Goal: Book appointment/travel/reservation

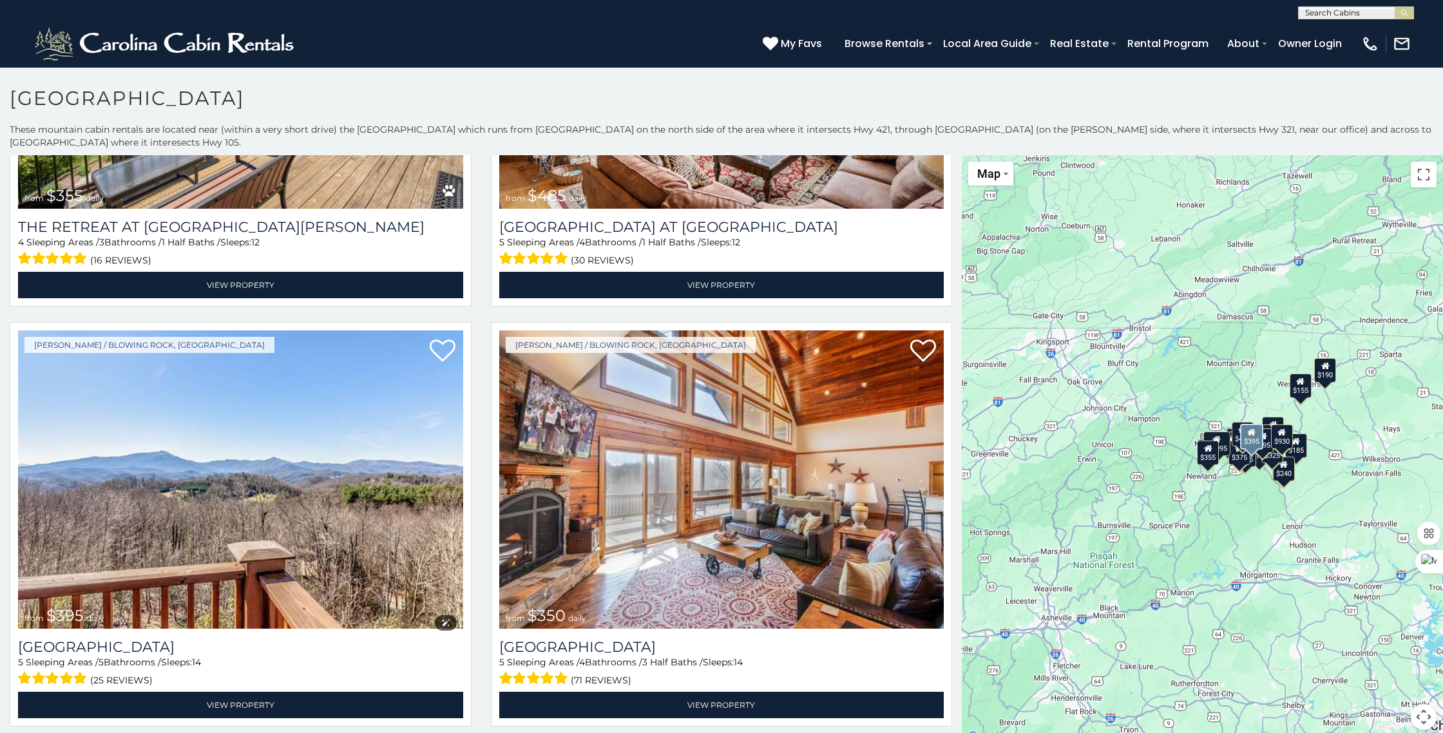
scroll to position [2366, 0]
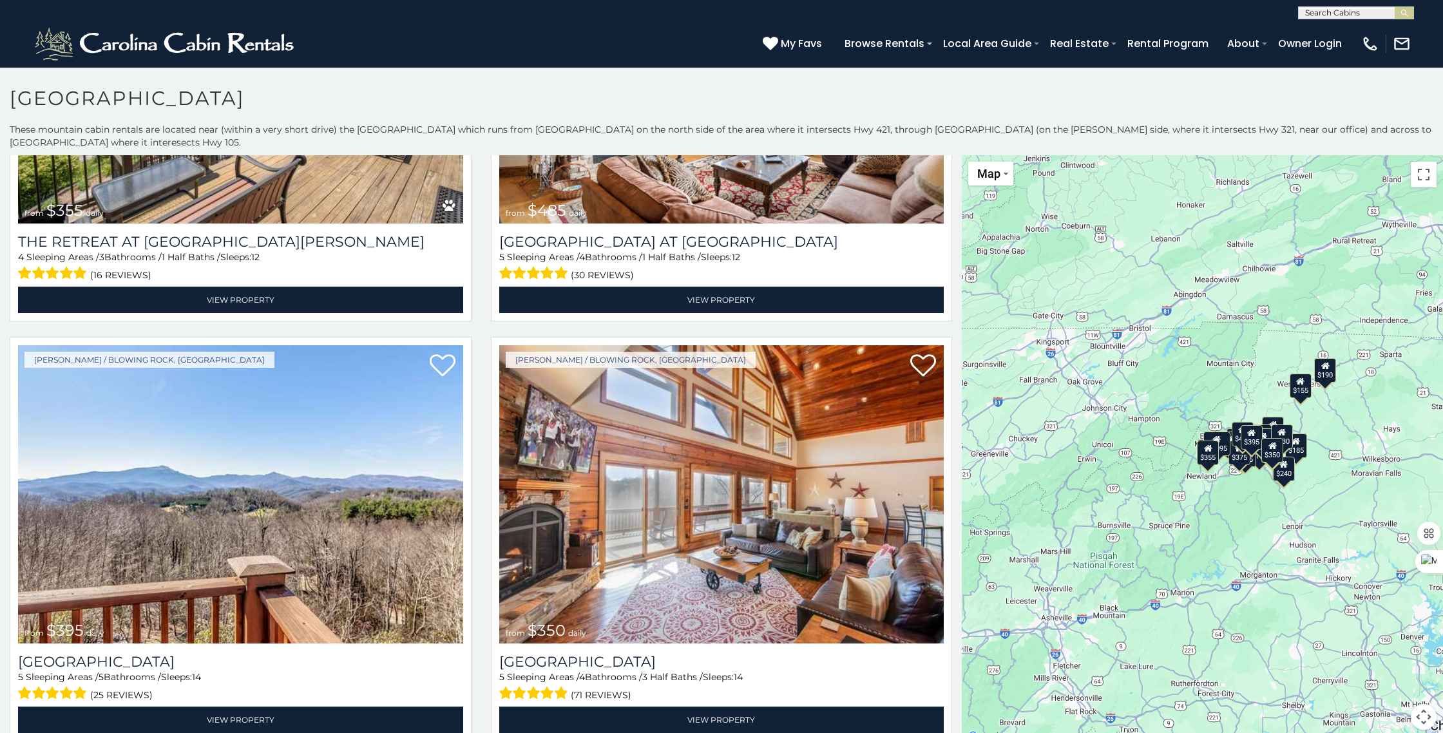
click at [1126, 543] on div "$375 $480 $451 $315 $695 $380 $930 $325 $1,095 $315 $355 $485 $395 $350 $355 $6…" at bounding box center [1202, 450] width 481 height 590
click at [1287, 540] on div "$375 $480 $451 $315 $695 $380 $930 $325 $1,095 $315 $355 $485 $395 $350 $355 $6…" at bounding box center [1202, 450] width 481 height 590
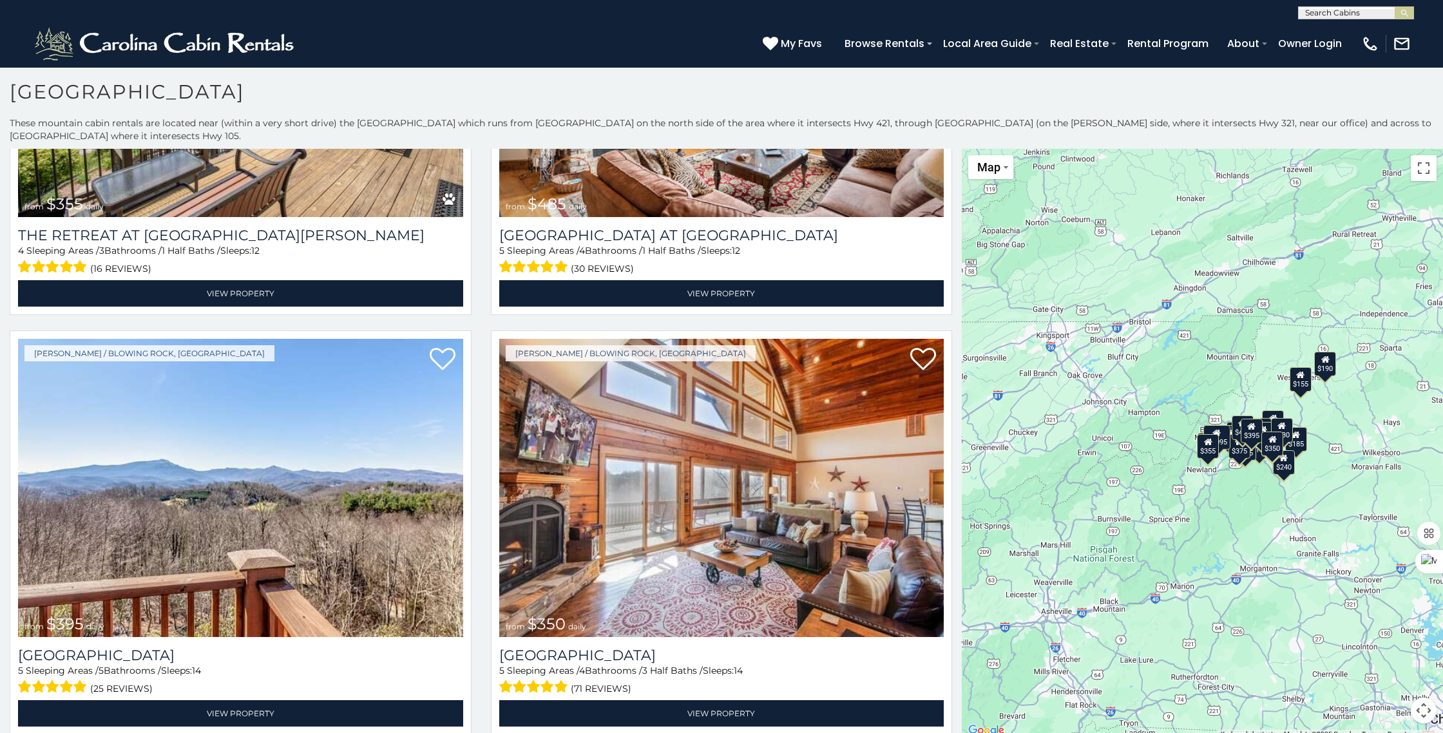
scroll to position [5, 0]
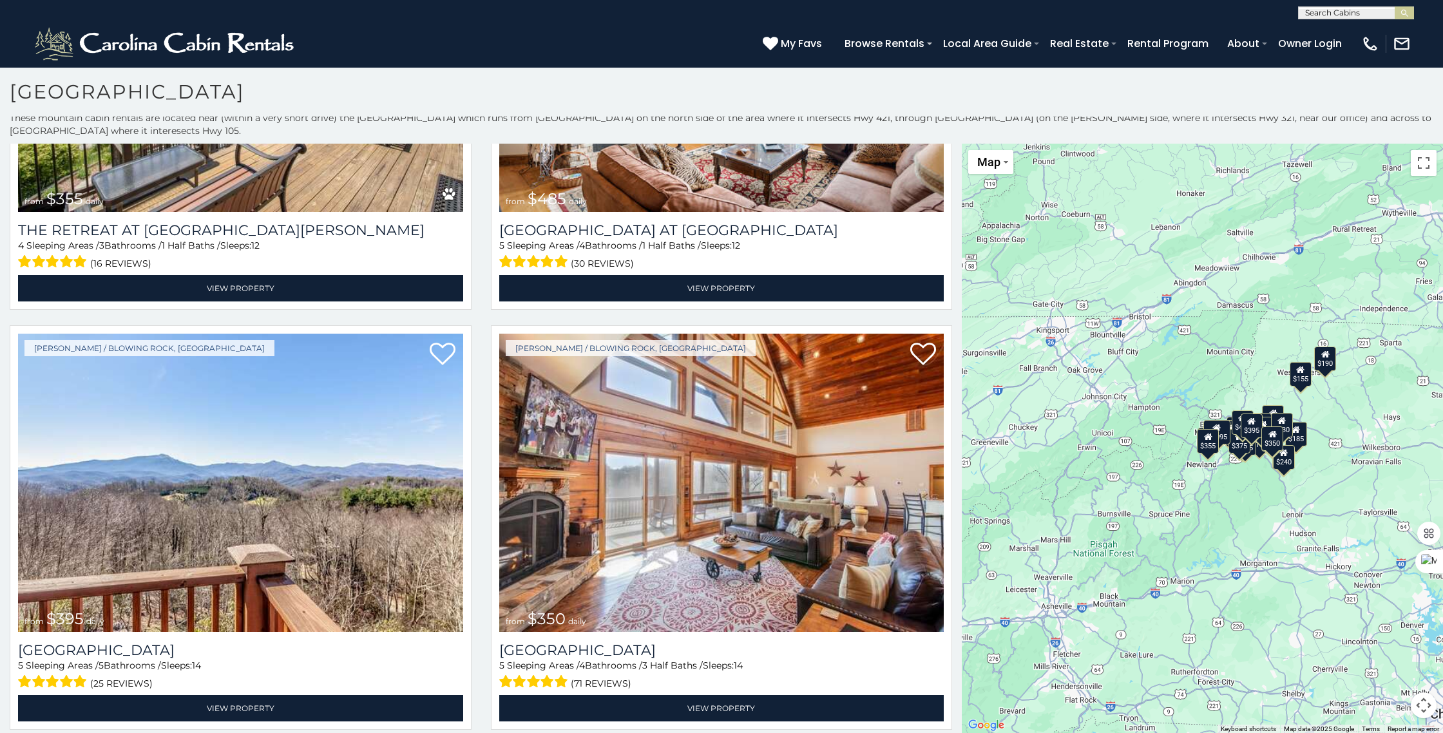
click at [1425, 706] on button "Map camera controls" at bounding box center [1423, 705] width 26 height 26
click at [1392, 704] on button "Zoom out" at bounding box center [1391, 705] width 26 height 26
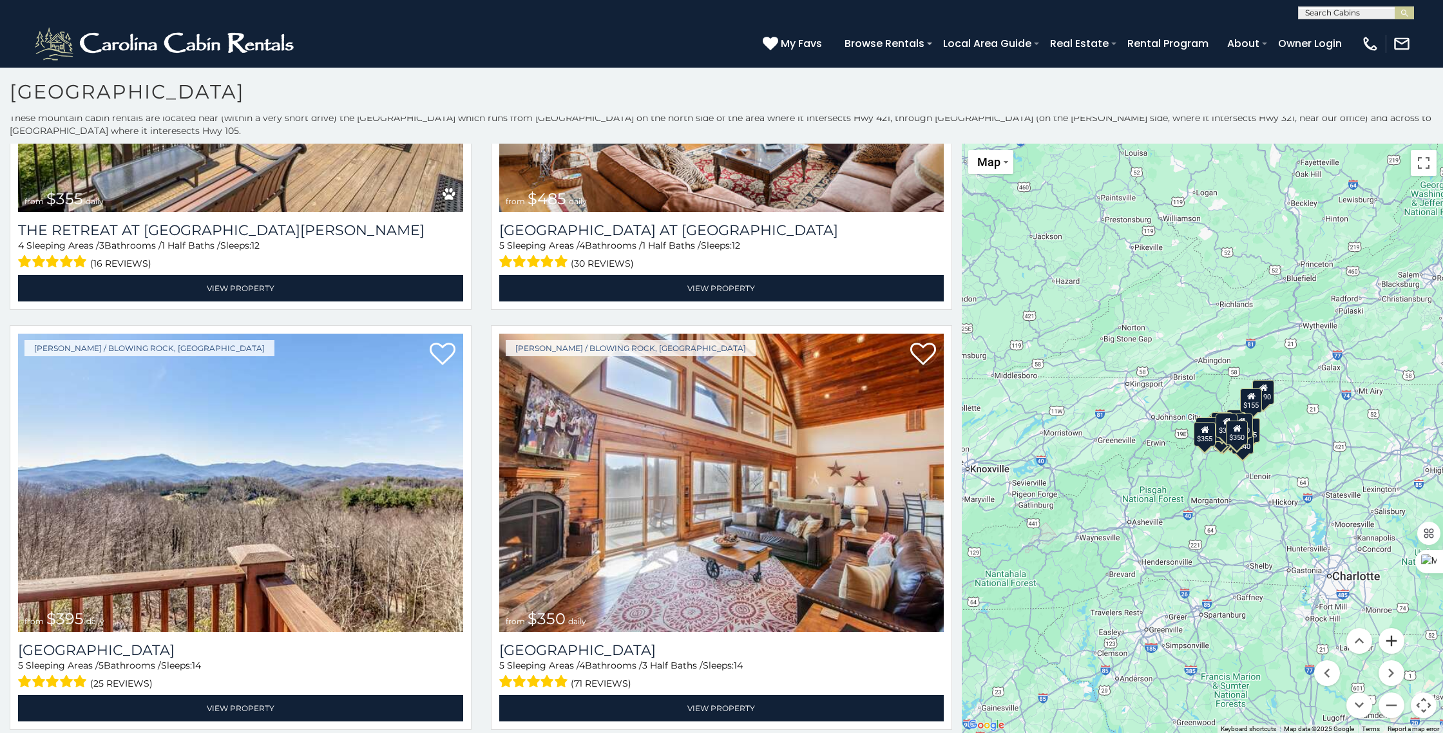
click at [1393, 643] on button "Zoom in" at bounding box center [1391, 641] width 26 height 26
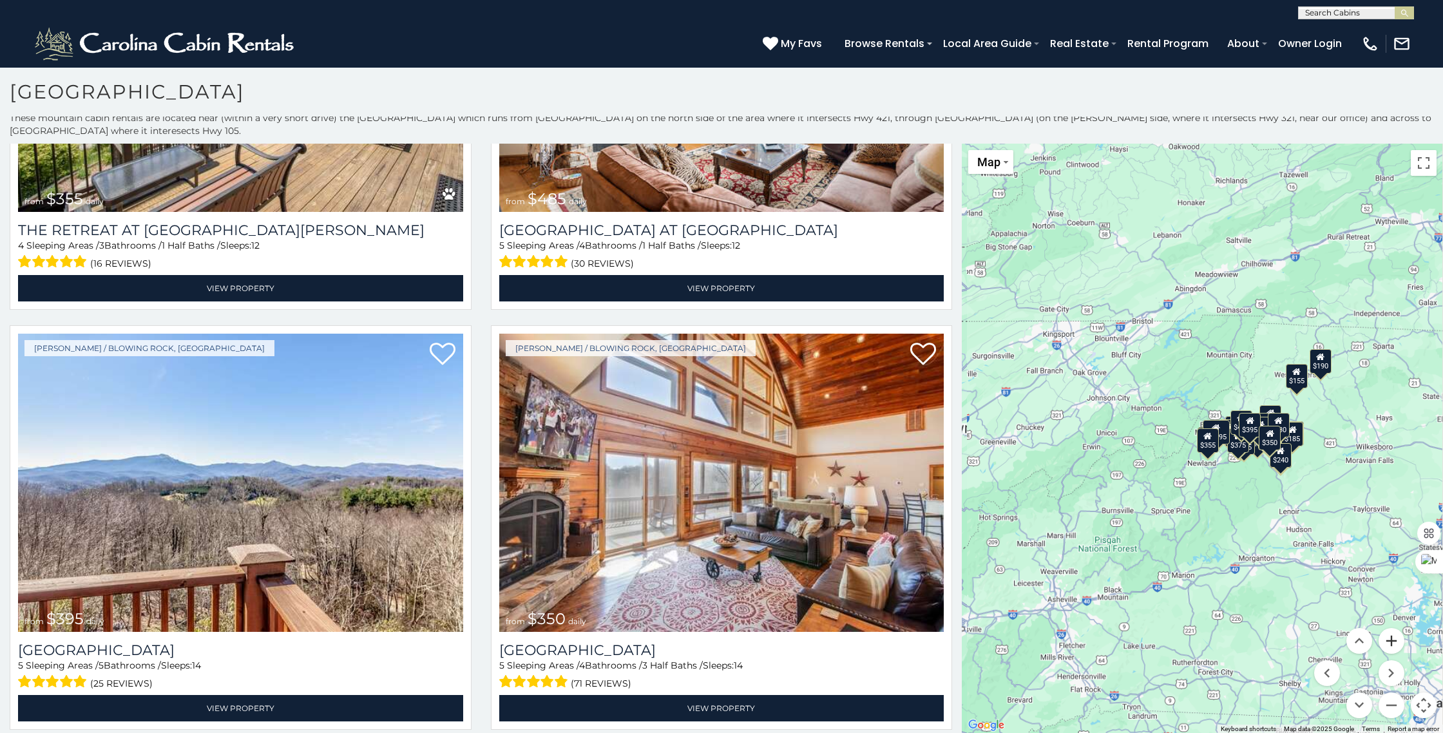
click at [1393, 643] on button "Zoom in" at bounding box center [1391, 641] width 26 height 26
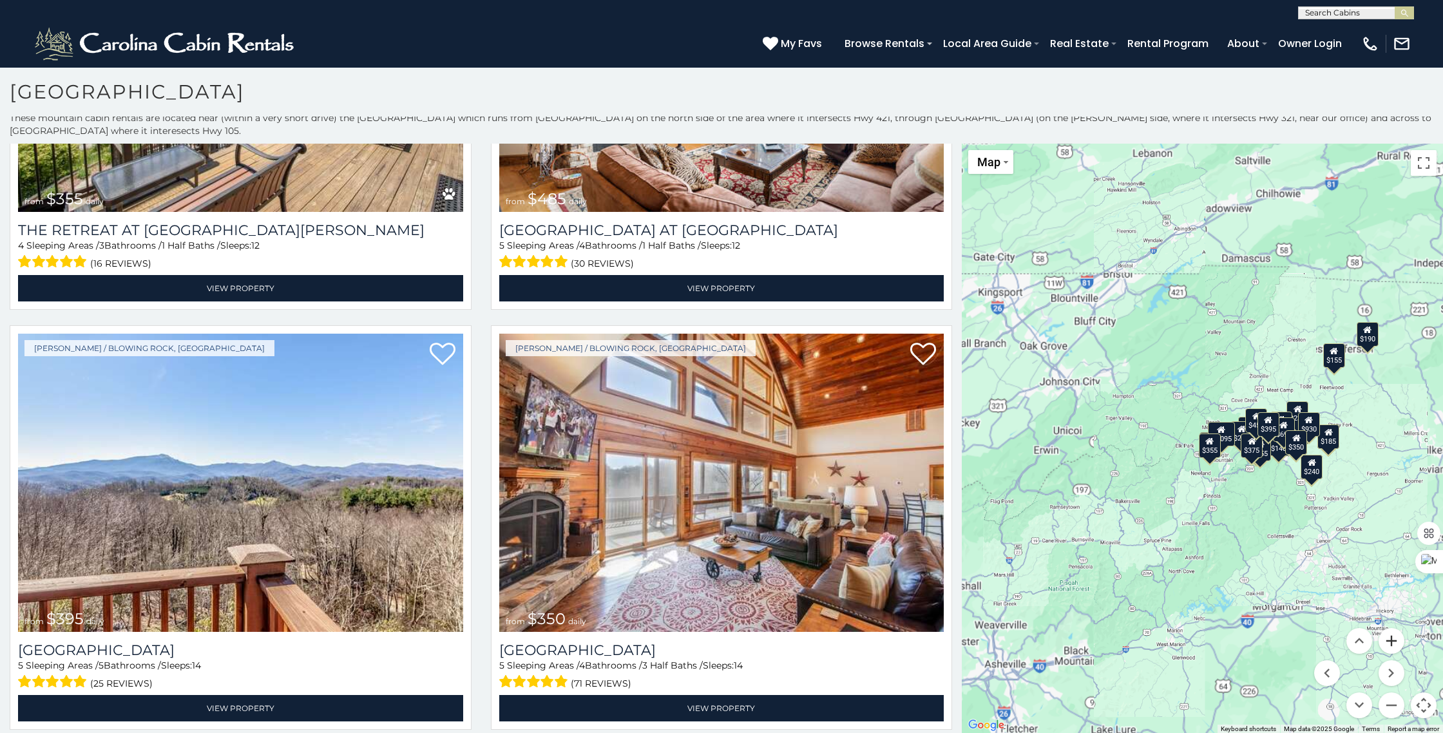
click at [1393, 643] on button "Zoom in" at bounding box center [1391, 641] width 26 height 26
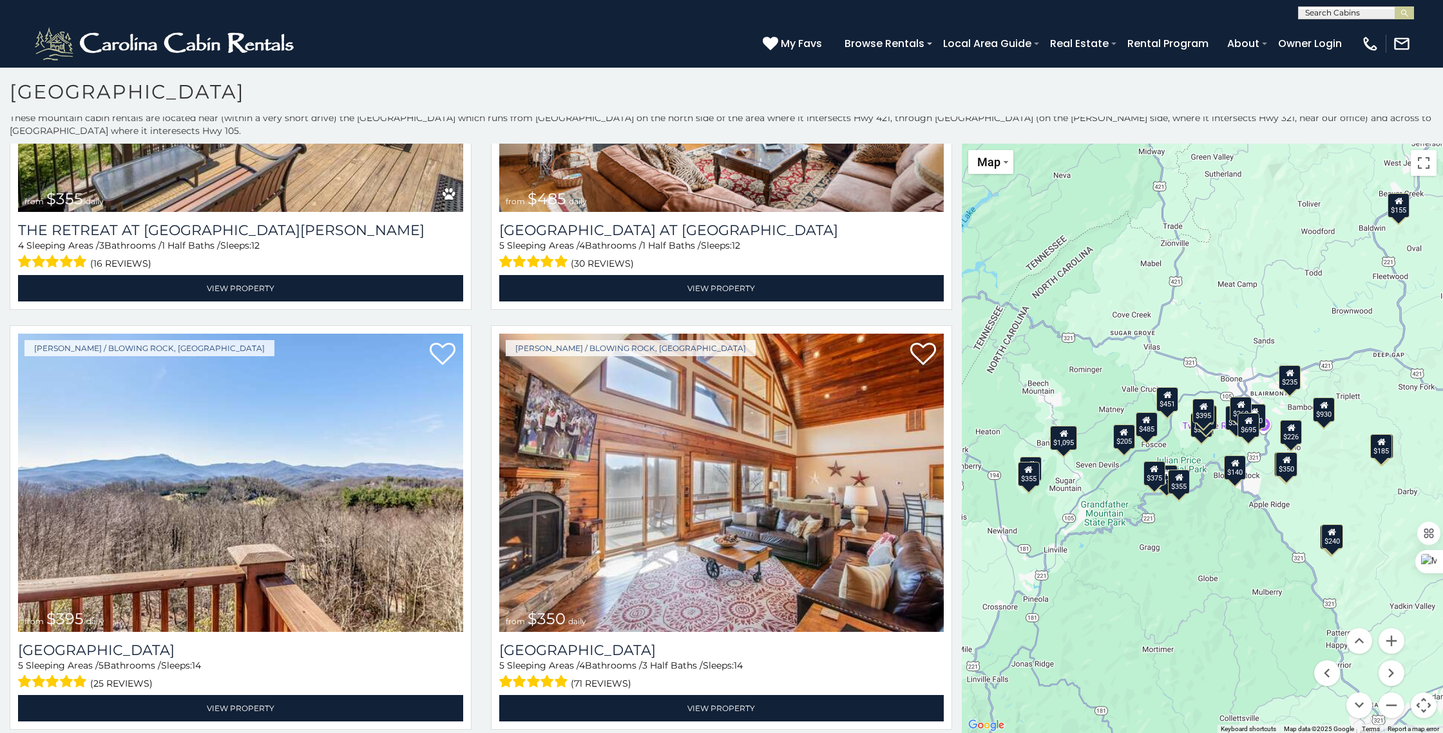
drag, startPoint x: 1345, startPoint y: 571, endPoint x: 1148, endPoint y: 561, distance: 197.3
click at [1148, 561] on div "$375 $480 $451 $315 $695 $380 $930 $325 $1,095 $315 $355 $485 $395 $350 $355 $6…" at bounding box center [1202, 439] width 481 height 590
click at [1390, 642] on button "Zoom in" at bounding box center [1391, 641] width 26 height 26
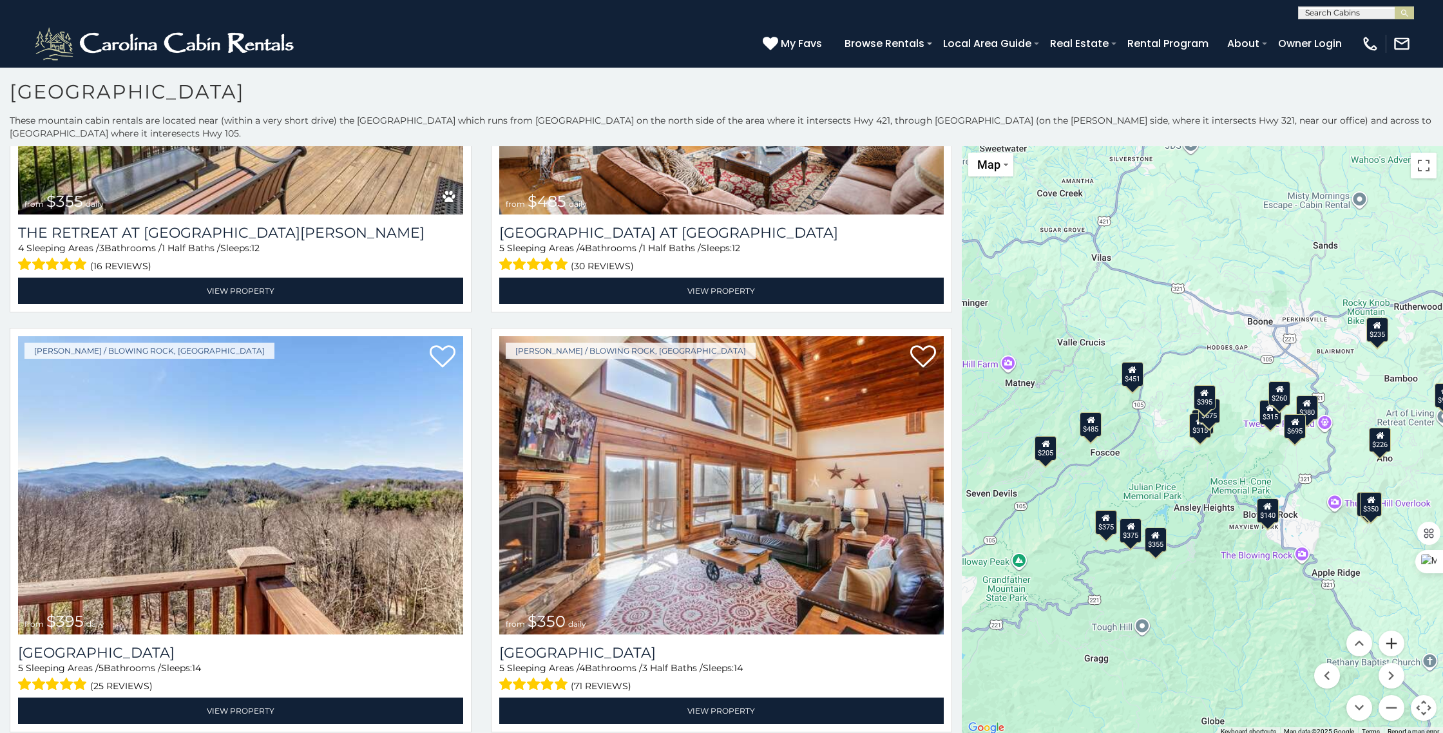
scroll to position [1, 0]
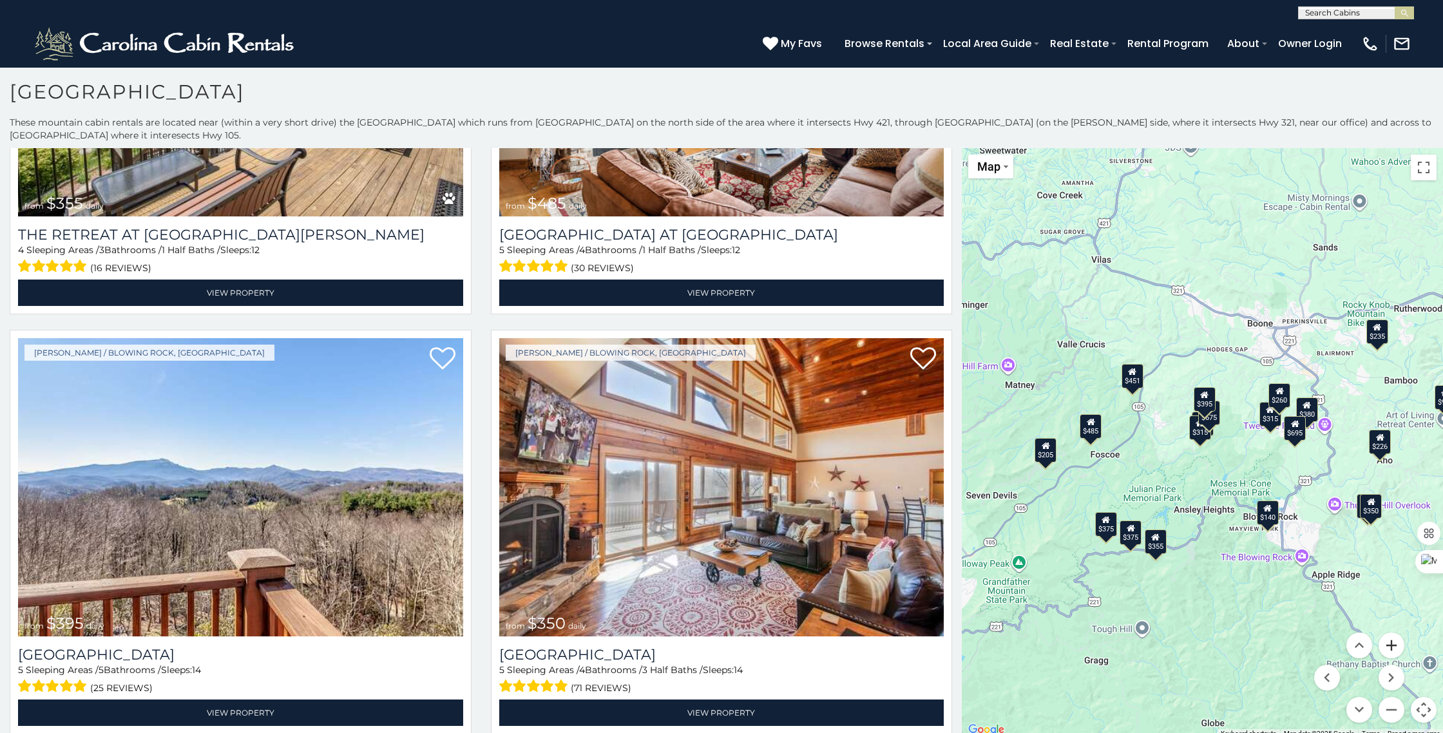
click at [1391, 641] on button "Zoom in" at bounding box center [1391, 645] width 26 height 26
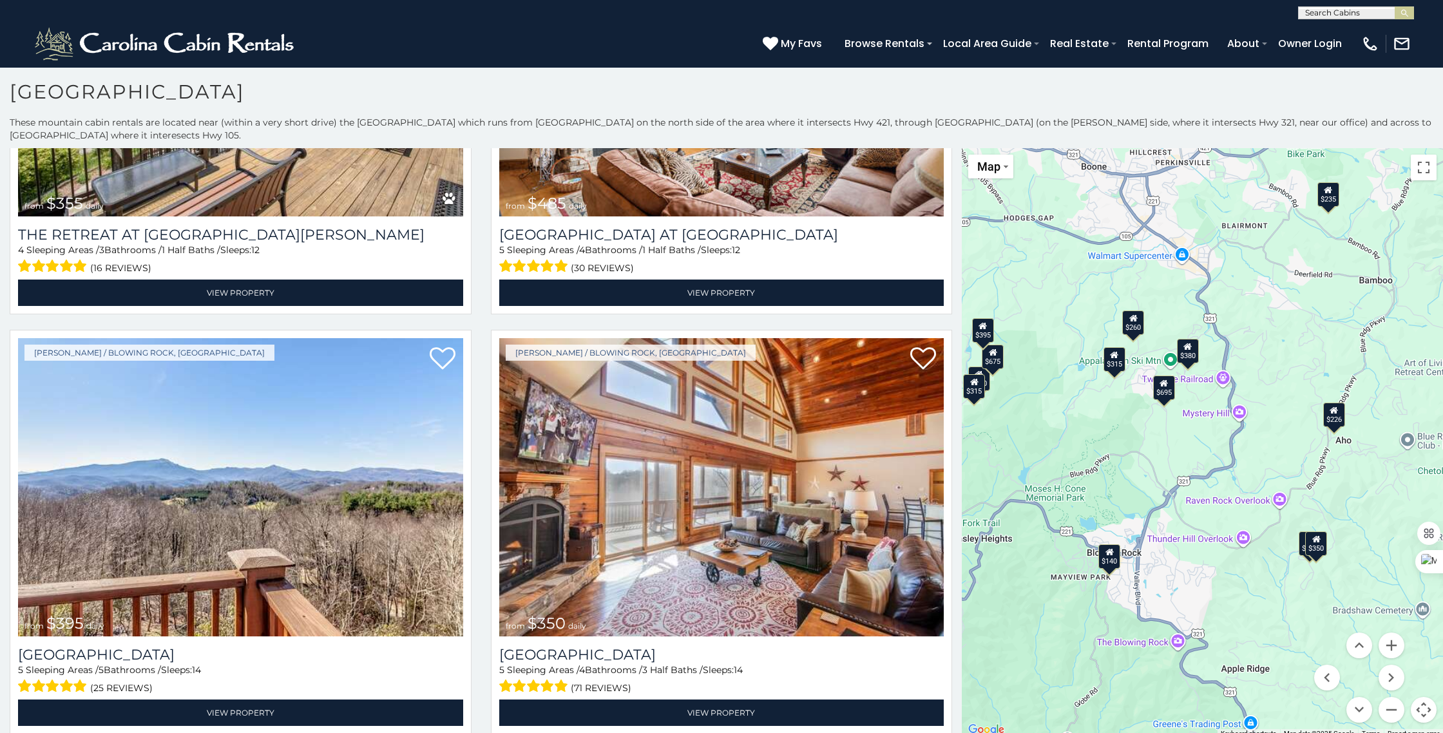
drag, startPoint x: 1332, startPoint y: 522, endPoint x: 1106, endPoint y: 484, distance: 228.6
click at [1106, 484] on div "$375 $480 $451 $315 $695 $380 $930 $325 $1,095 $315 $355 $485 $395 $350 $355 $6…" at bounding box center [1202, 443] width 481 height 590
click at [1313, 549] on div "$350" at bounding box center [1315, 542] width 22 height 24
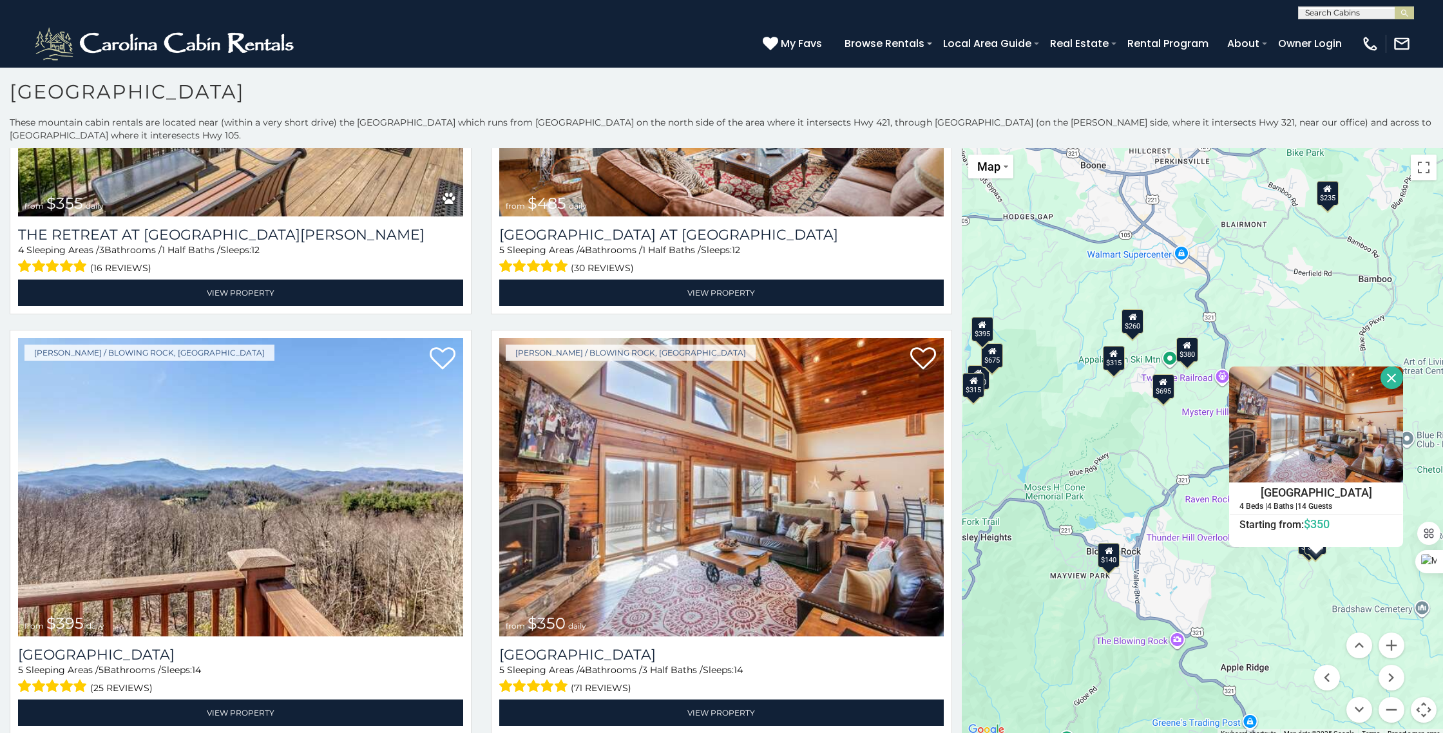
click at [1393, 374] on button "Close" at bounding box center [1391, 377] width 23 height 23
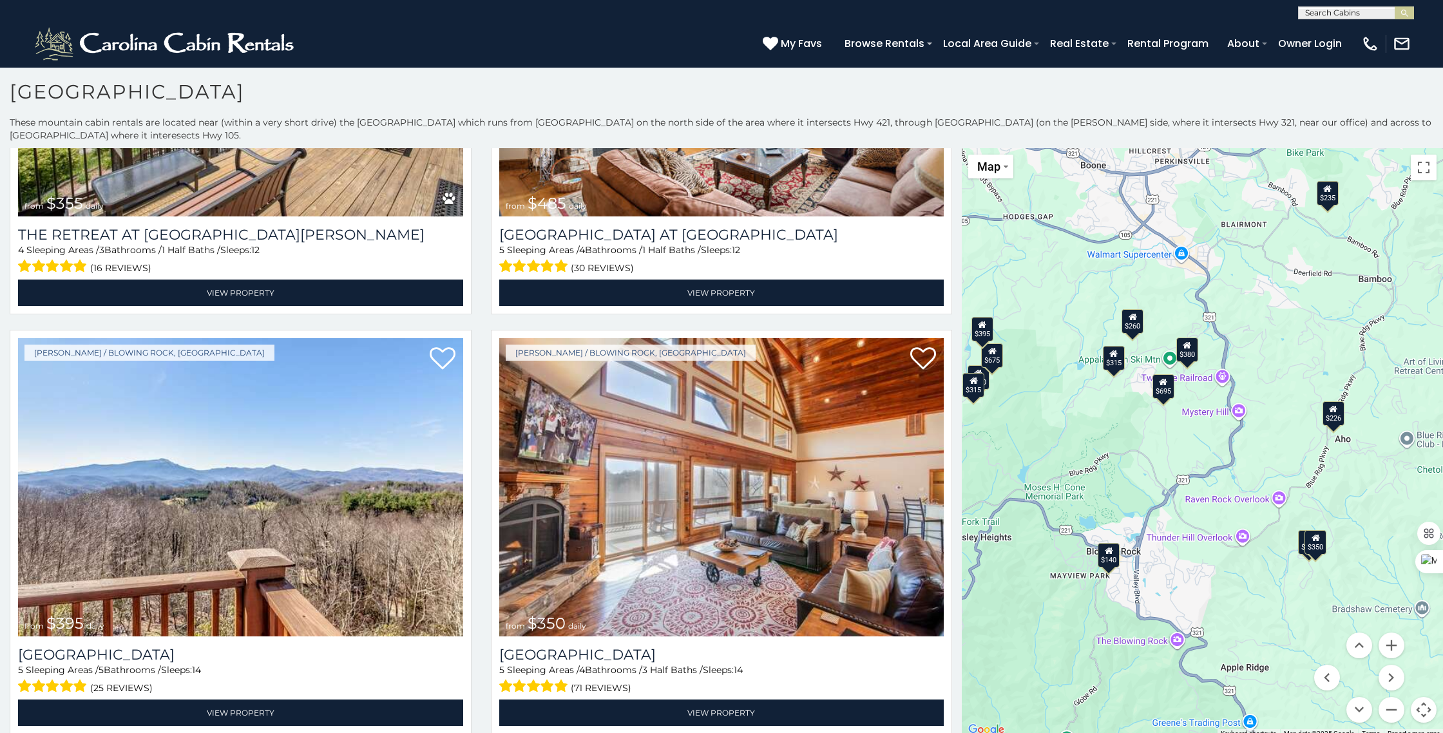
click at [1302, 545] on div "$325" at bounding box center [1309, 542] width 22 height 24
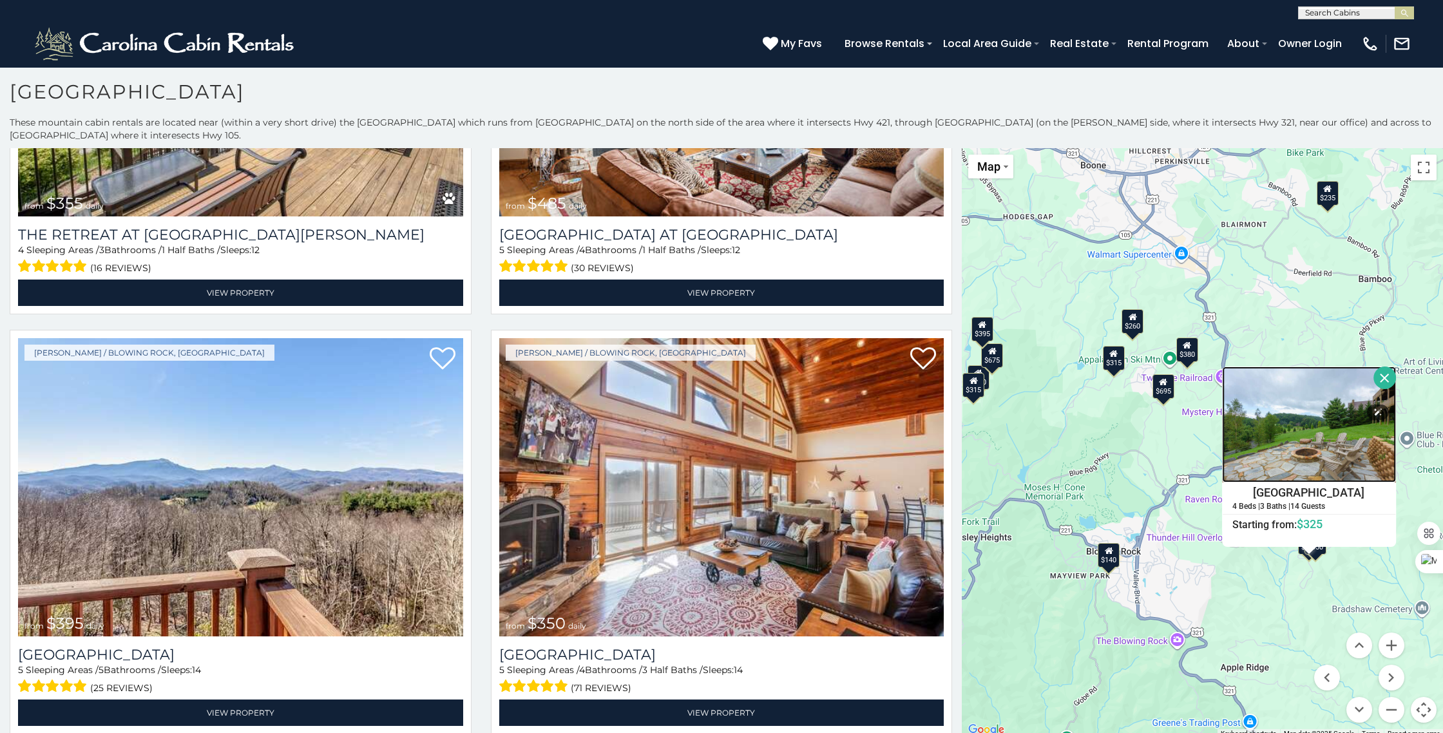
click at [1314, 450] on img at bounding box center [1309, 424] width 174 height 116
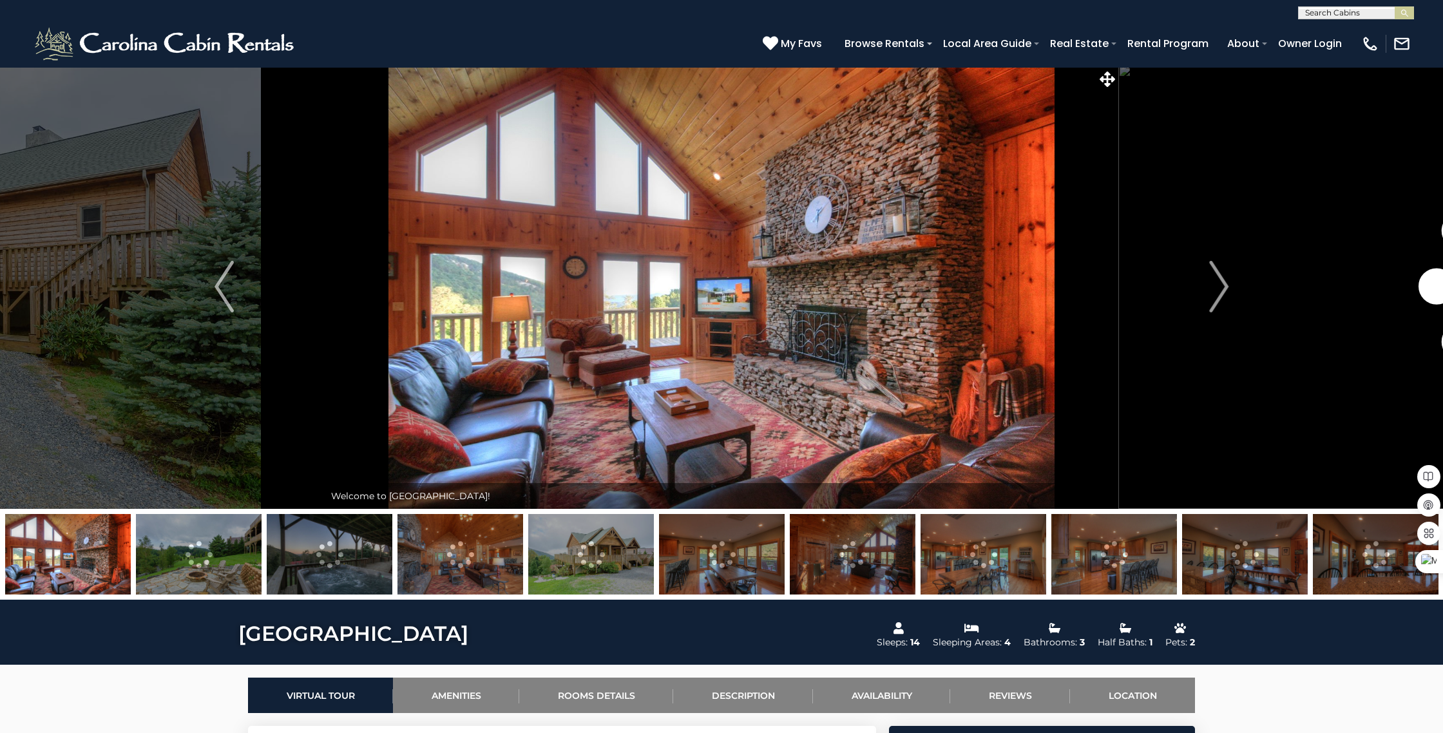
scroll to position [3, 0]
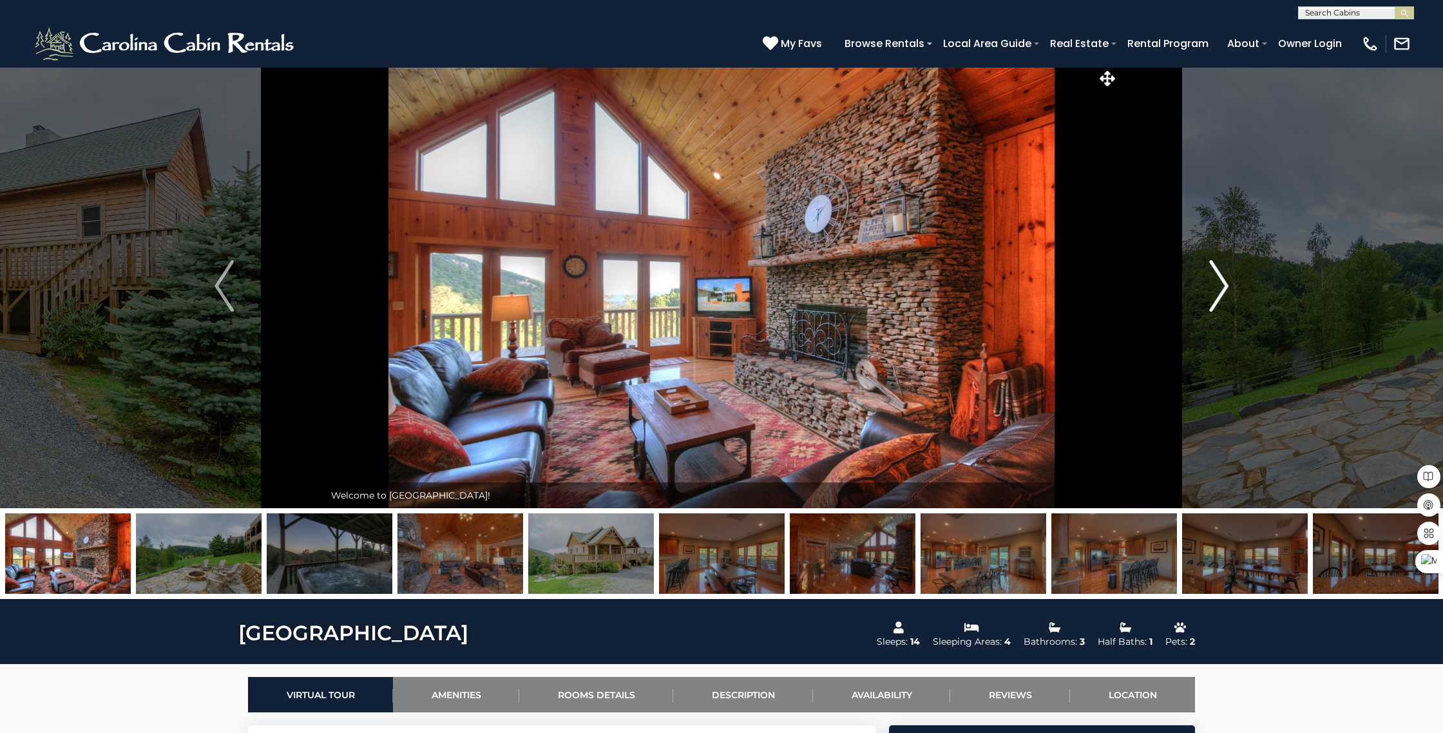
click at [1226, 286] on img "Next" at bounding box center [1218, 286] width 19 height 52
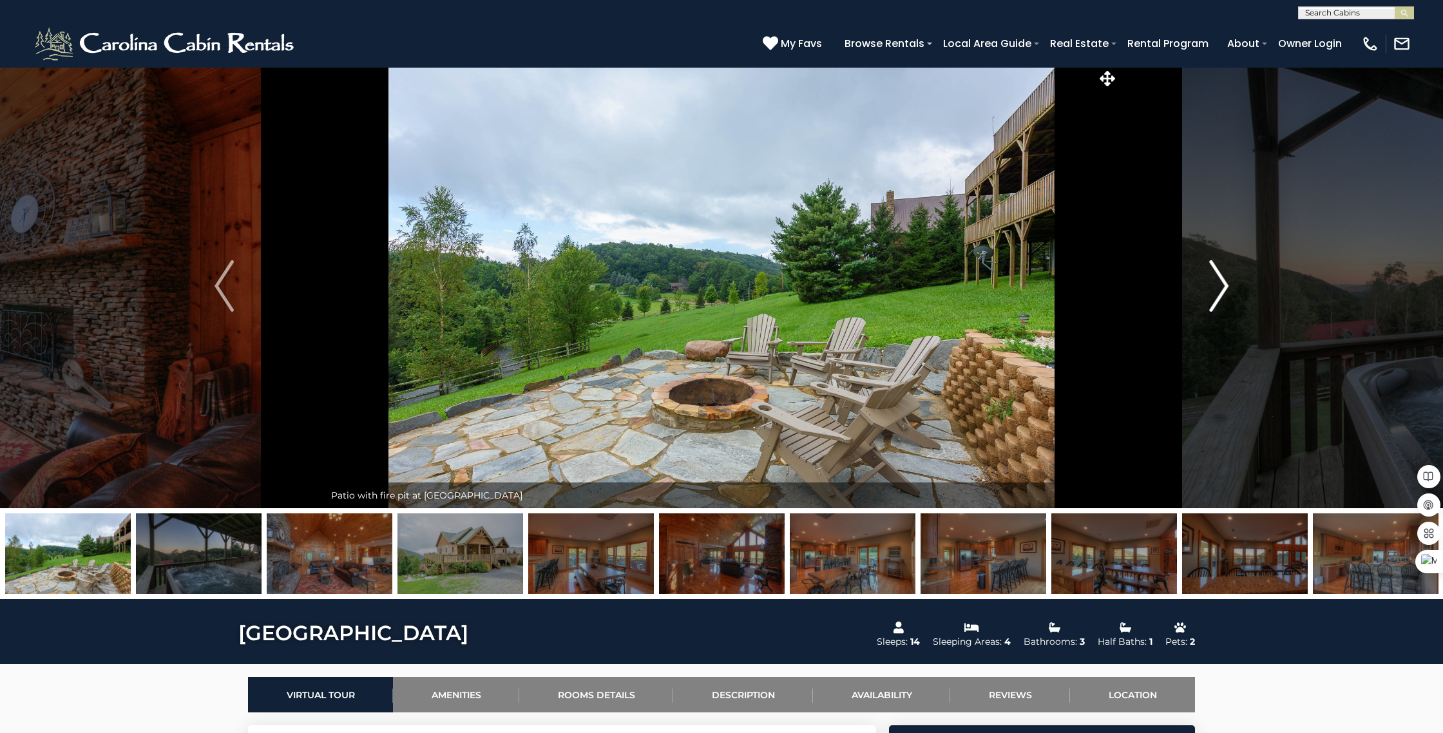
click at [1226, 286] on img "Next" at bounding box center [1218, 286] width 19 height 52
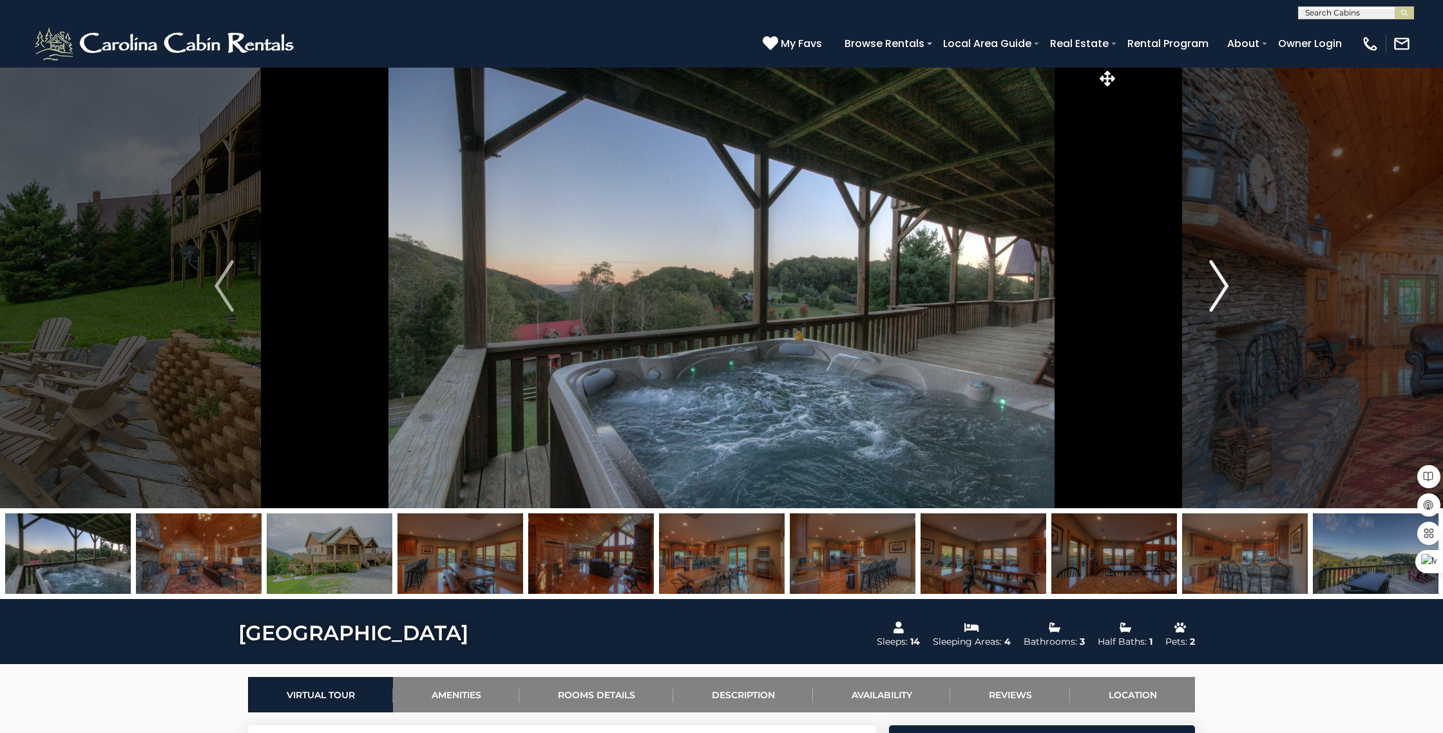
click at [1226, 286] on img "Next" at bounding box center [1218, 286] width 19 height 52
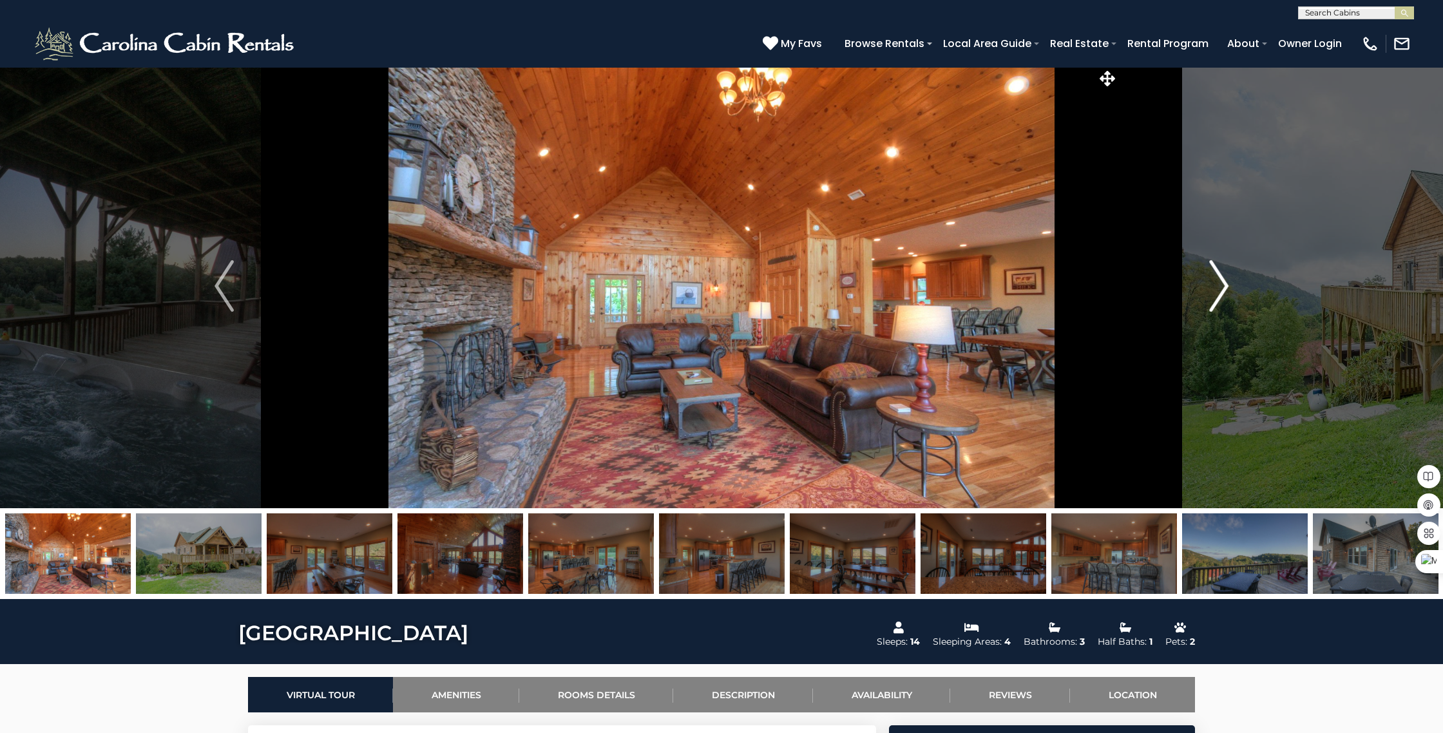
click at [1226, 286] on img "Next" at bounding box center [1218, 286] width 19 height 52
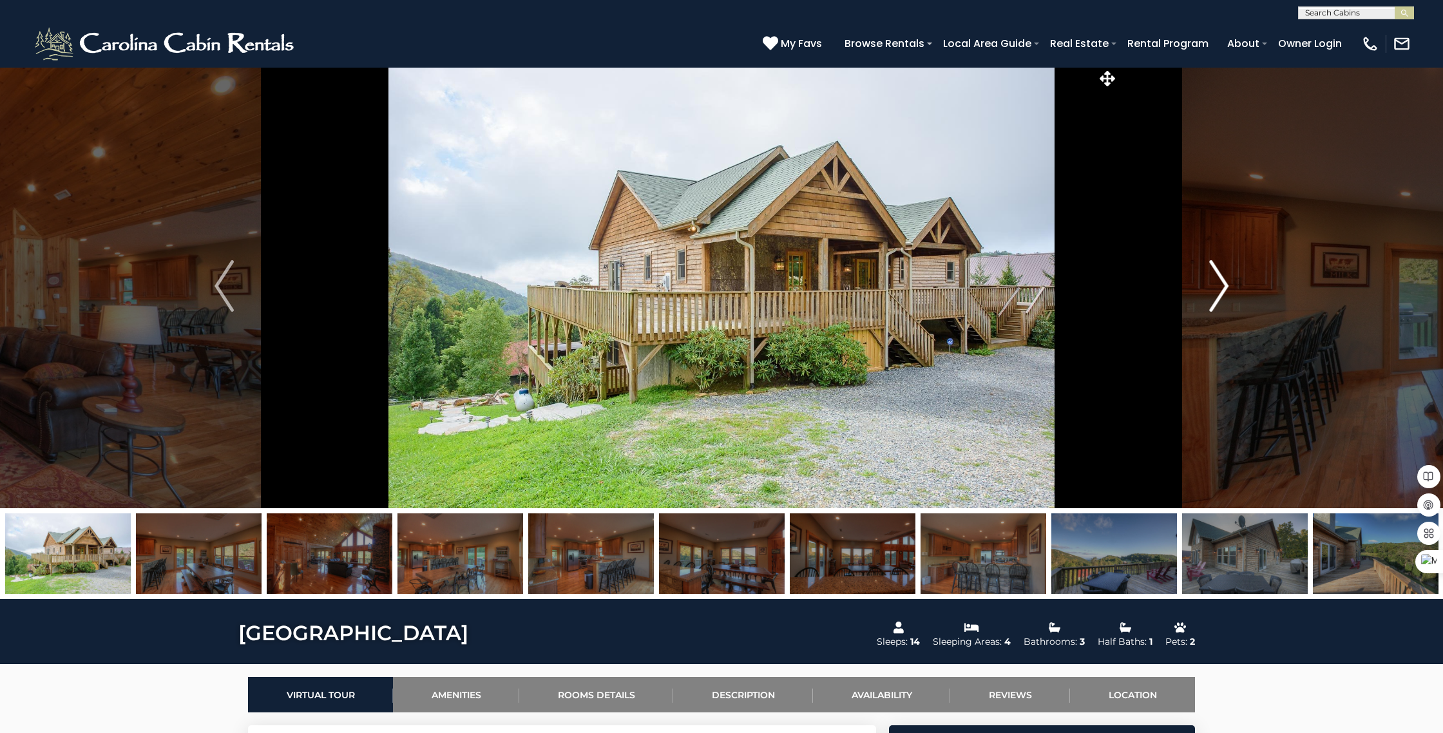
click at [1226, 286] on img "Next" at bounding box center [1218, 286] width 19 height 52
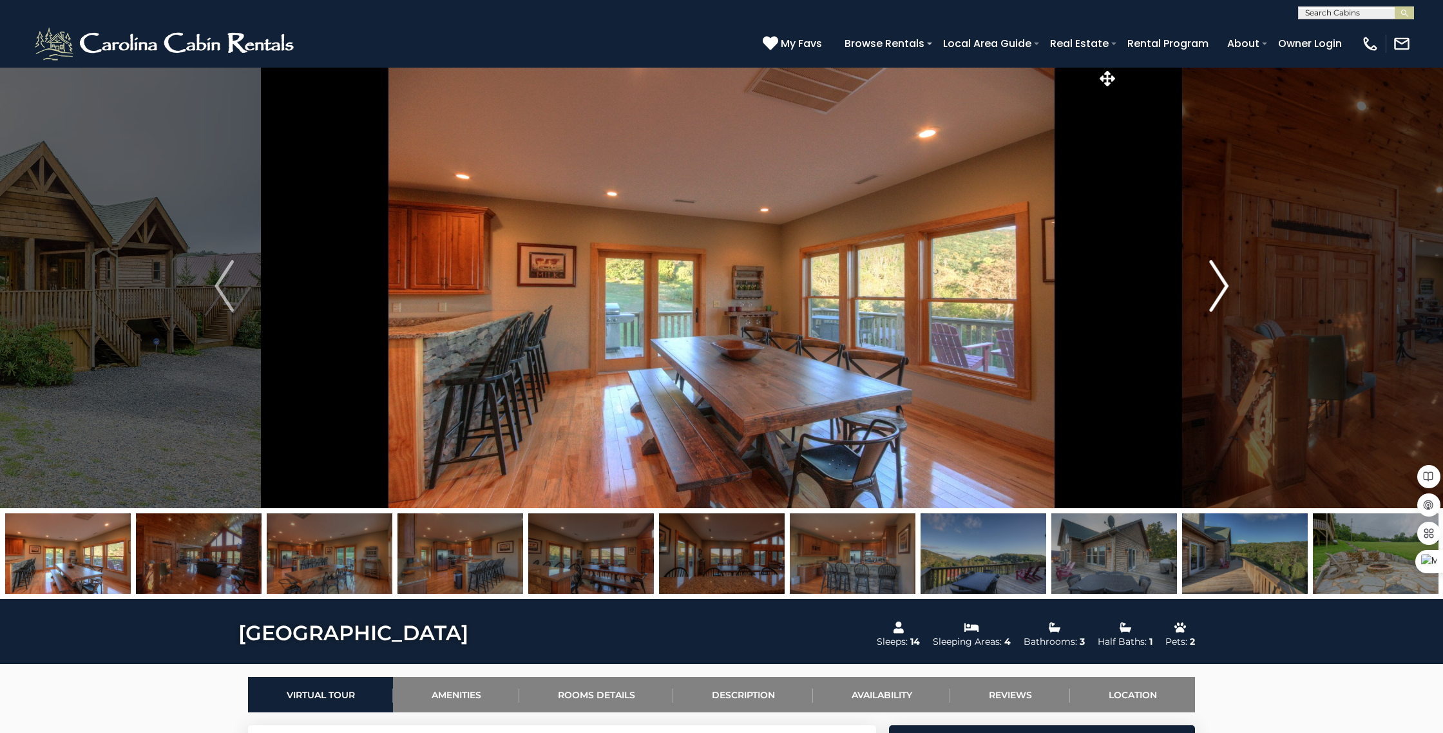
click at [1226, 286] on img "Next" at bounding box center [1218, 286] width 19 height 52
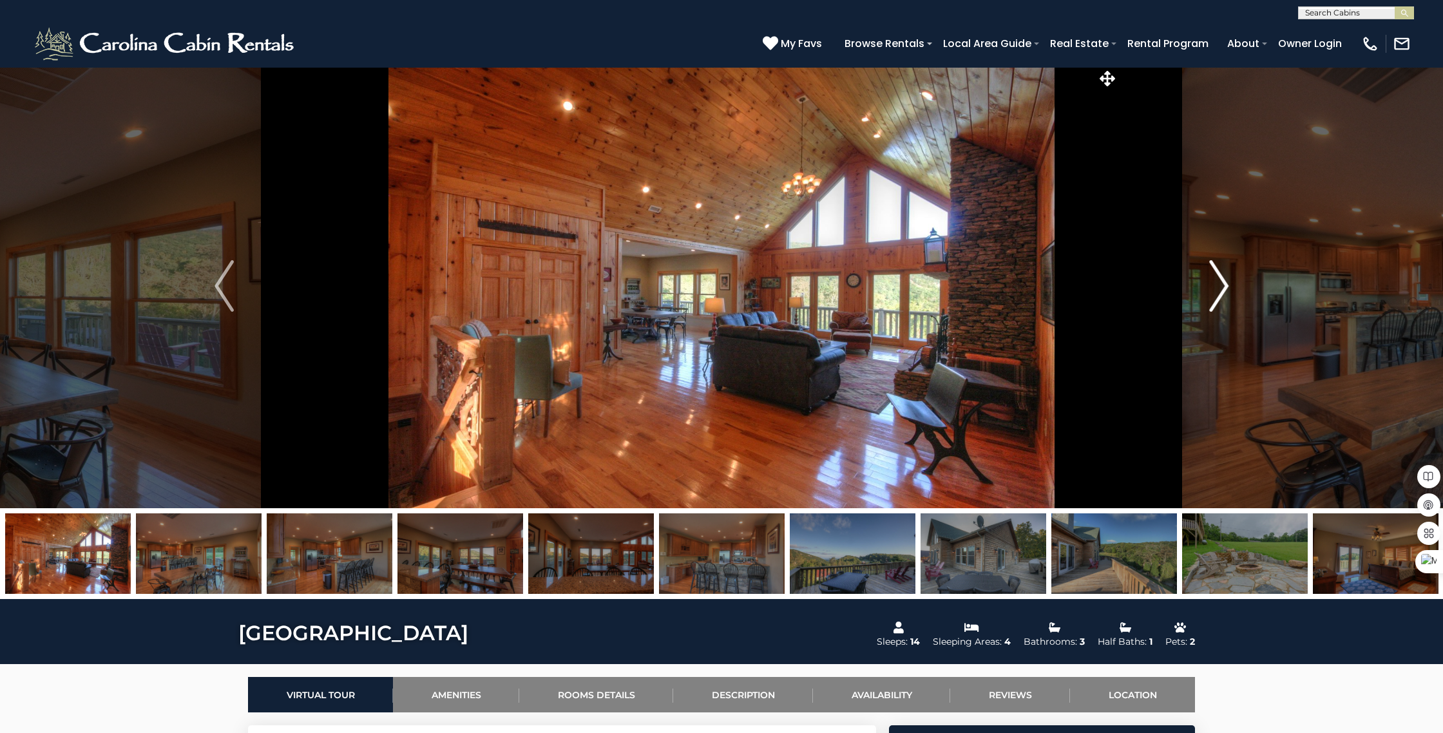
click at [1226, 286] on img "Next" at bounding box center [1218, 286] width 19 height 52
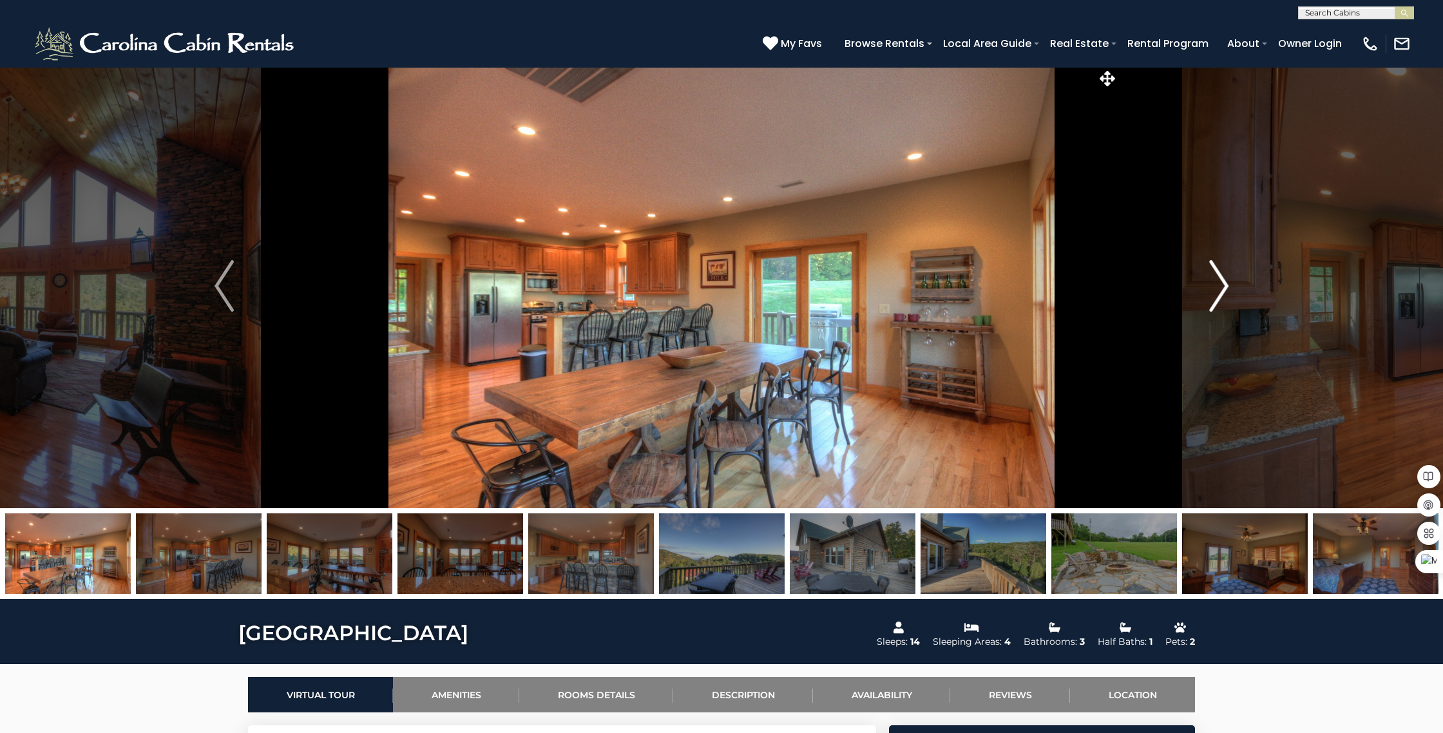
click at [1226, 286] on img "Next" at bounding box center [1218, 286] width 19 height 52
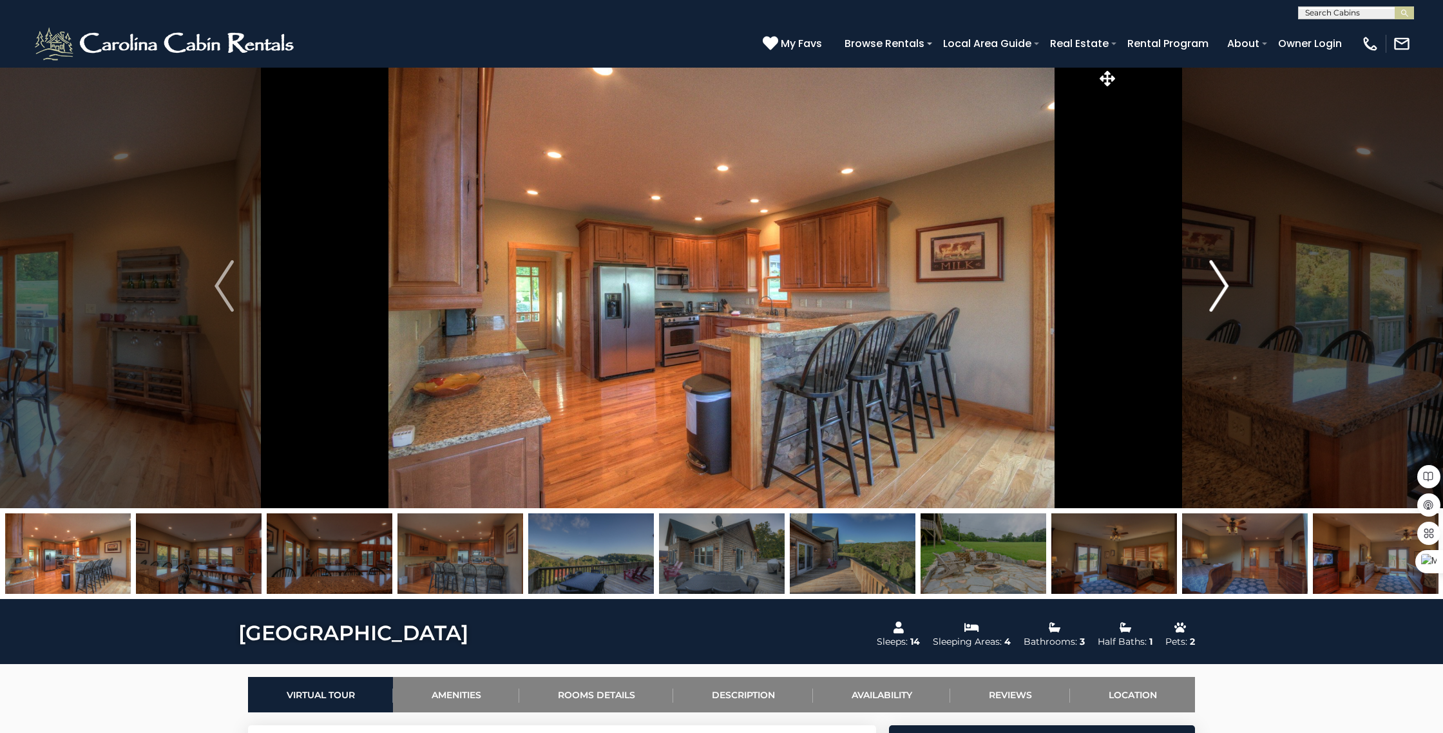
click at [1226, 286] on img "Next" at bounding box center [1218, 286] width 19 height 52
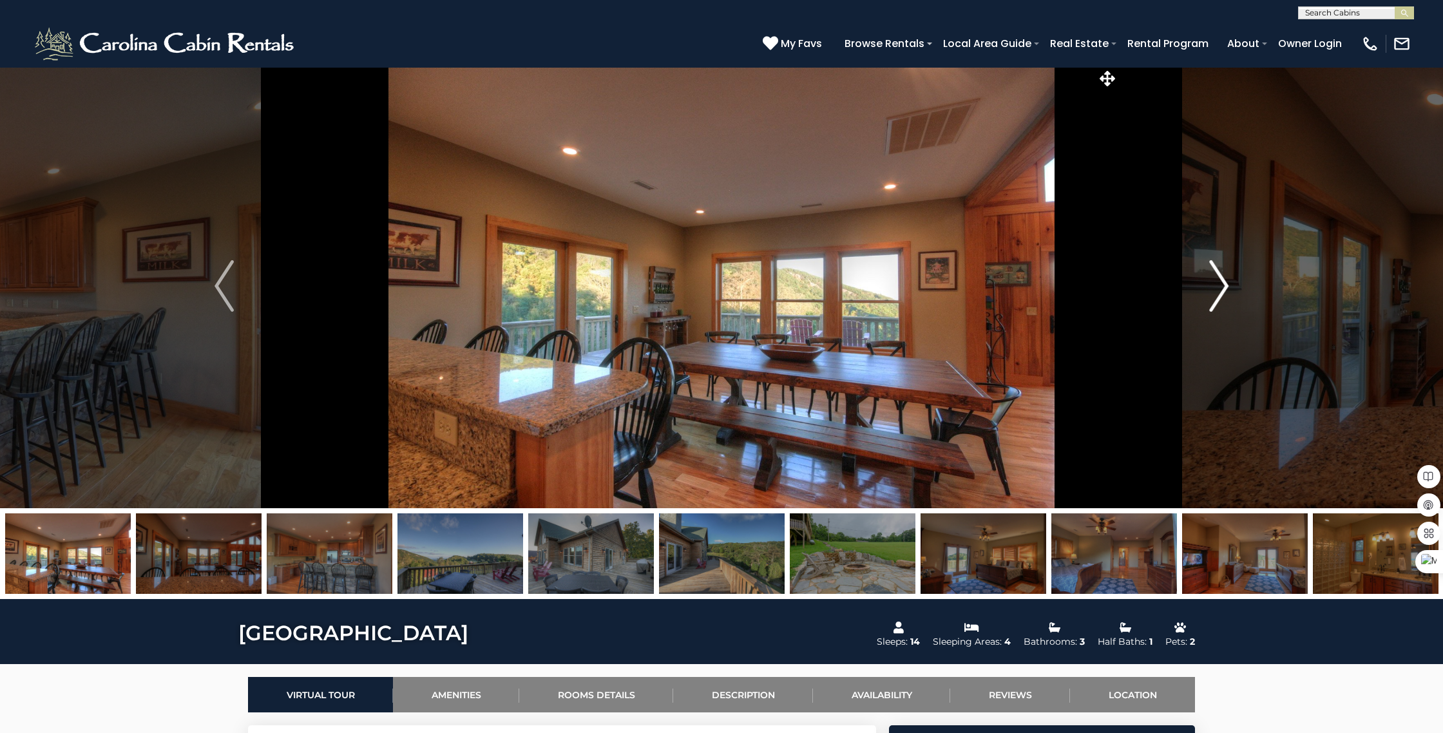
click at [1226, 286] on img "Next" at bounding box center [1218, 286] width 19 height 52
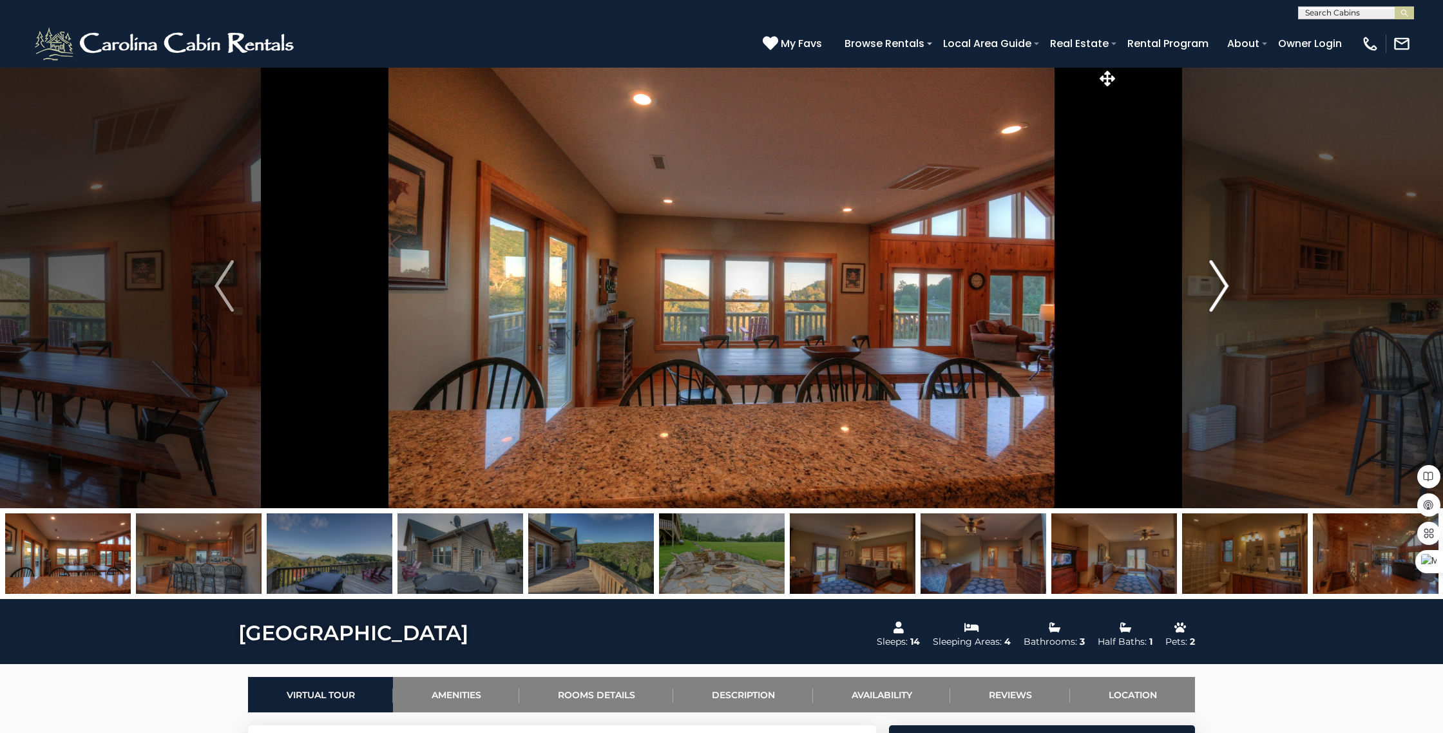
click at [1226, 286] on img "Next" at bounding box center [1218, 286] width 19 height 52
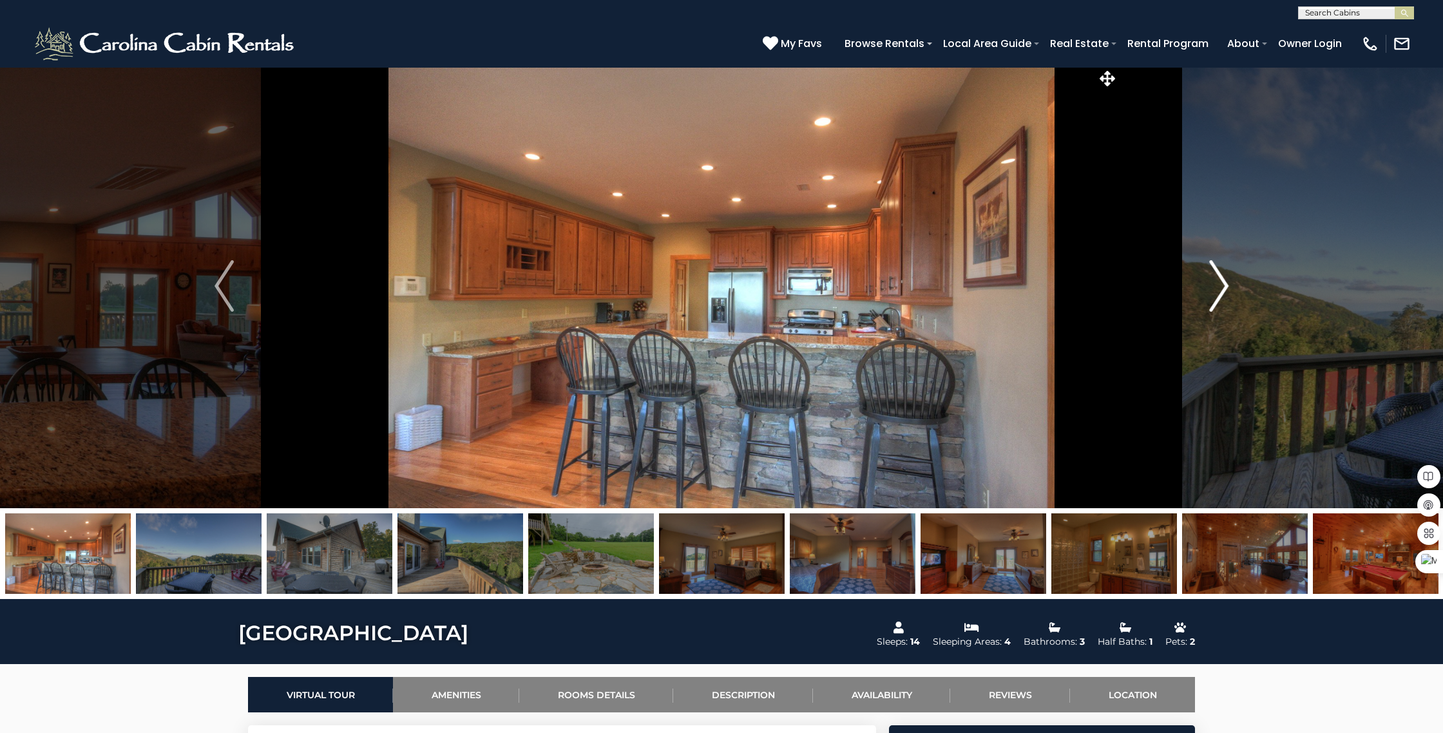
click at [1226, 286] on img "Next" at bounding box center [1218, 286] width 19 height 52
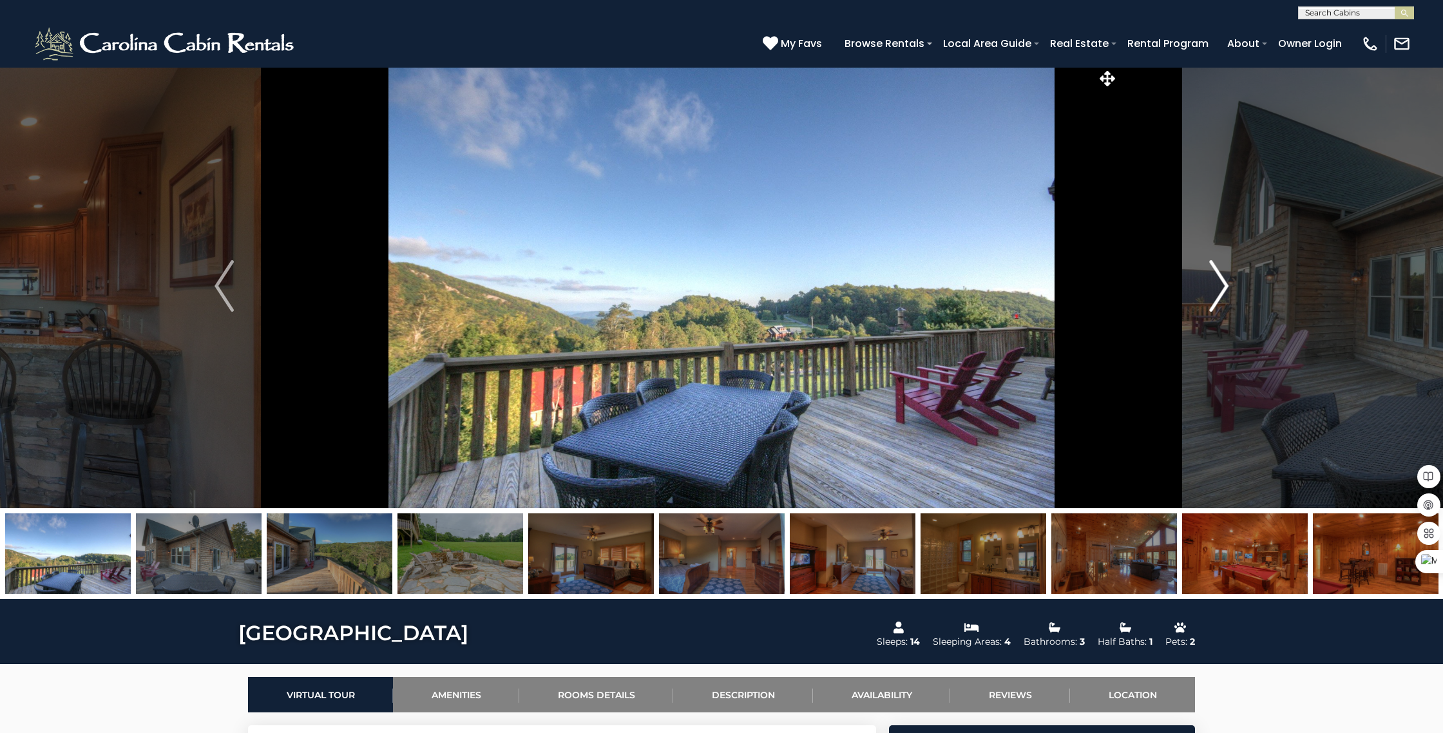
click at [1226, 286] on img "Next" at bounding box center [1218, 286] width 19 height 52
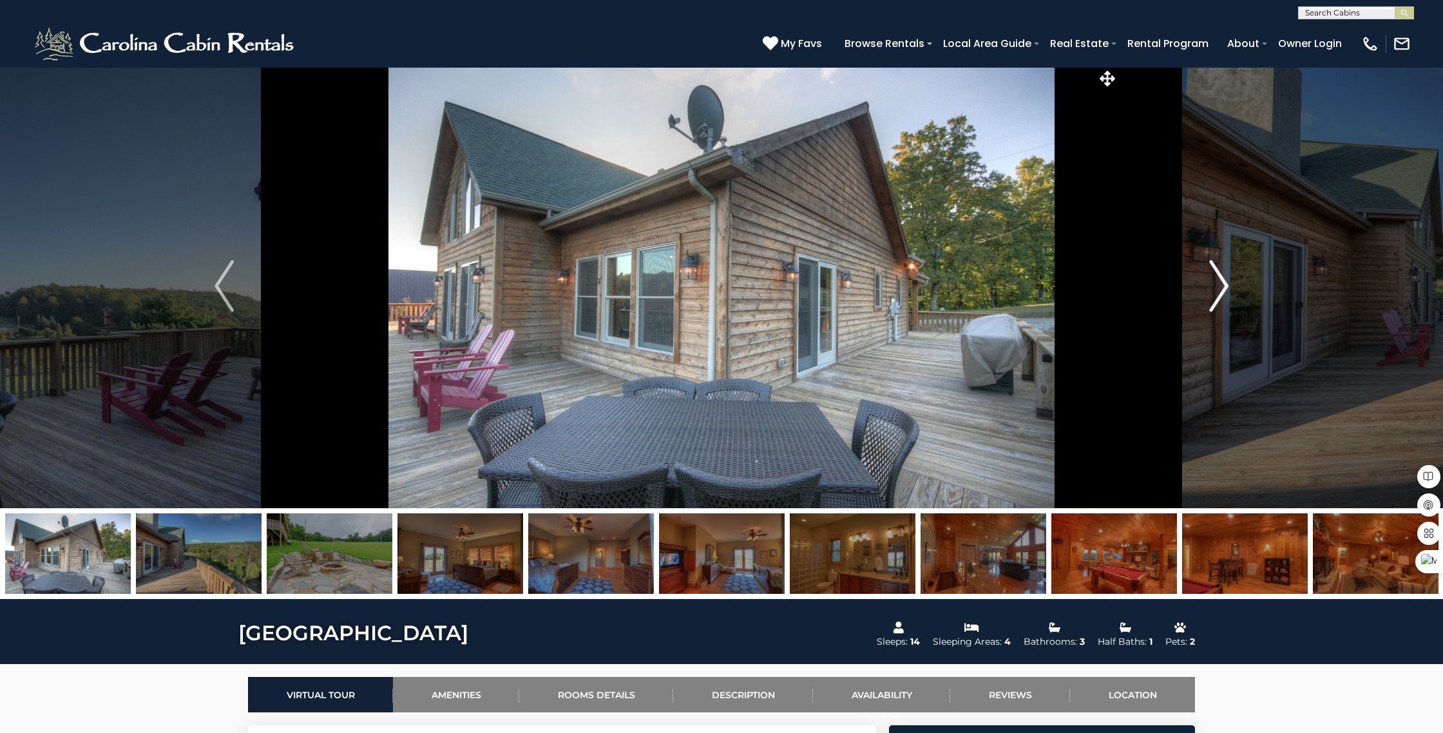
click at [1226, 286] on img "Next" at bounding box center [1218, 286] width 19 height 52
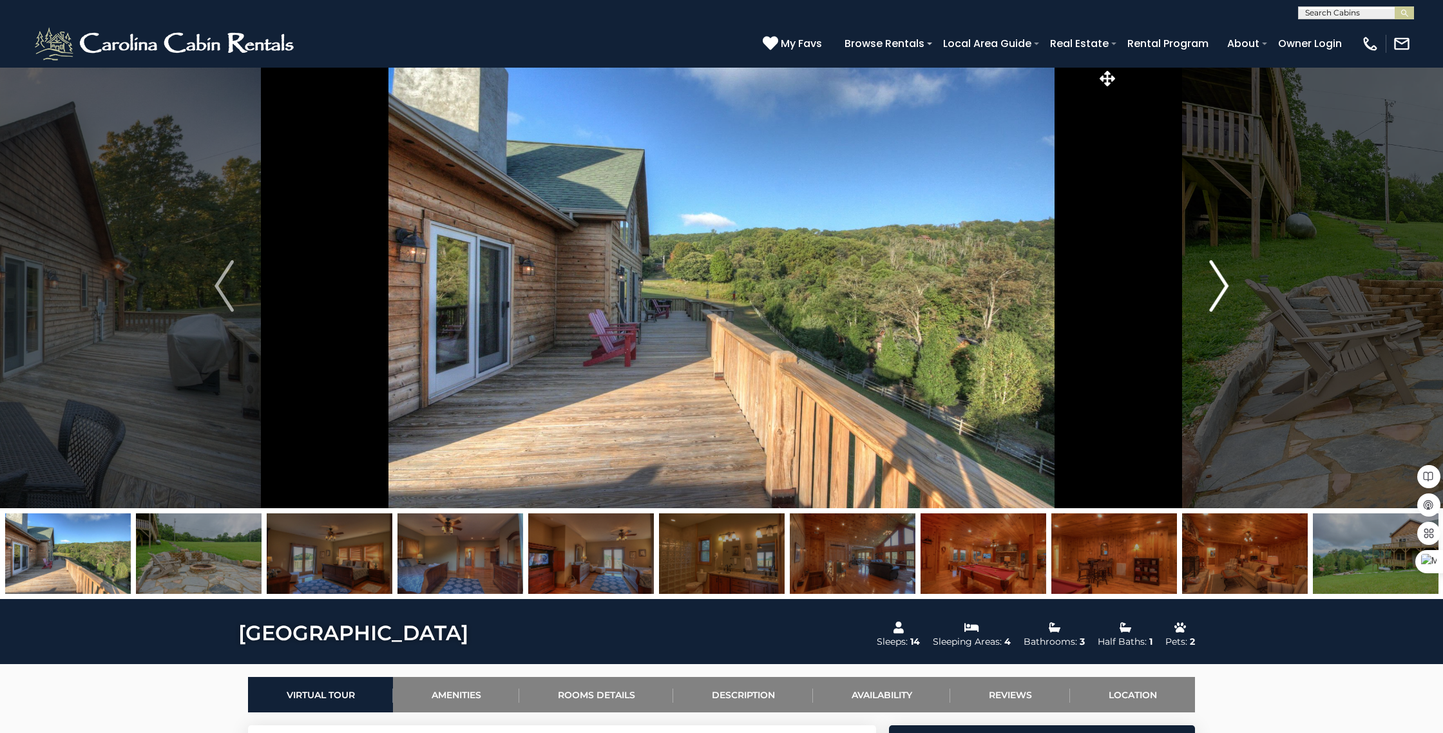
click at [1226, 286] on img "Next" at bounding box center [1218, 286] width 19 height 52
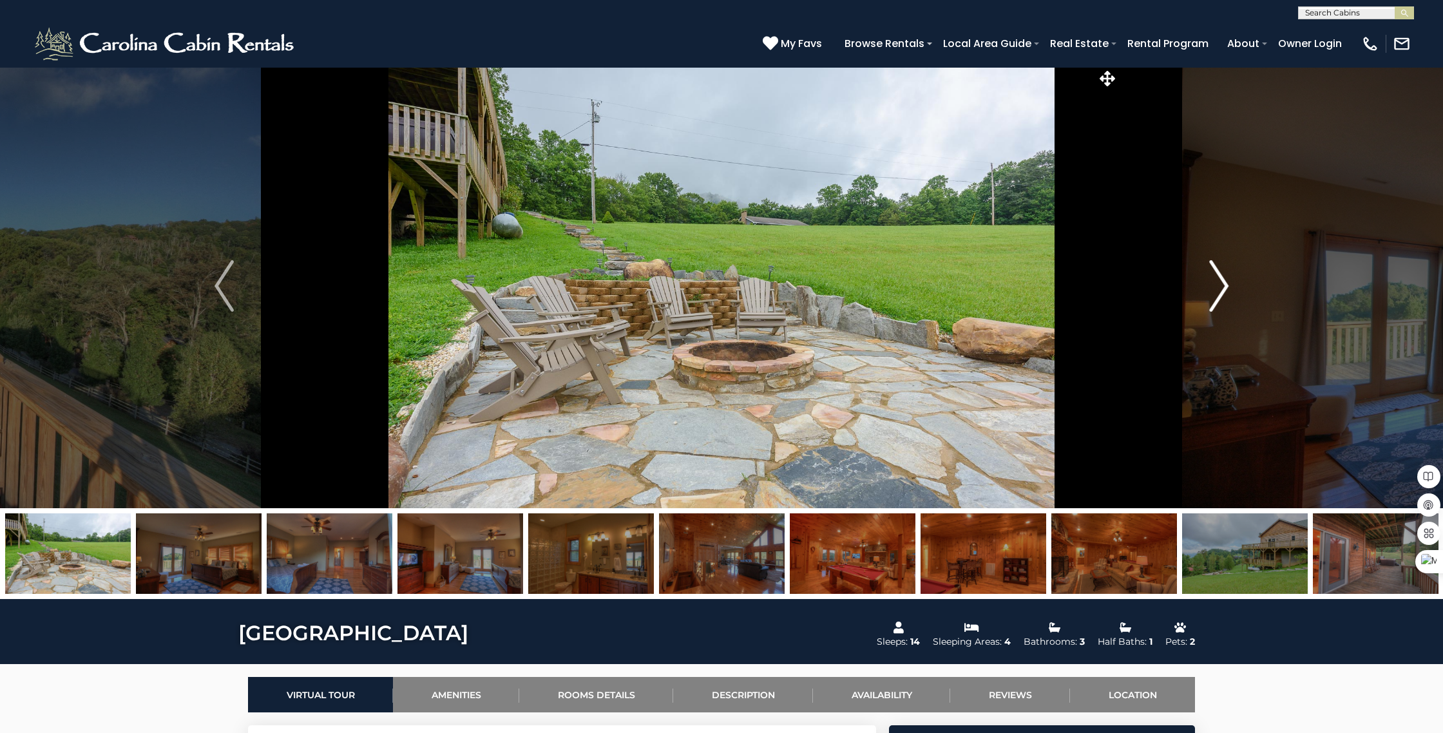
click at [1226, 286] on img "Next" at bounding box center [1218, 286] width 19 height 52
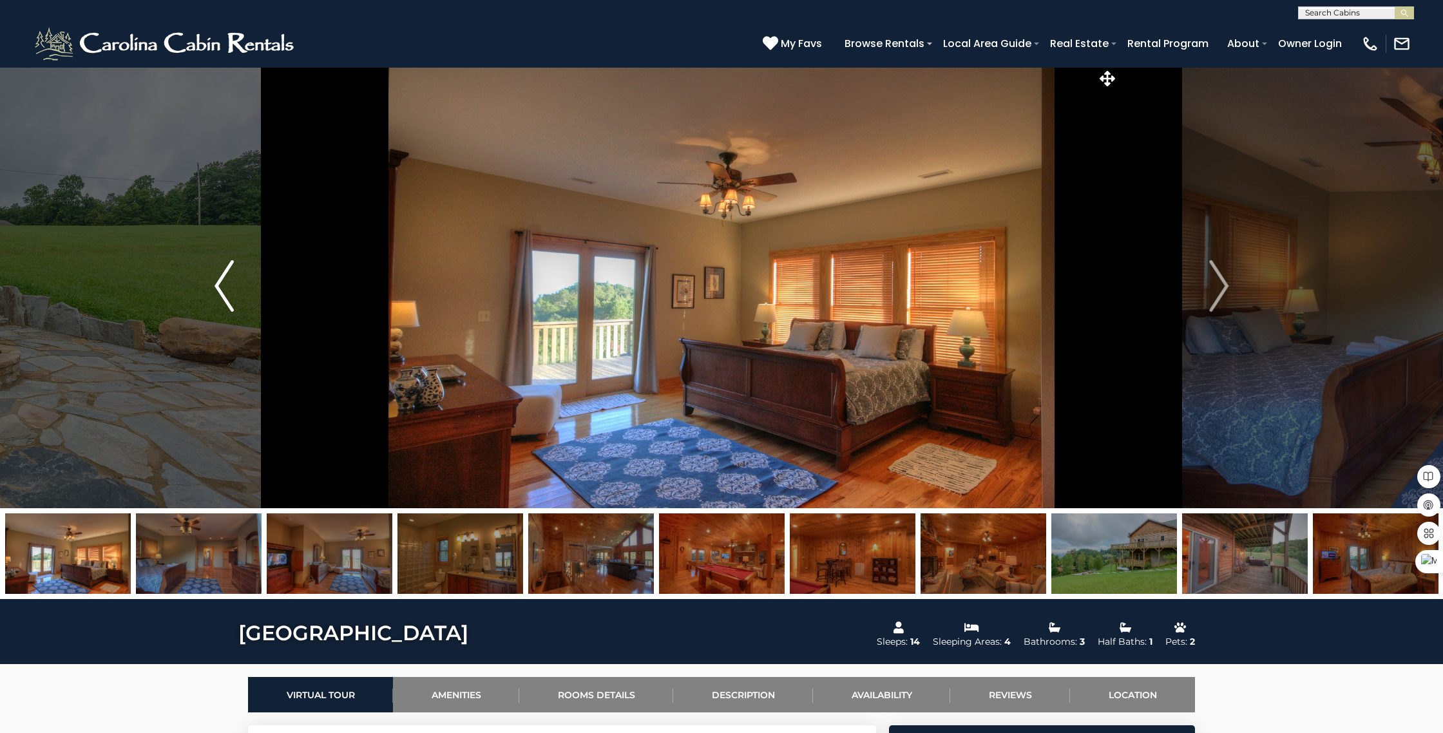
click at [225, 285] on img "Previous" at bounding box center [223, 286] width 19 height 52
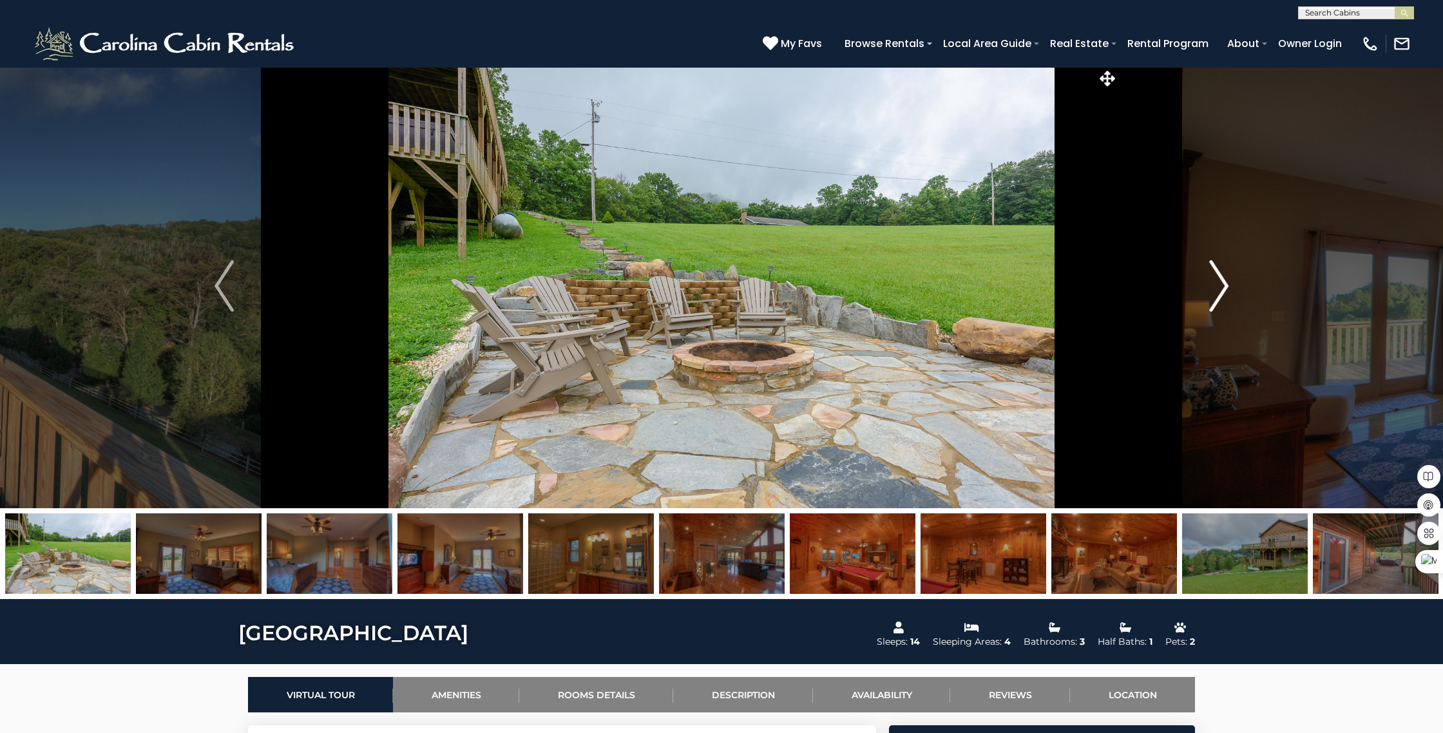
click at [1215, 283] on img "Next" at bounding box center [1218, 286] width 19 height 52
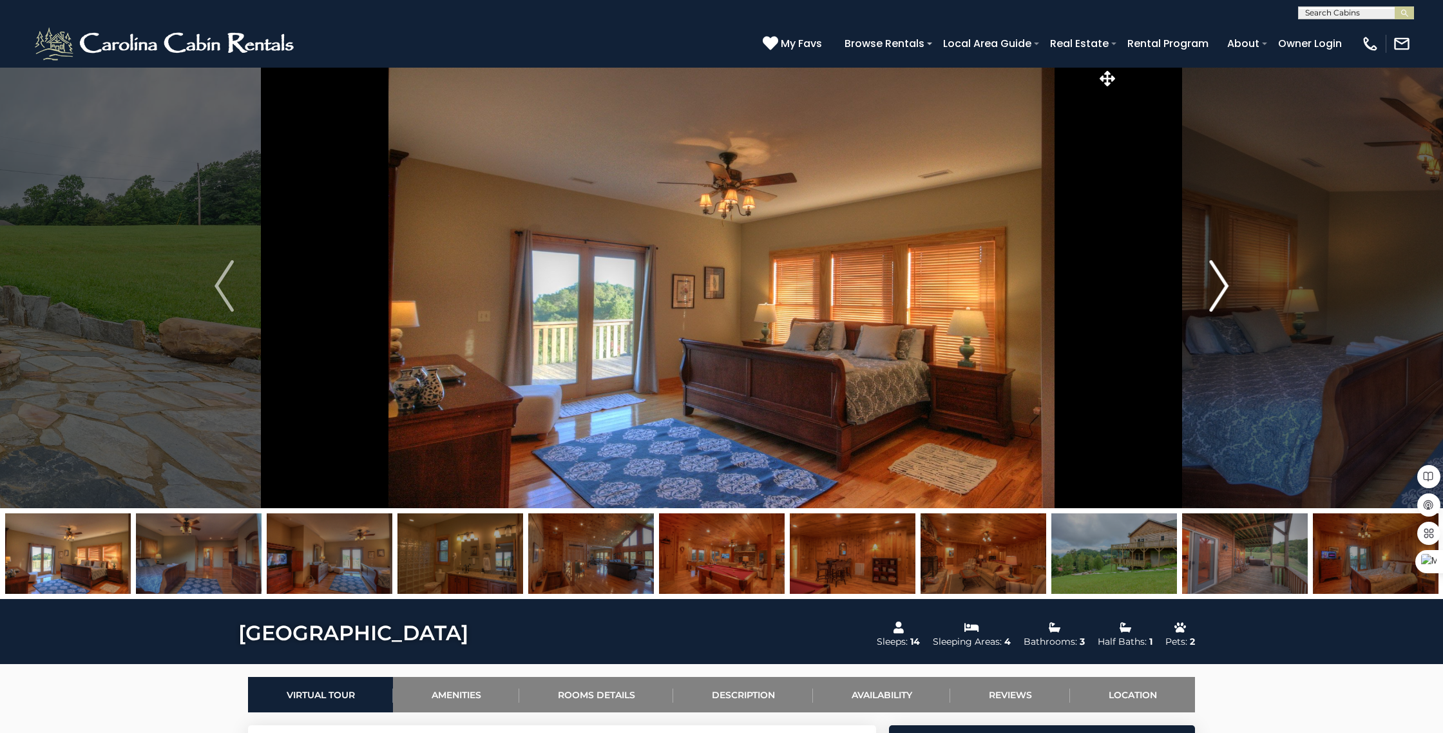
click at [1215, 283] on img "Next" at bounding box center [1218, 286] width 19 height 52
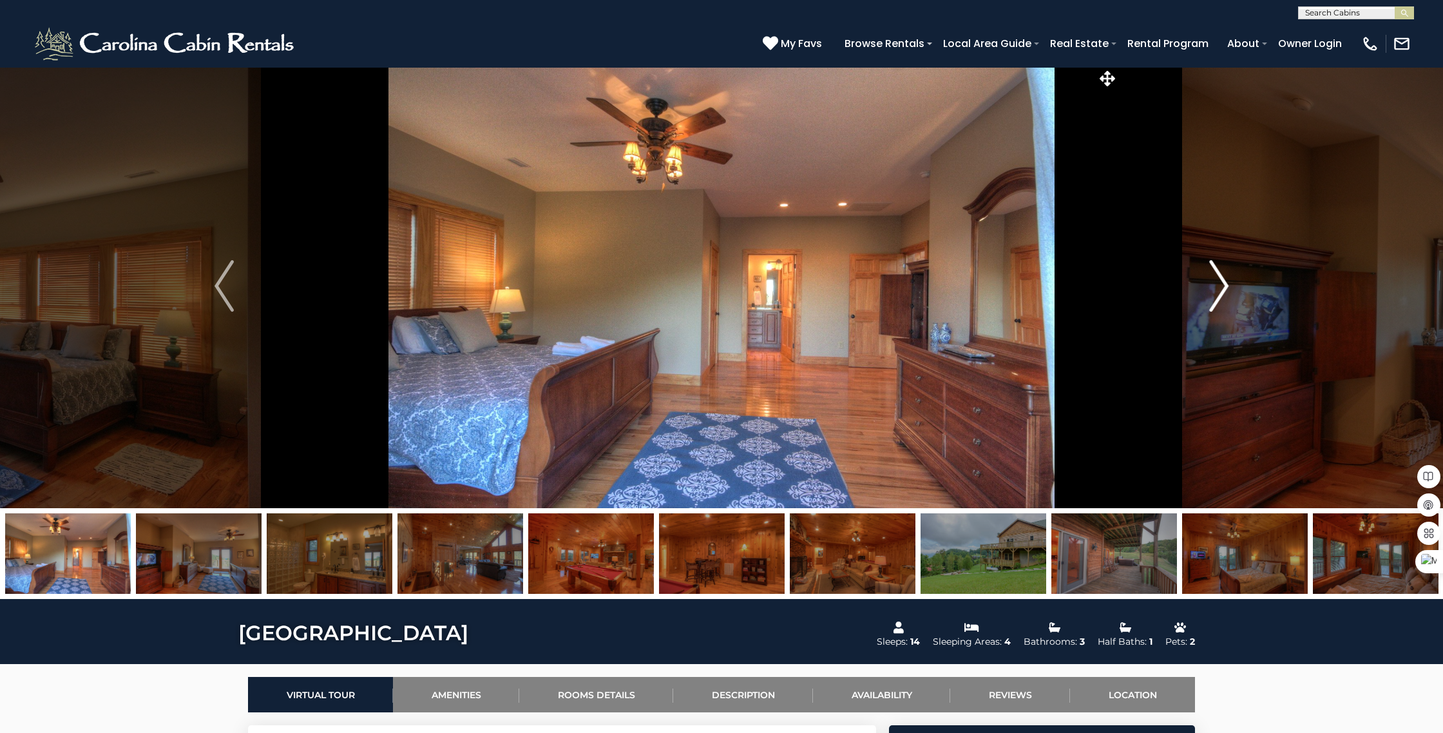
click at [1215, 283] on img "Next" at bounding box center [1218, 286] width 19 height 52
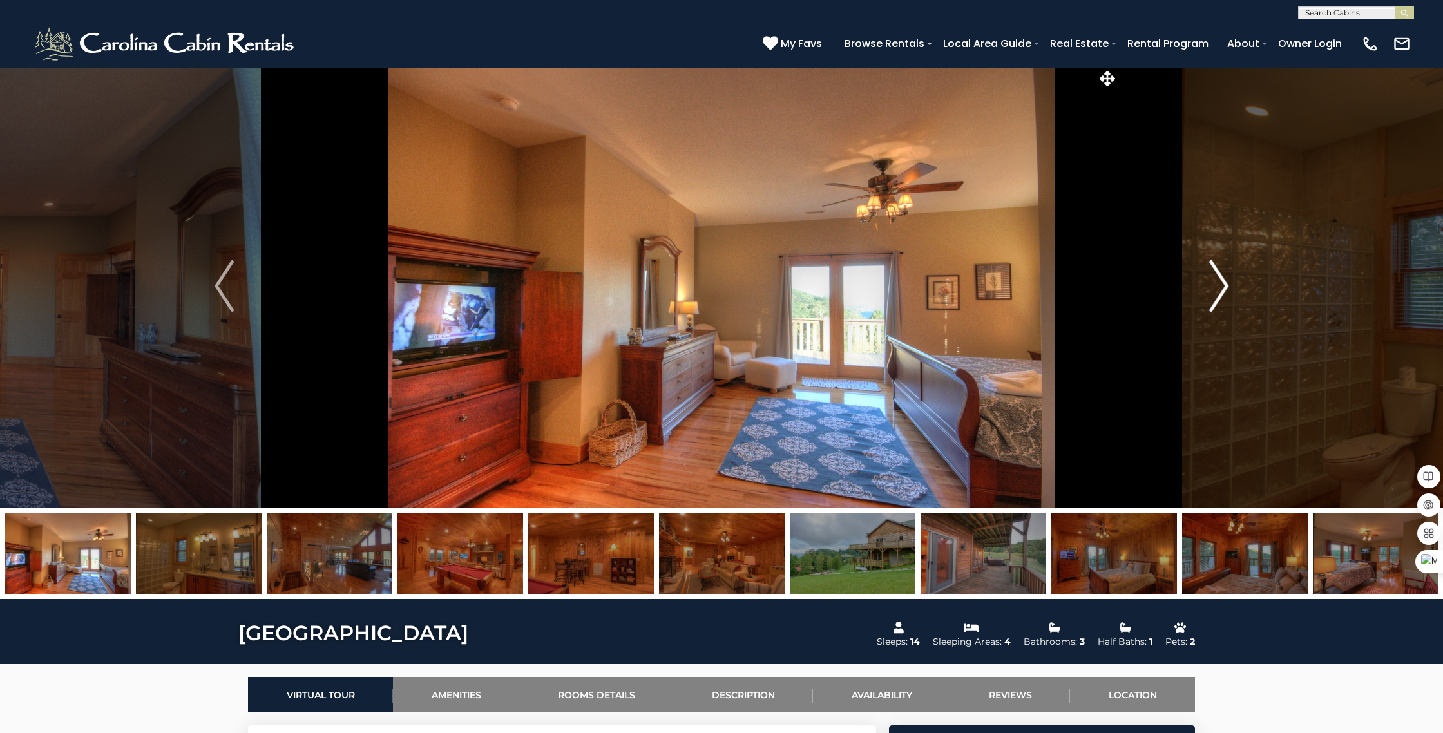
click at [1215, 283] on img "Next" at bounding box center [1218, 286] width 19 height 52
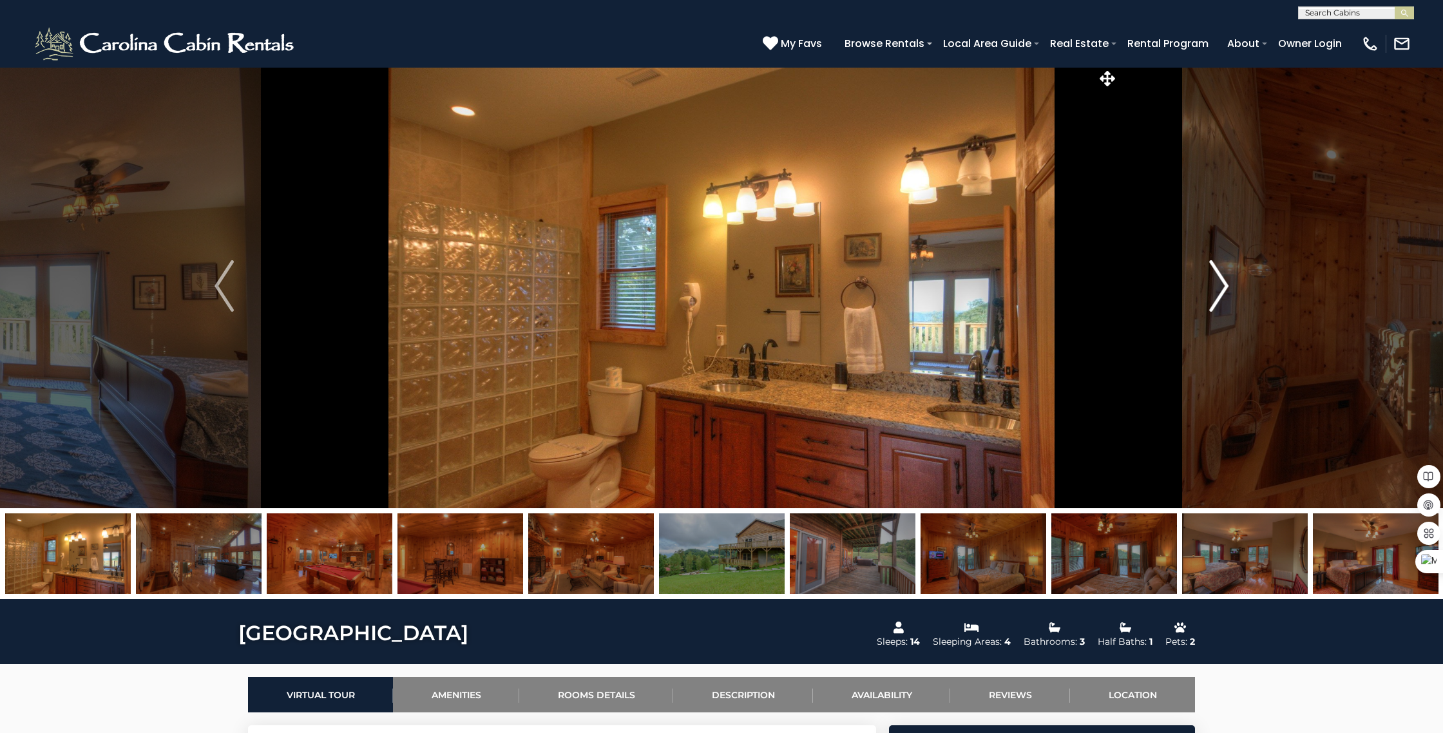
click at [1215, 283] on img "Next" at bounding box center [1218, 286] width 19 height 52
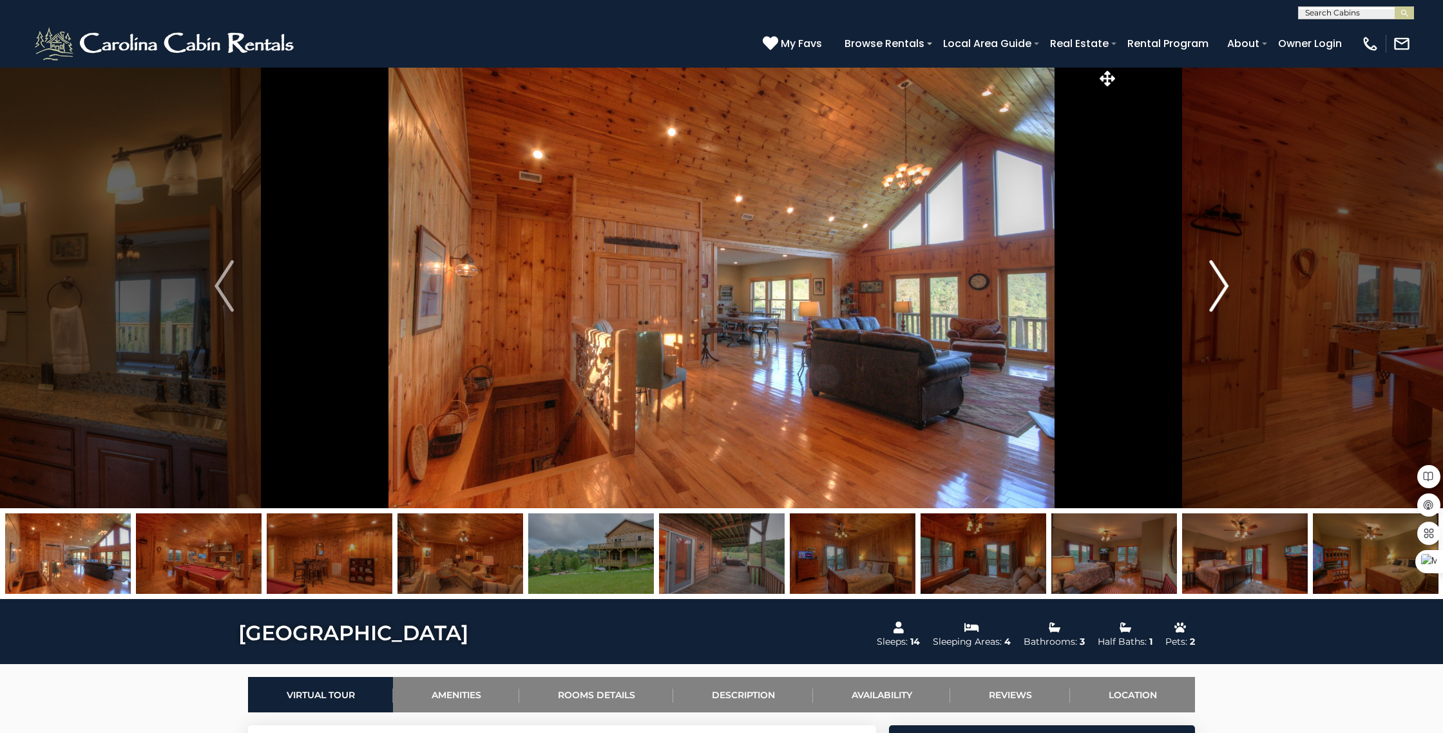
click at [1215, 283] on img "Next" at bounding box center [1218, 286] width 19 height 52
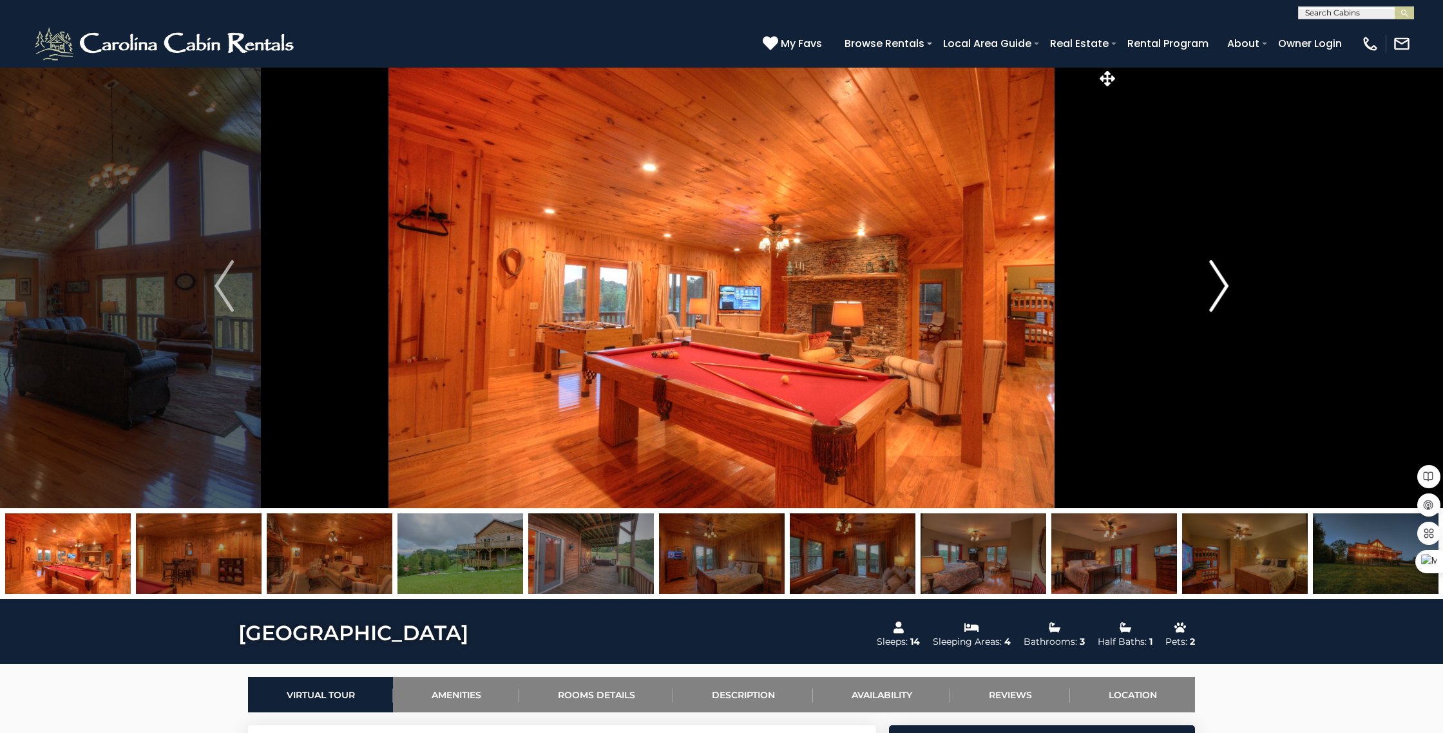
click at [1222, 285] on img "Next" at bounding box center [1218, 286] width 19 height 52
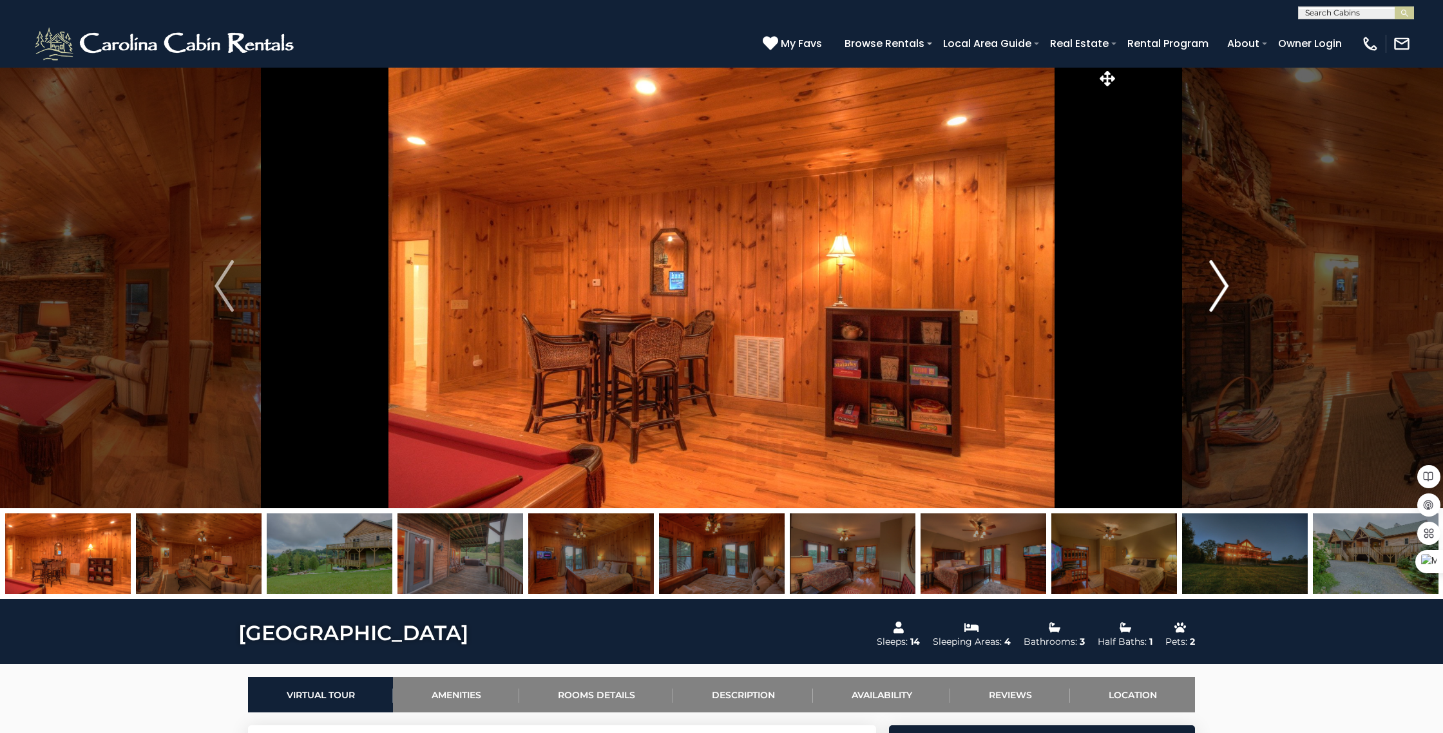
click at [1222, 285] on img "Next" at bounding box center [1218, 286] width 19 height 52
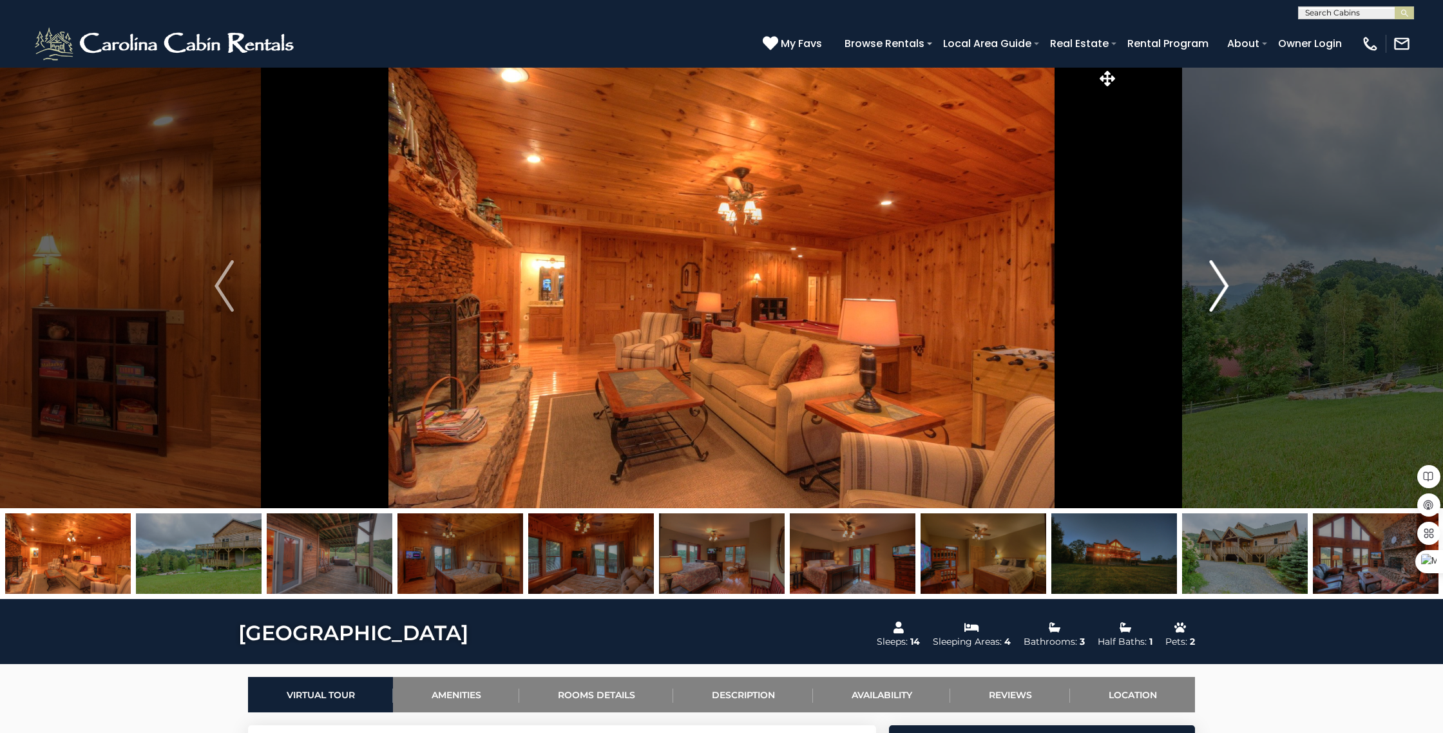
click at [1222, 285] on img "Next" at bounding box center [1218, 286] width 19 height 52
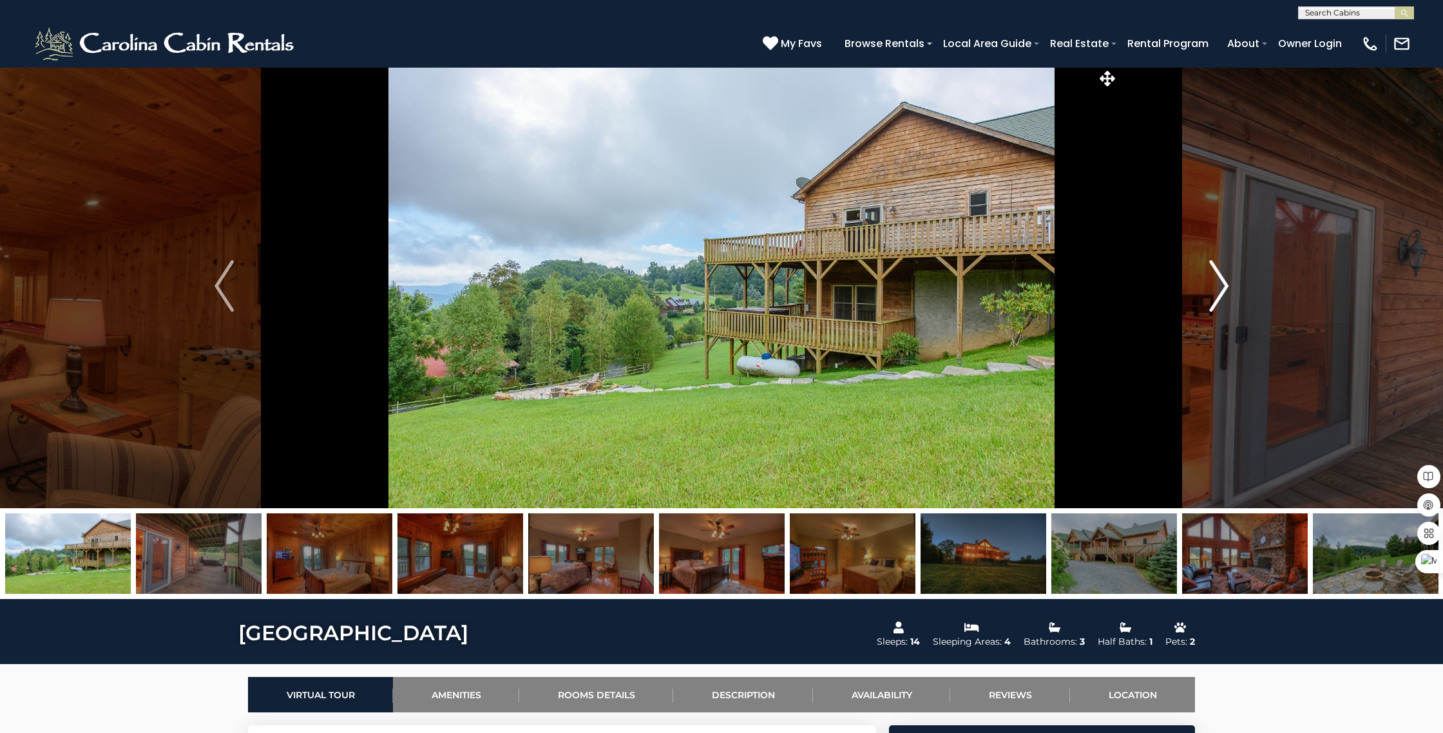
click at [1222, 285] on img "Next" at bounding box center [1218, 286] width 19 height 52
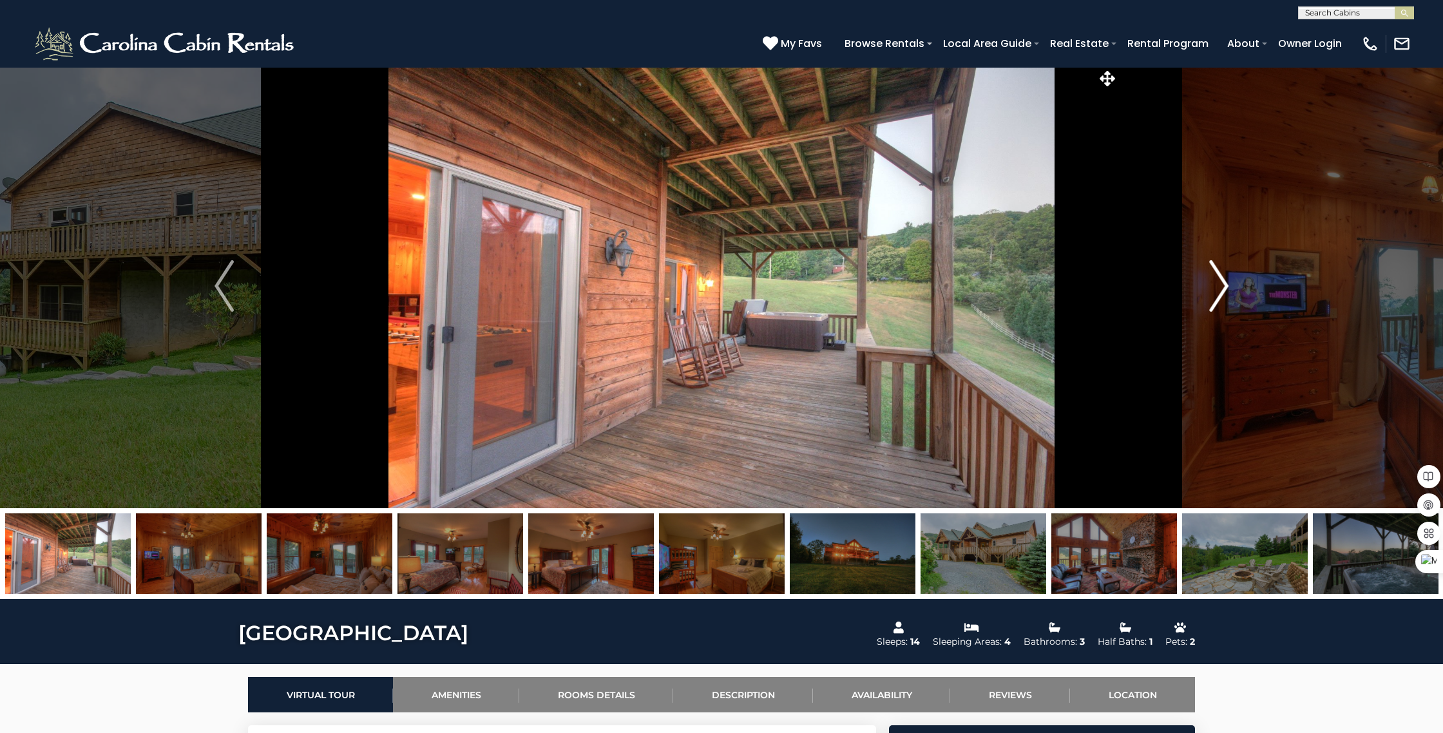
click at [1222, 285] on img "Next" at bounding box center [1218, 286] width 19 height 52
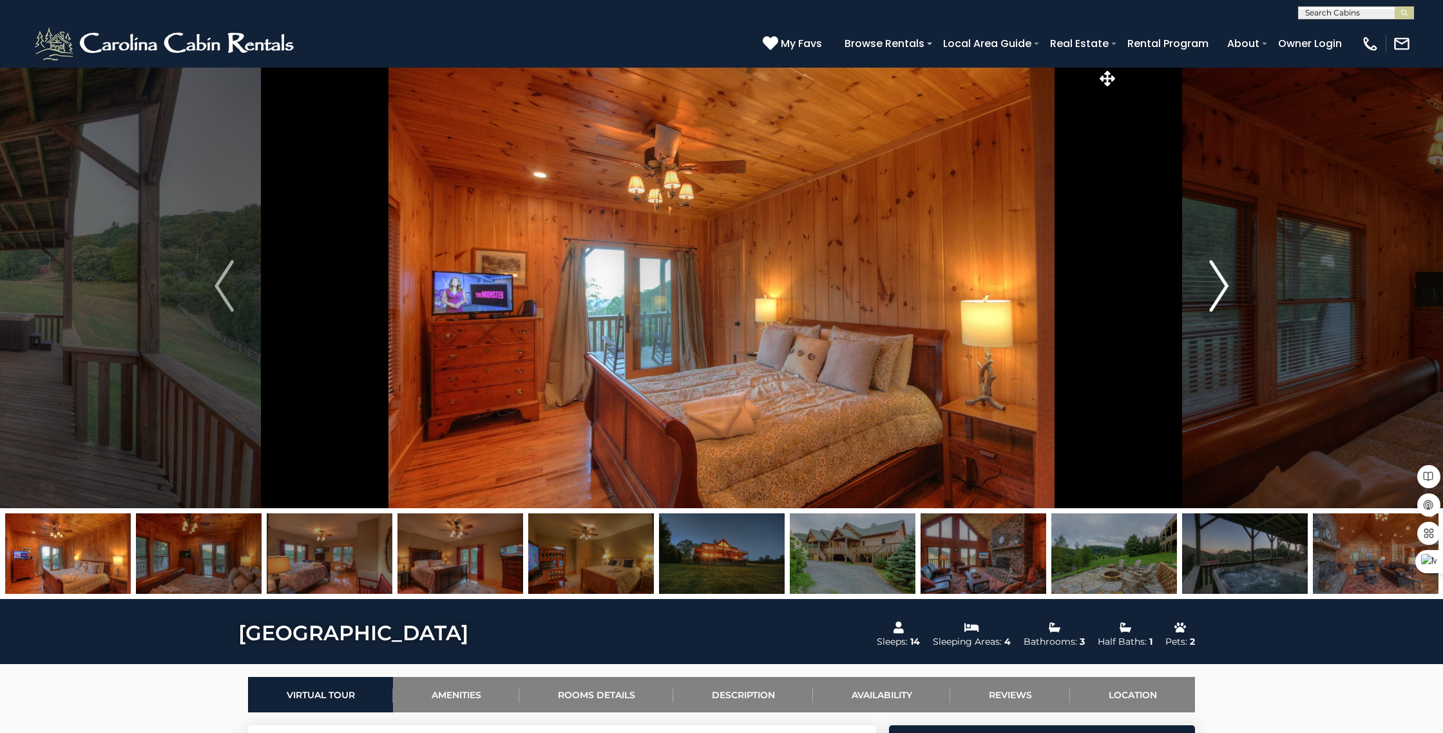
click at [1222, 285] on img "Next" at bounding box center [1218, 286] width 19 height 52
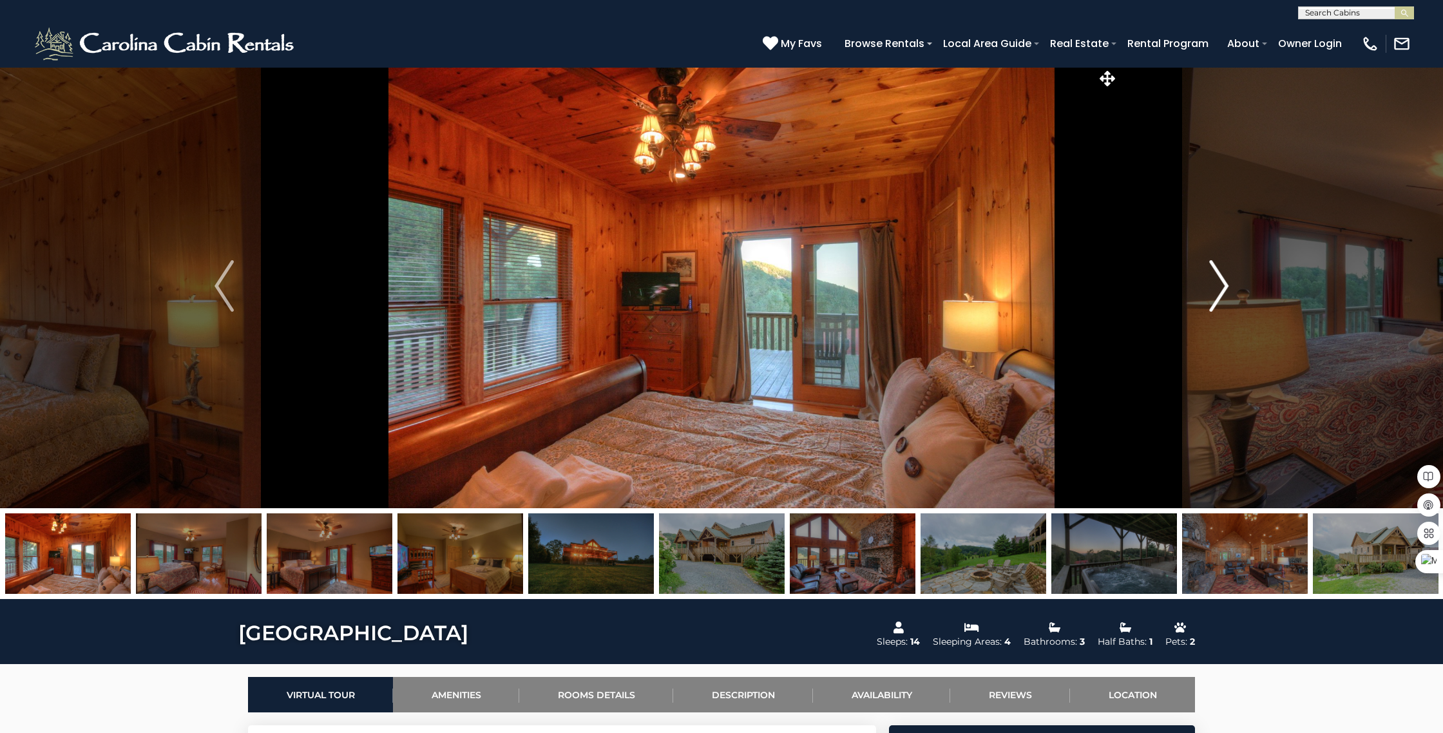
click at [1222, 285] on img "Next" at bounding box center [1218, 286] width 19 height 52
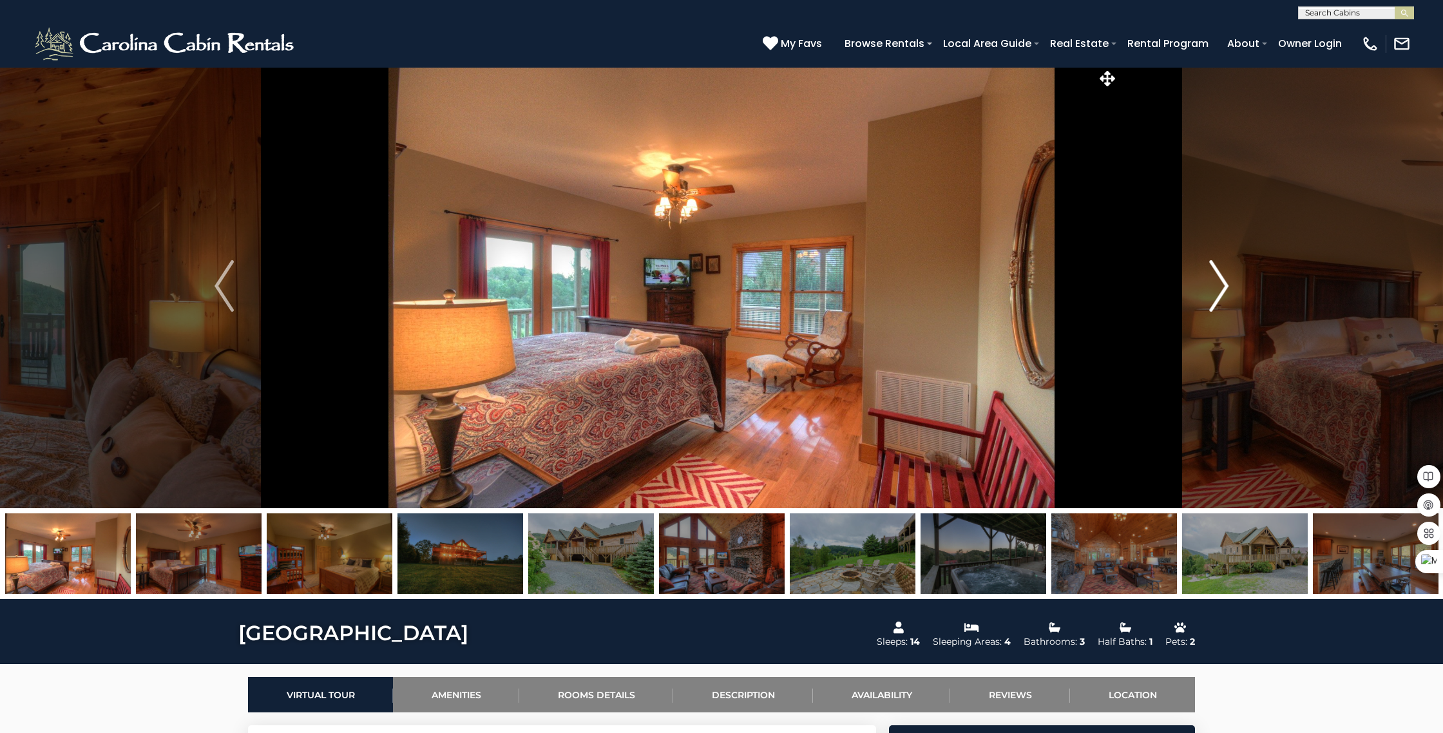
click at [1222, 285] on img "Next" at bounding box center [1218, 286] width 19 height 52
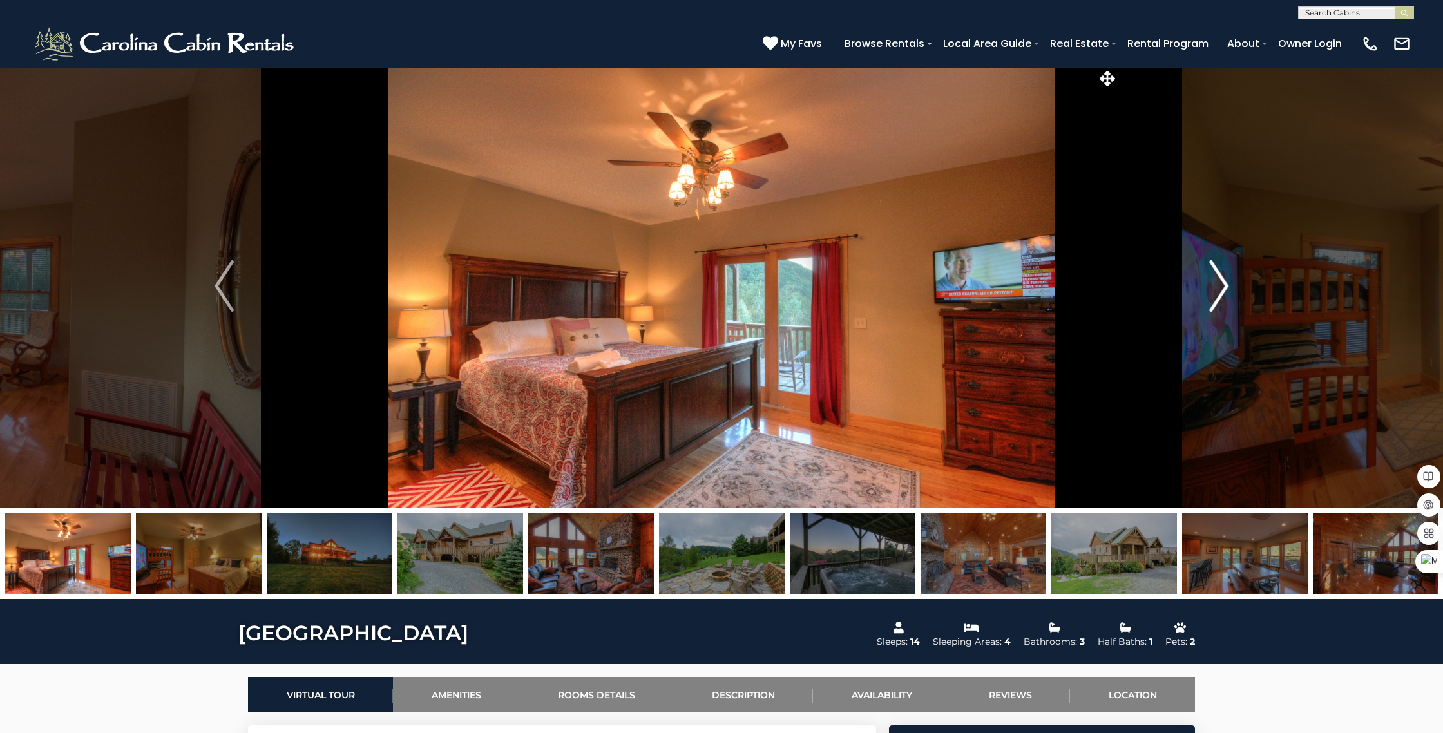
click at [1222, 285] on img "Next" at bounding box center [1218, 286] width 19 height 52
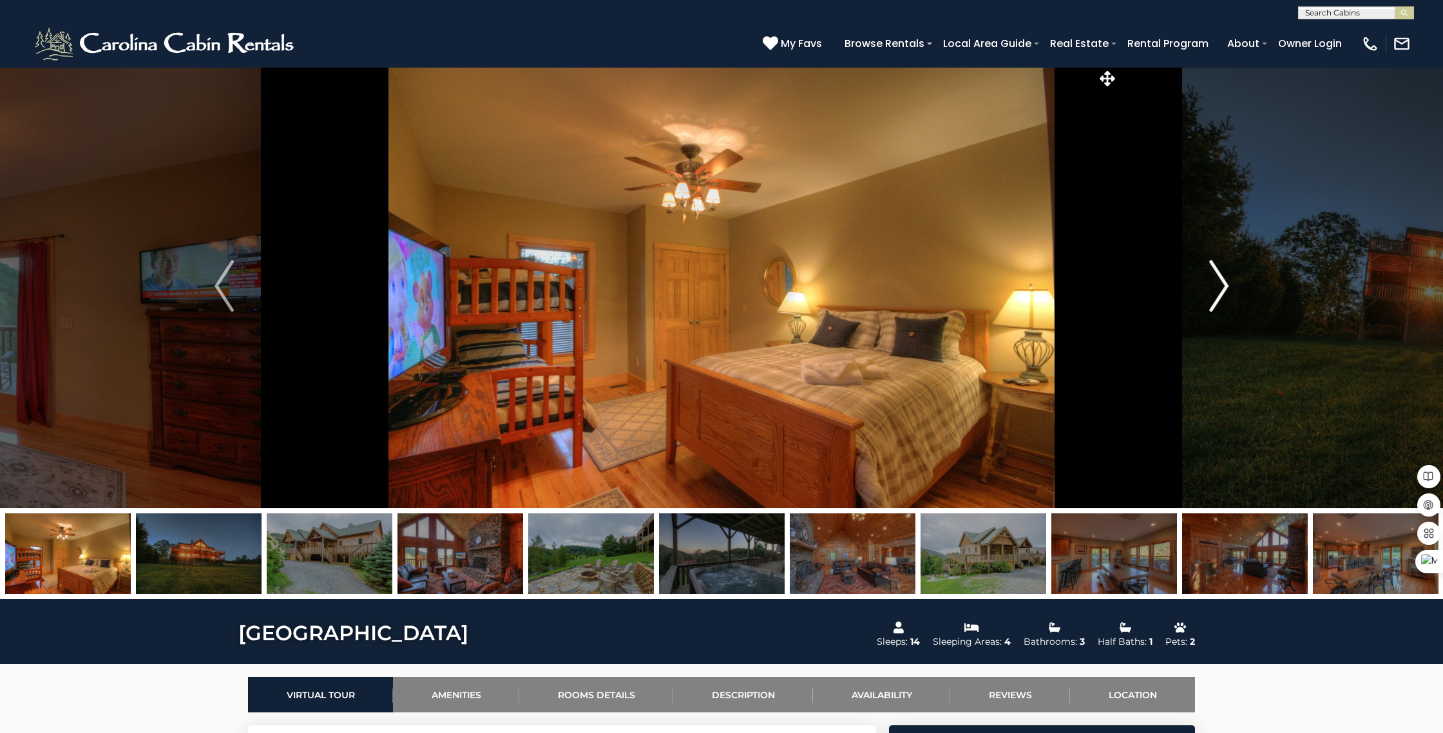
click at [1222, 285] on img "Next" at bounding box center [1218, 286] width 19 height 52
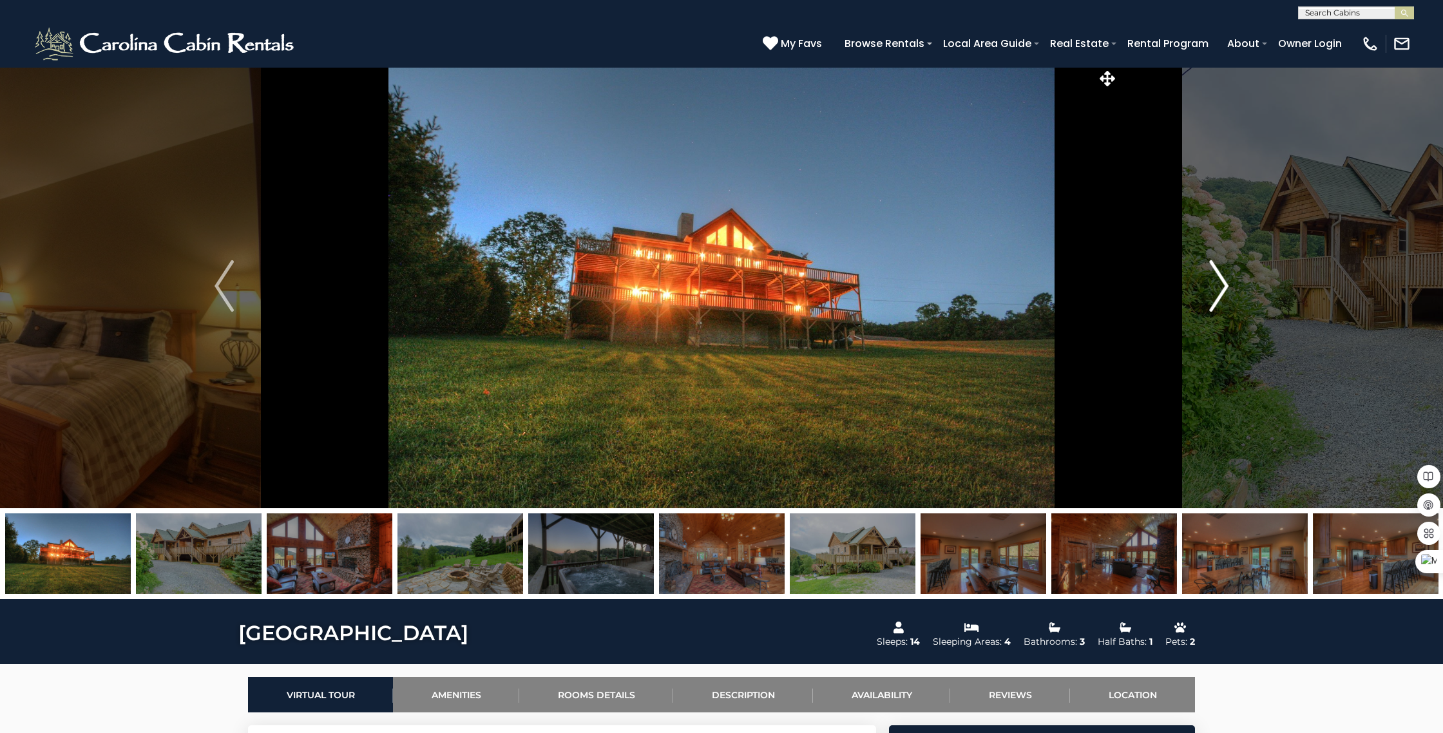
click at [1222, 285] on img "Next" at bounding box center [1218, 286] width 19 height 52
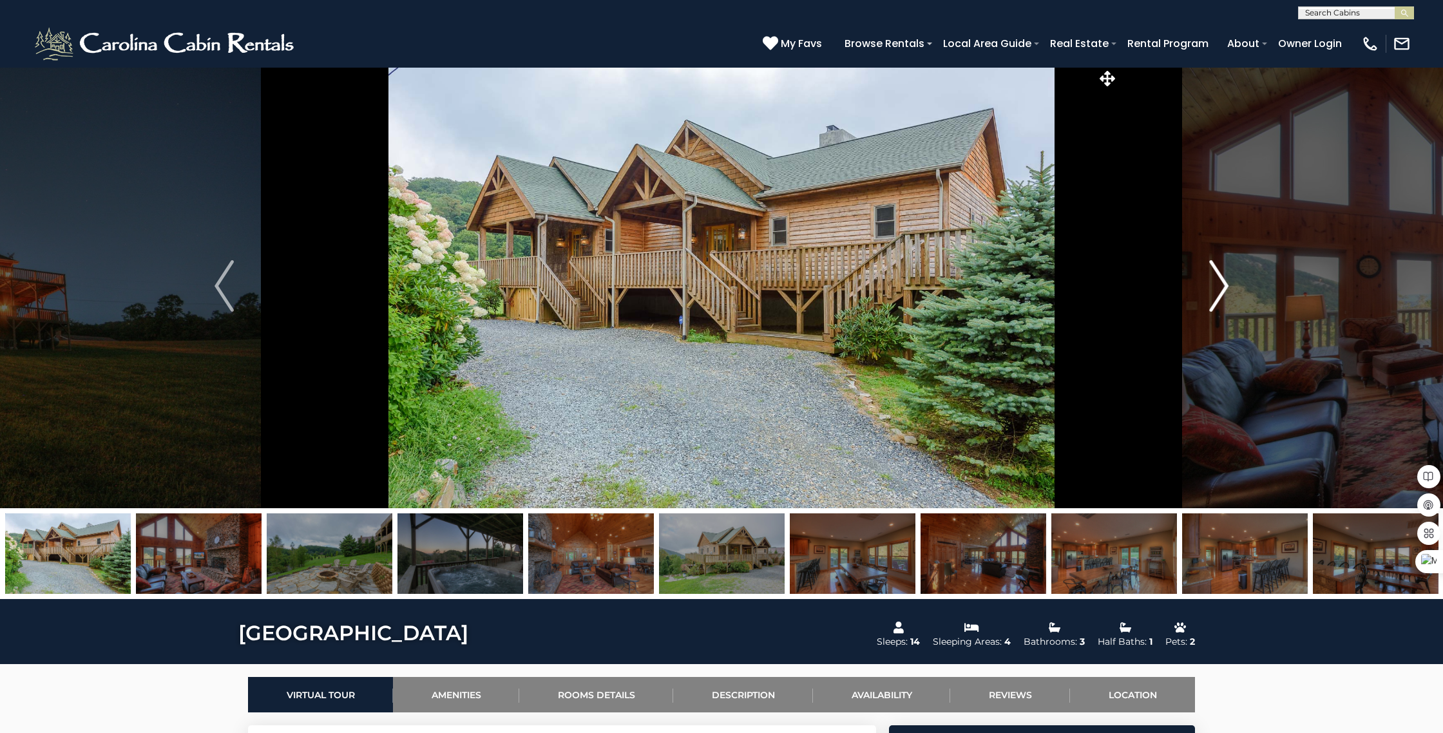
click at [1222, 285] on img "Next" at bounding box center [1218, 286] width 19 height 52
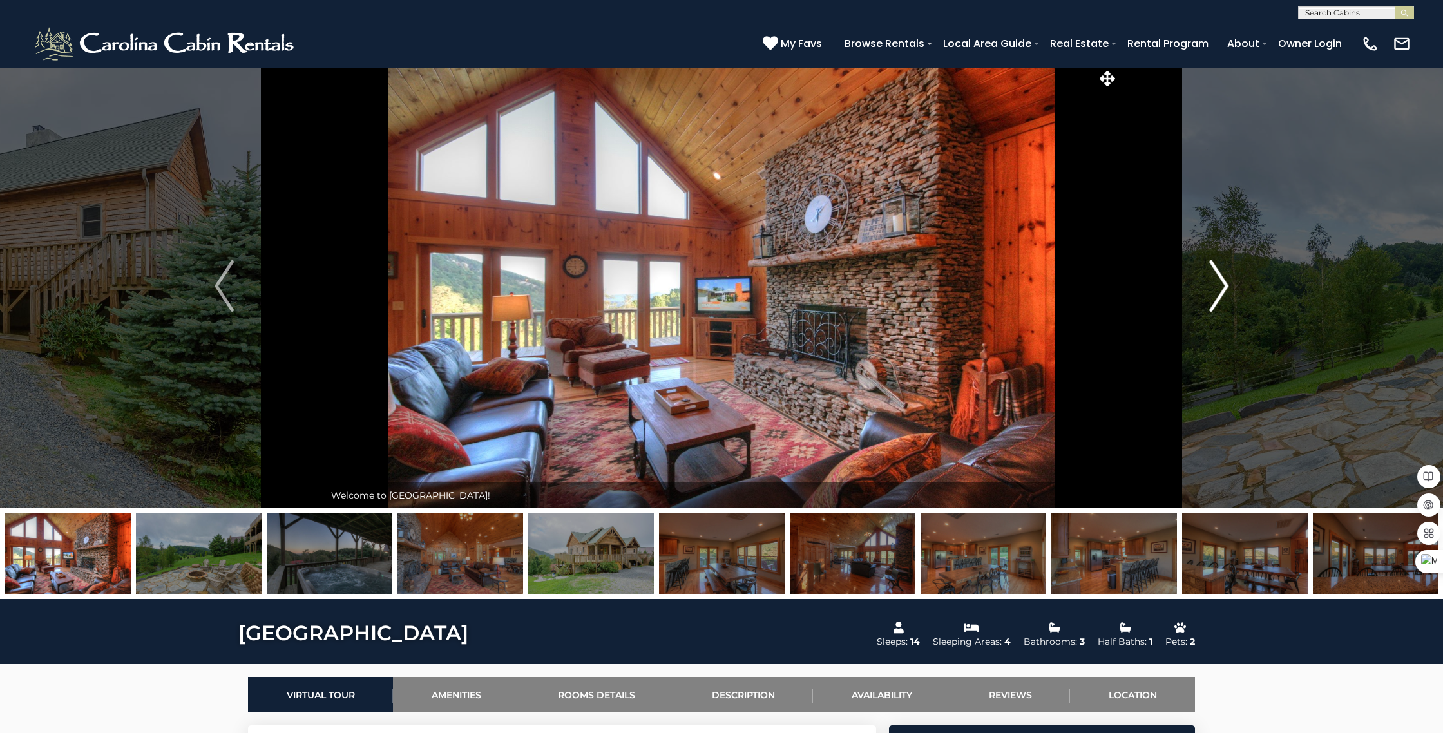
click at [1222, 285] on img "Next" at bounding box center [1218, 286] width 19 height 52
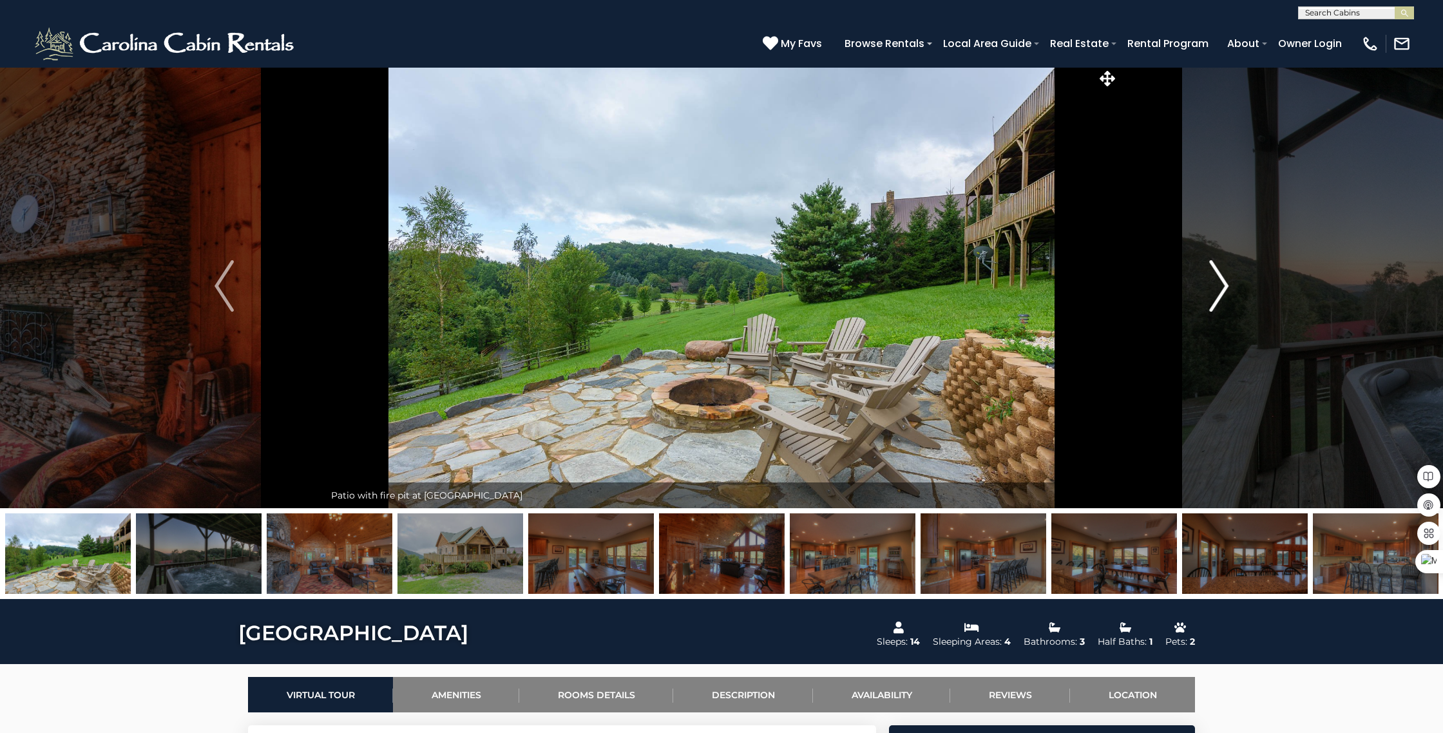
click at [1222, 285] on img "Next" at bounding box center [1218, 286] width 19 height 52
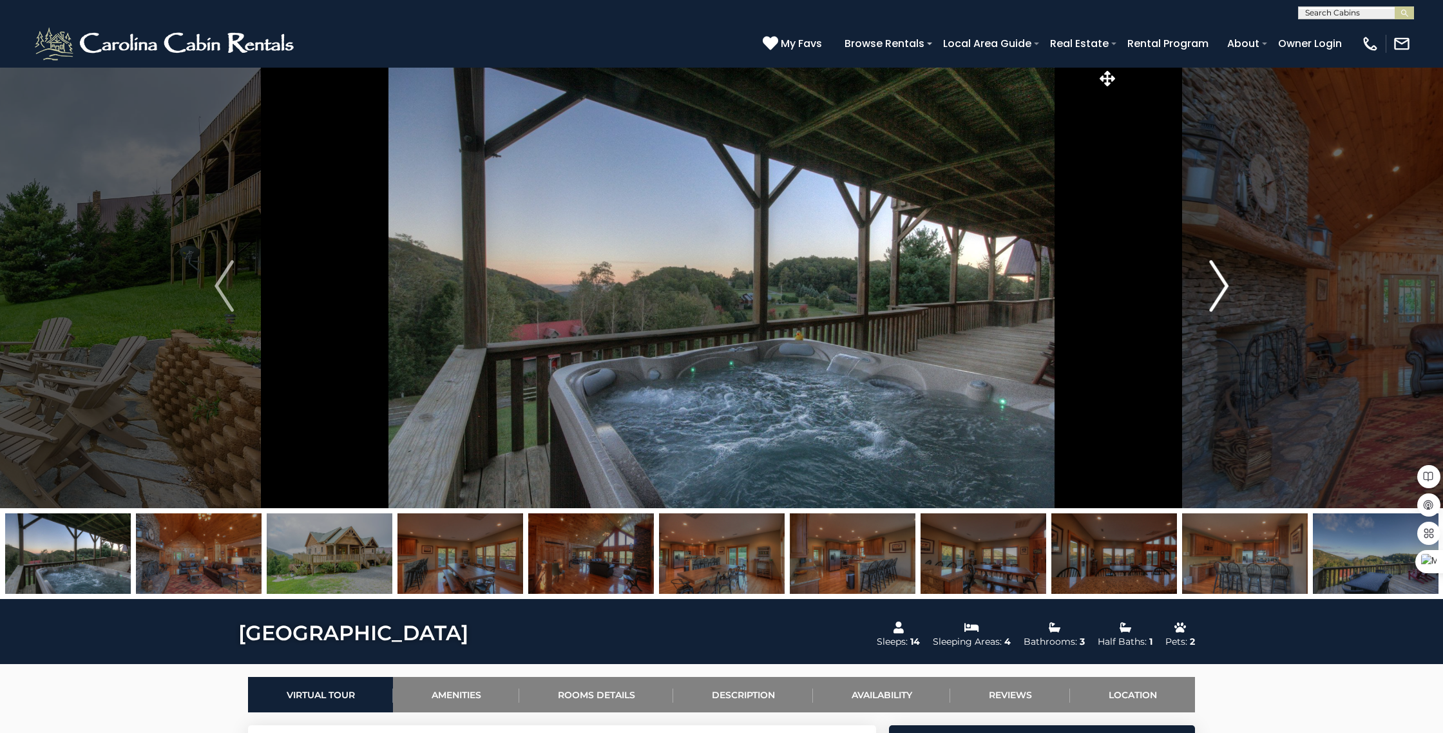
click at [1222, 285] on img "Next" at bounding box center [1218, 286] width 19 height 52
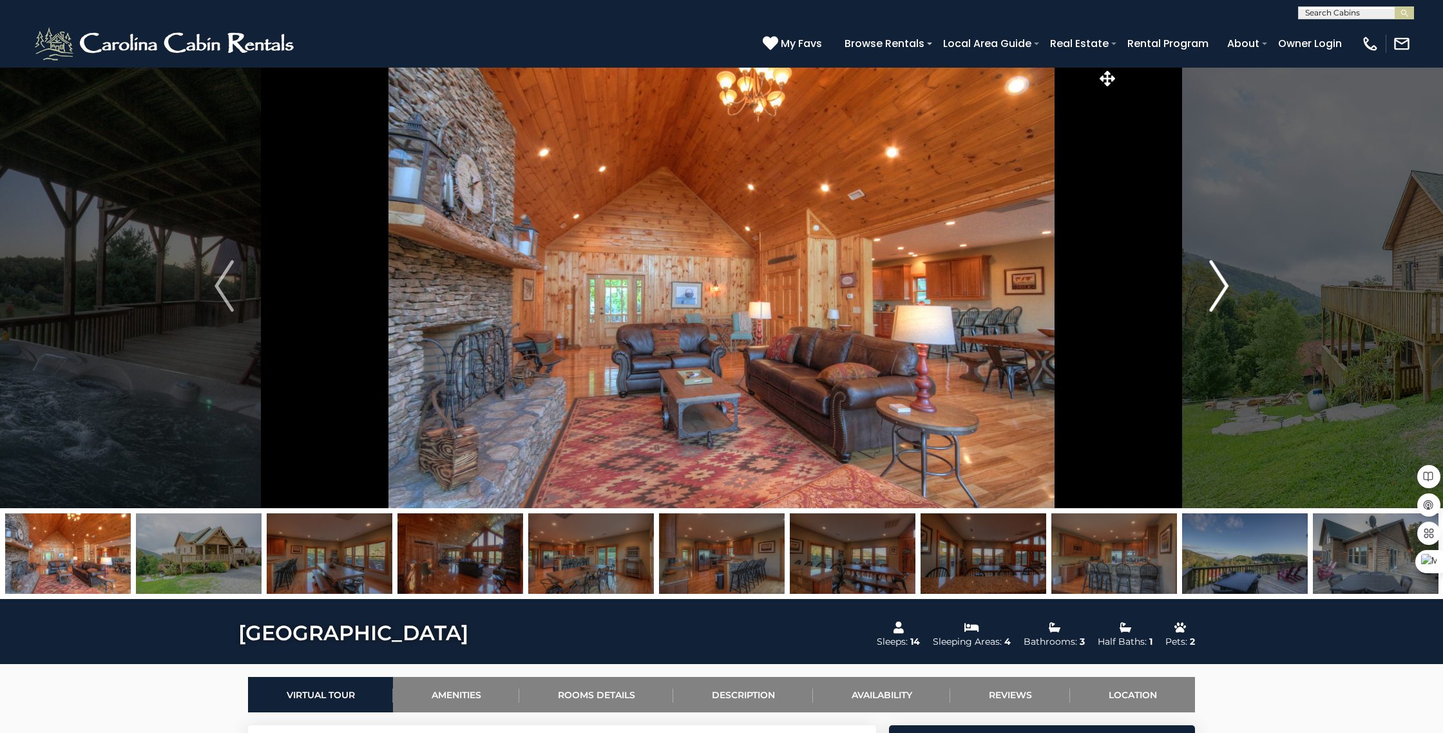
click at [1222, 285] on img "Next" at bounding box center [1218, 286] width 19 height 52
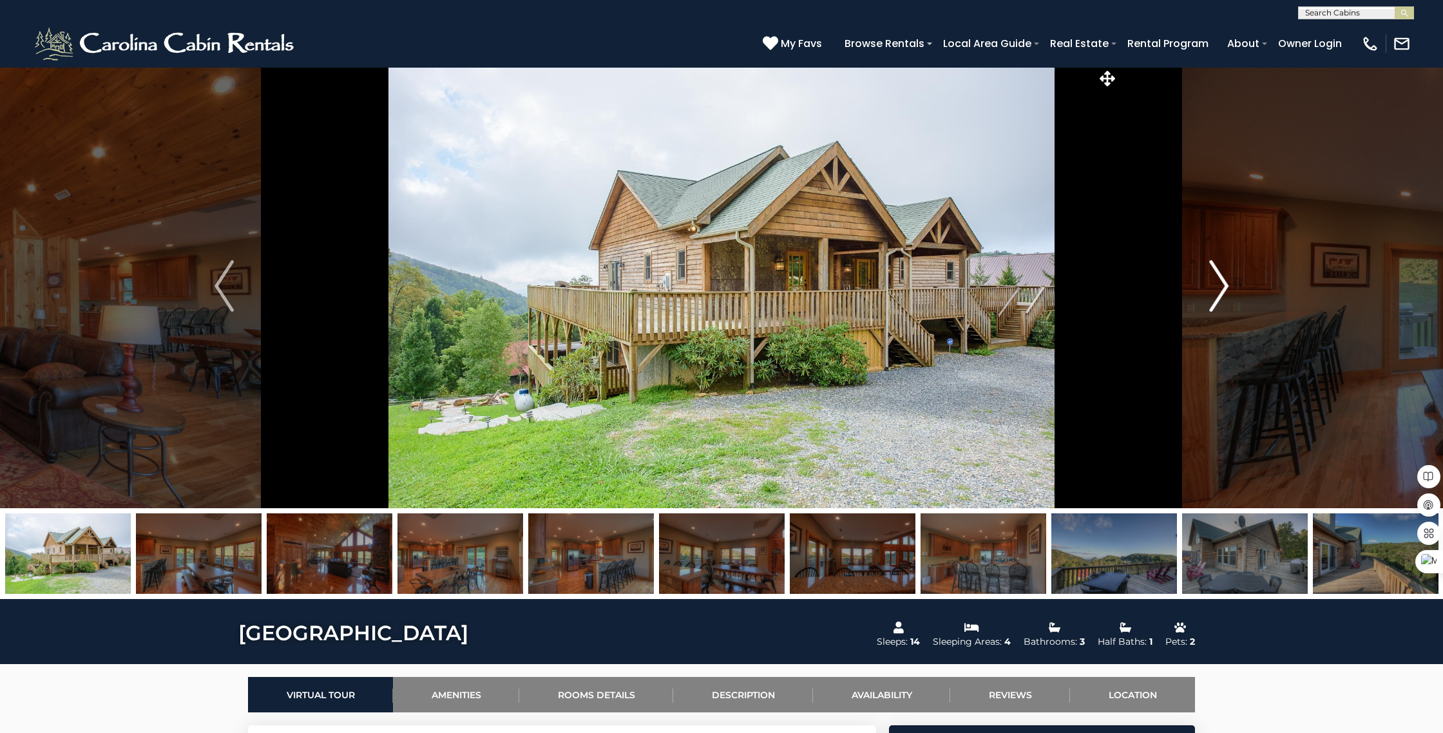
click at [1222, 285] on img "Next" at bounding box center [1218, 286] width 19 height 52
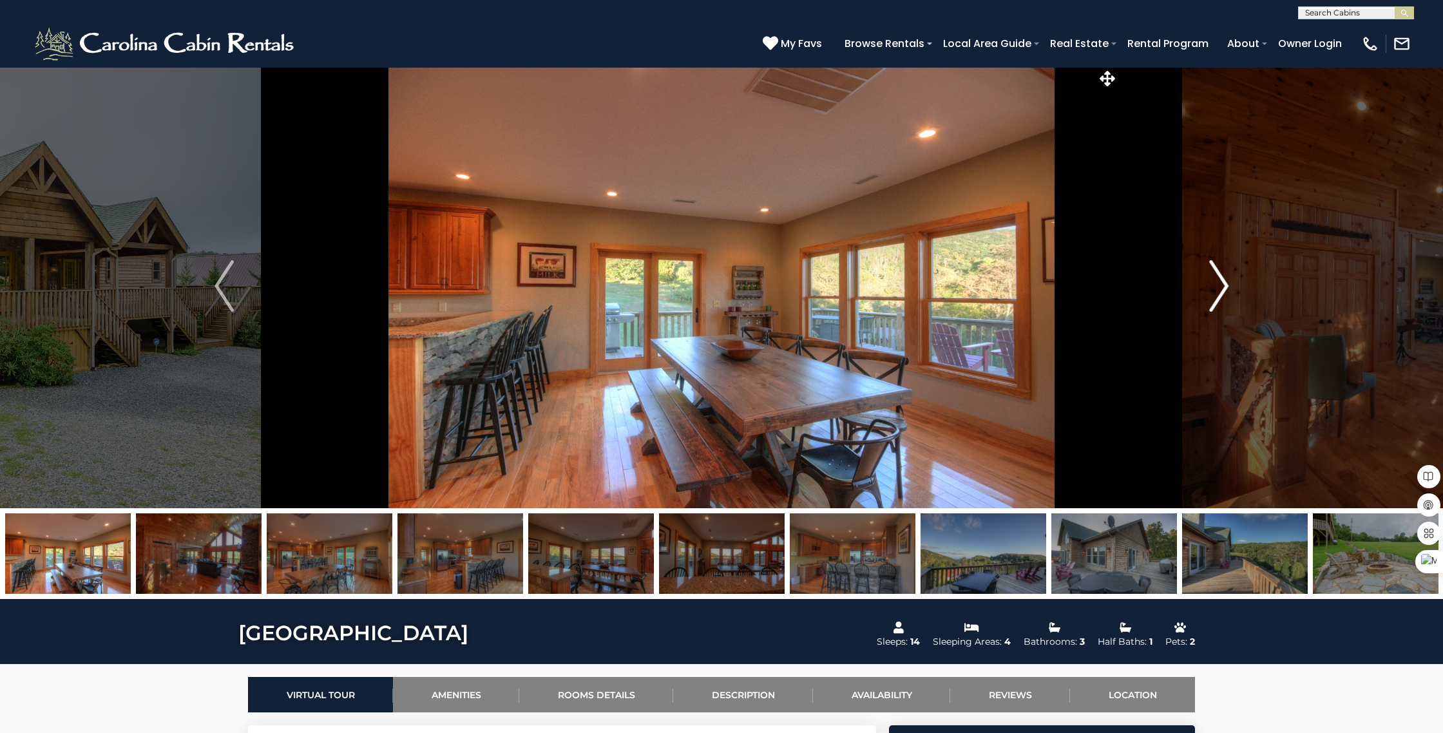
click at [1222, 285] on img "Next" at bounding box center [1218, 286] width 19 height 52
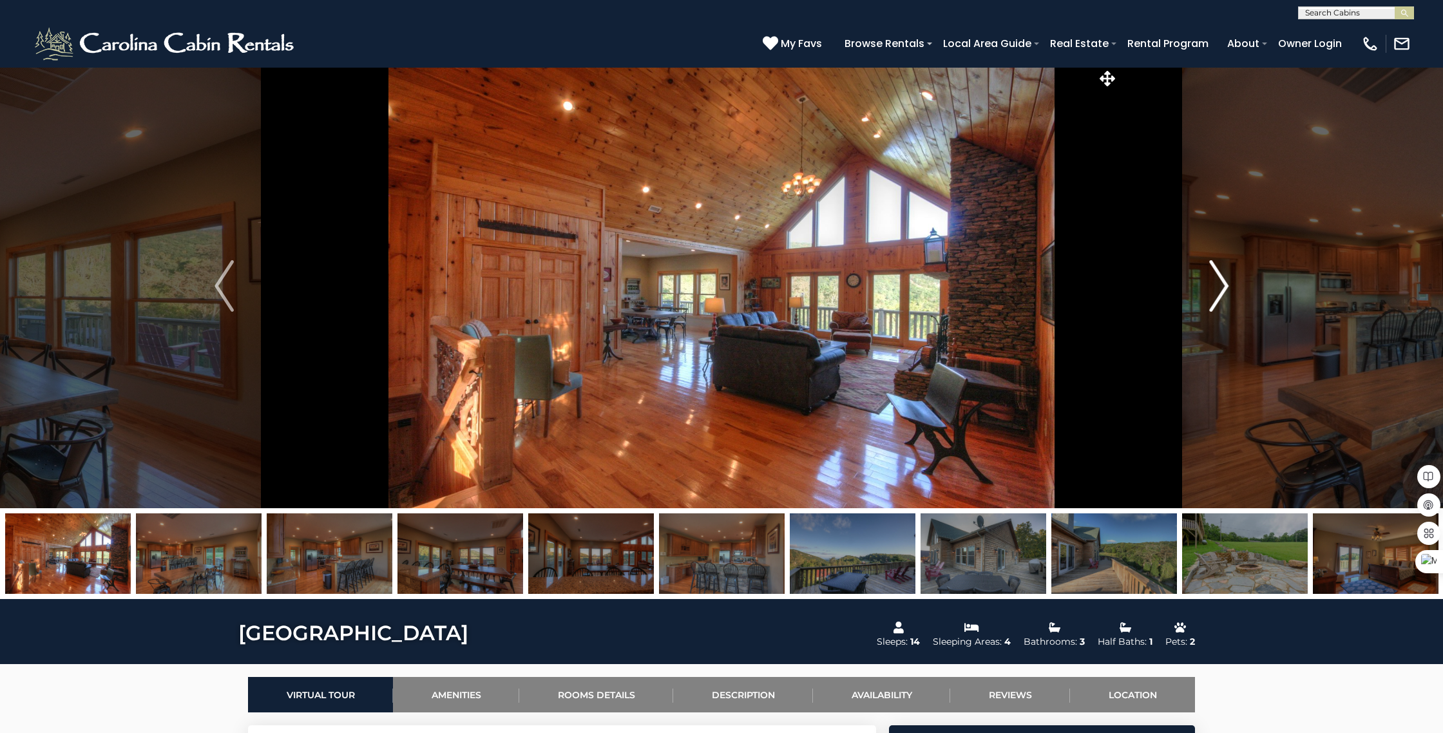
click at [1222, 285] on img "Next" at bounding box center [1218, 286] width 19 height 52
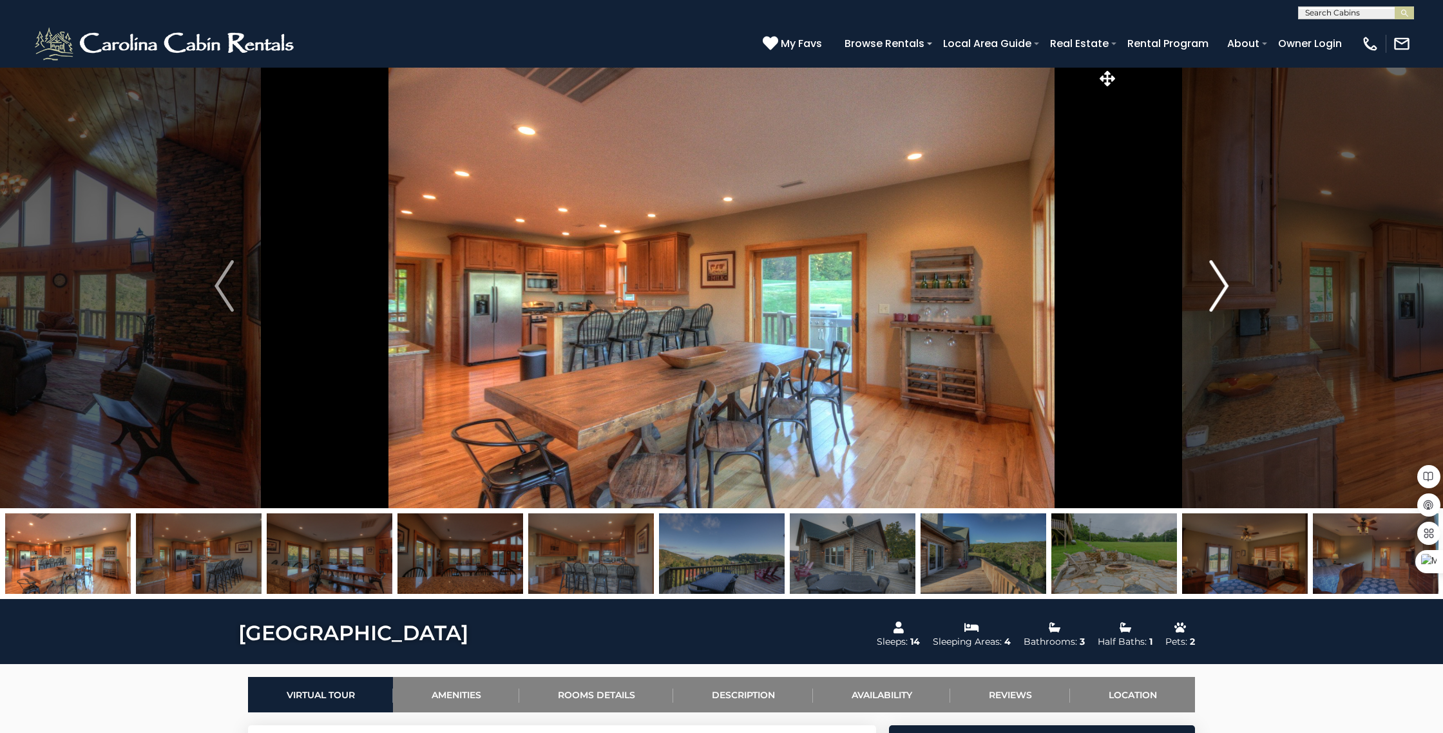
click at [1222, 285] on img "Next" at bounding box center [1218, 286] width 19 height 52
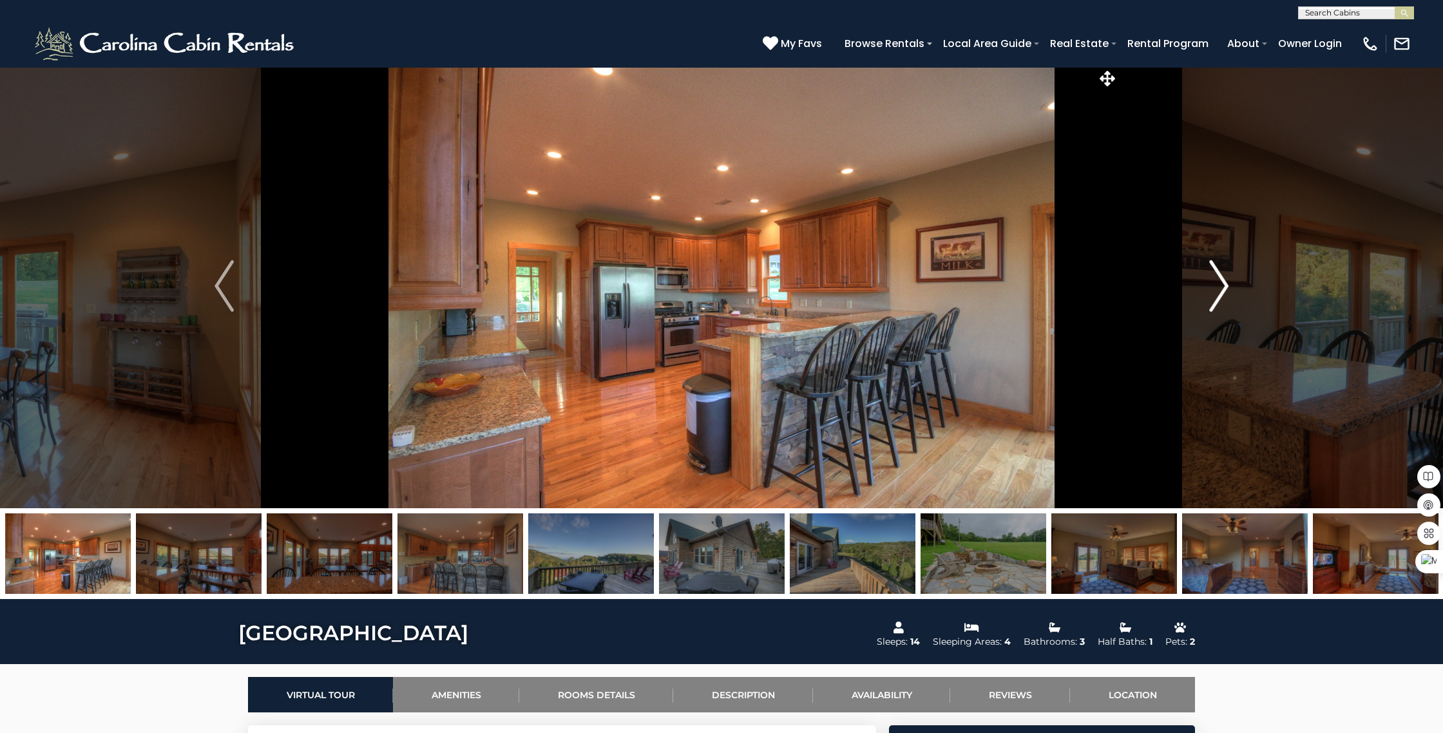
click at [1222, 285] on img "Next" at bounding box center [1218, 286] width 19 height 52
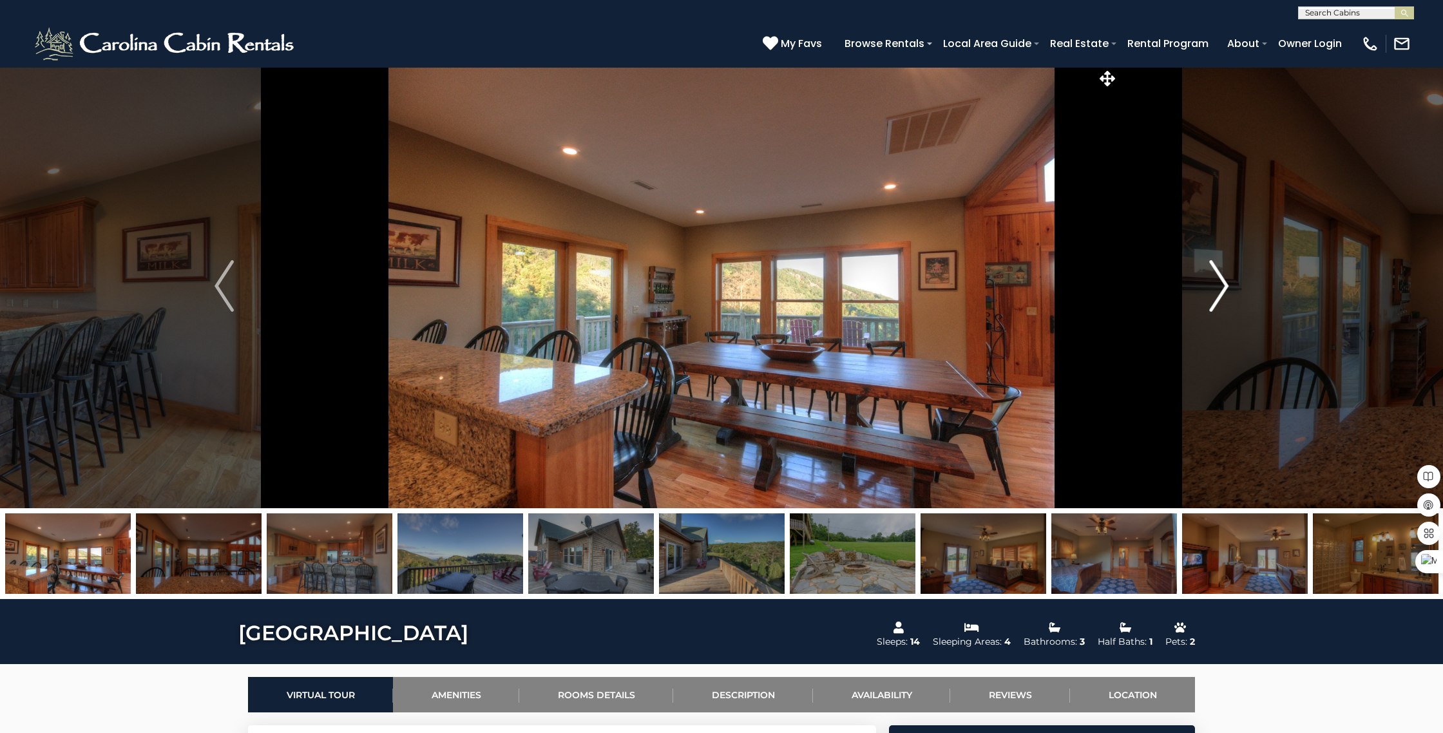
click at [1222, 285] on img "Next" at bounding box center [1218, 286] width 19 height 52
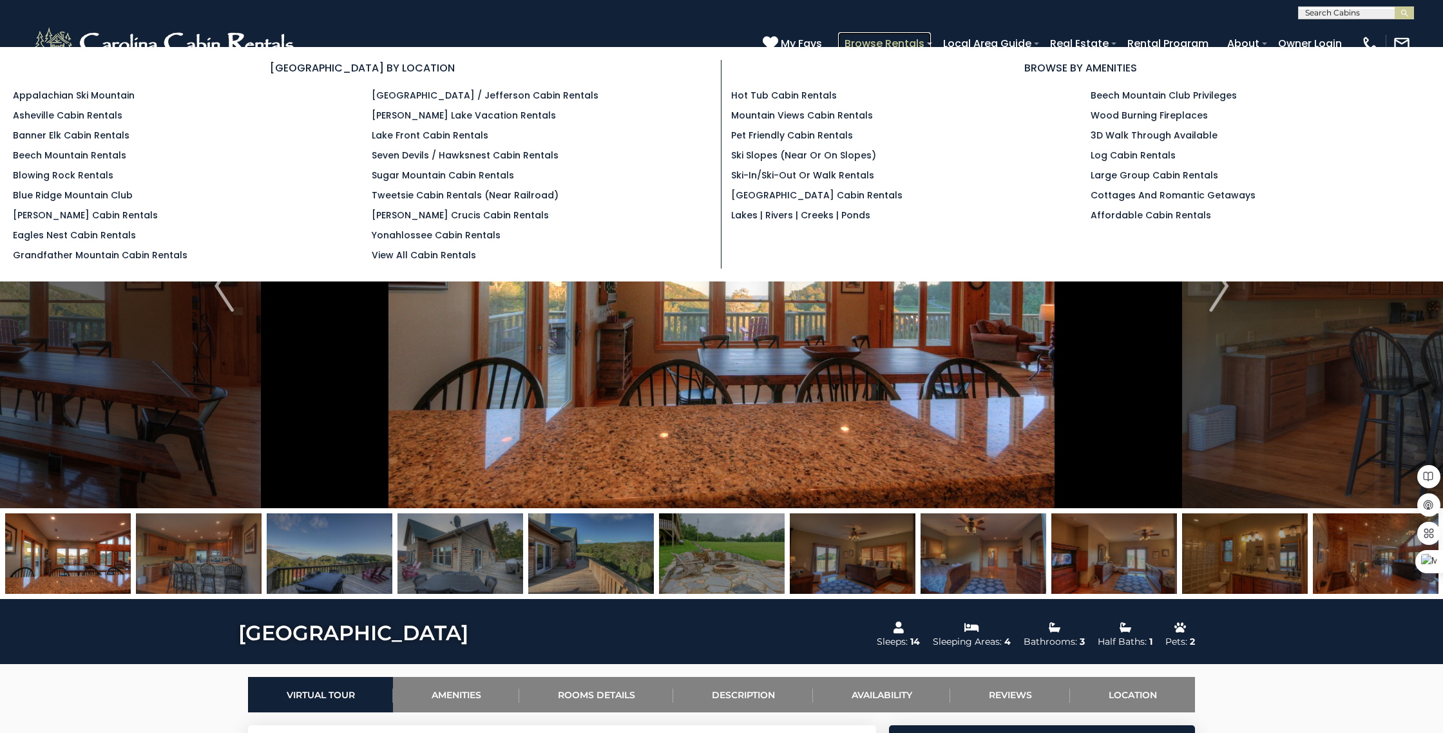
click at [869, 40] on link "Browse Rentals" at bounding box center [884, 43] width 93 height 23
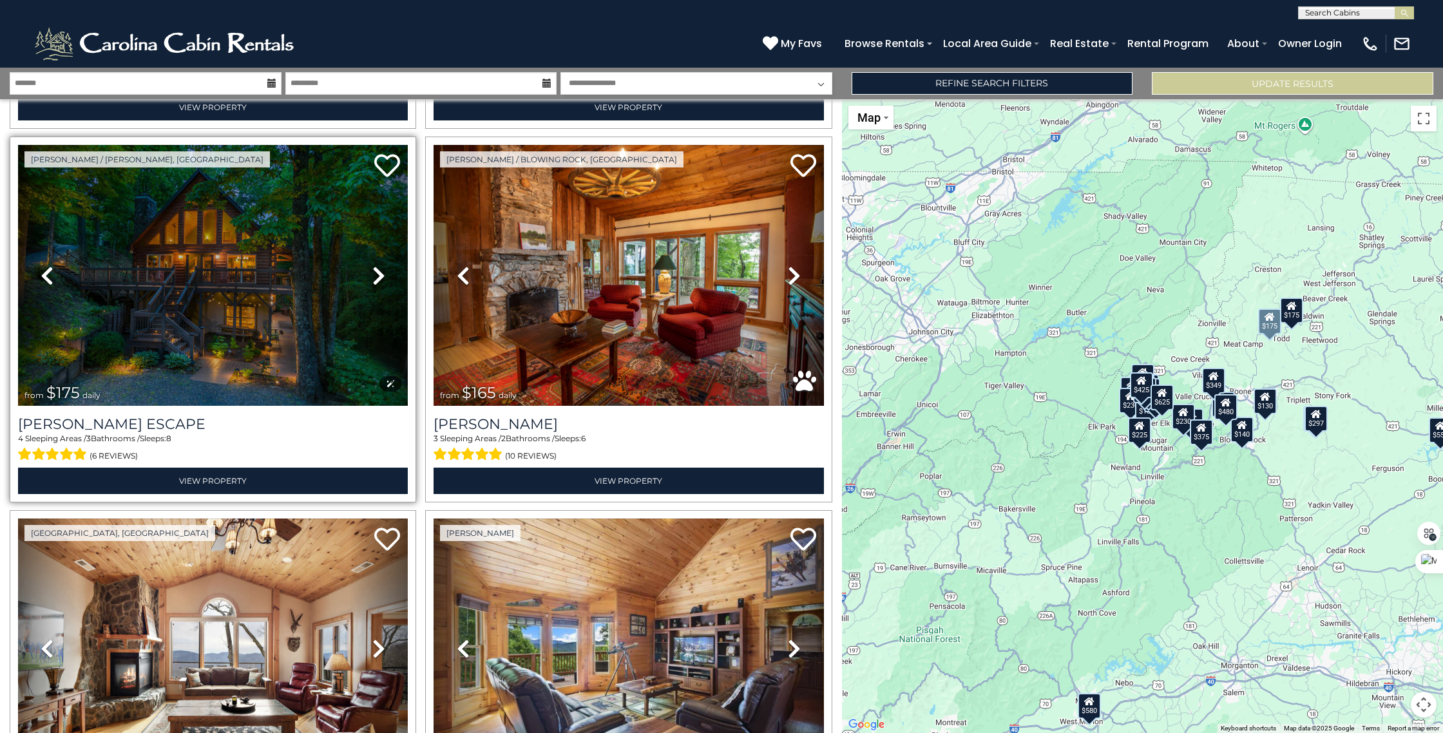
scroll to position [376, 0]
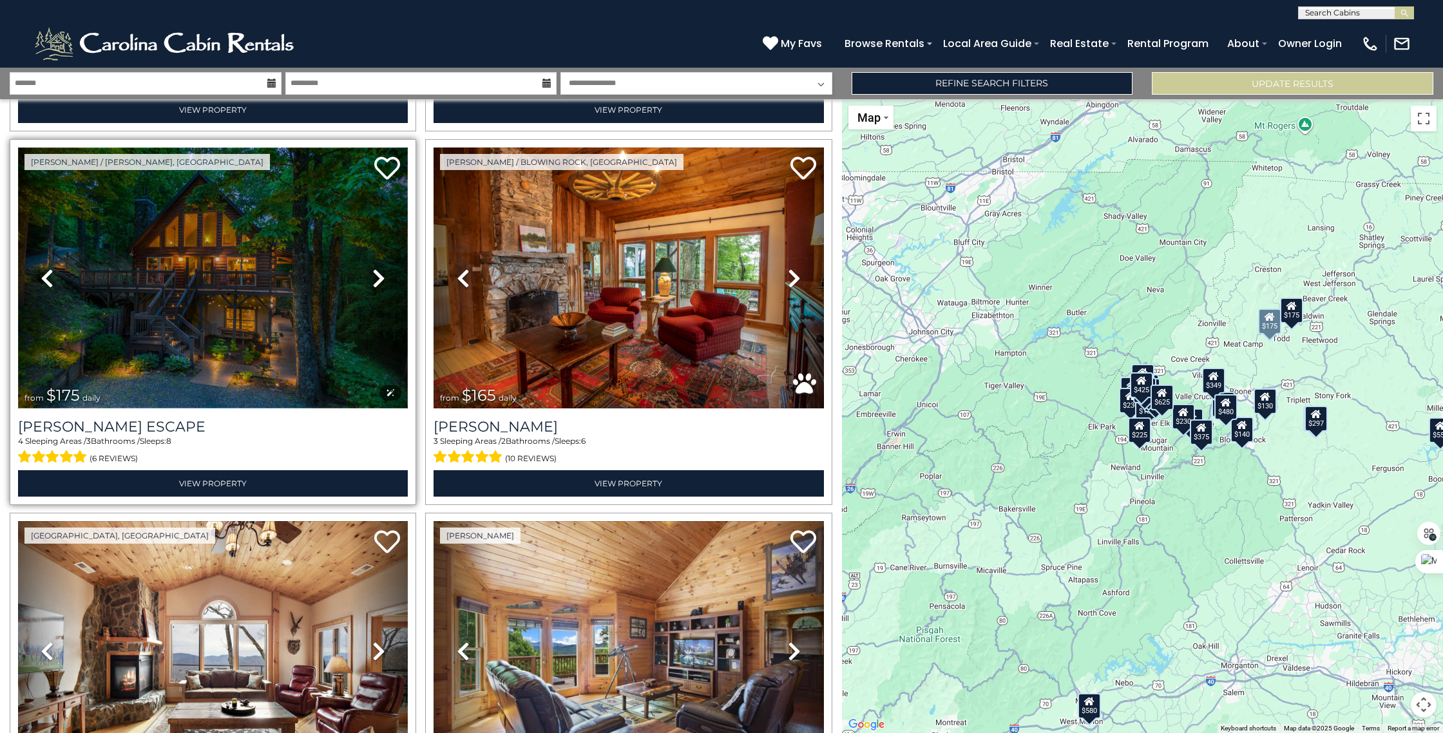
click at [194, 297] on img at bounding box center [213, 277] width 390 height 261
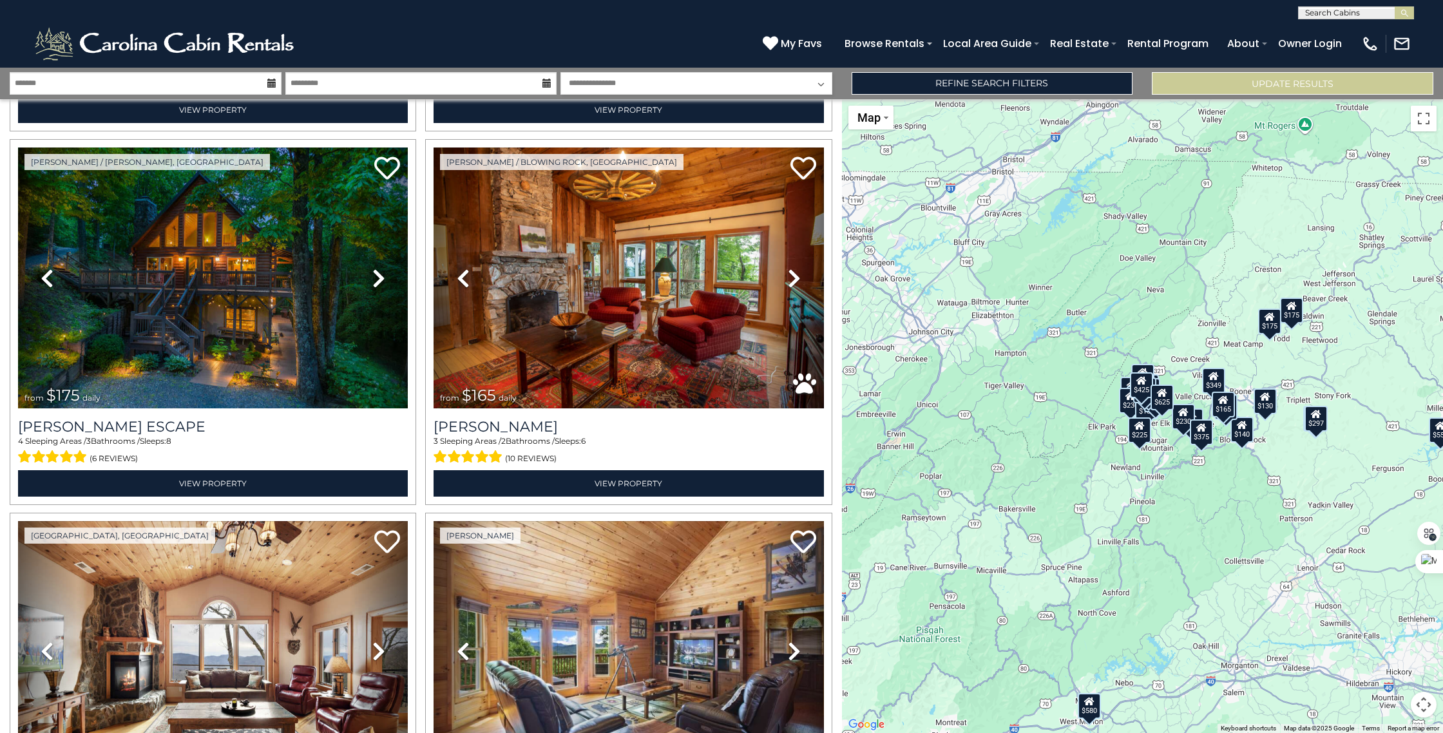
click at [268, 84] on icon at bounding box center [271, 83] width 9 height 9
click at [28, 85] on input "text" at bounding box center [146, 83] width 272 height 23
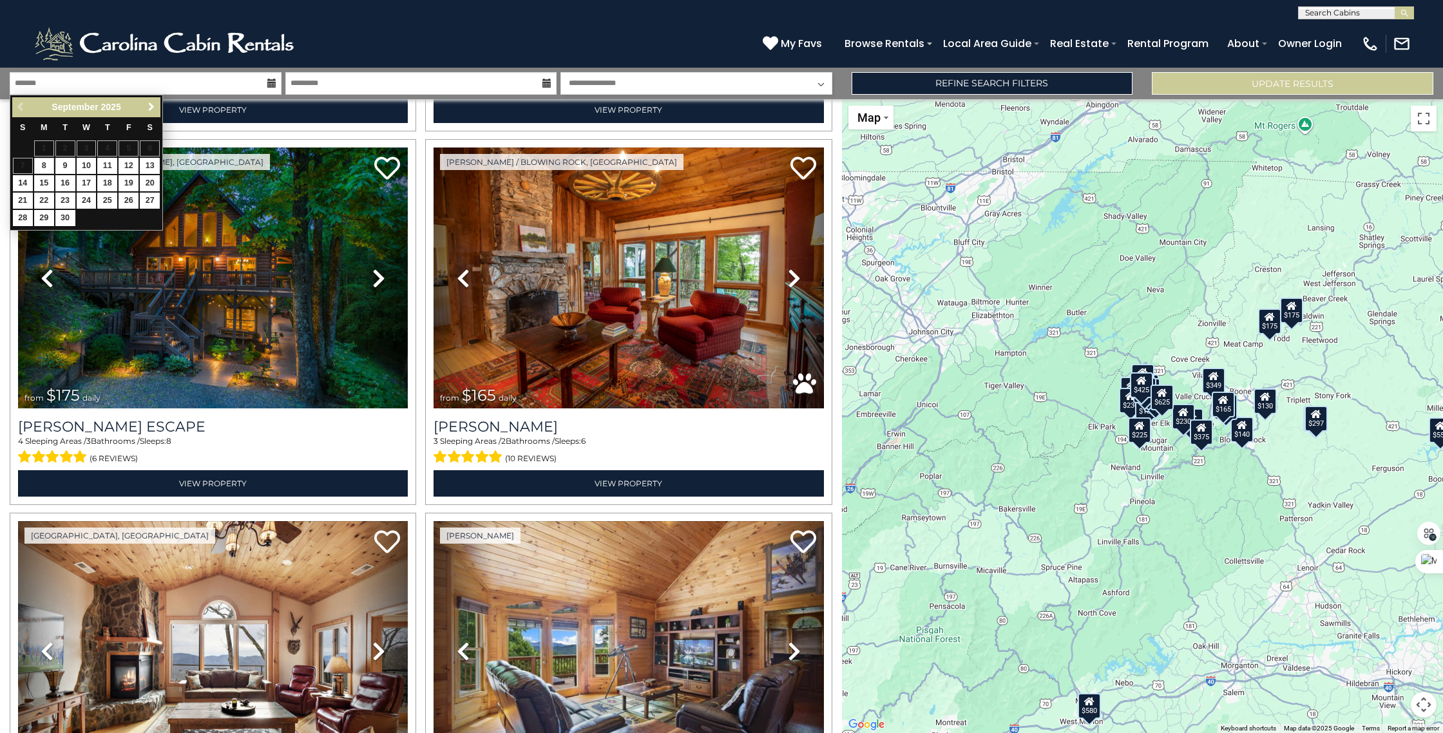
click at [146, 103] on span "Next" at bounding box center [151, 107] width 10 height 10
click at [108, 183] on link "16" at bounding box center [107, 183] width 20 height 16
type input "********"
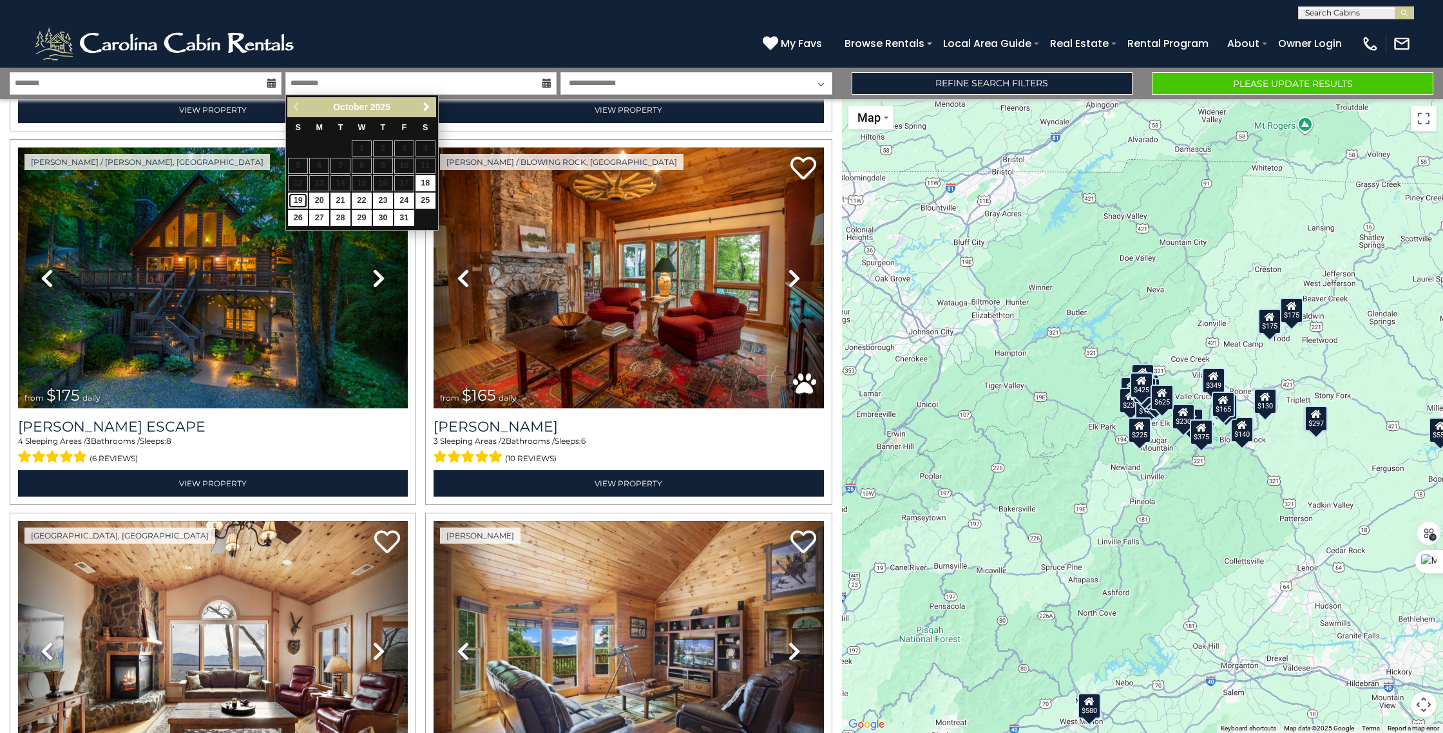
click at [298, 200] on link "19" at bounding box center [298, 201] width 20 height 16
type input "********"
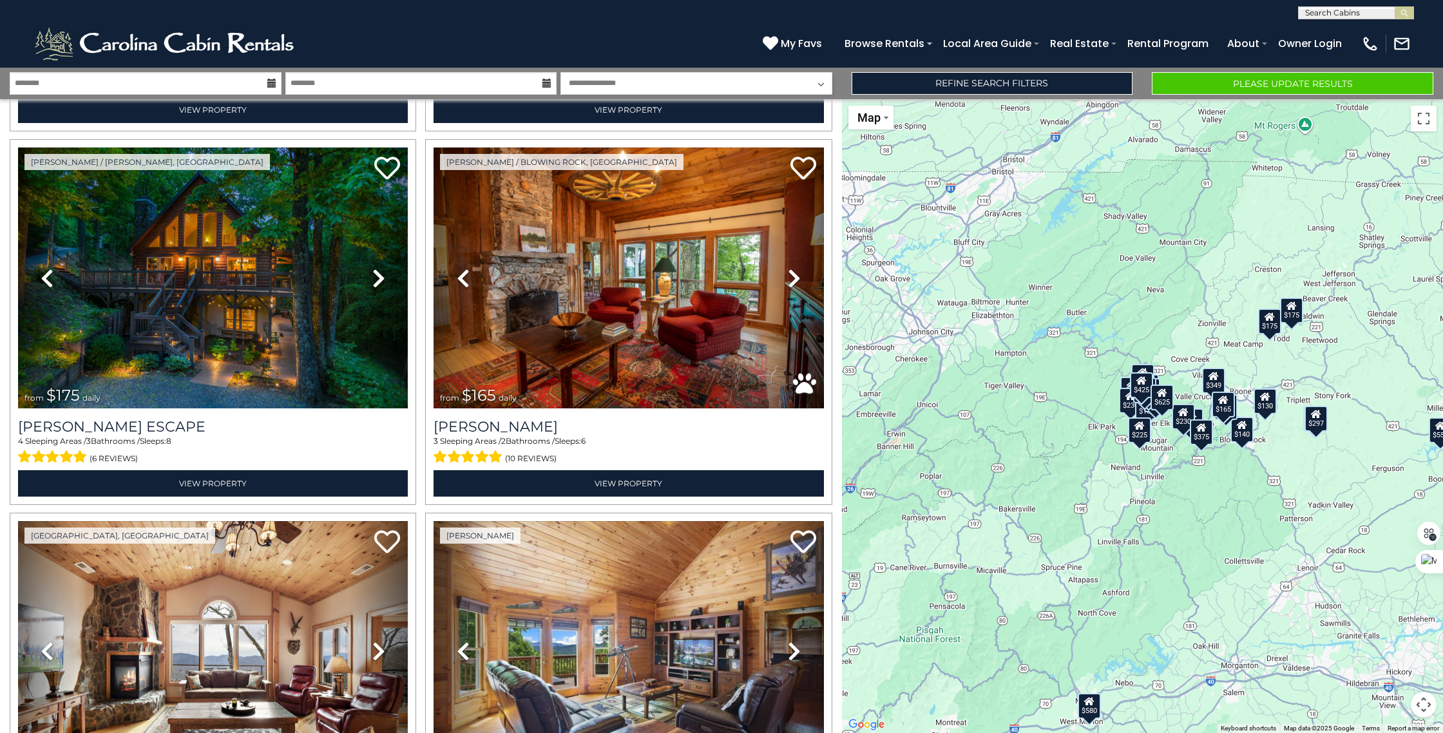
click at [701, 83] on select "**********" at bounding box center [696, 83] width 272 height 23
click at [560, 72] on select "**********" at bounding box center [696, 83] width 272 height 23
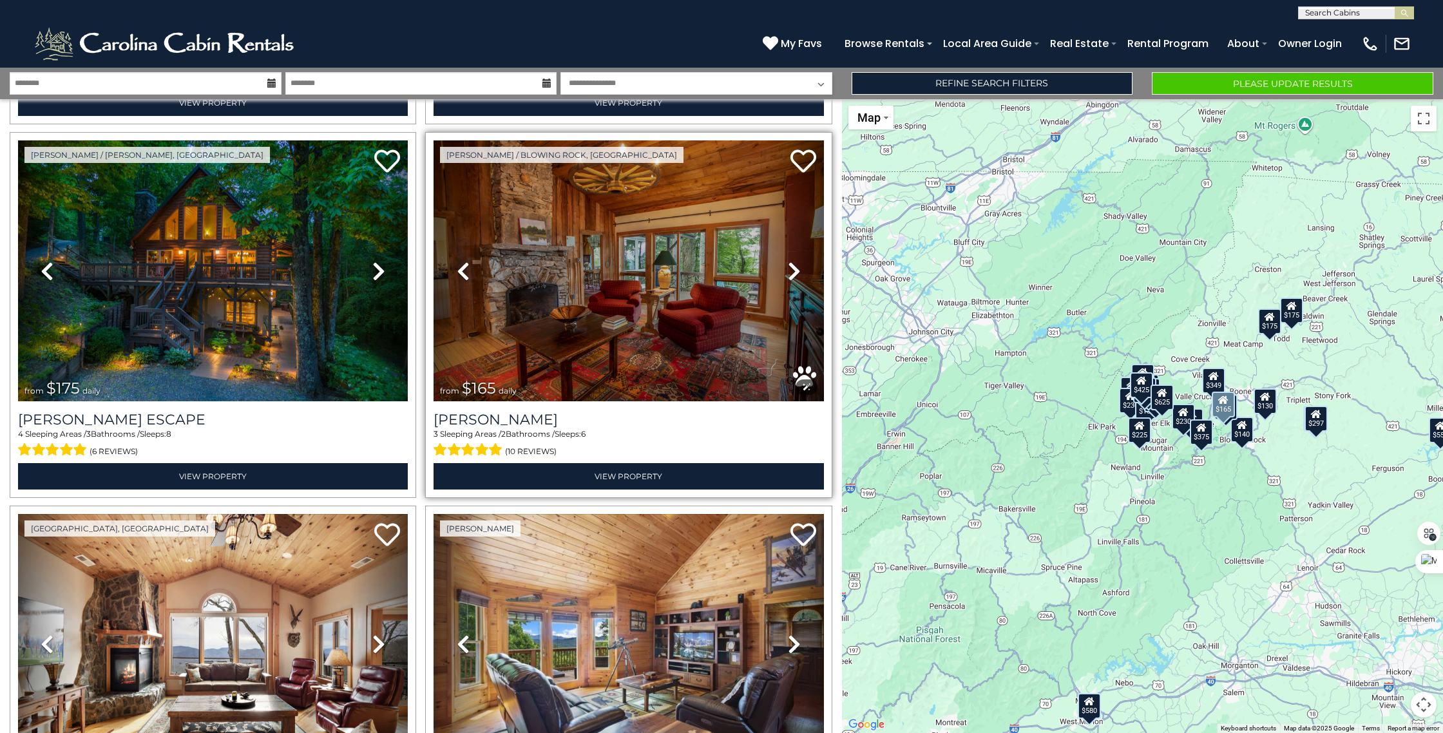
scroll to position [381, 0]
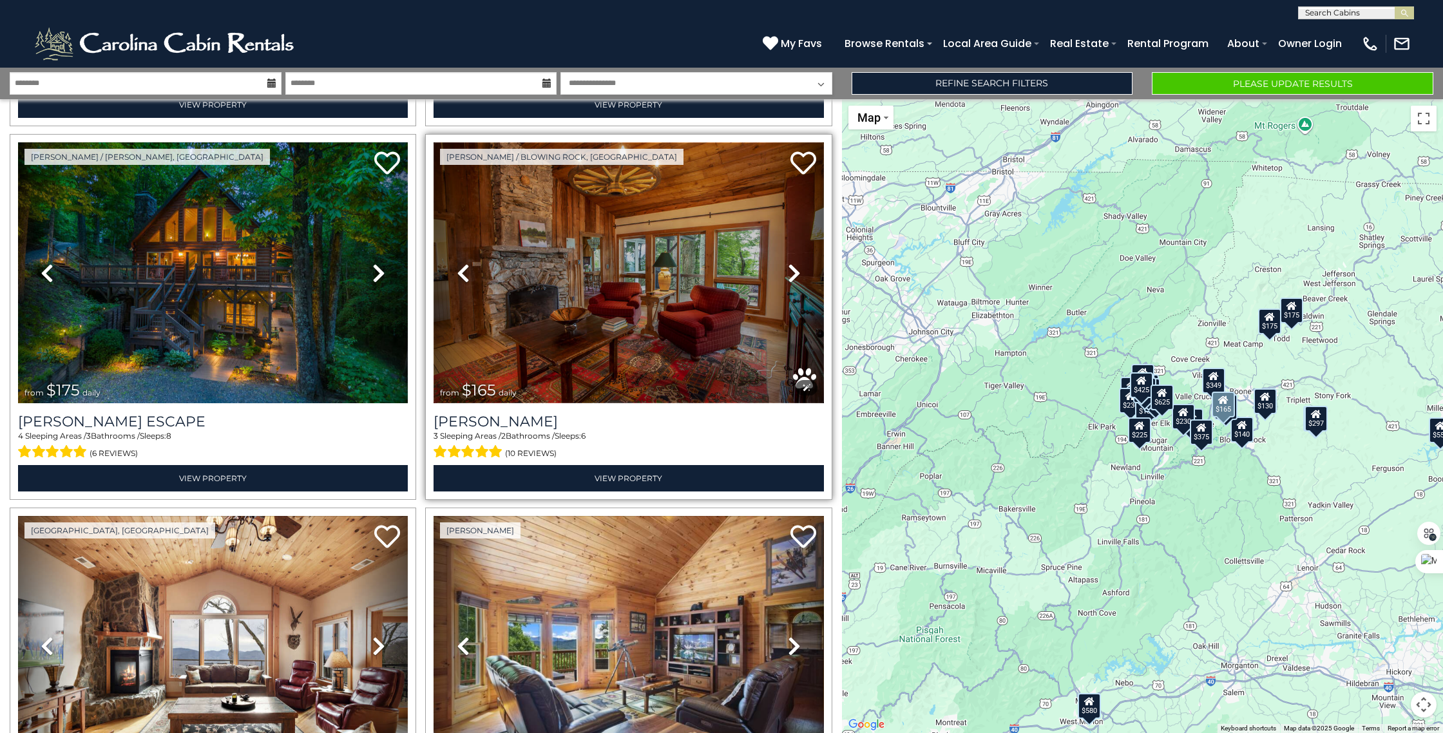
click at [640, 261] on img at bounding box center [628, 272] width 390 height 261
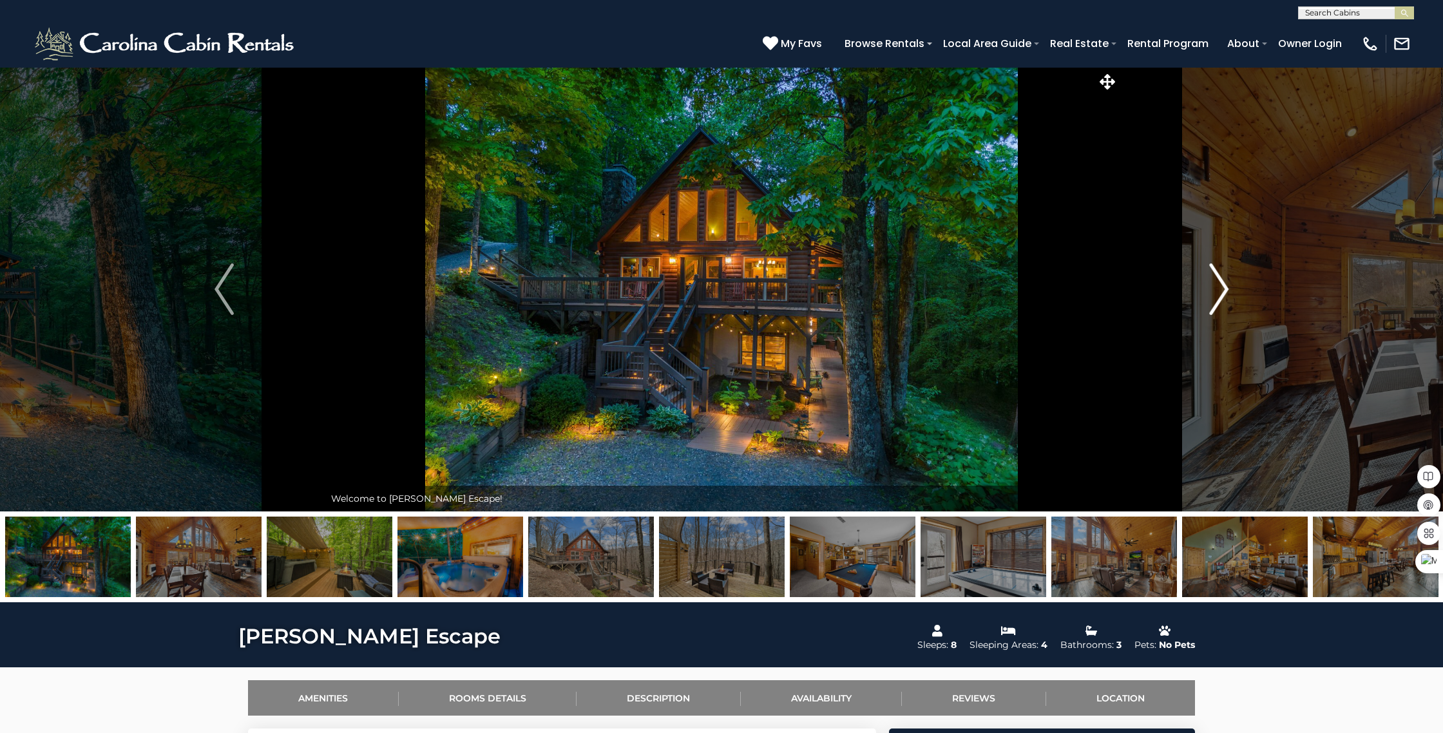
click at [1217, 292] on img "Next" at bounding box center [1218, 289] width 19 height 52
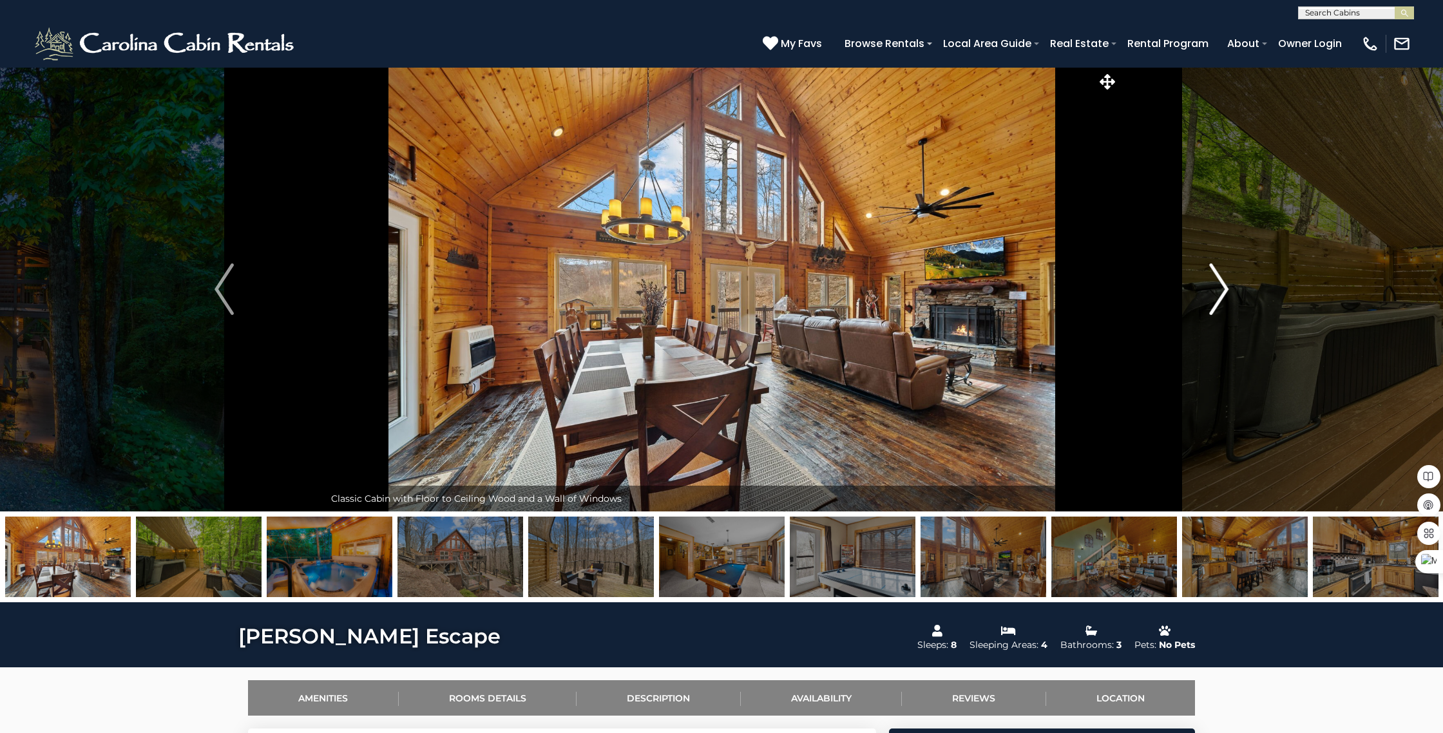
click at [1217, 292] on img "Next" at bounding box center [1218, 289] width 19 height 52
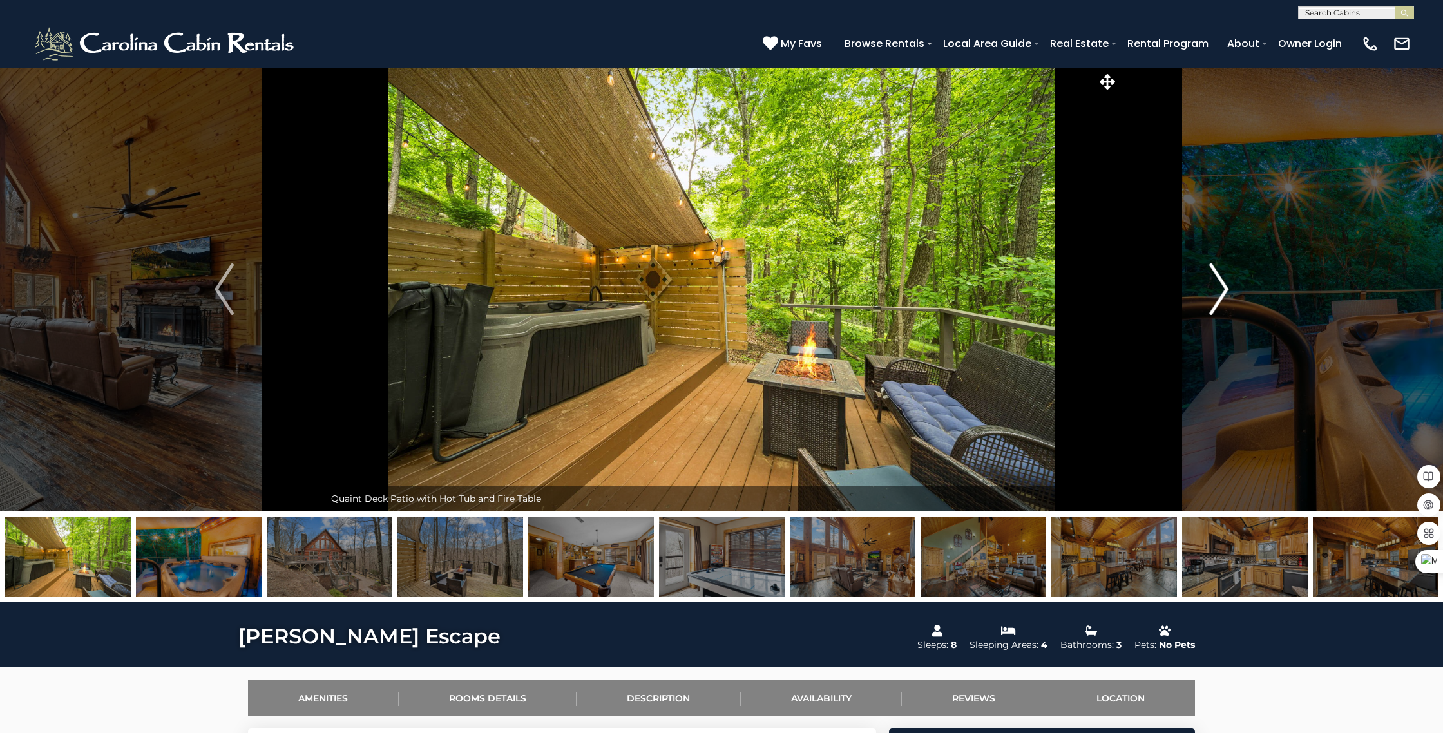
click at [1217, 292] on img "Next" at bounding box center [1218, 289] width 19 height 52
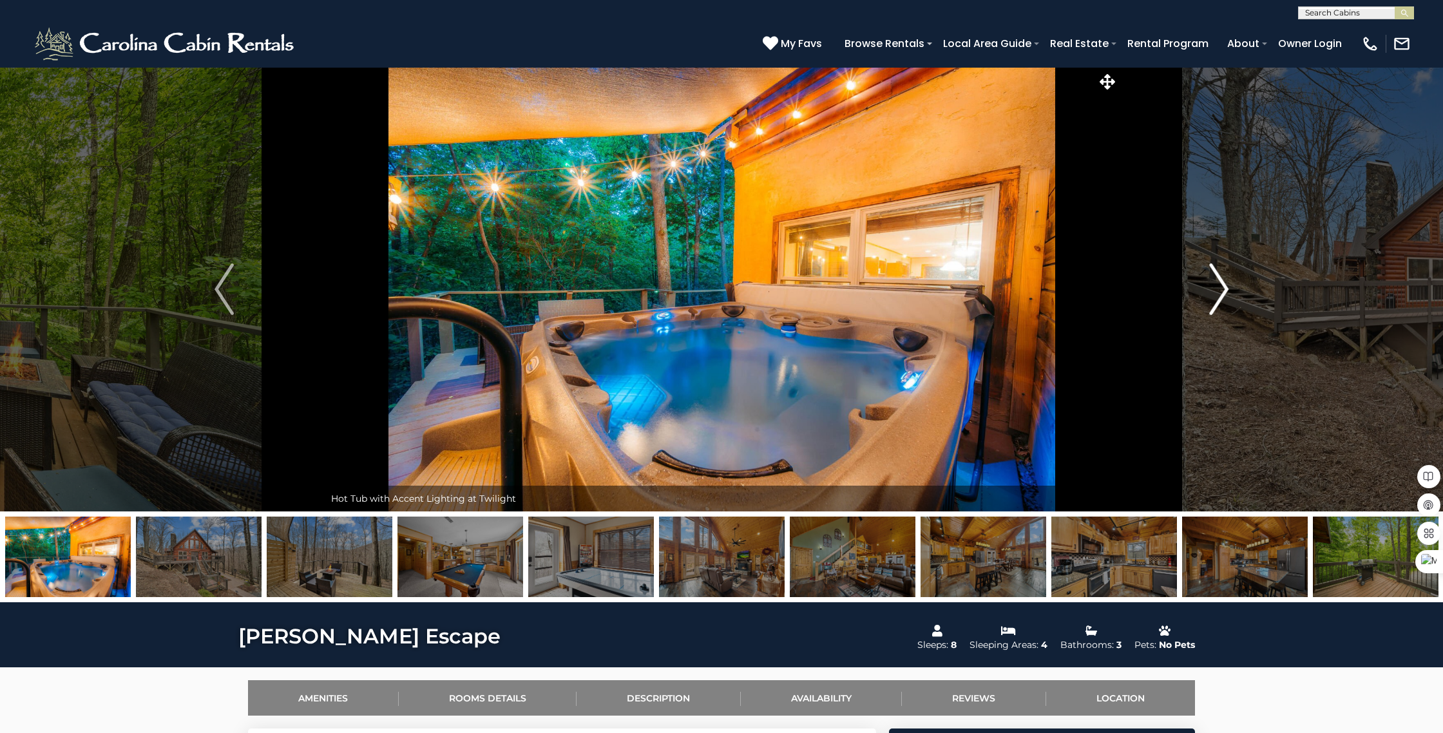
click at [1217, 292] on img "Next" at bounding box center [1218, 289] width 19 height 52
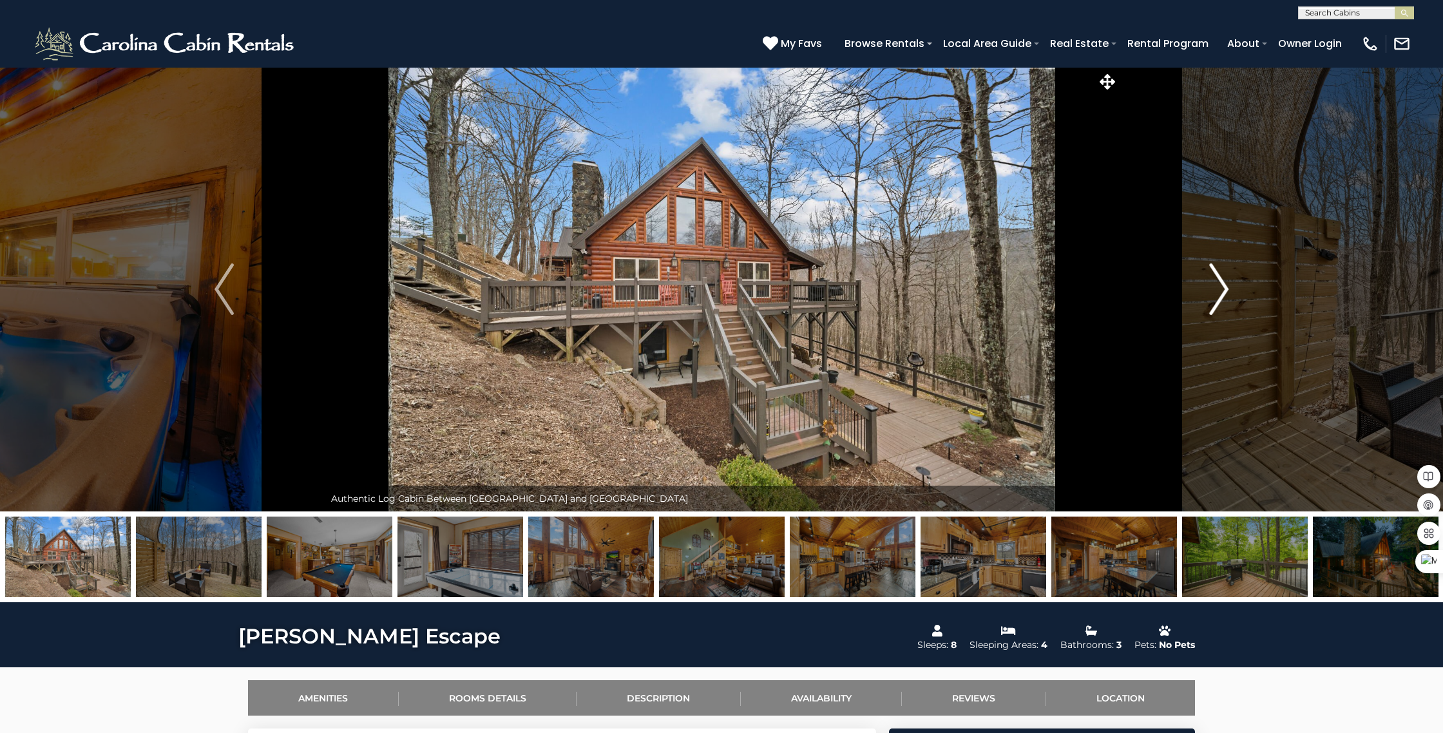
click at [1217, 292] on img "Next" at bounding box center [1218, 289] width 19 height 52
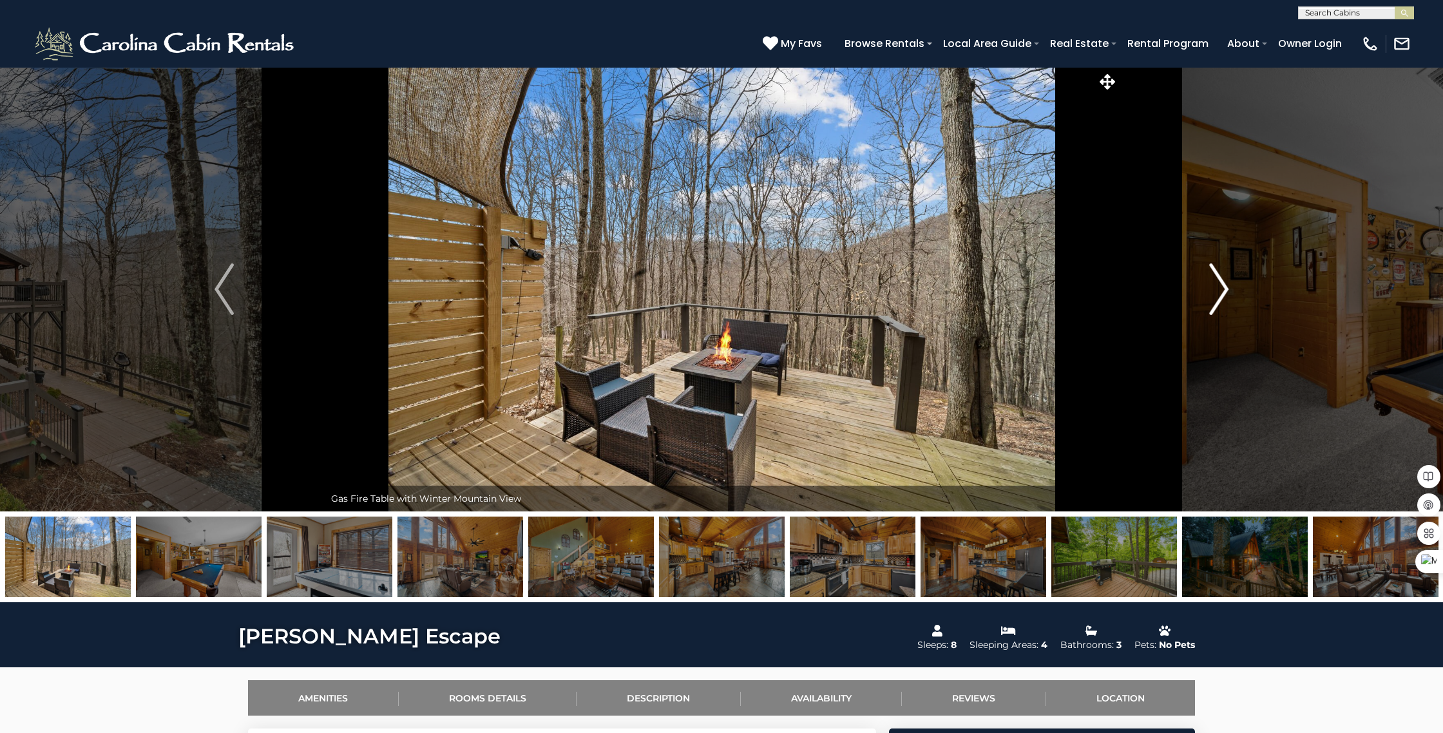
click at [1217, 292] on img "Next" at bounding box center [1218, 289] width 19 height 52
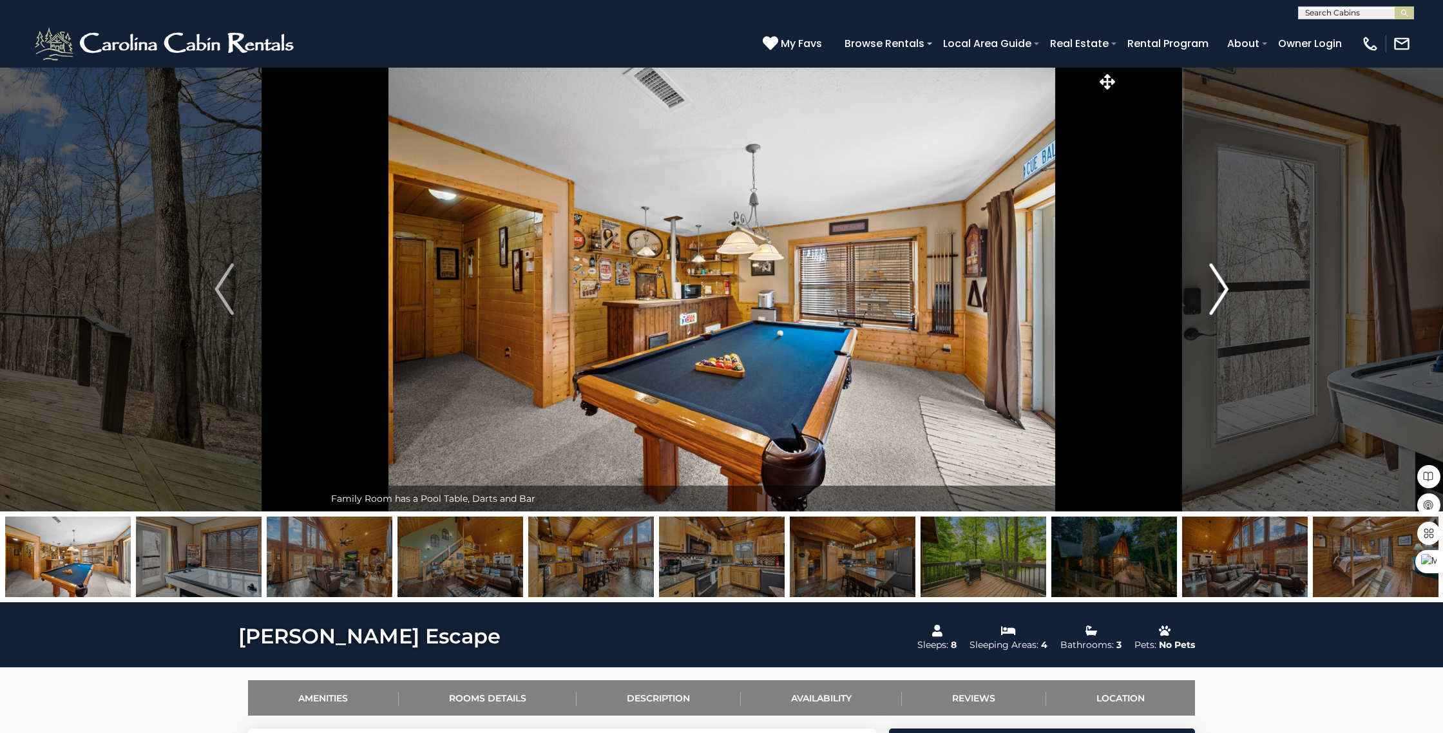
click at [1217, 292] on img "Next" at bounding box center [1218, 289] width 19 height 52
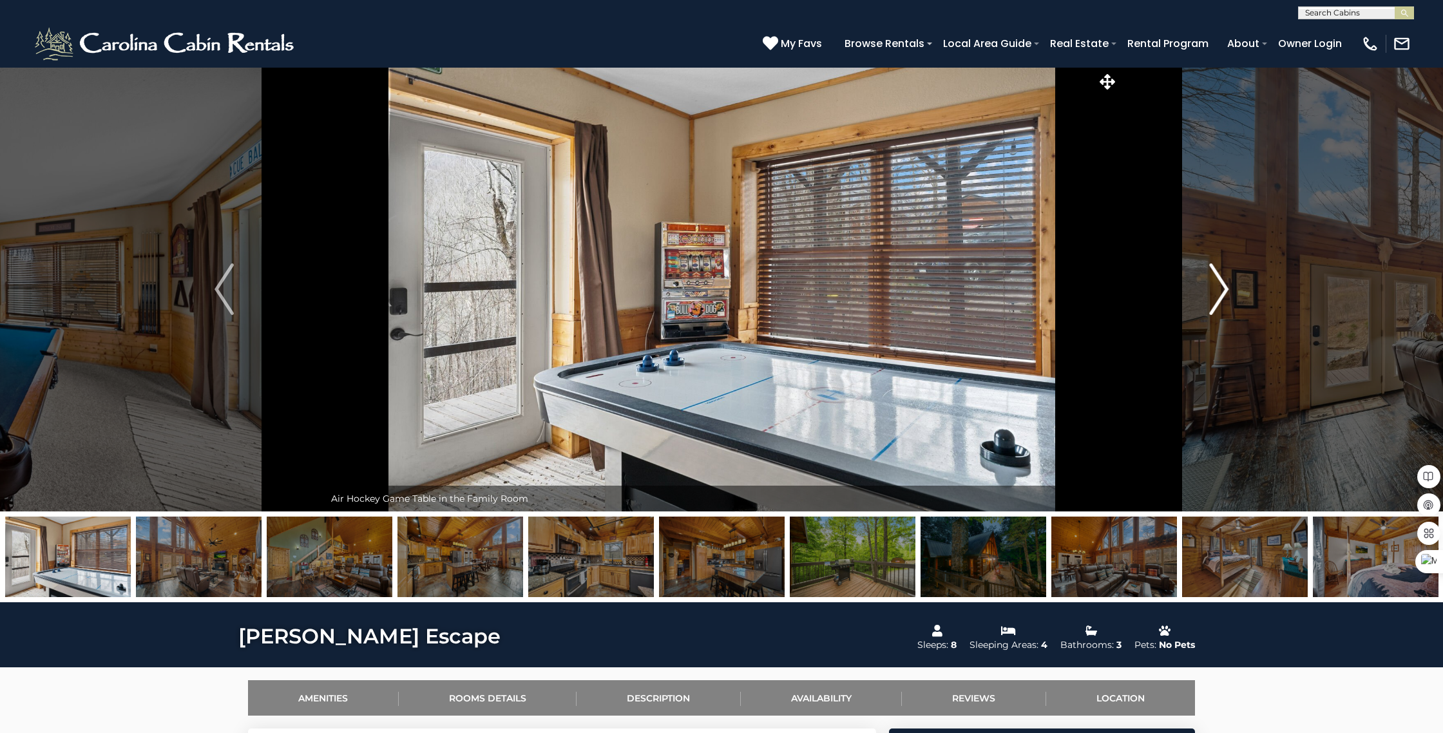
click at [1217, 292] on img "Next" at bounding box center [1218, 289] width 19 height 52
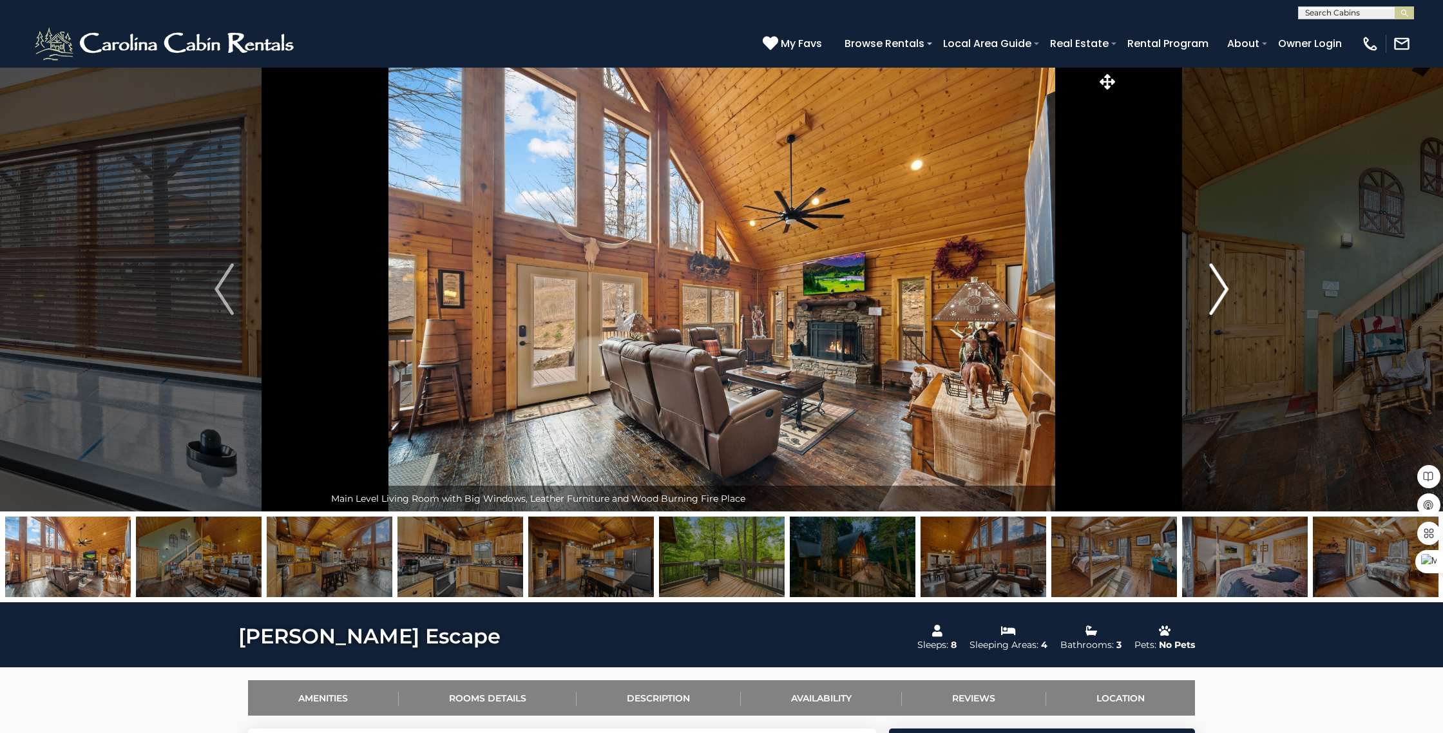
click at [1217, 292] on img "Next" at bounding box center [1218, 289] width 19 height 52
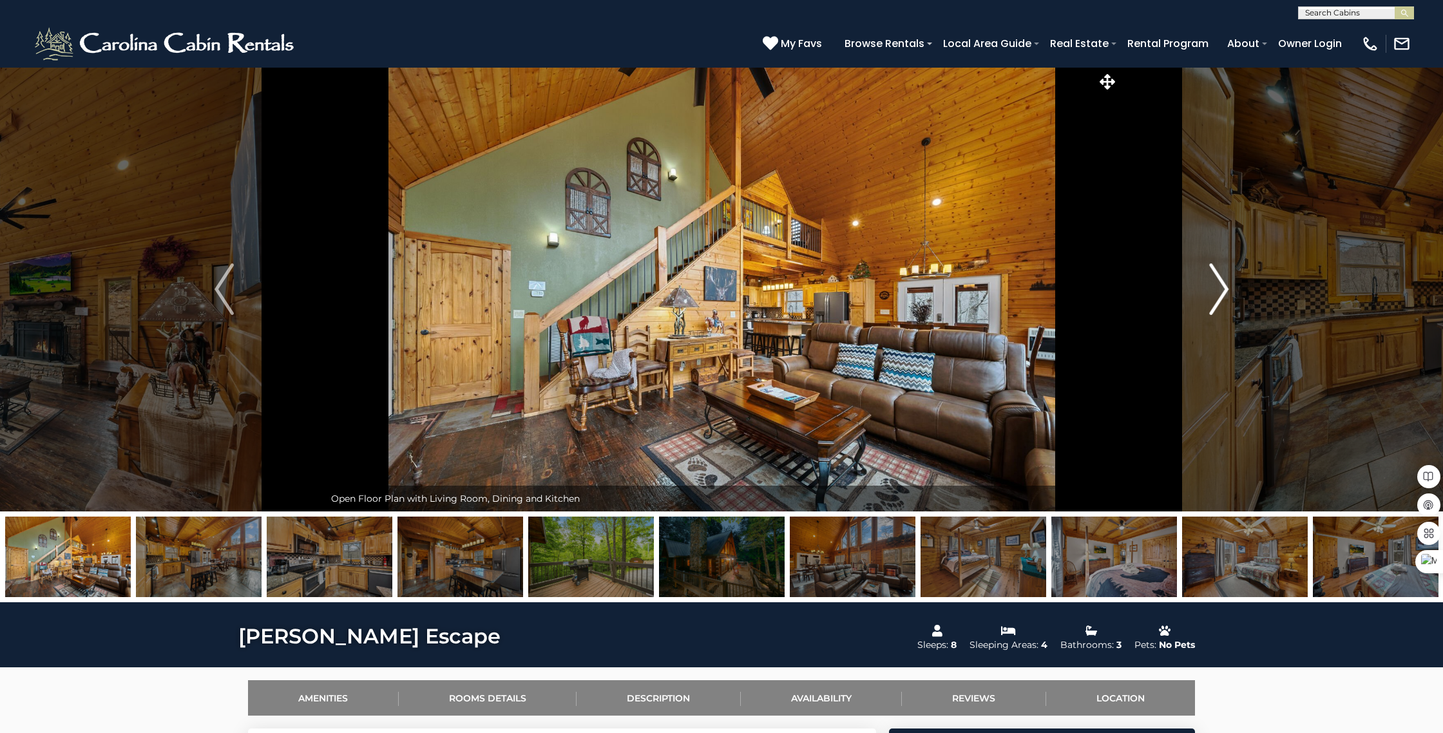
click at [1217, 292] on img "Next" at bounding box center [1218, 289] width 19 height 52
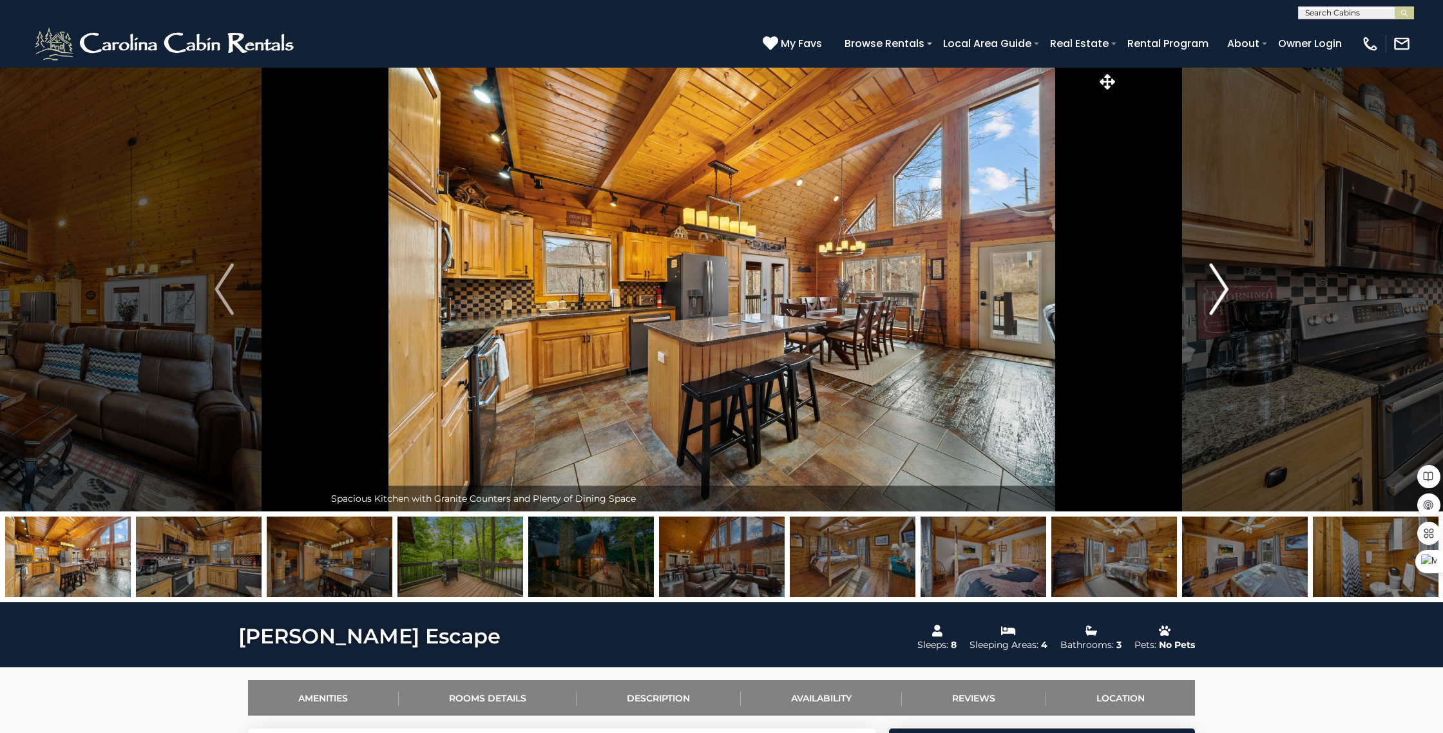
click at [1217, 292] on img "Next" at bounding box center [1218, 289] width 19 height 52
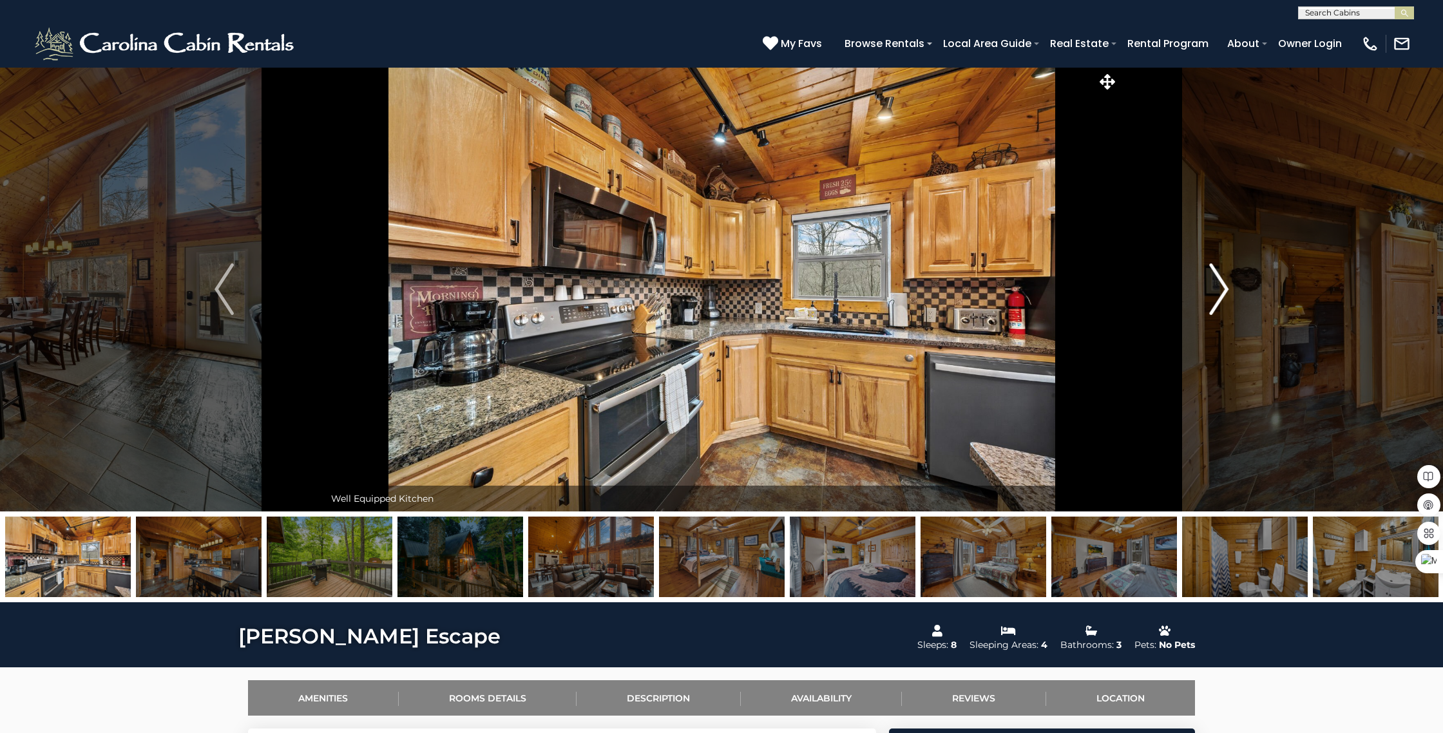
click at [1217, 292] on img "Next" at bounding box center [1218, 289] width 19 height 52
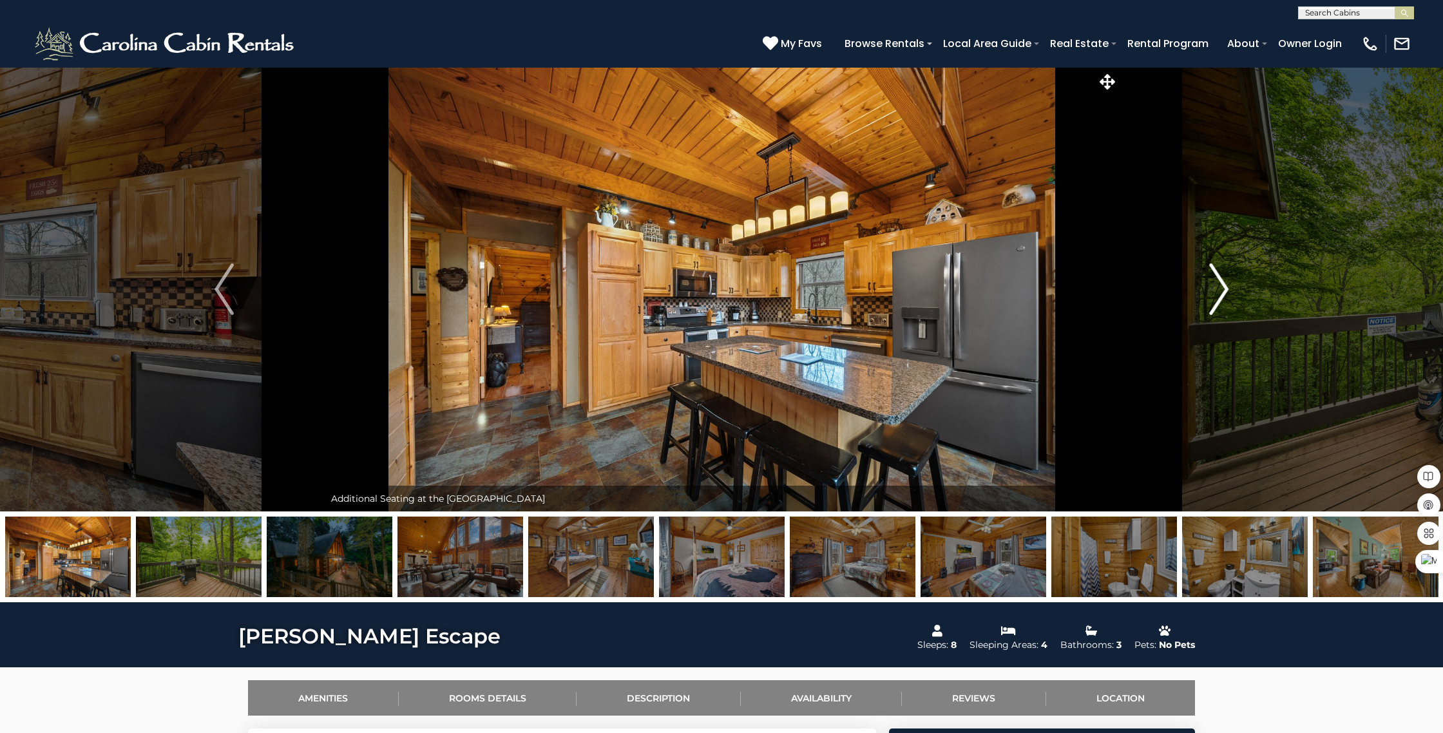
click at [1217, 292] on img "Next" at bounding box center [1218, 289] width 19 height 52
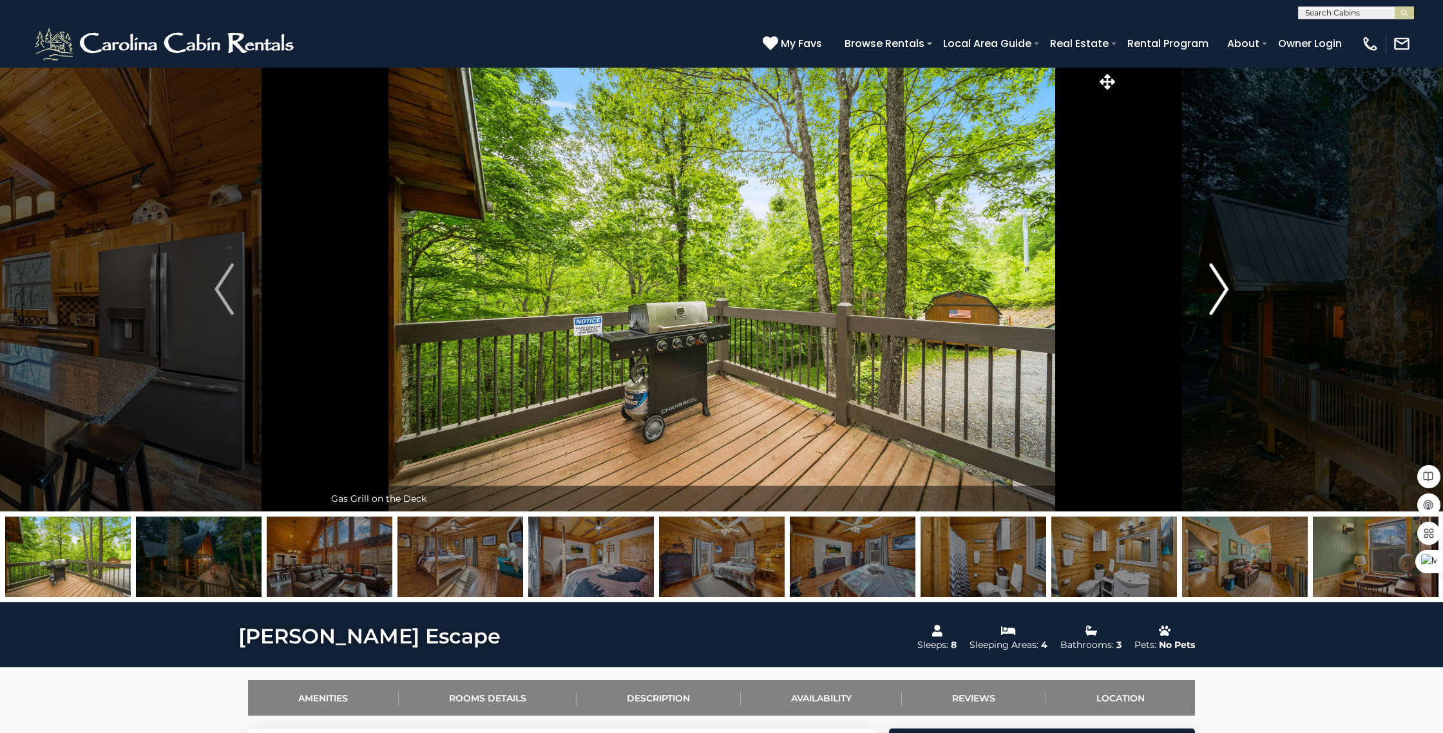
click at [1217, 292] on img "Next" at bounding box center [1218, 289] width 19 height 52
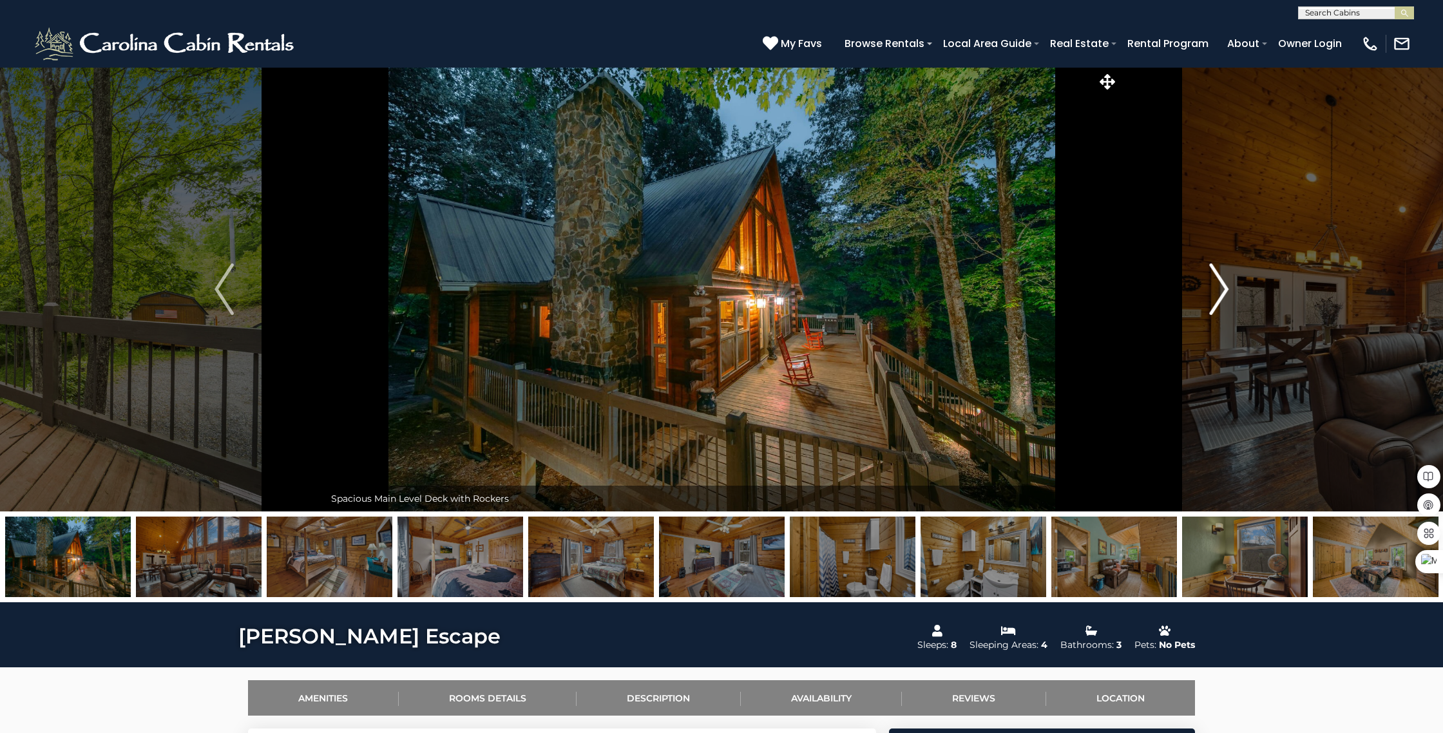
click at [1217, 292] on img "Next" at bounding box center [1218, 289] width 19 height 52
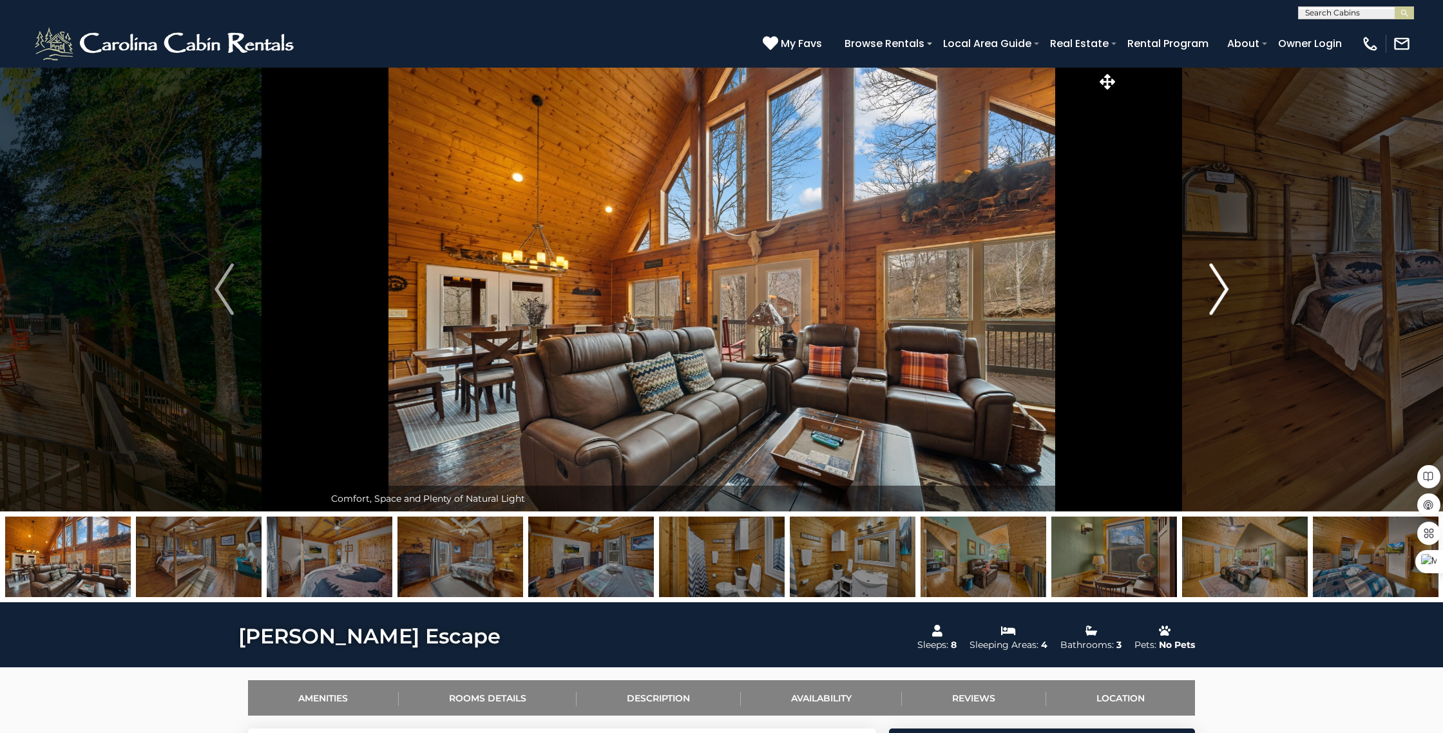
click at [1217, 292] on img "Next" at bounding box center [1218, 289] width 19 height 52
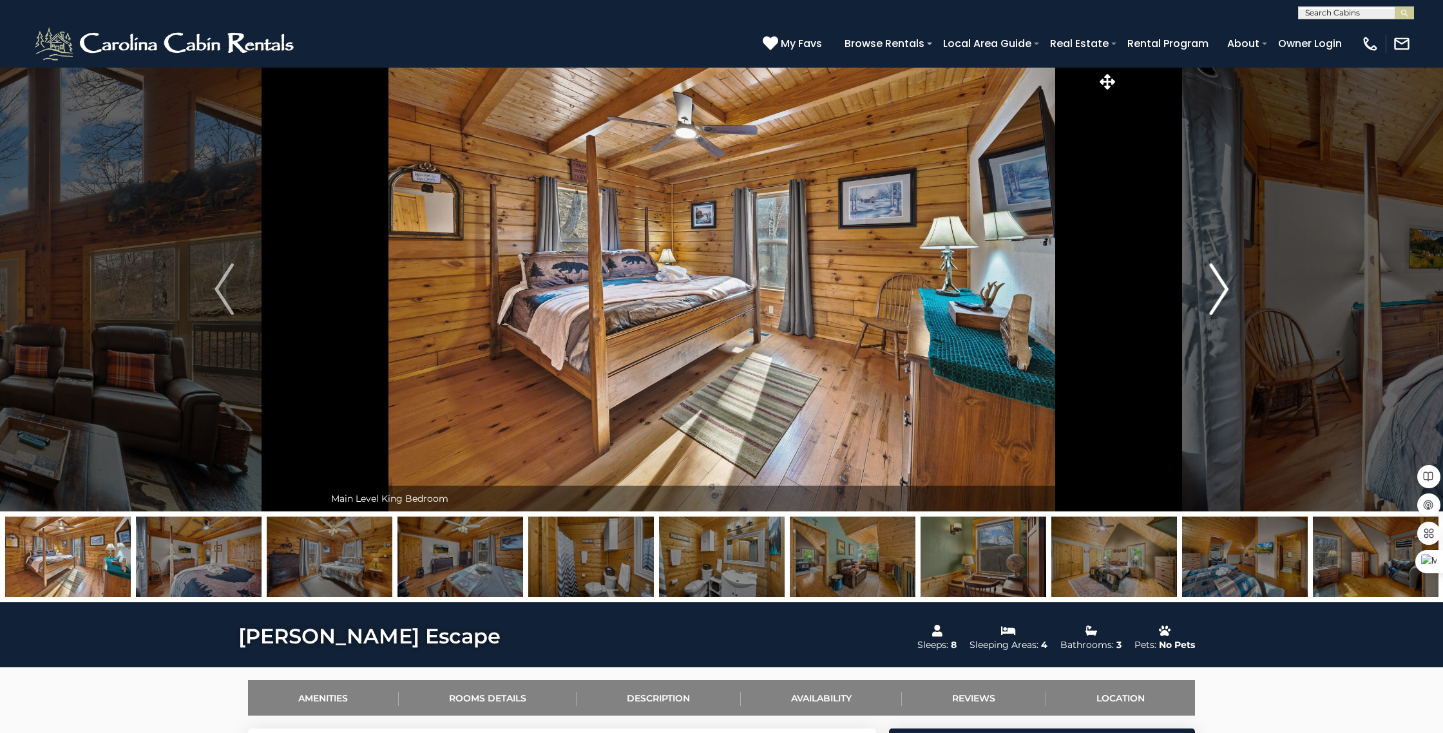
click at [1217, 292] on img "Next" at bounding box center [1218, 289] width 19 height 52
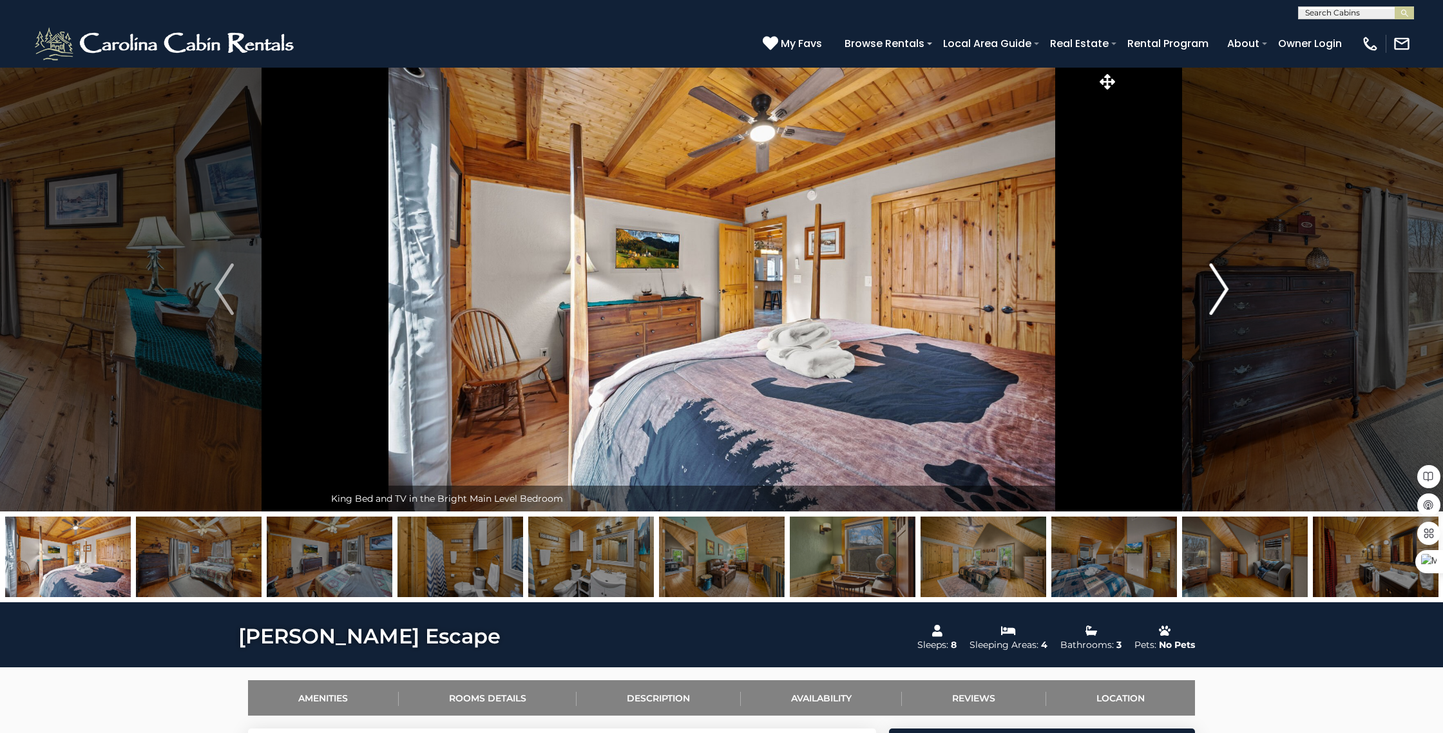
click at [1217, 292] on img "Next" at bounding box center [1218, 289] width 19 height 52
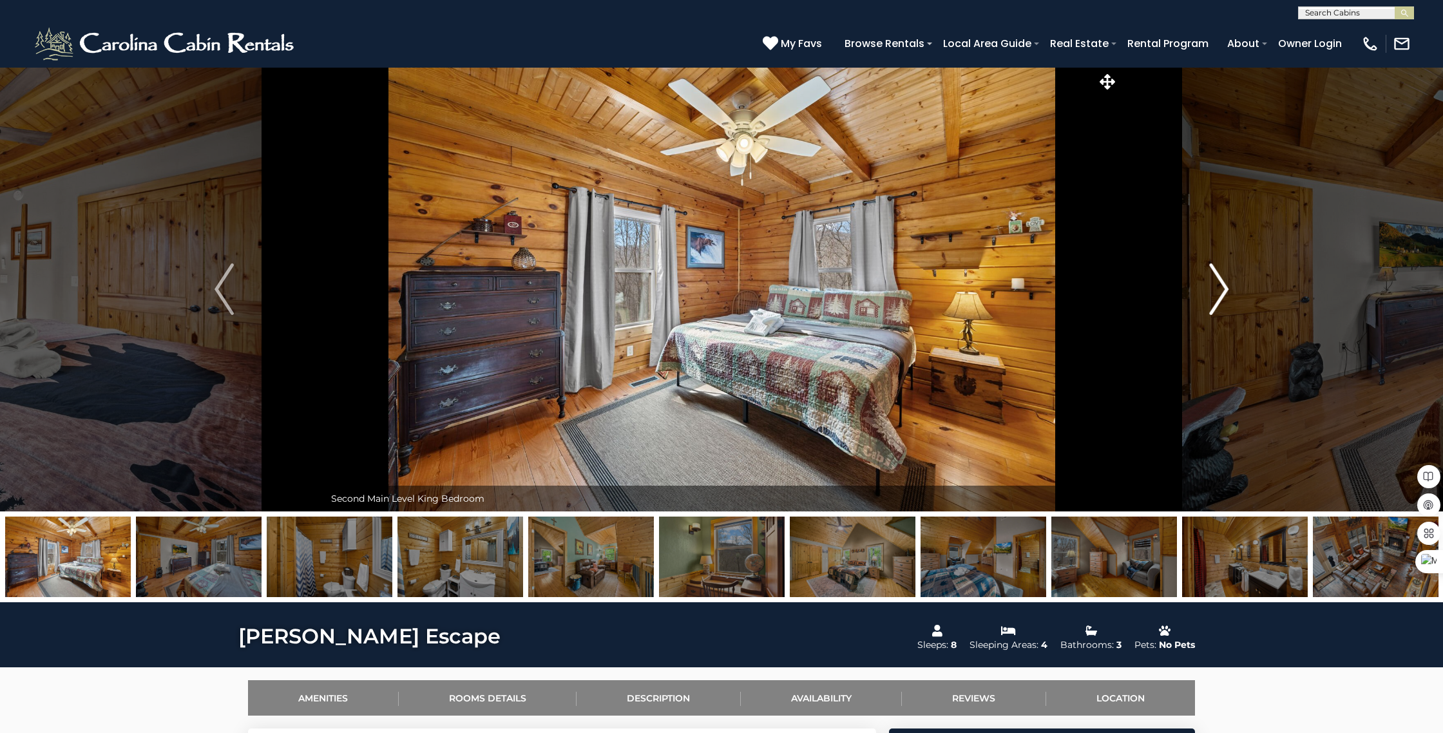
click at [1217, 292] on img "Next" at bounding box center [1218, 289] width 19 height 52
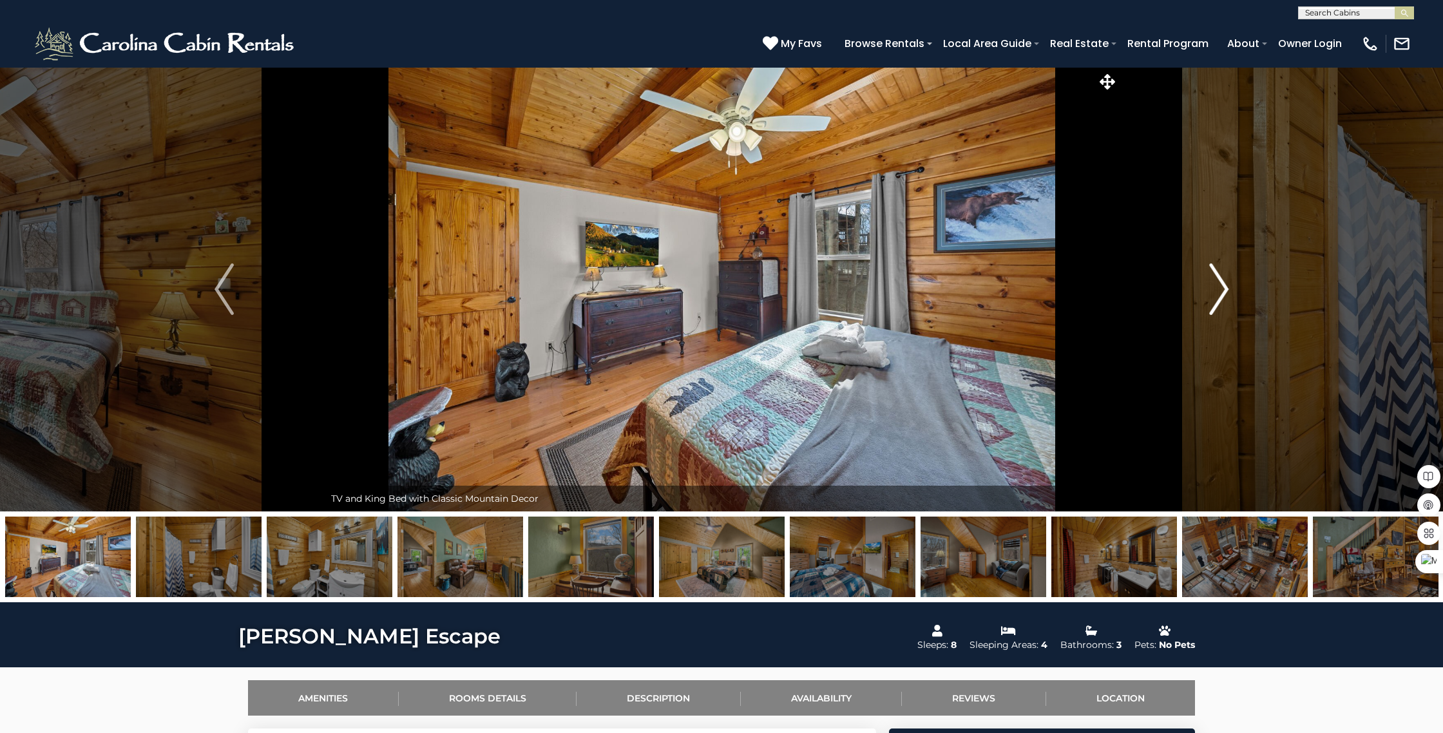
click at [1217, 292] on img "Next" at bounding box center [1218, 289] width 19 height 52
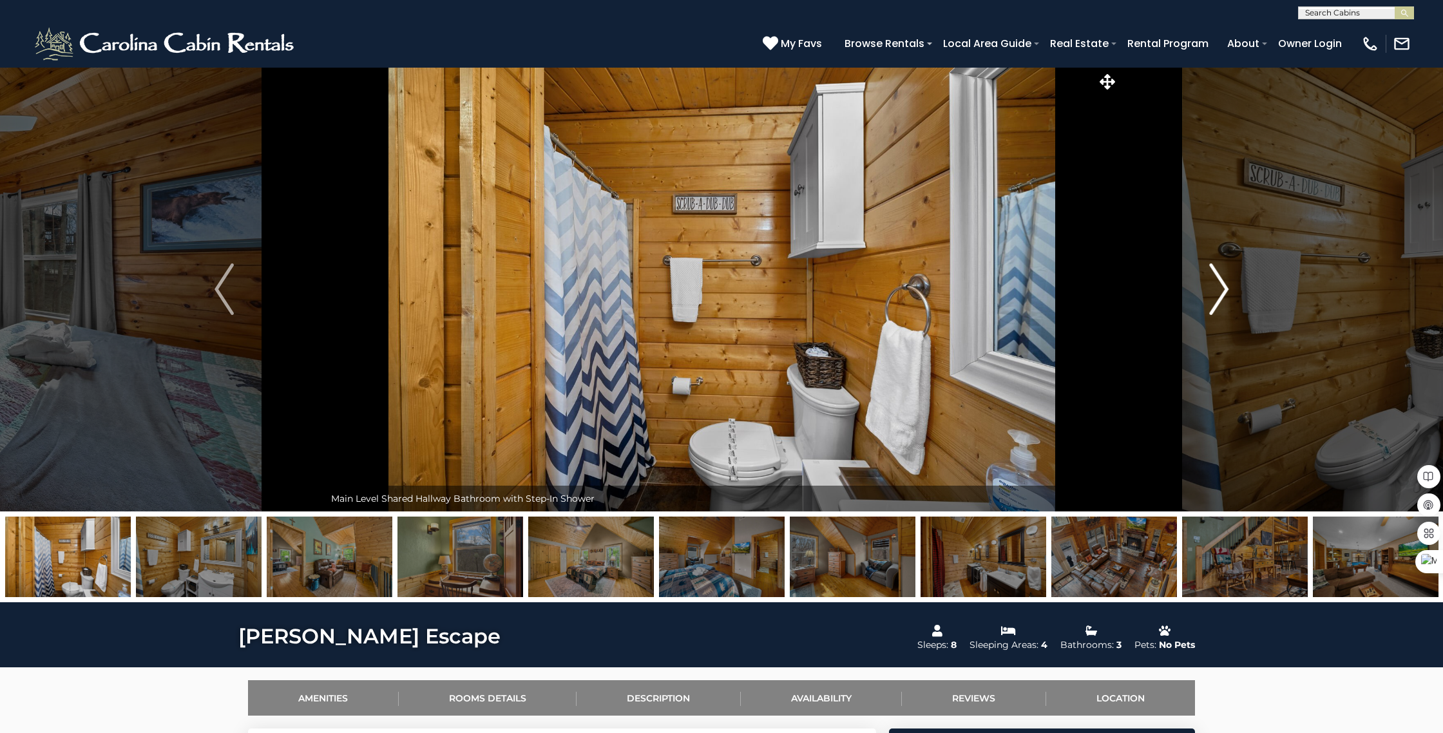
click at [1217, 292] on img "Next" at bounding box center [1218, 289] width 19 height 52
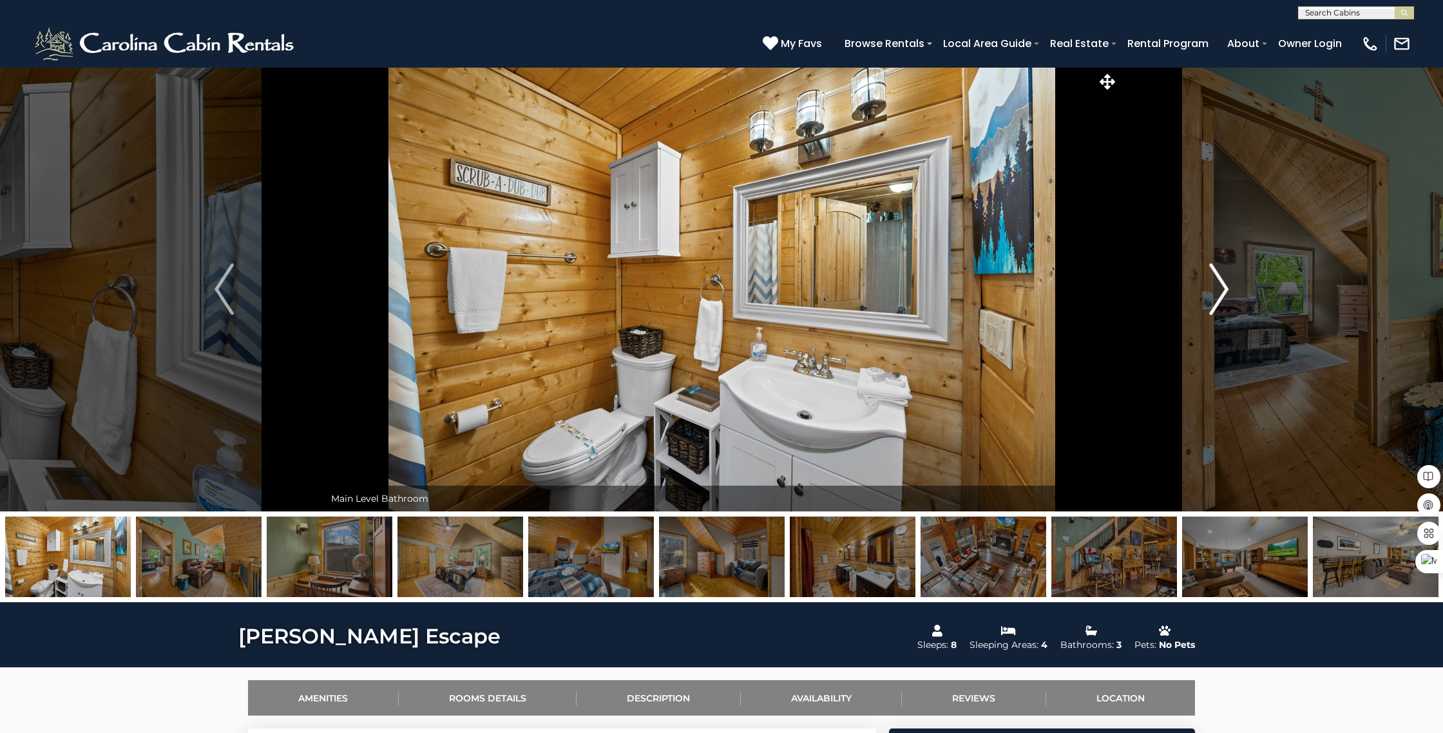
click at [1217, 292] on img "Next" at bounding box center [1218, 289] width 19 height 52
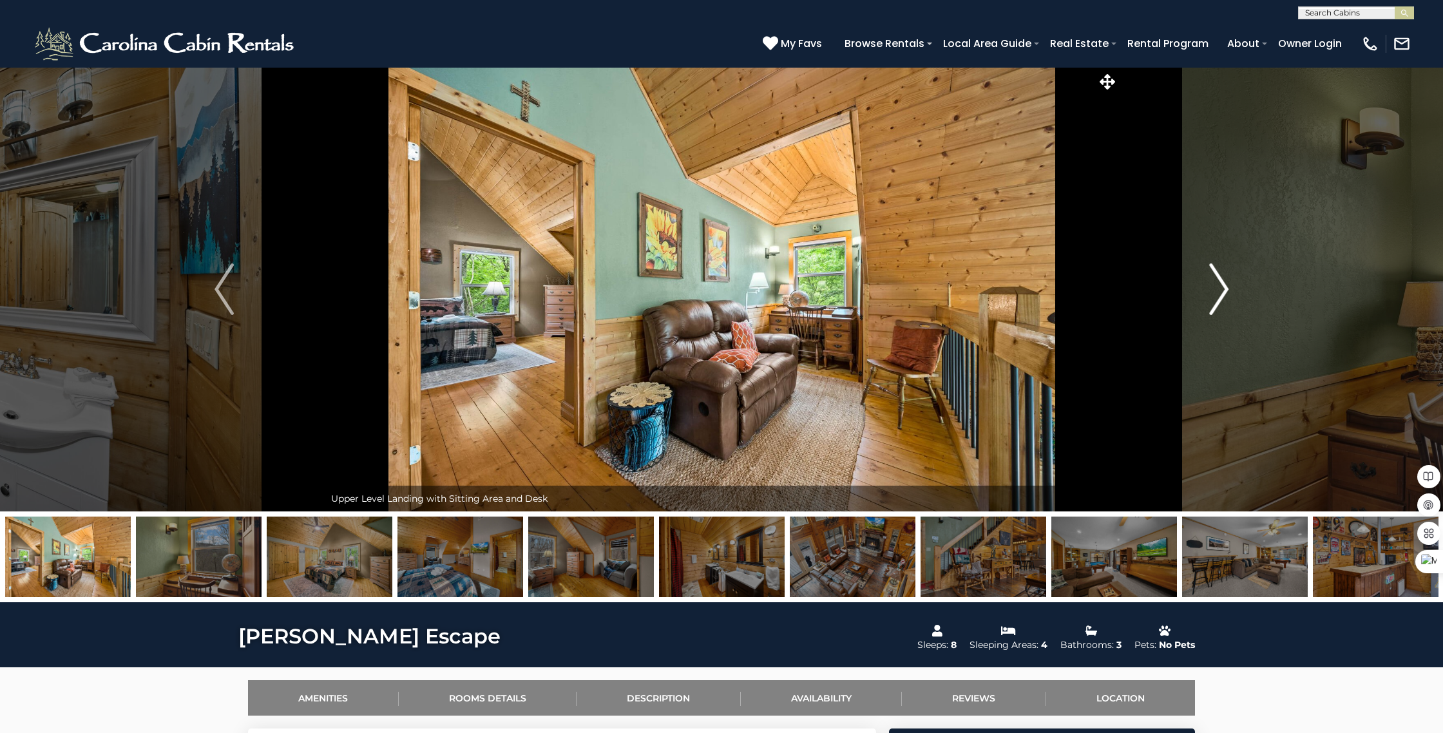
click at [1217, 292] on img "Next" at bounding box center [1218, 289] width 19 height 52
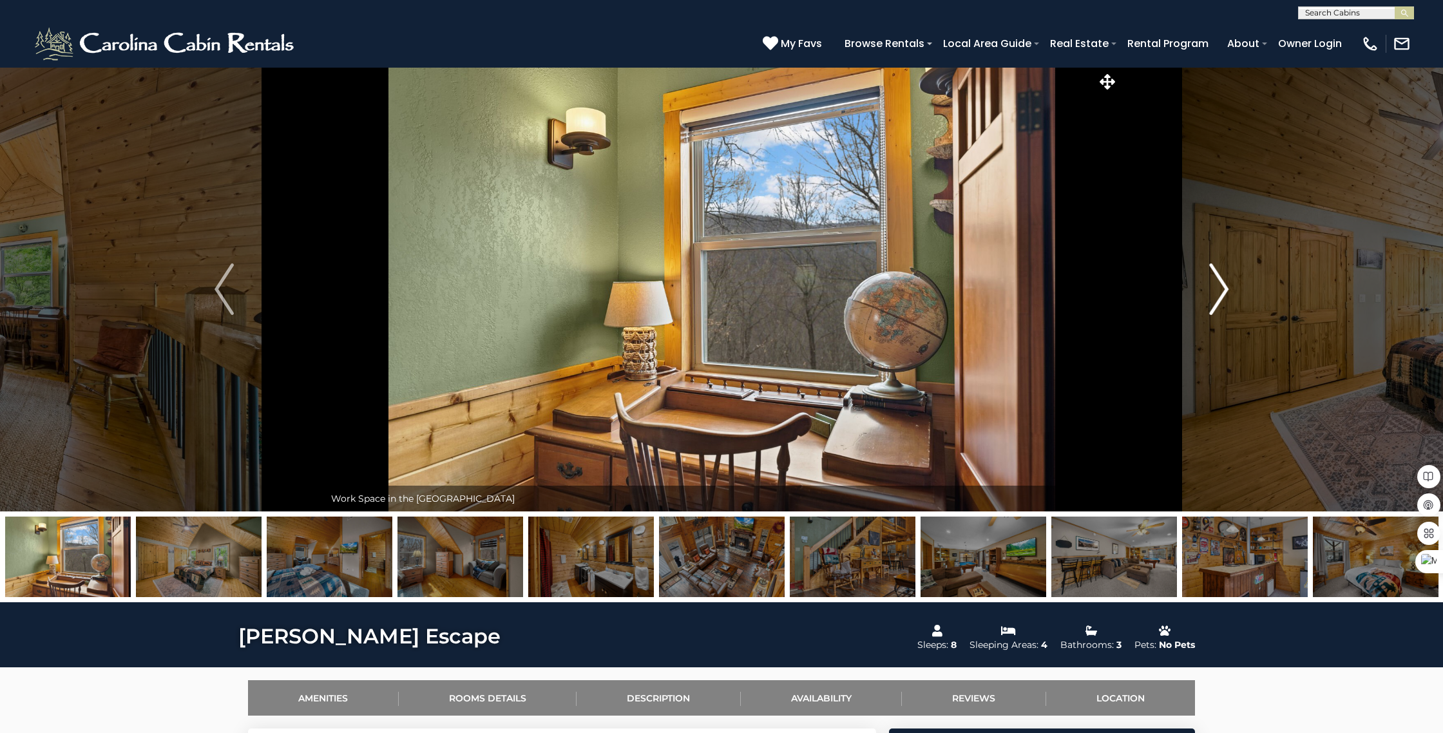
click at [1217, 292] on img "Next" at bounding box center [1218, 289] width 19 height 52
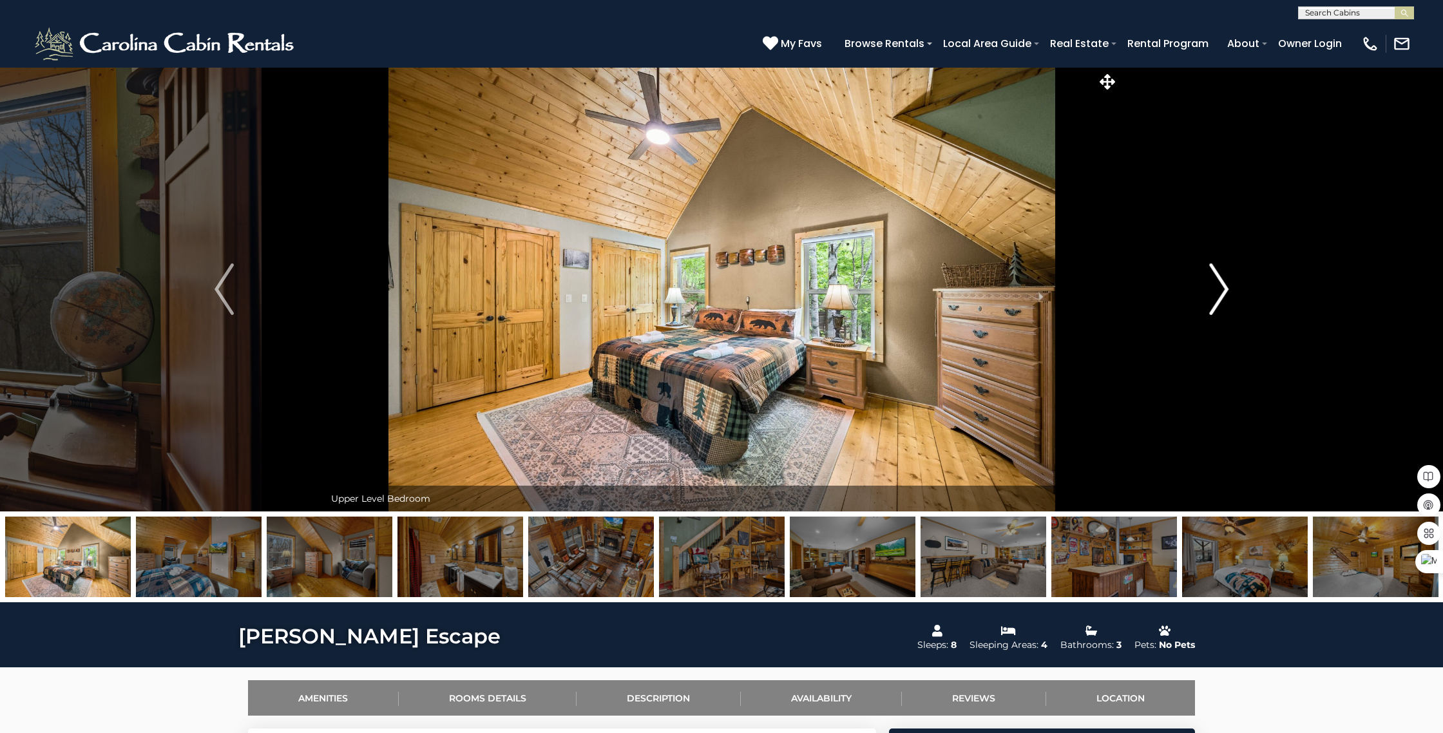
click at [1217, 292] on img "Next" at bounding box center [1218, 289] width 19 height 52
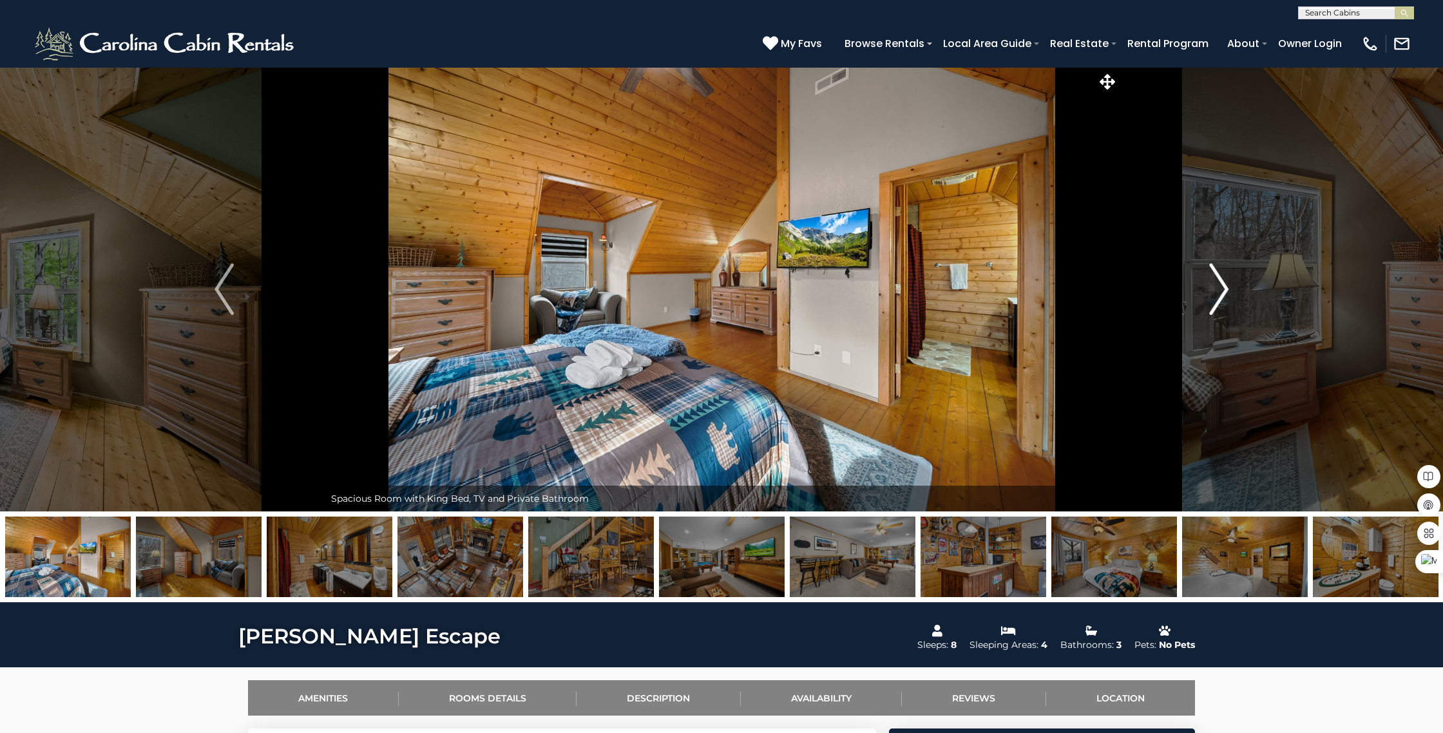
click at [1217, 292] on img "Next" at bounding box center [1218, 289] width 19 height 52
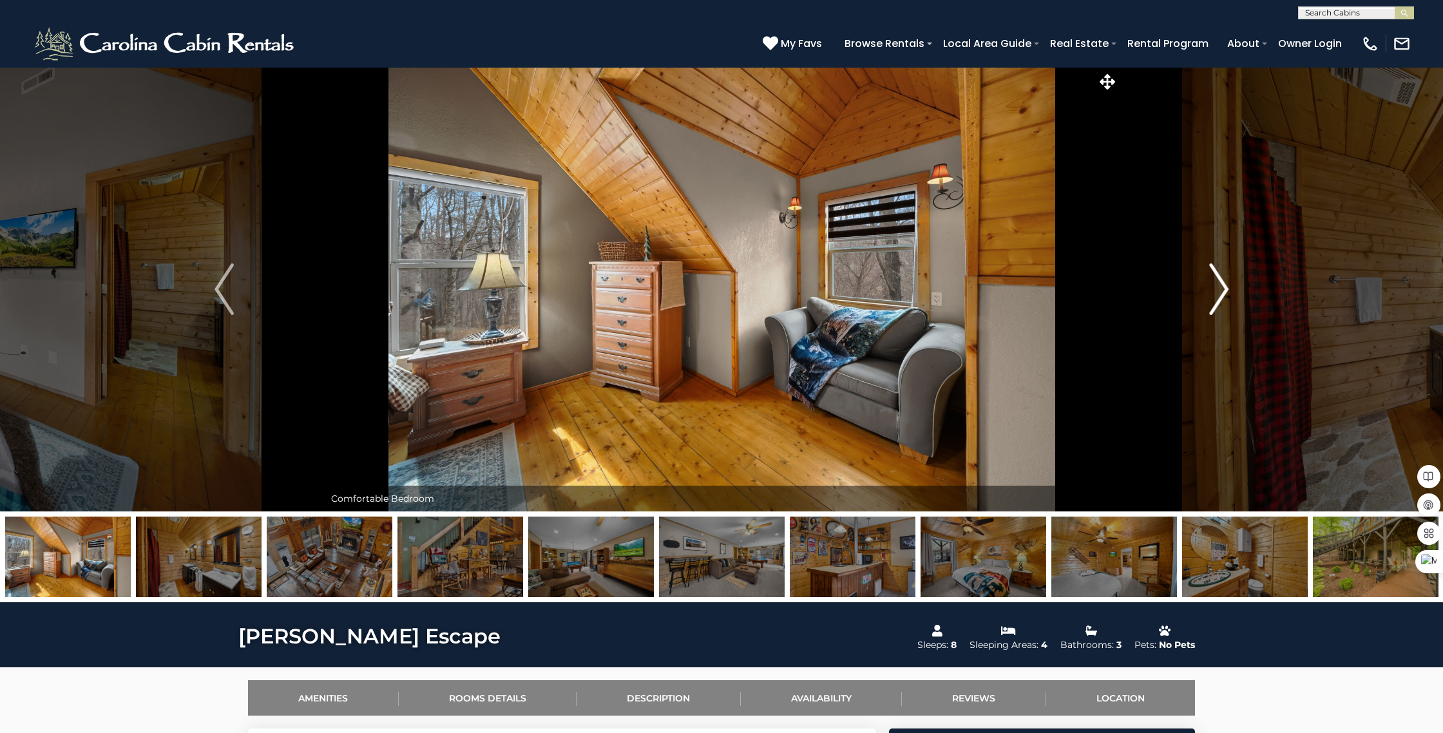
click at [1217, 292] on img "Next" at bounding box center [1218, 289] width 19 height 52
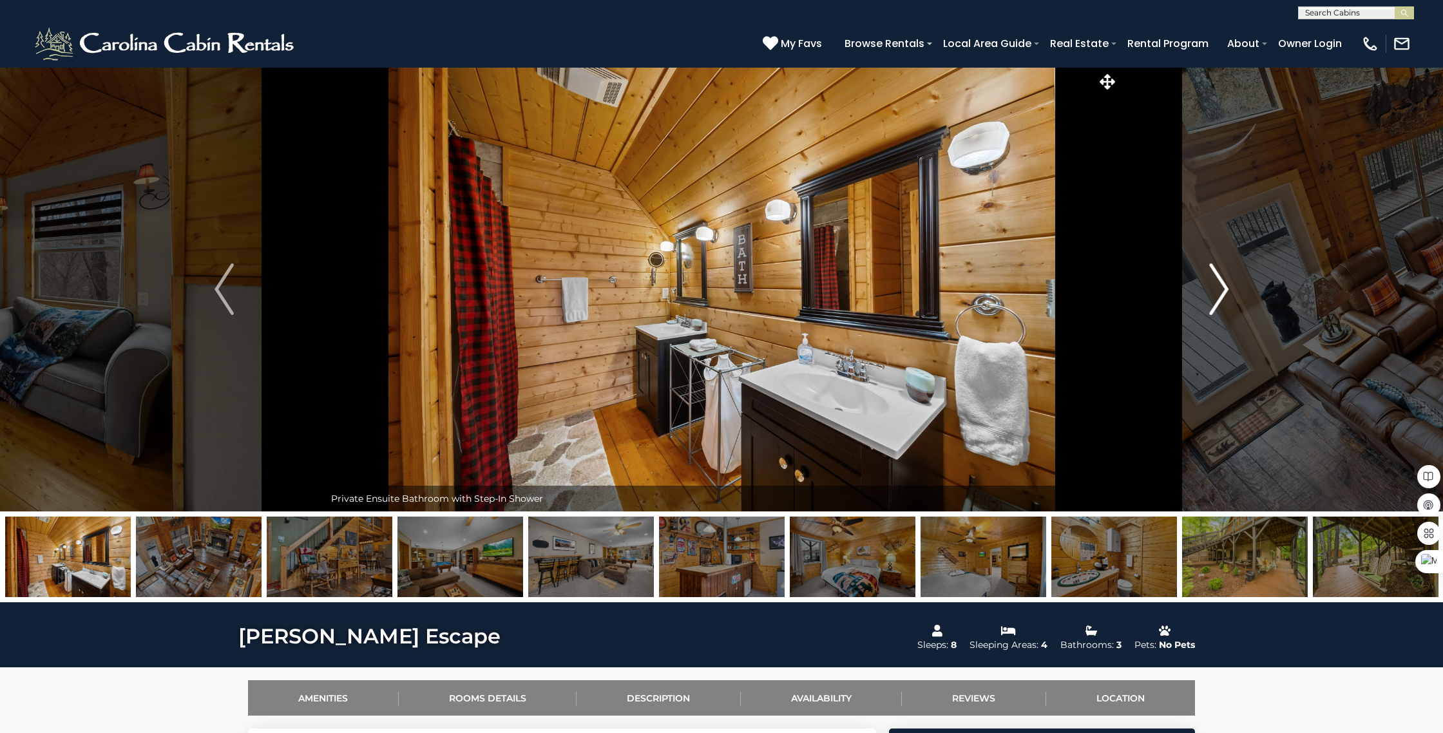
click at [1217, 292] on img "Next" at bounding box center [1218, 289] width 19 height 52
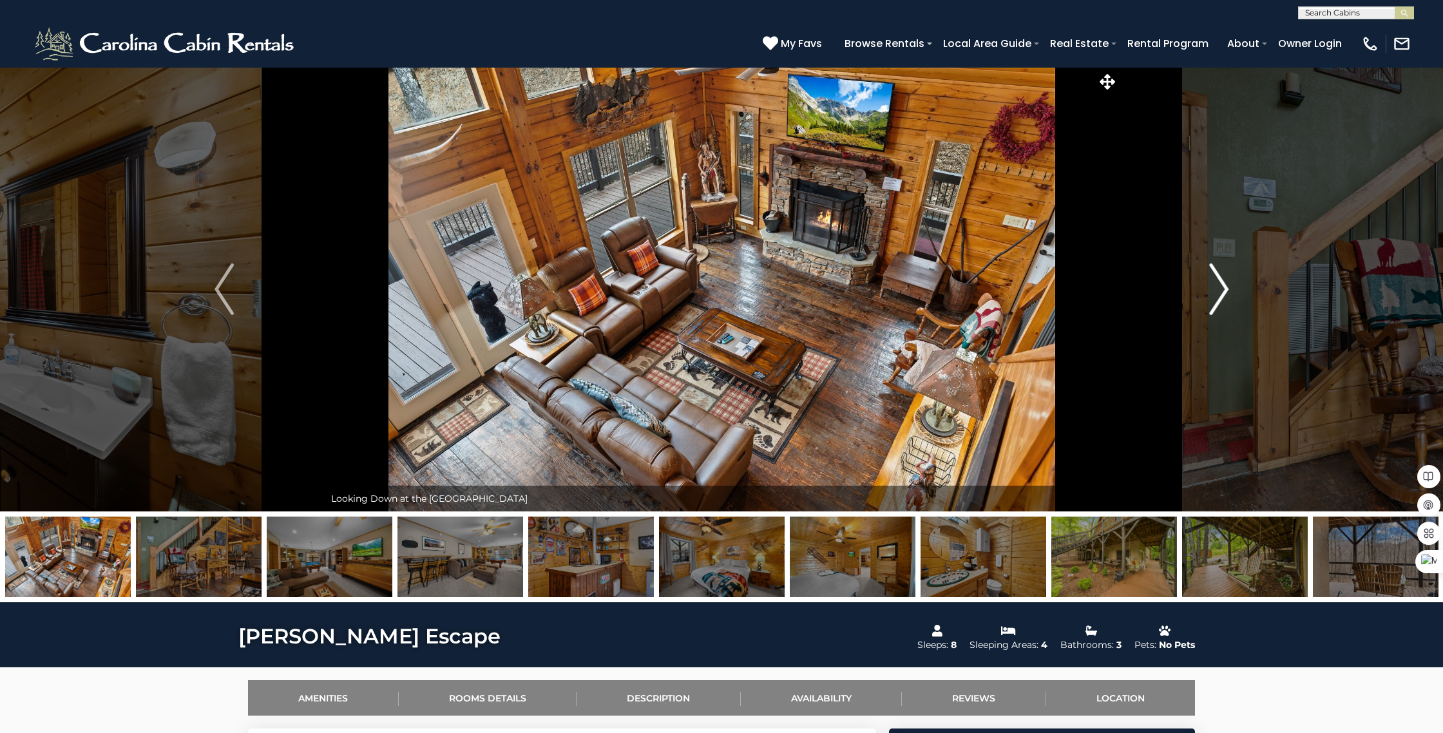
click at [1217, 292] on img "Next" at bounding box center [1218, 289] width 19 height 52
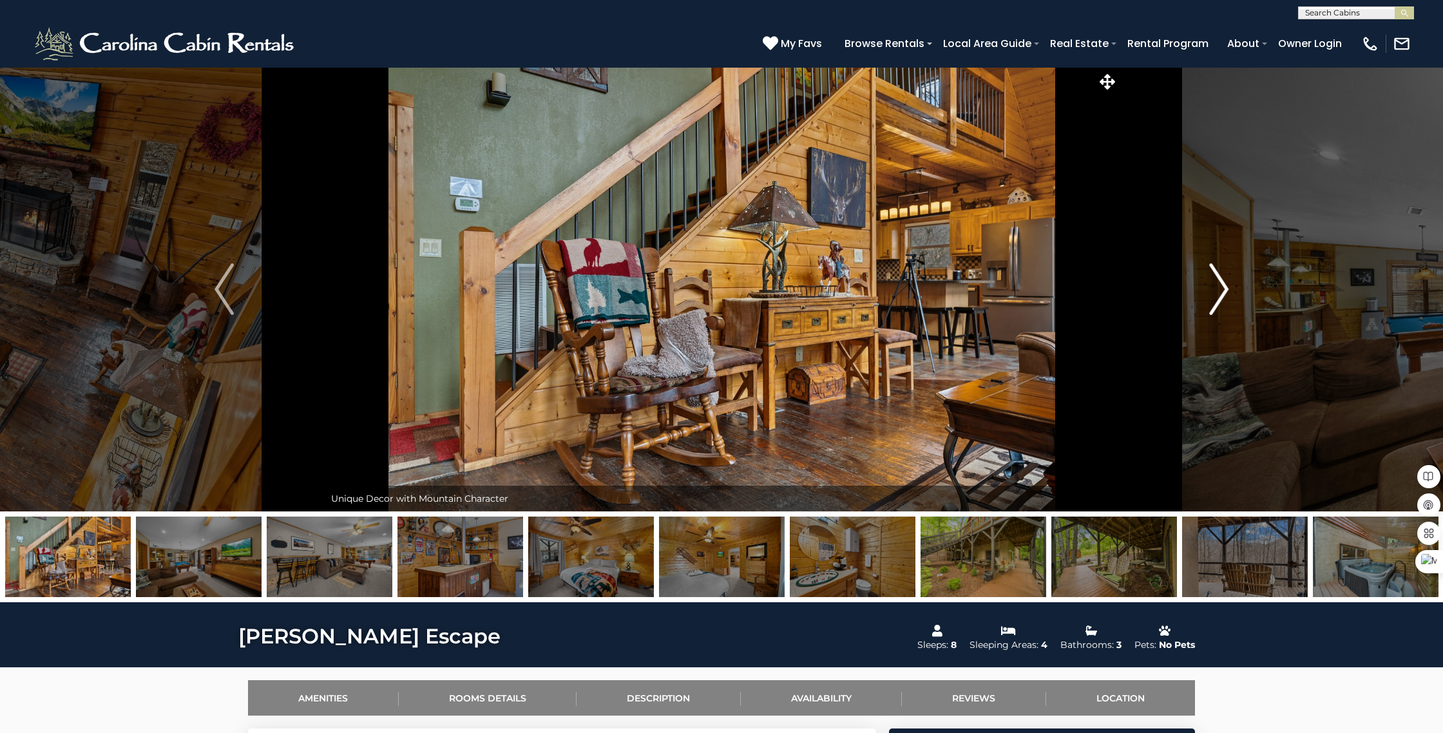
click at [1222, 290] on img "Next" at bounding box center [1218, 289] width 19 height 52
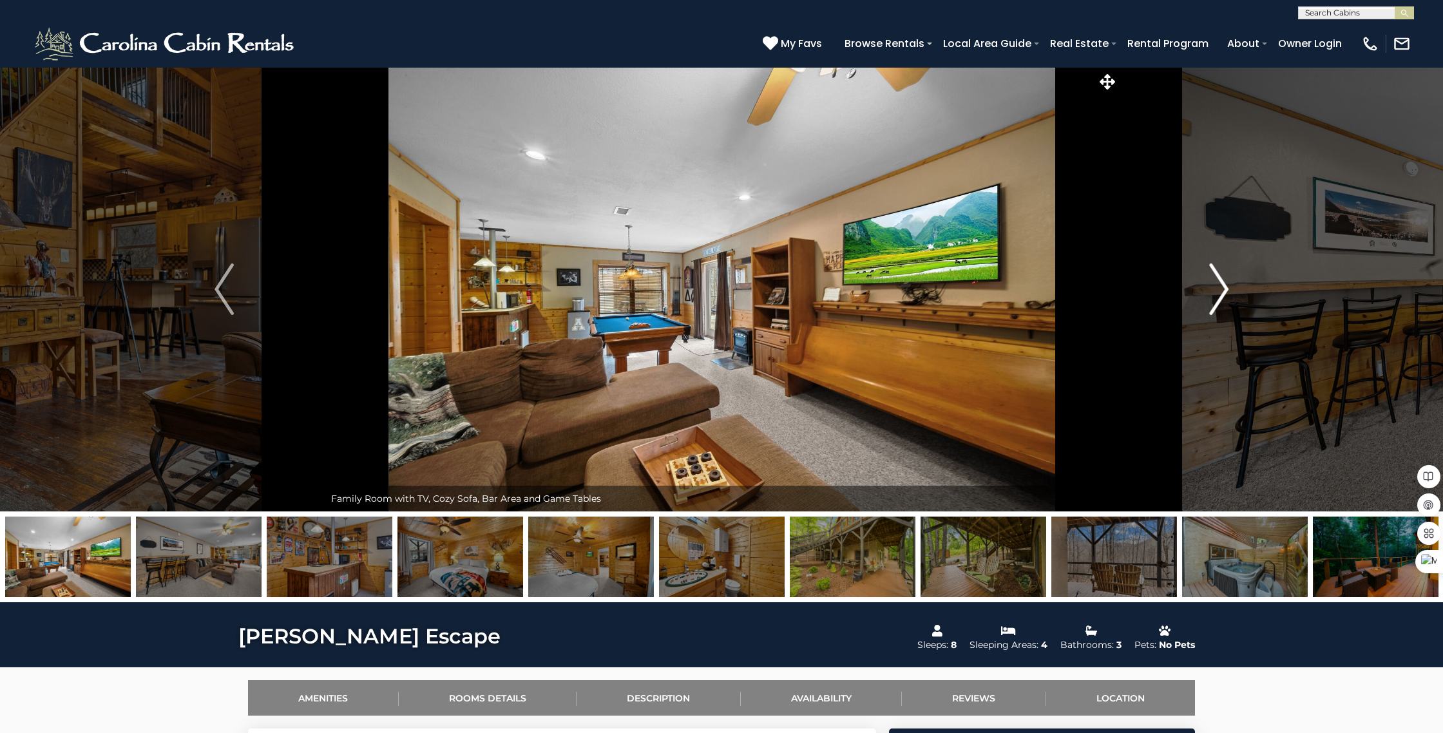
click at [1222, 290] on img "Next" at bounding box center [1218, 289] width 19 height 52
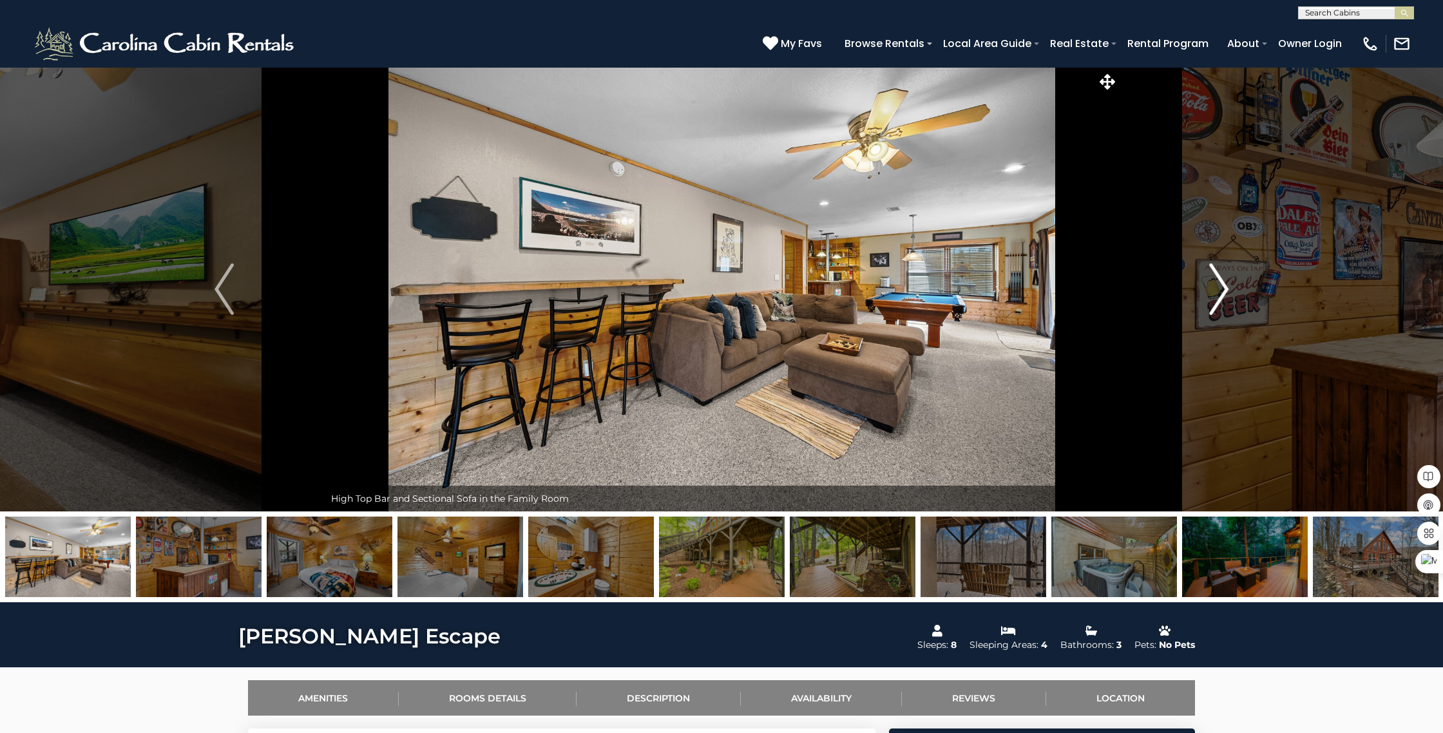
click at [1222, 290] on img "Next" at bounding box center [1218, 289] width 19 height 52
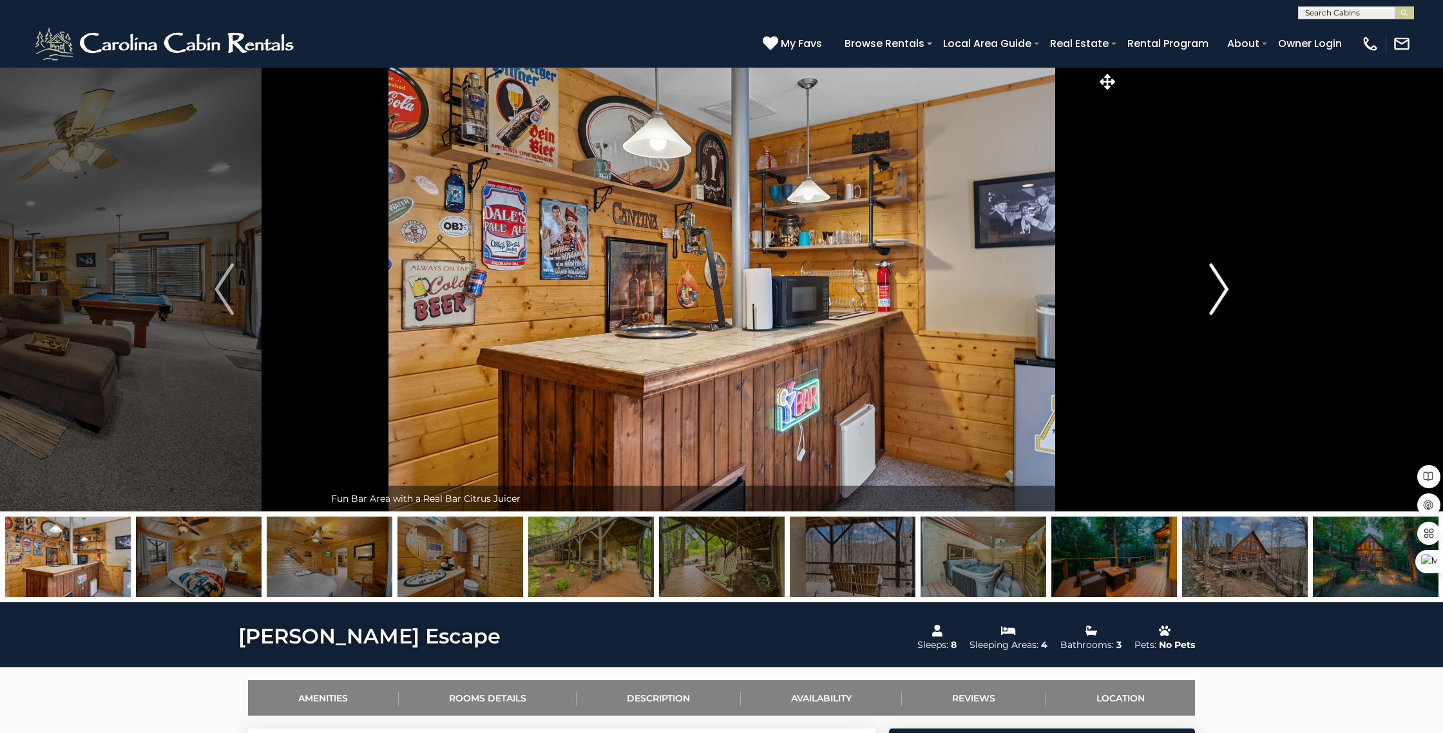
click at [1222, 290] on img "Next" at bounding box center [1218, 289] width 19 height 52
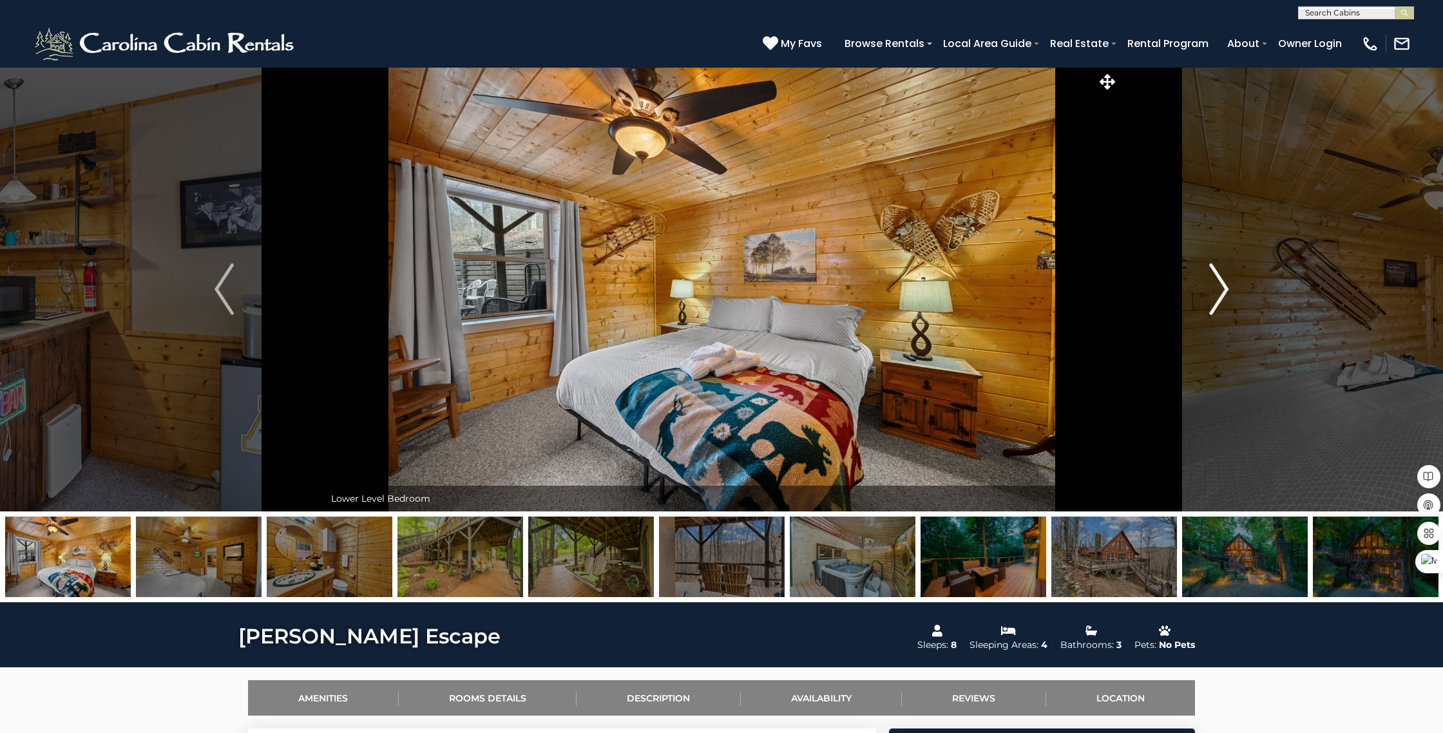
click at [1222, 290] on img "Next" at bounding box center [1218, 289] width 19 height 52
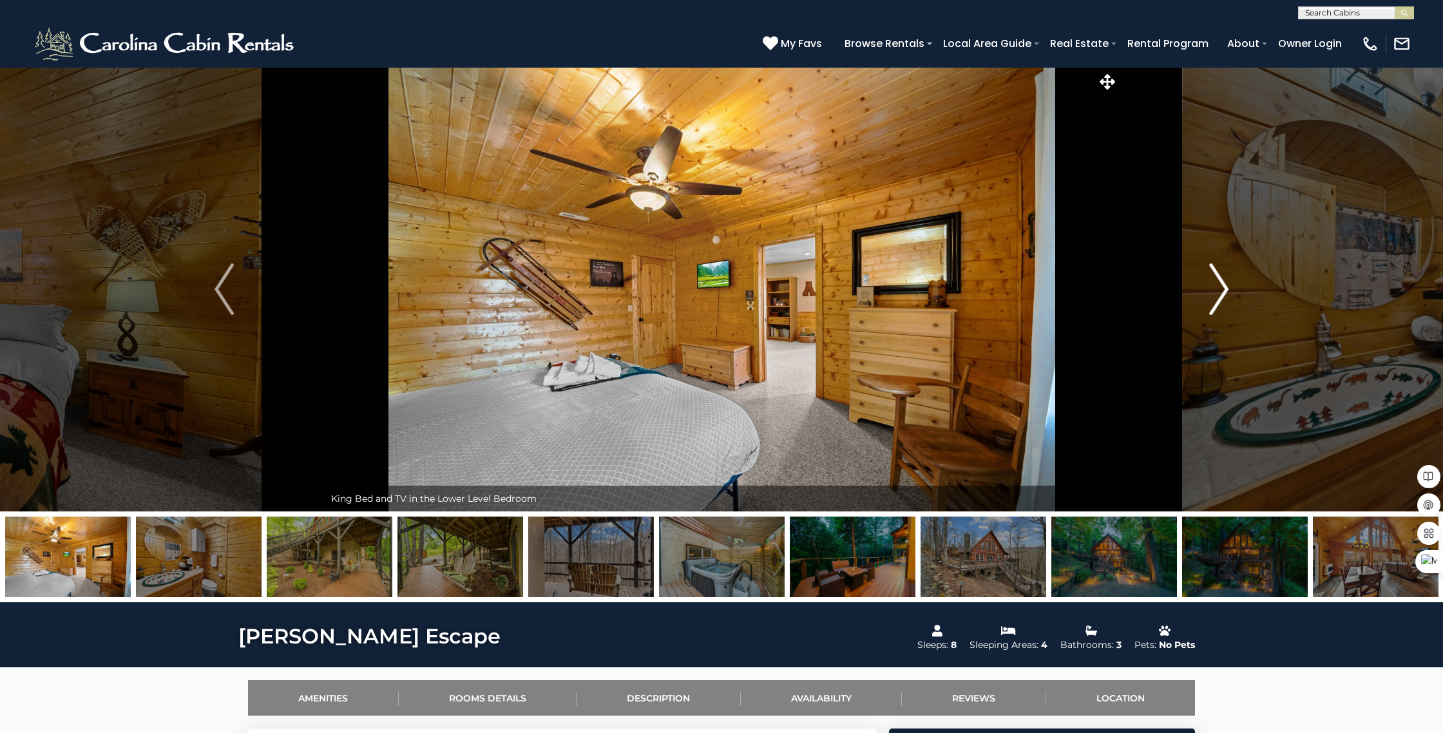
click at [1222, 290] on img "Next" at bounding box center [1218, 289] width 19 height 52
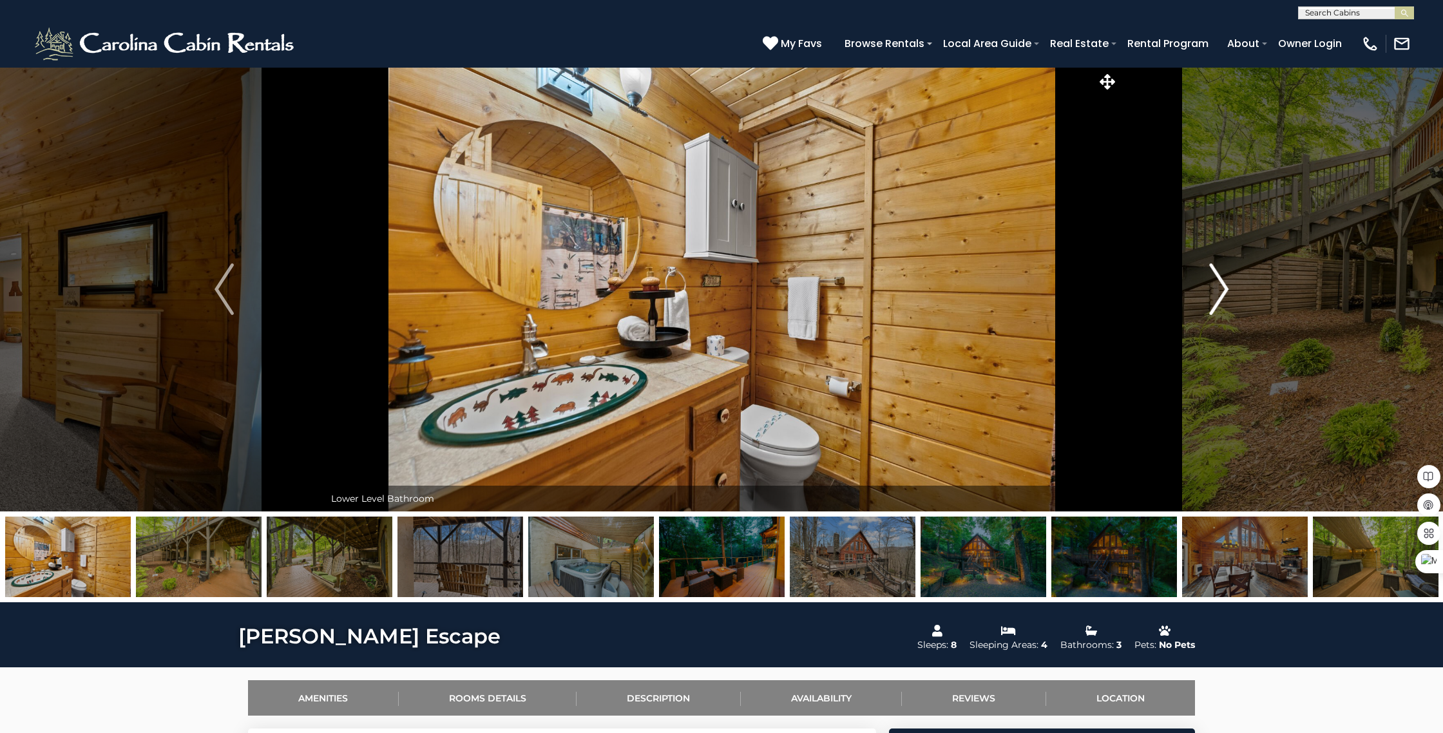
click at [1222, 290] on img "Next" at bounding box center [1218, 289] width 19 height 52
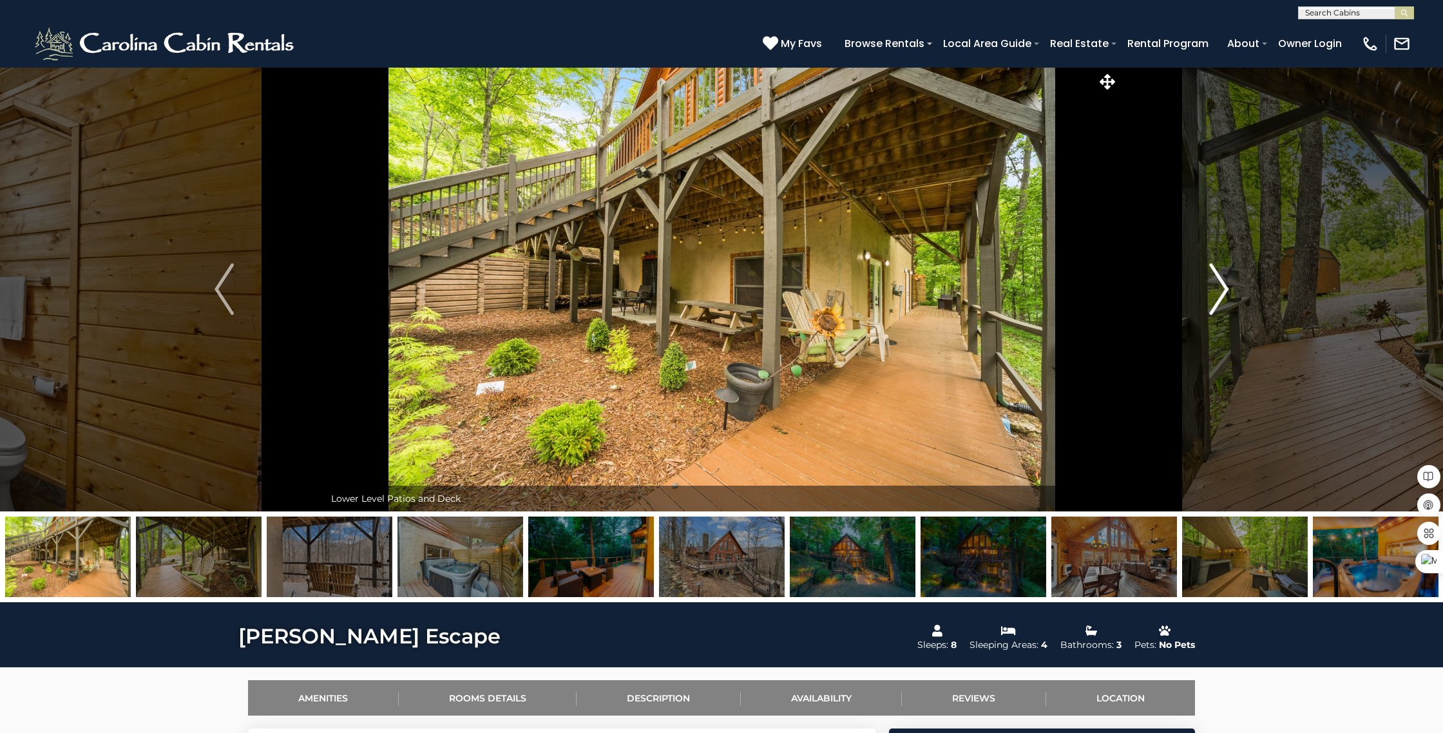
click at [1222, 290] on img "Next" at bounding box center [1218, 289] width 19 height 52
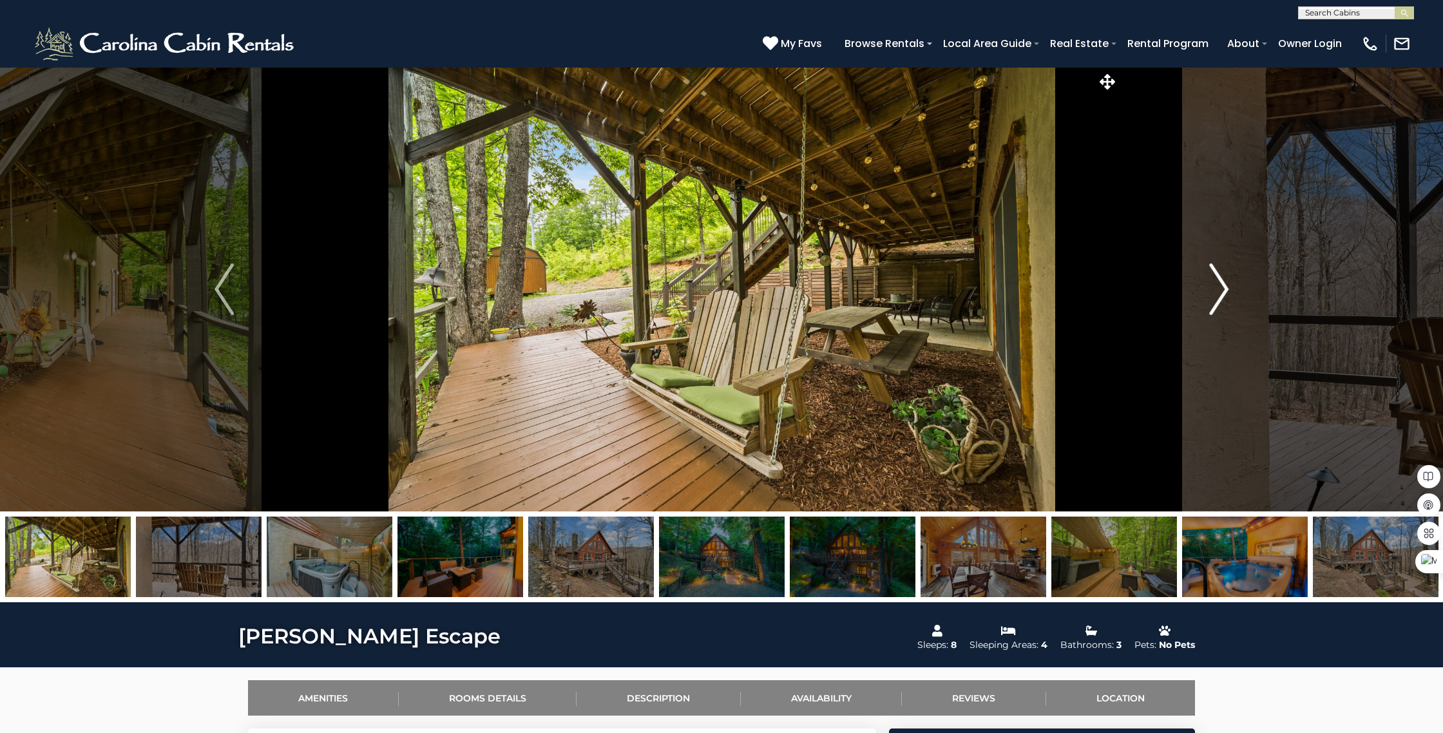
click at [1222, 290] on img "Next" at bounding box center [1218, 289] width 19 height 52
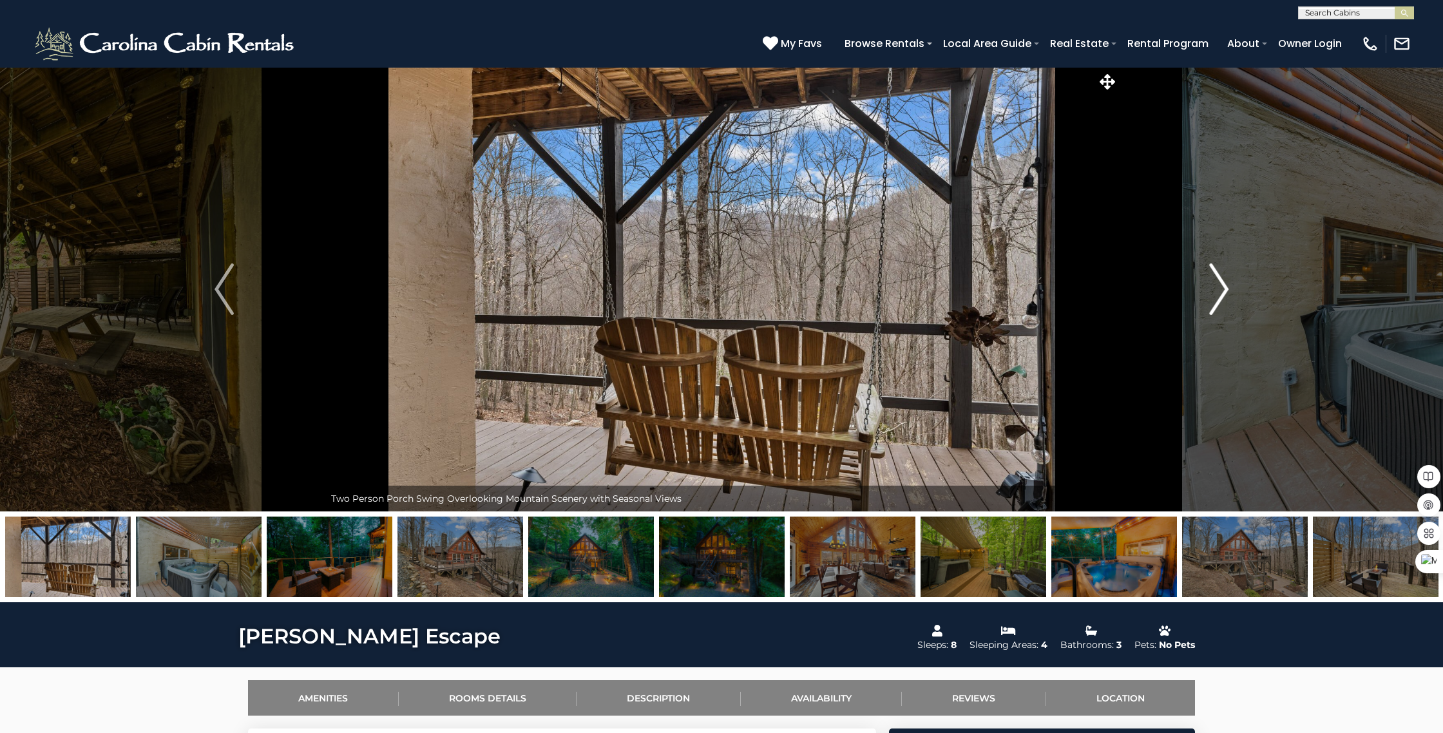
click at [1222, 290] on img "Next" at bounding box center [1218, 289] width 19 height 52
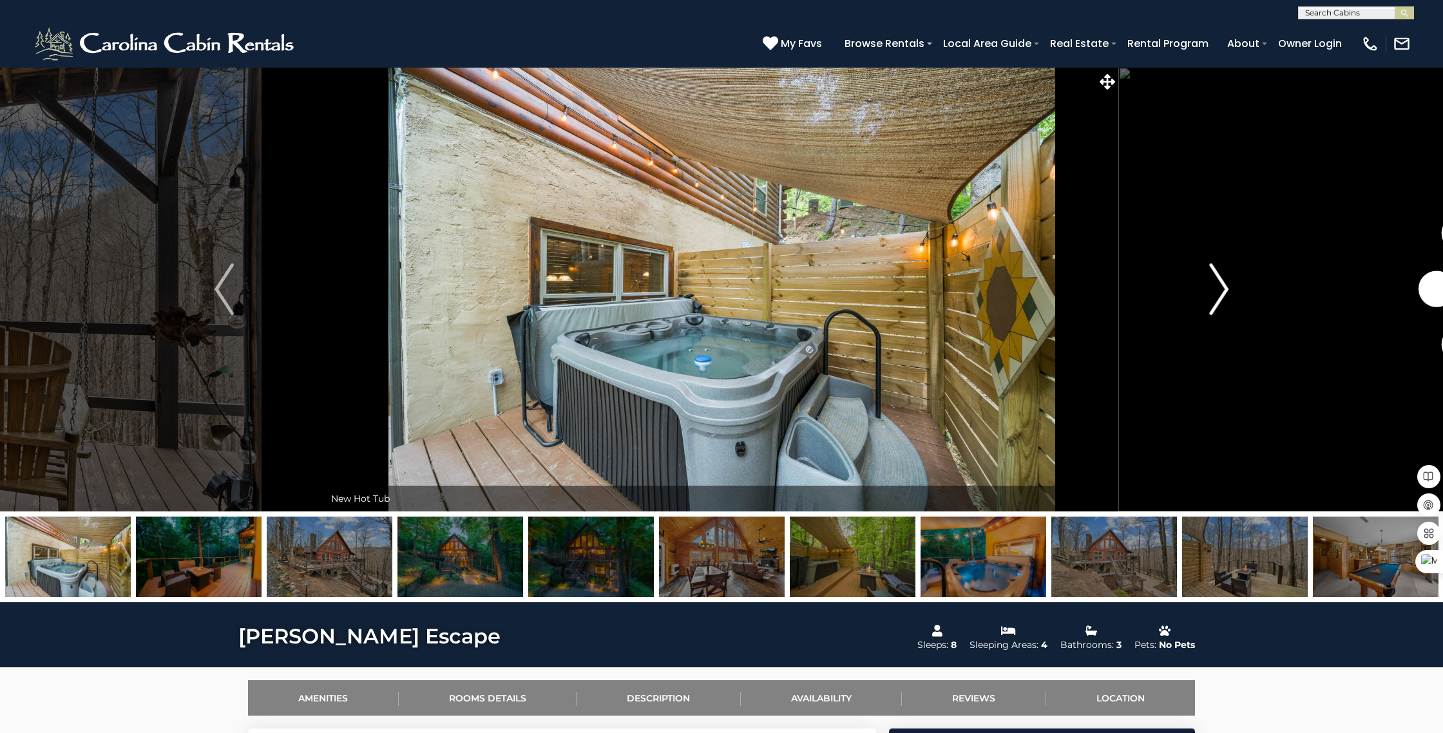
click at [1222, 290] on img "Next" at bounding box center [1218, 289] width 19 height 52
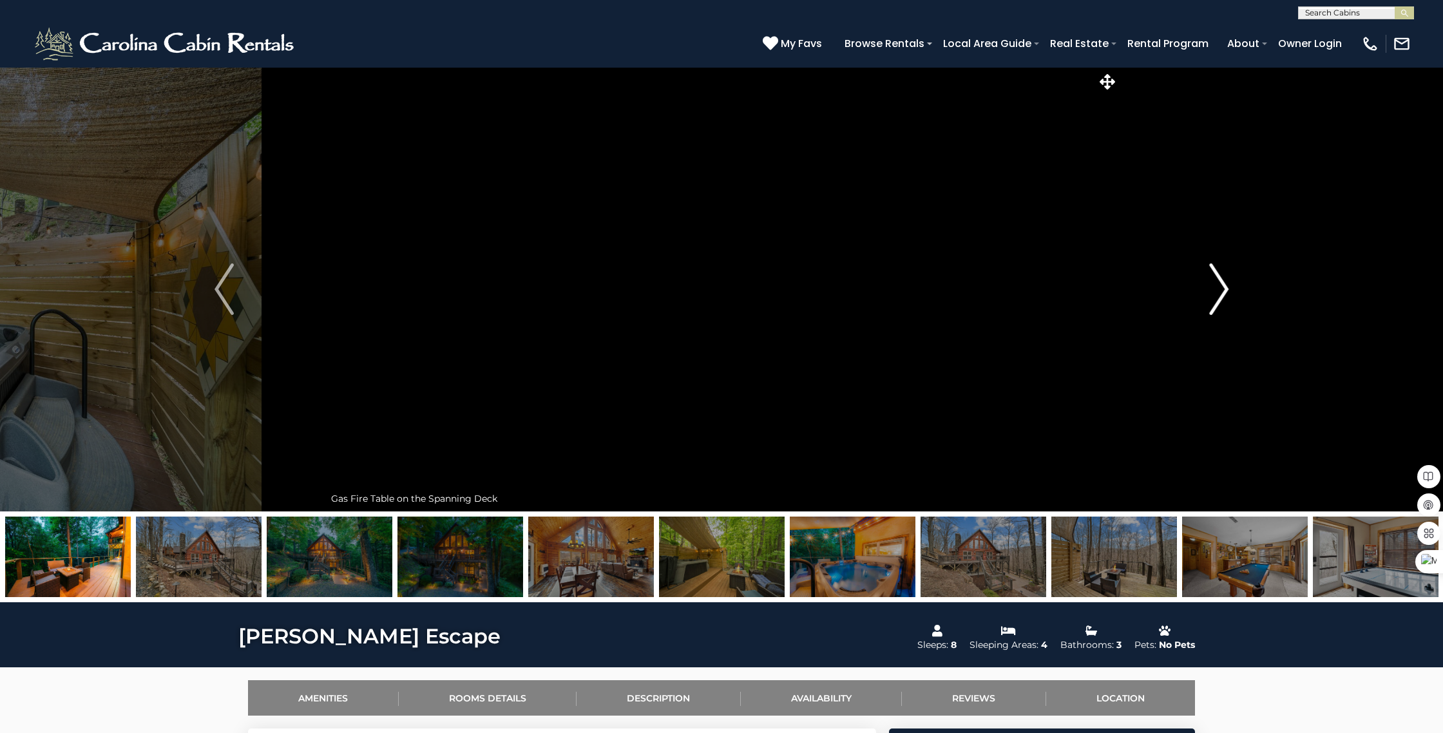
click at [1222, 290] on img "Next" at bounding box center [1218, 289] width 19 height 52
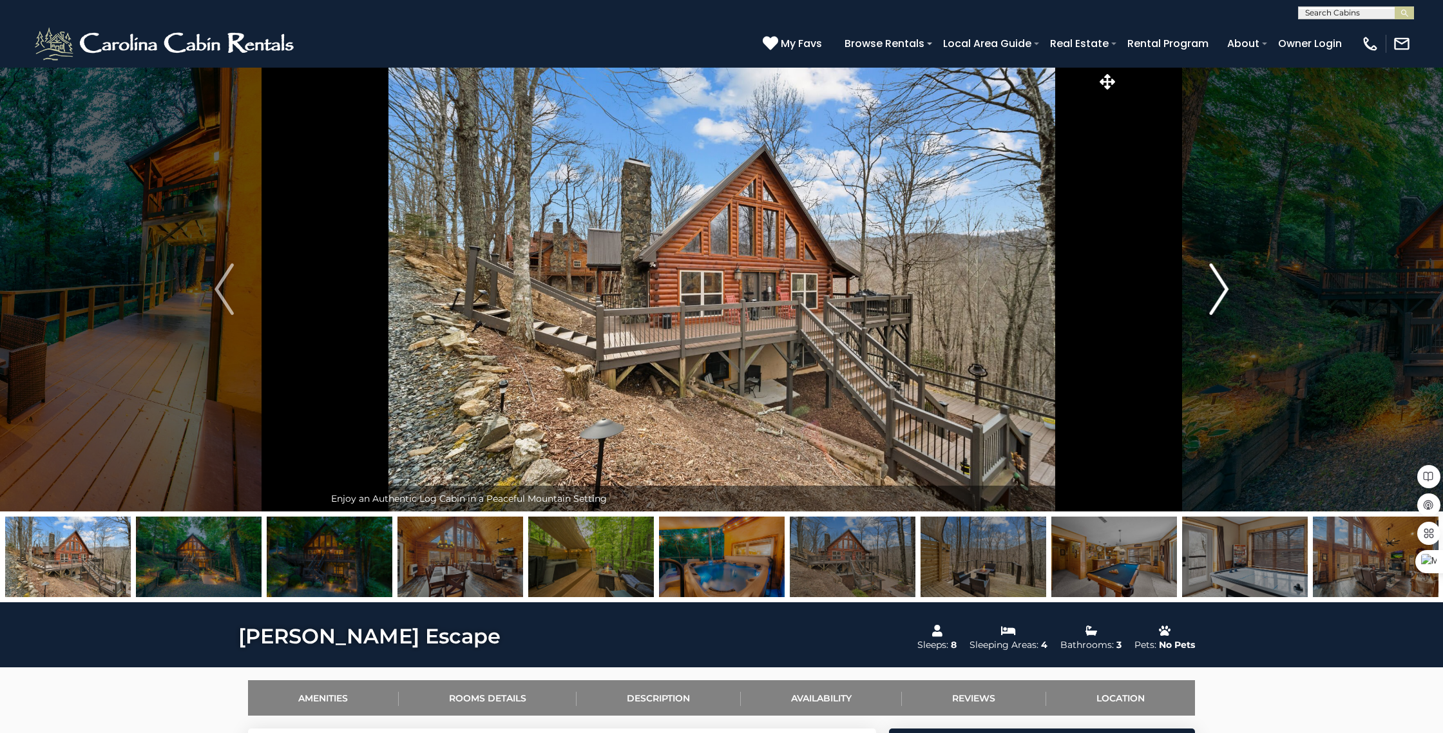
click at [1222, 290] on img "Next" at bounding box center [1218, 289] width 19 height 52
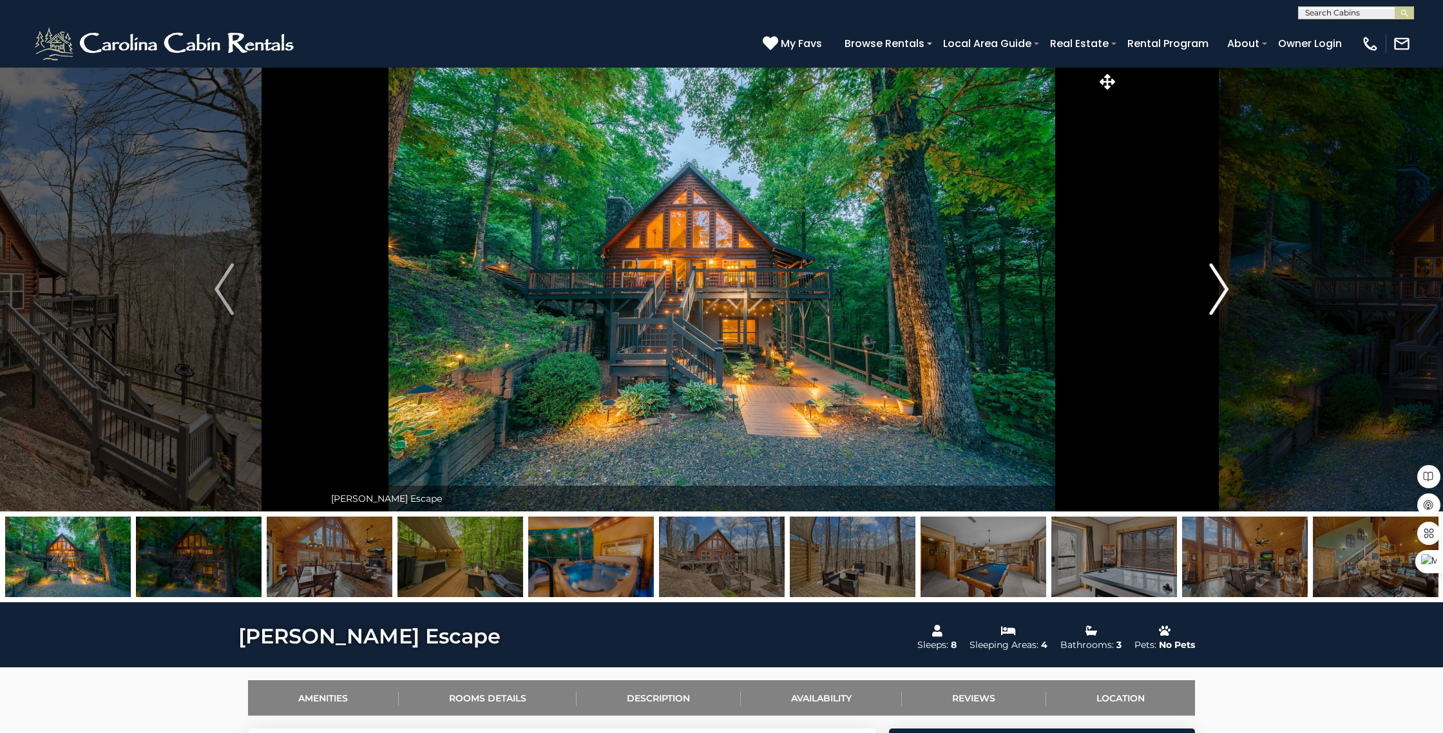
click at [1222, 290] on img "Next" at bounding box center [1218, 289] width 19 height 52
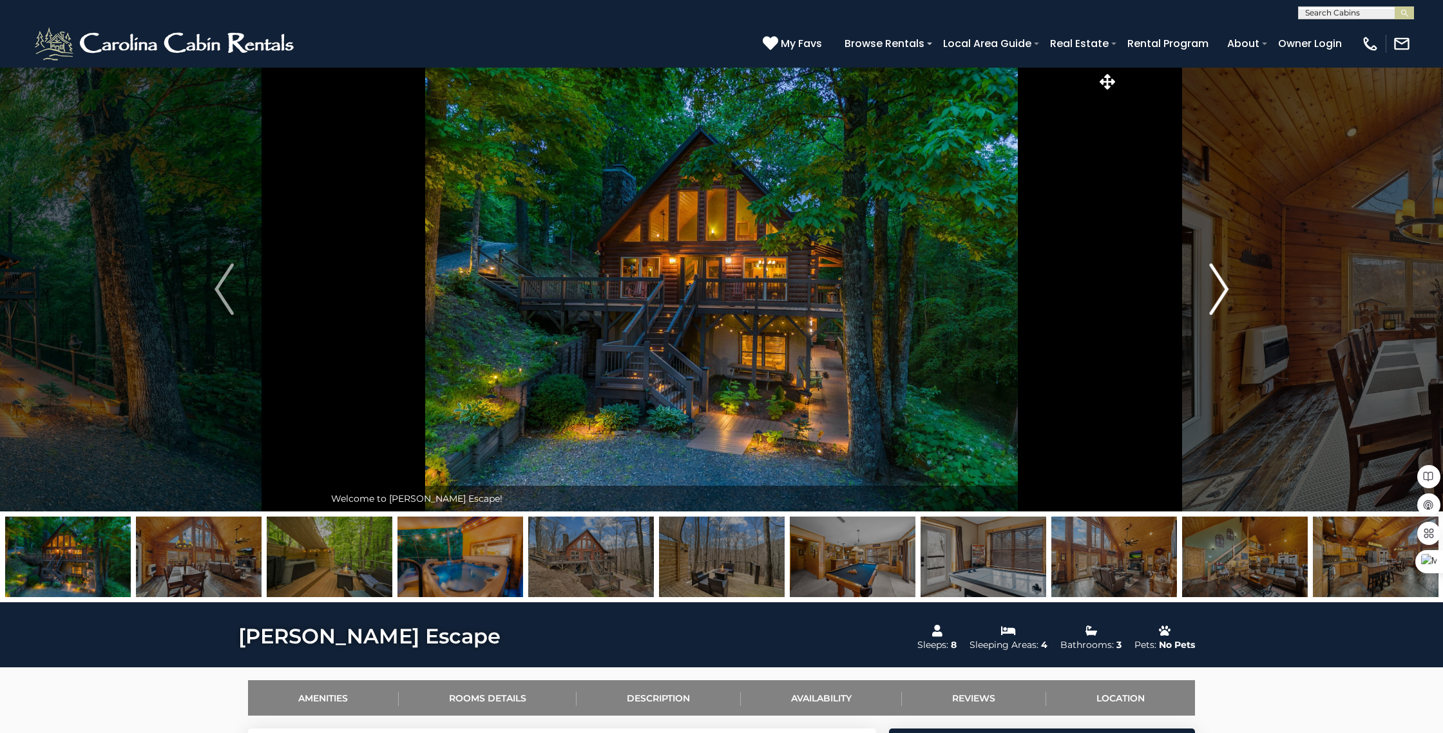
click at [1222, 290] on img "Next" at bounding box center [1218, 289] width 19 height 52
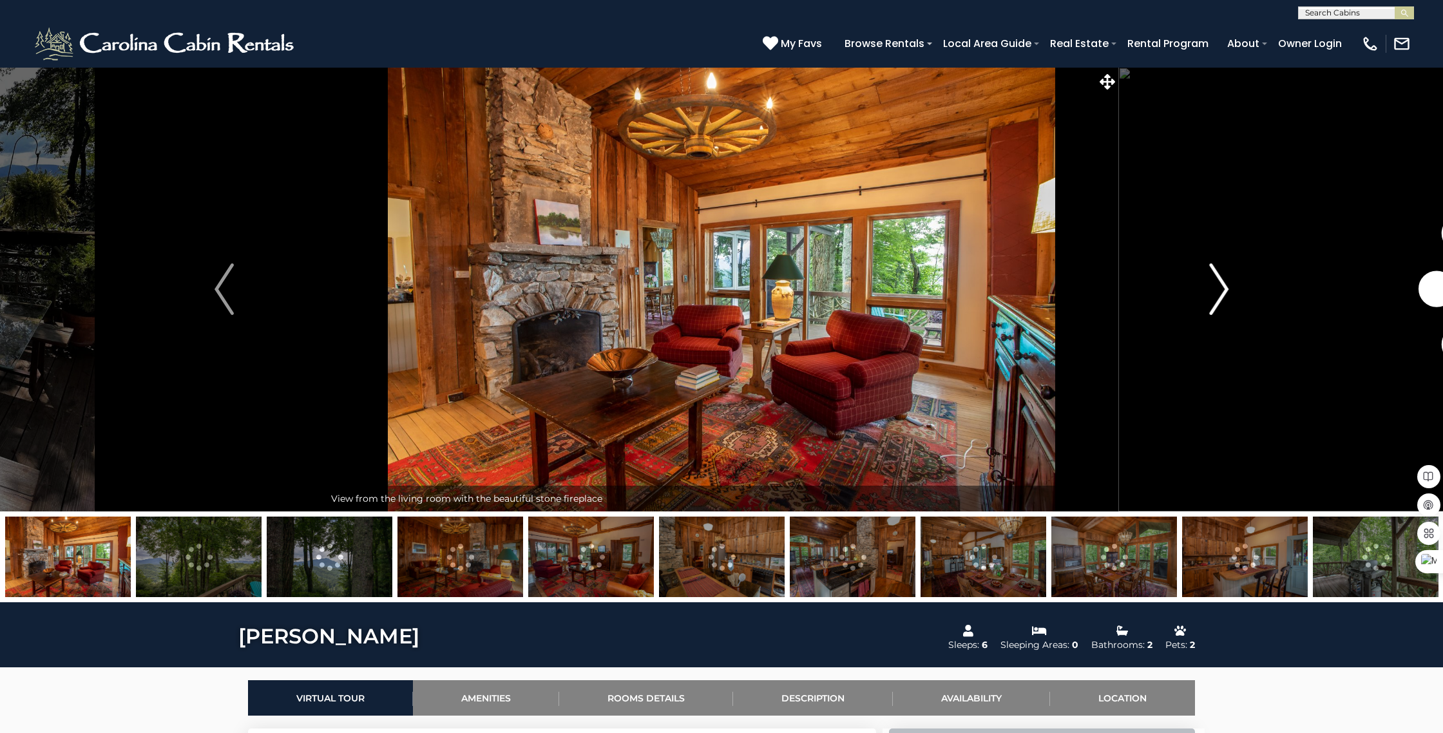
click at [1221, 290] on img "Next" at bounding box center [1218, 289] width 19 height 52
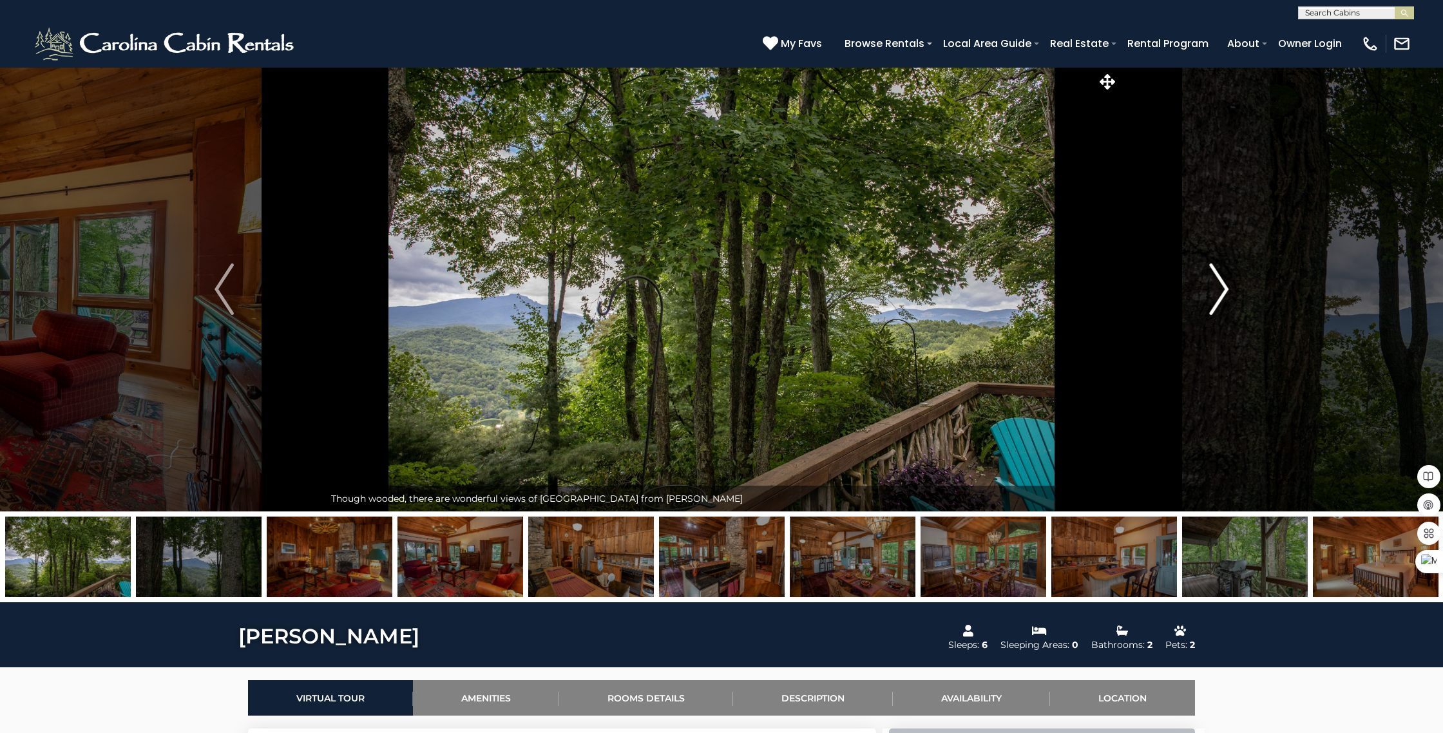
click at [1221, 290] on img "Next" at bounding box center [1218, 289] width 19 height 52
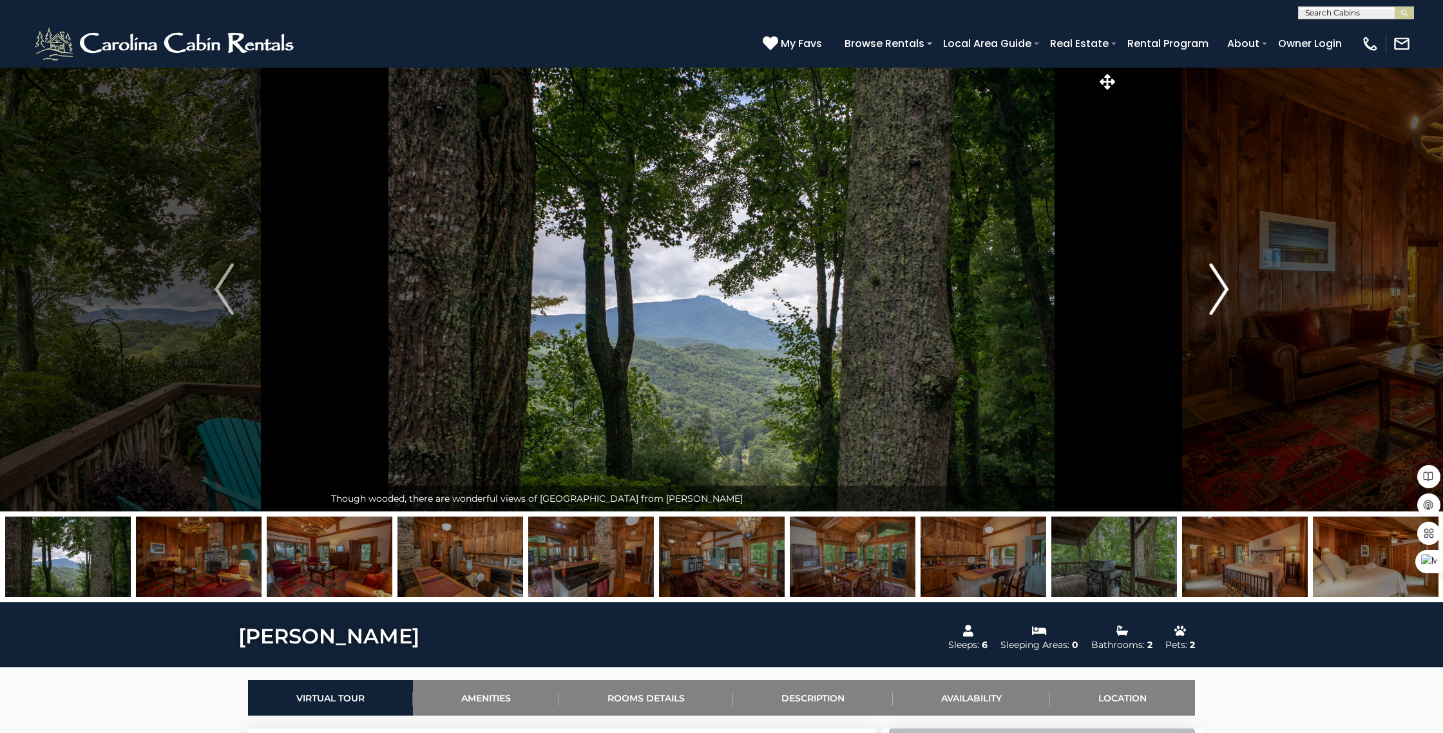
click at [1221, 290] on img "Next" at bounding box center [1218, 289] width 19 height 52
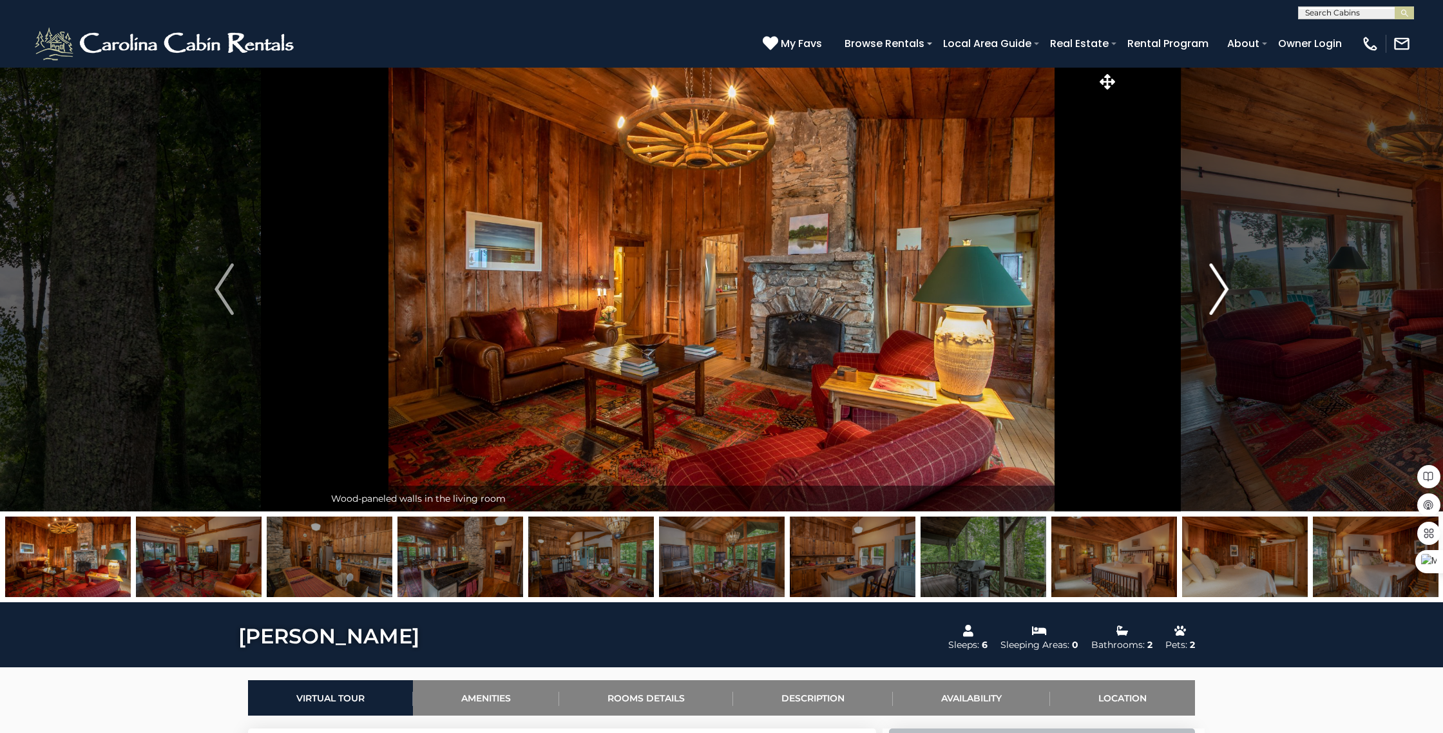
click at [1221, 290] on img "Next" at bounding box center [1218, 289] width 19 height 52
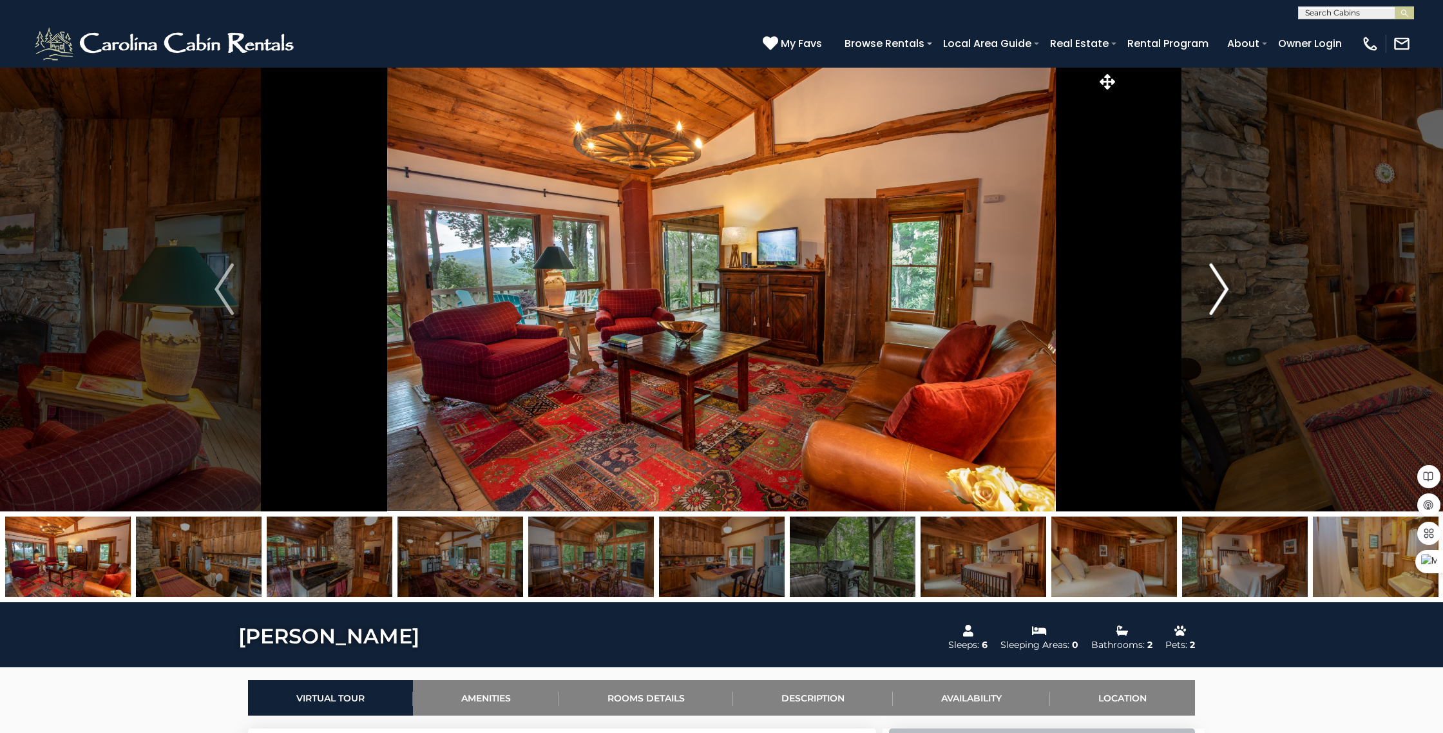
click at [1221, 290] on img "Next" at bounding box center [1218, 289] width 19 height 52
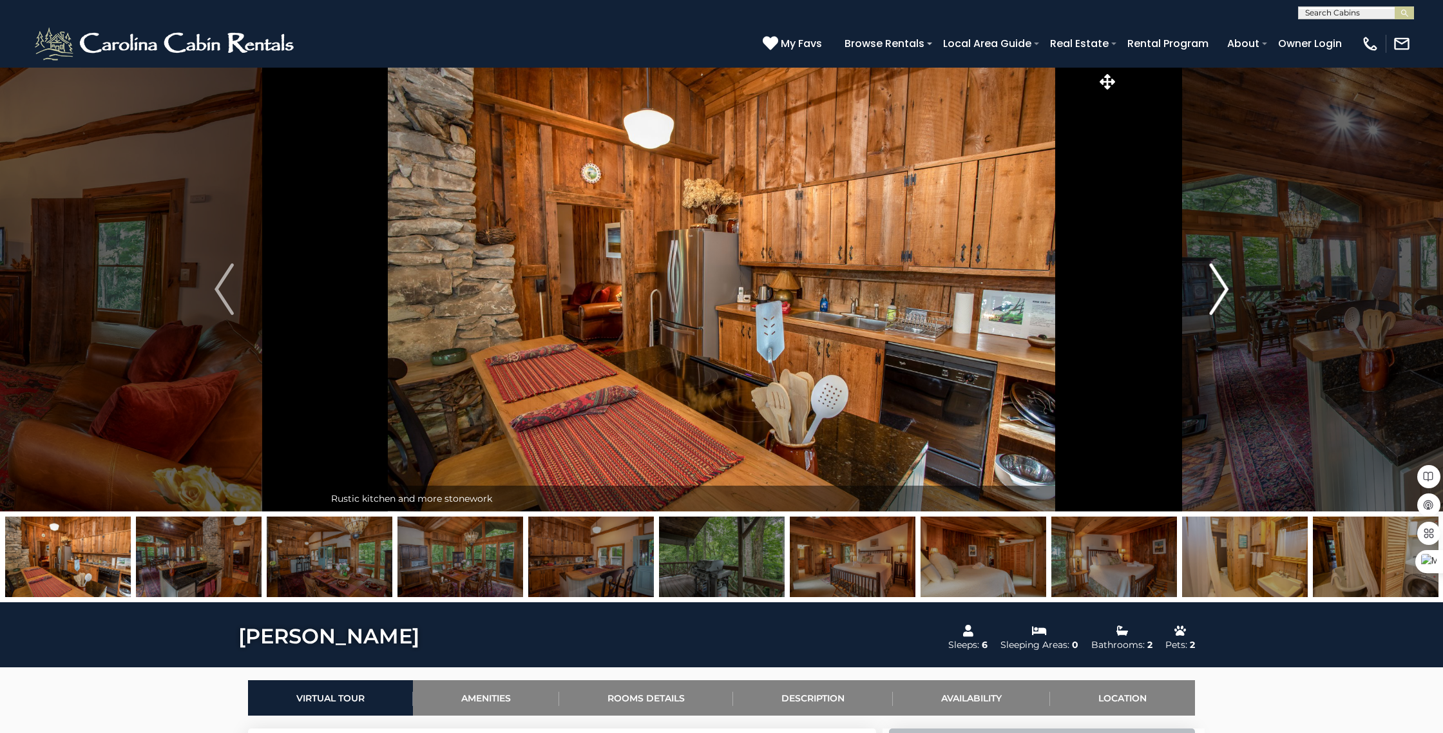
click at [1221, 290] on img "Next" at bounding box center [1218, 289] width 19 height 52
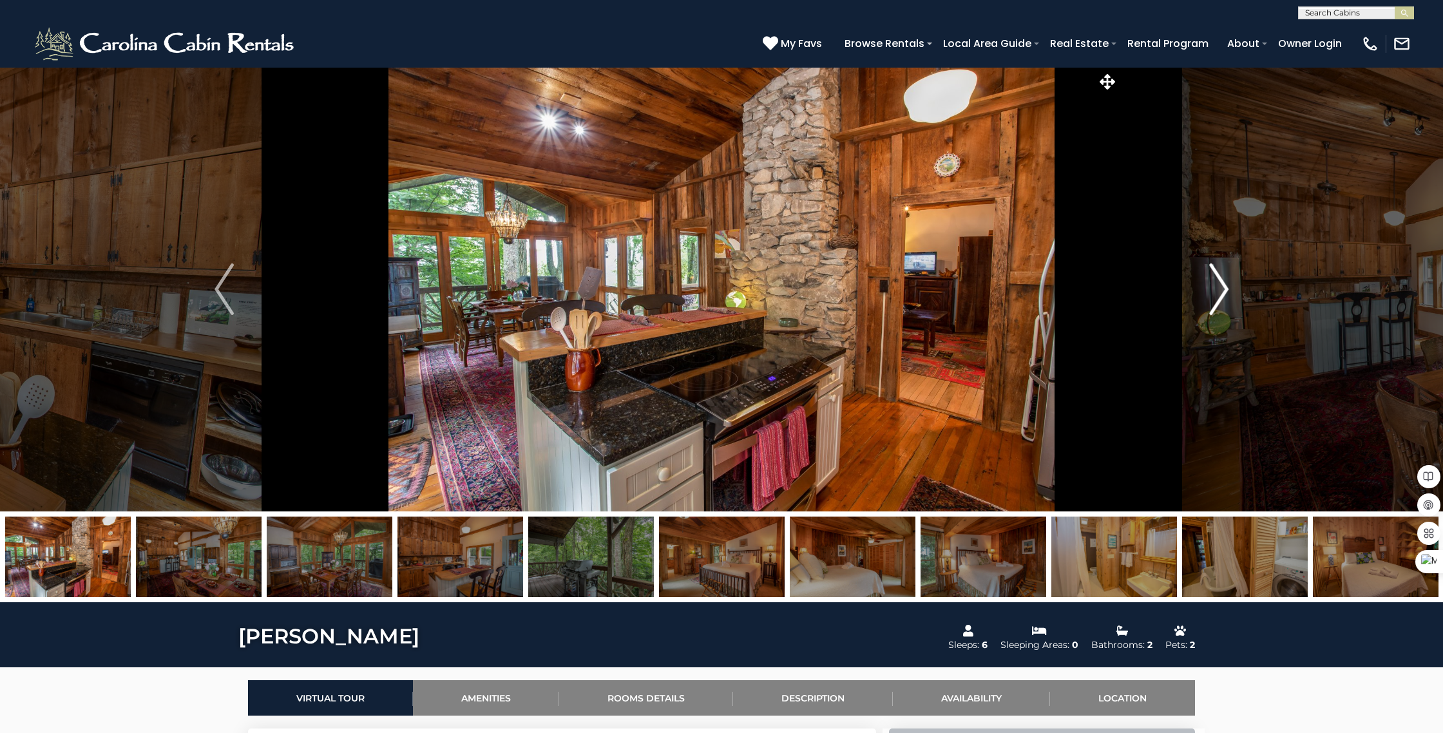
click at [1221, 290] on img "Next" at bounding box center [1218, 289] width 19 height 52
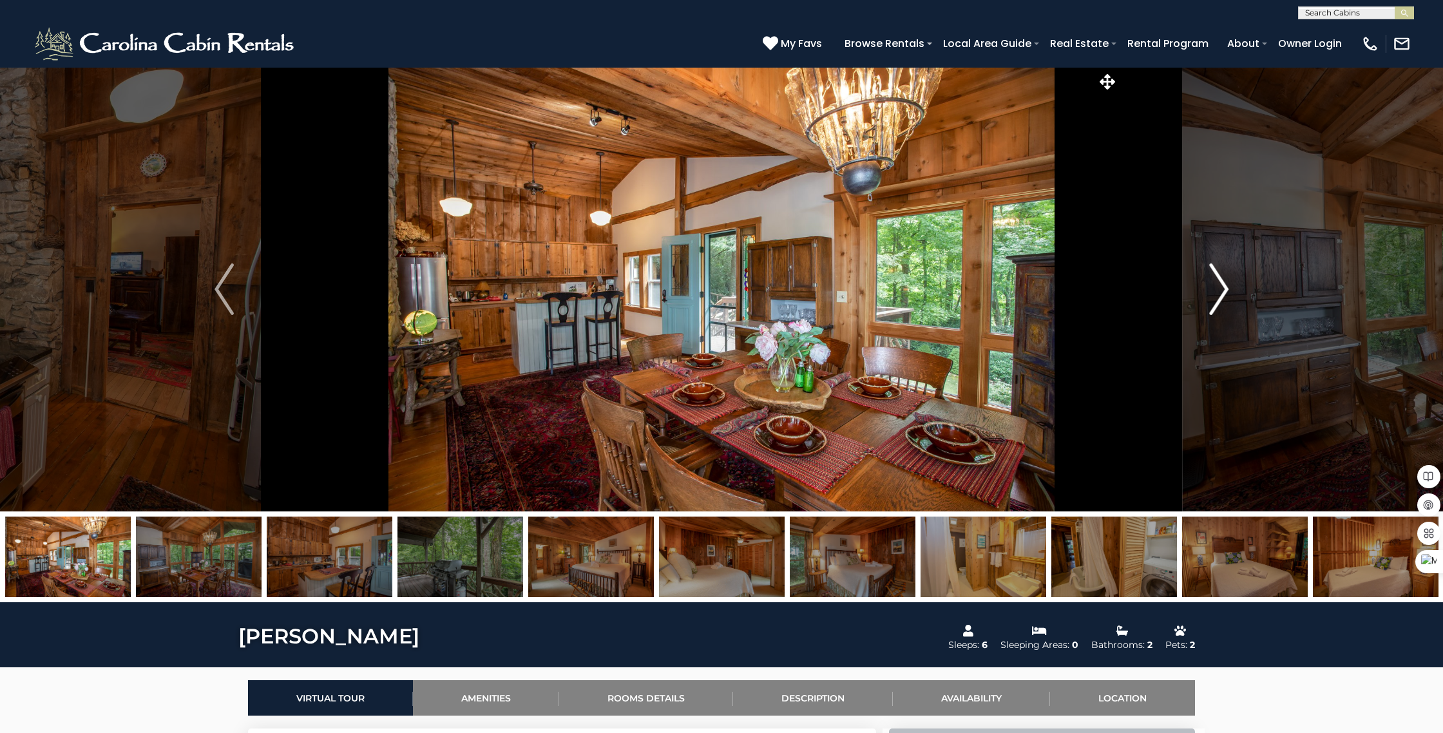
click at [1221, 290] on img "Next" at bounding box center [1218, 289] width 19 height 52
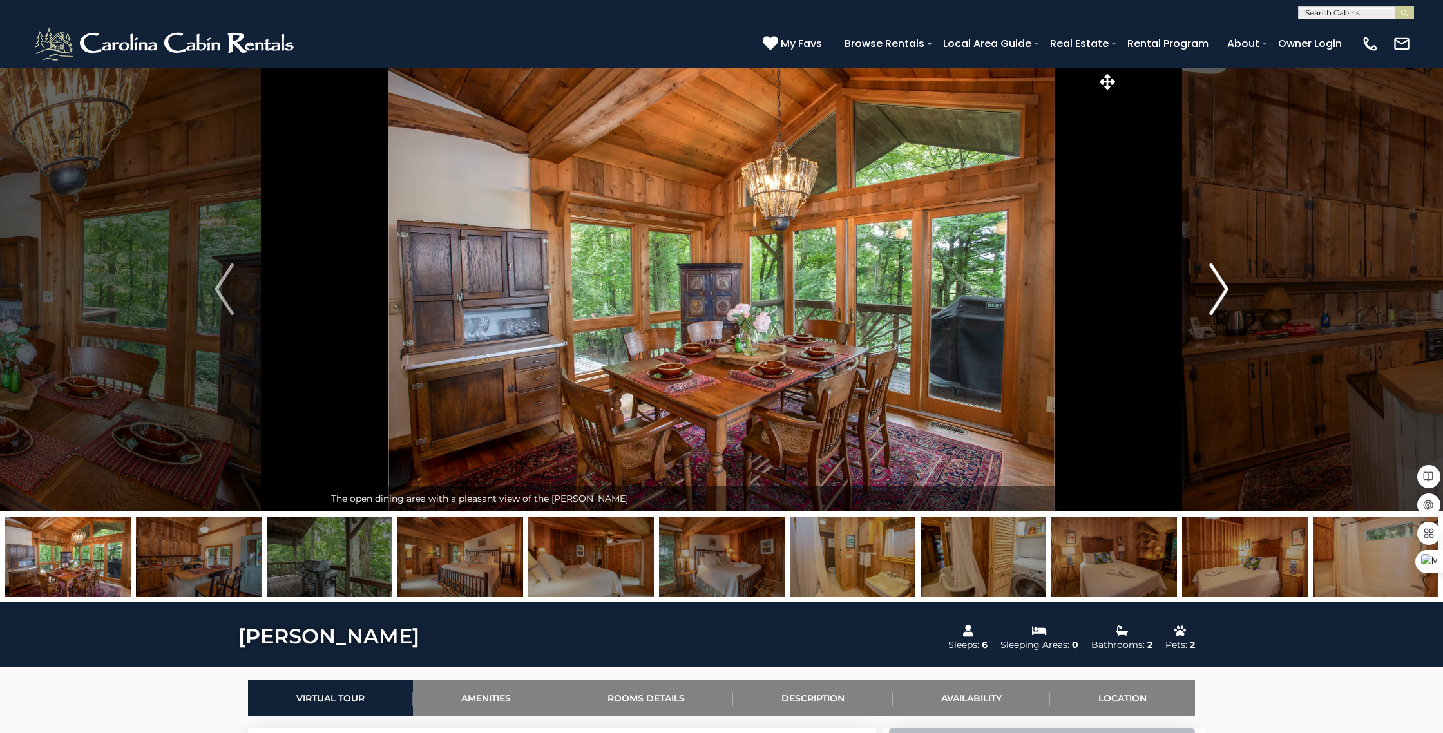
click at [1221, 290] on img "Next" at bounding box center [1218, 289] width 19 height 52
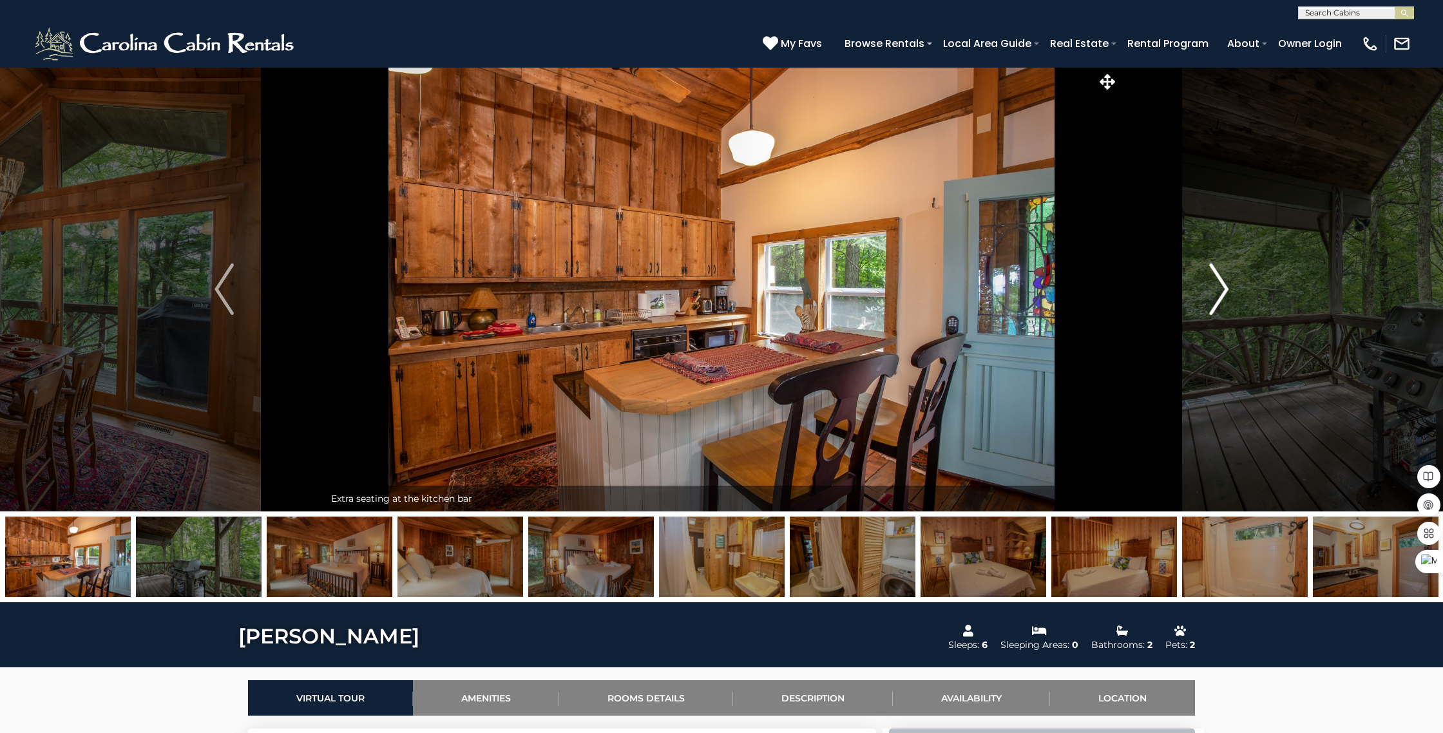
click at [1221, 290] on img "Next" at bounding box center [1218, 289] width 19 height 52
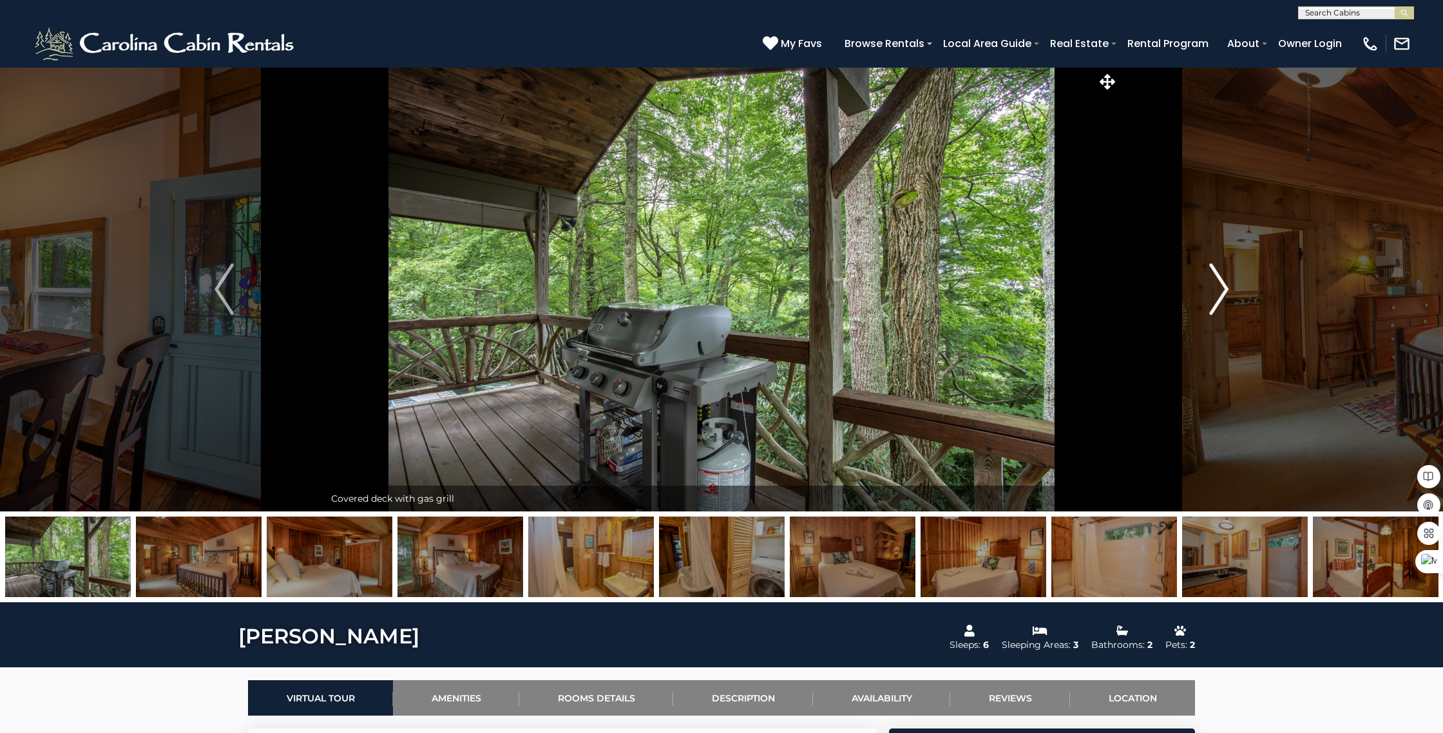
click at [1221, 290] on img "Next" at bounding box center [1218, 289] width 19 height 52
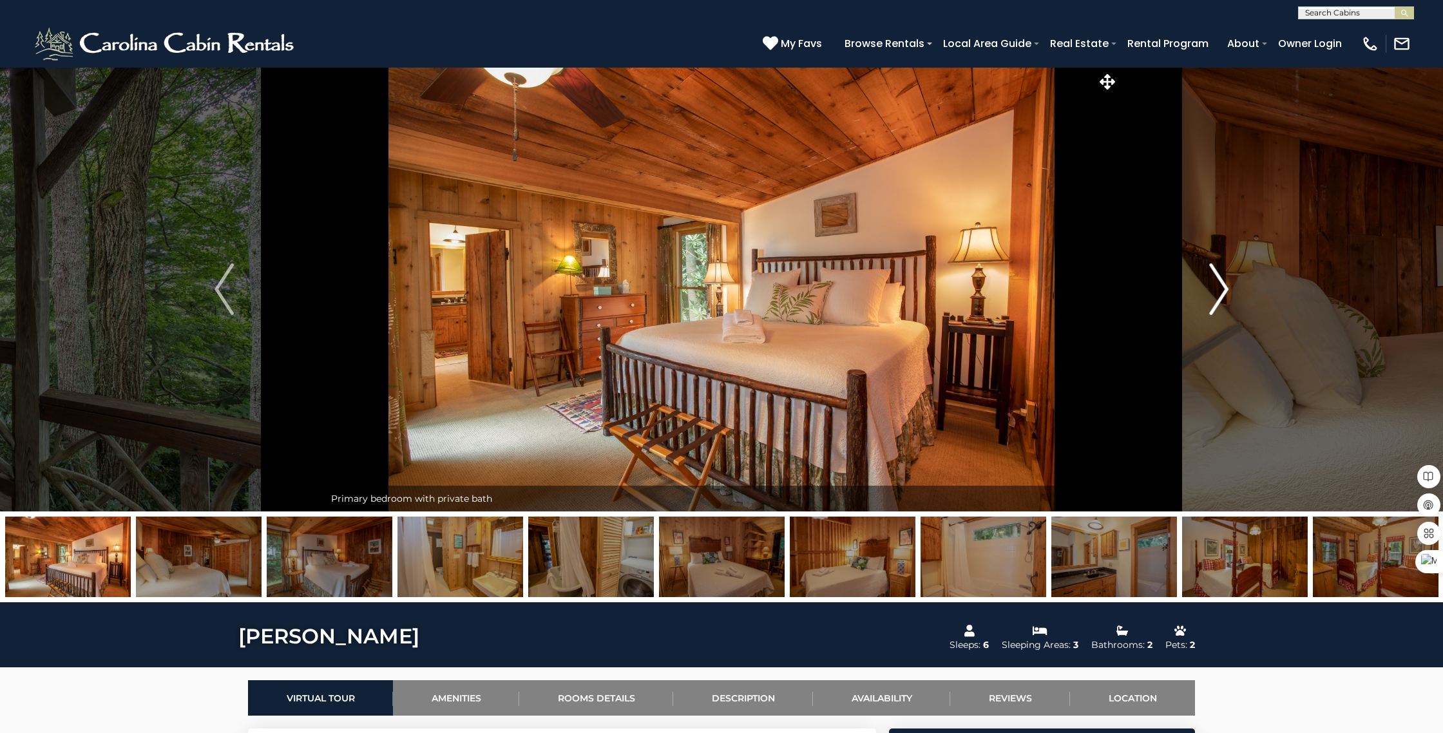
click at [1221, 290] on img "Next" at bounding box center [1218, 289] width 19 height 52
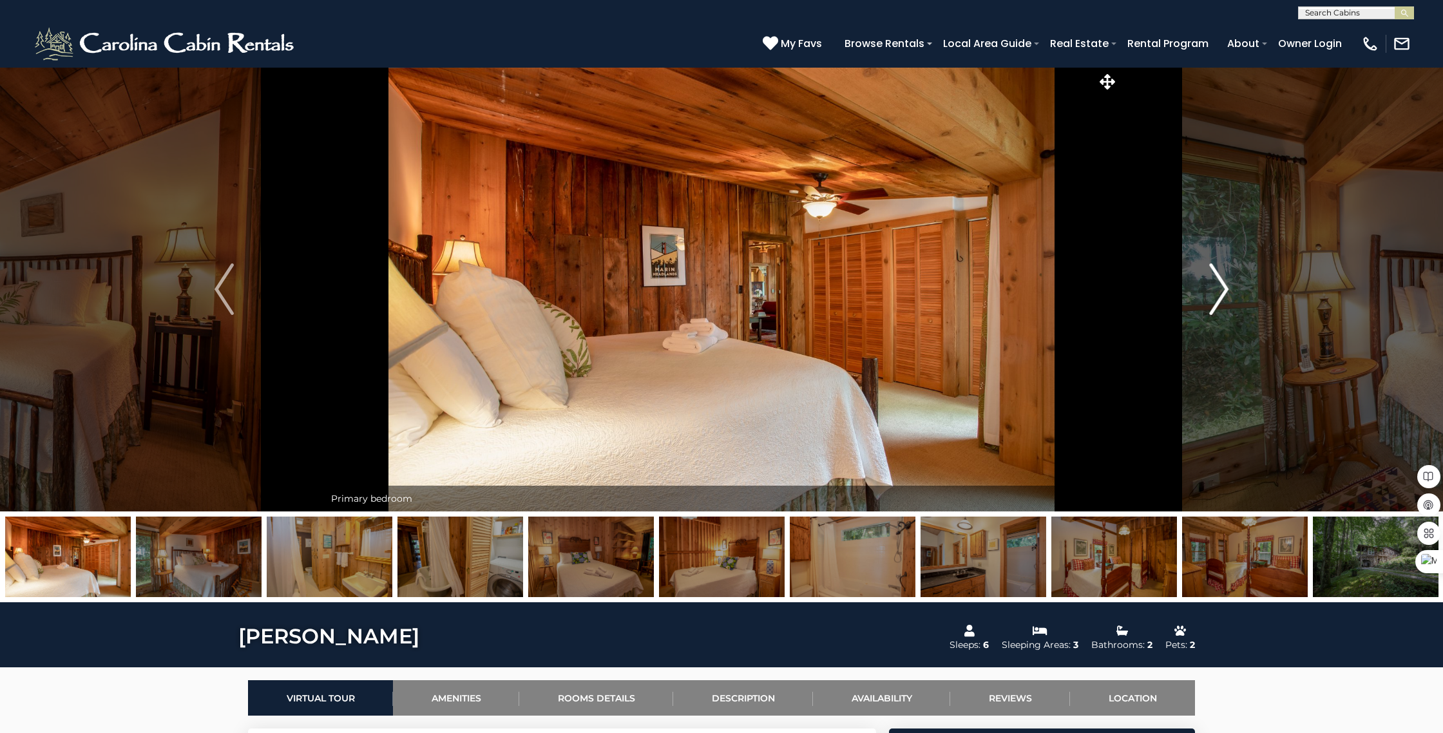
click at [1221, 290] on img "Next" at bounding box center [1218, 289] width 19 height 52
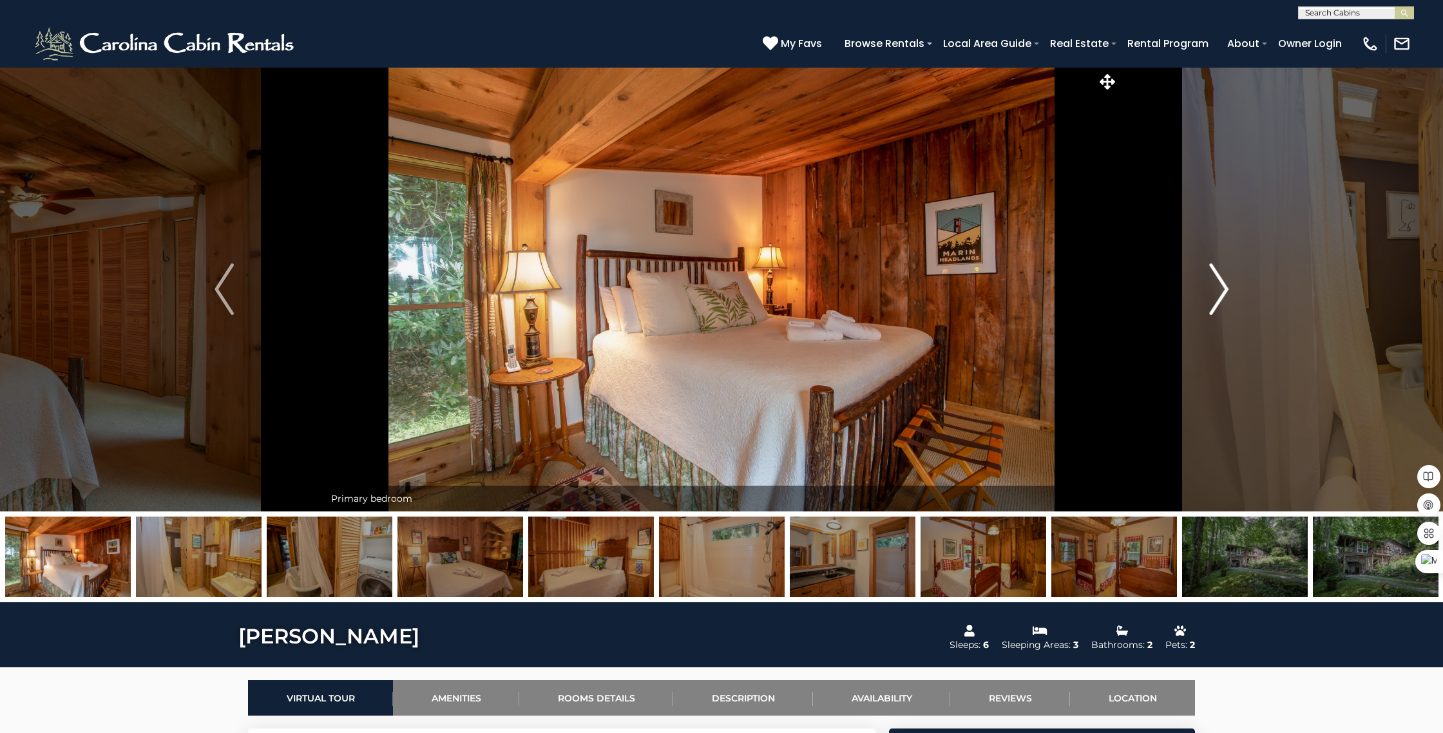
click at [1221, 290] on img "Next" at bounding box center [1218, 289] width 19 height 52
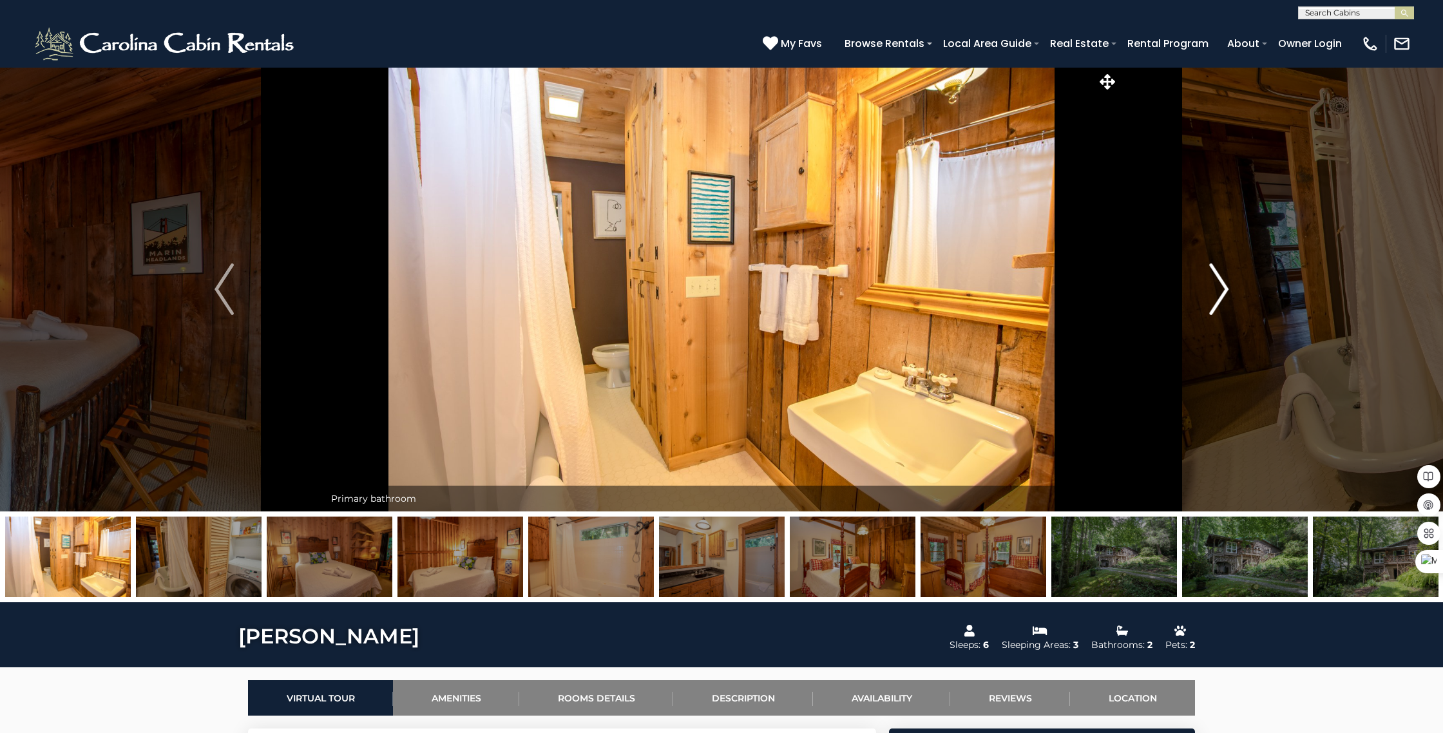
click at [1221, 290] on img "Next" at bounding box center [1218, 289] width 19 height 52
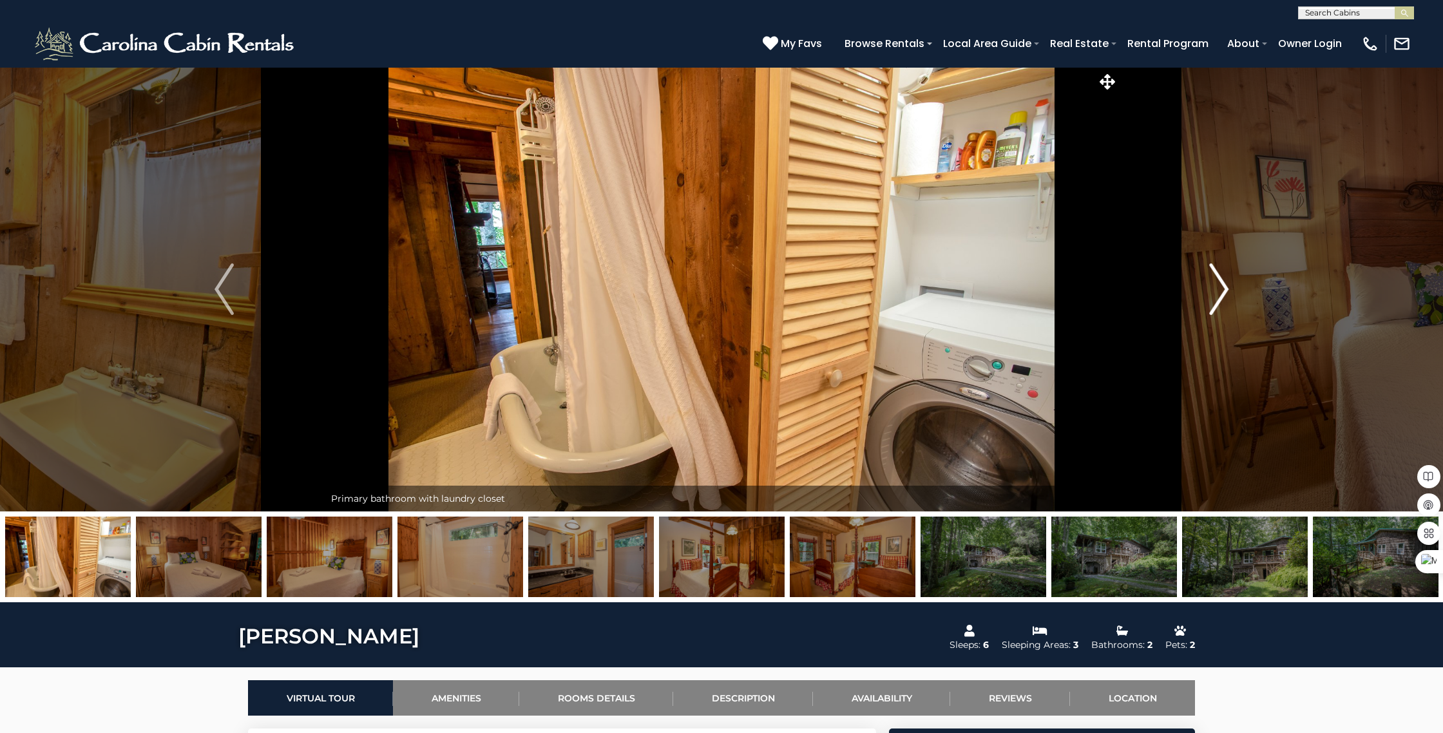
click at [1221, 290] on img "Next" at bounding box center [1218, 289] width 19 height 52
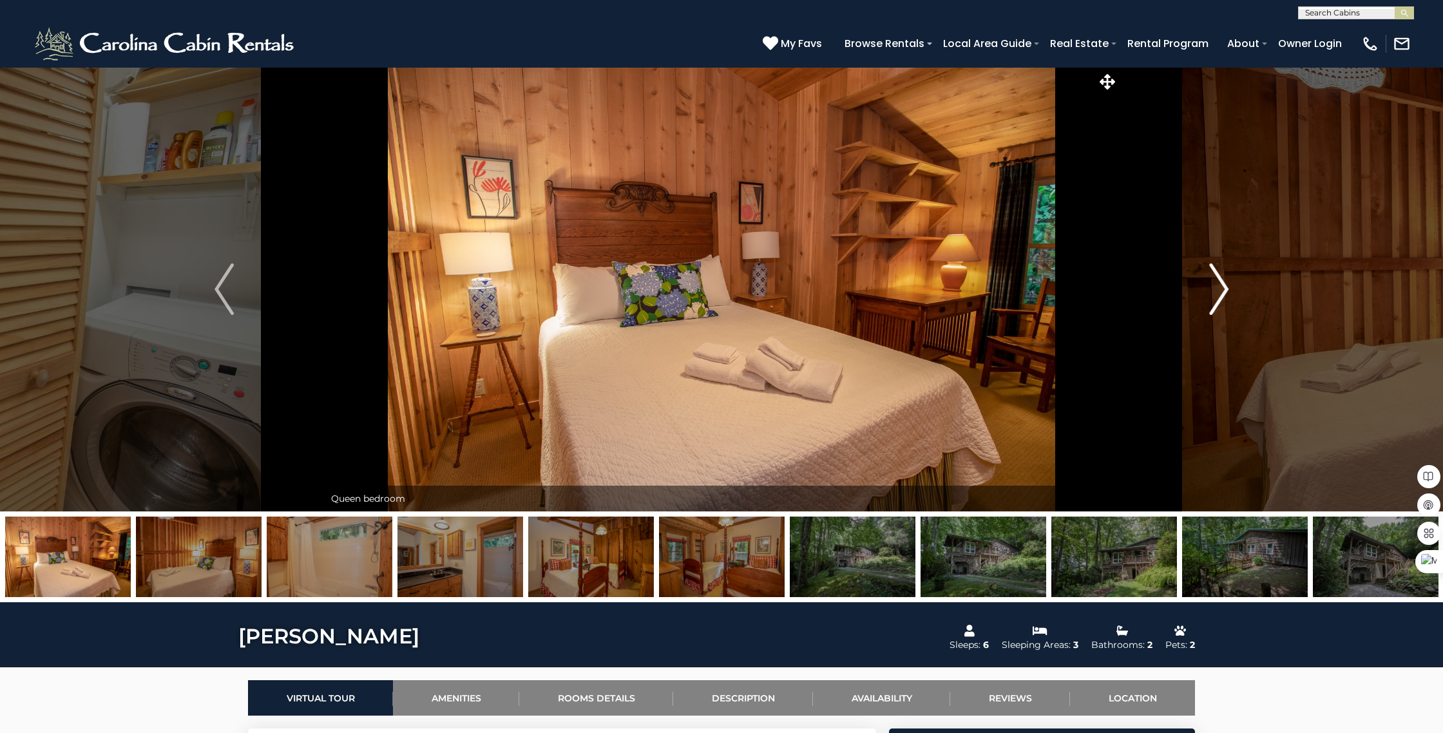
click at [1221, 290] on img "Next" at bounding box center [1218, 289] width 19 height 52
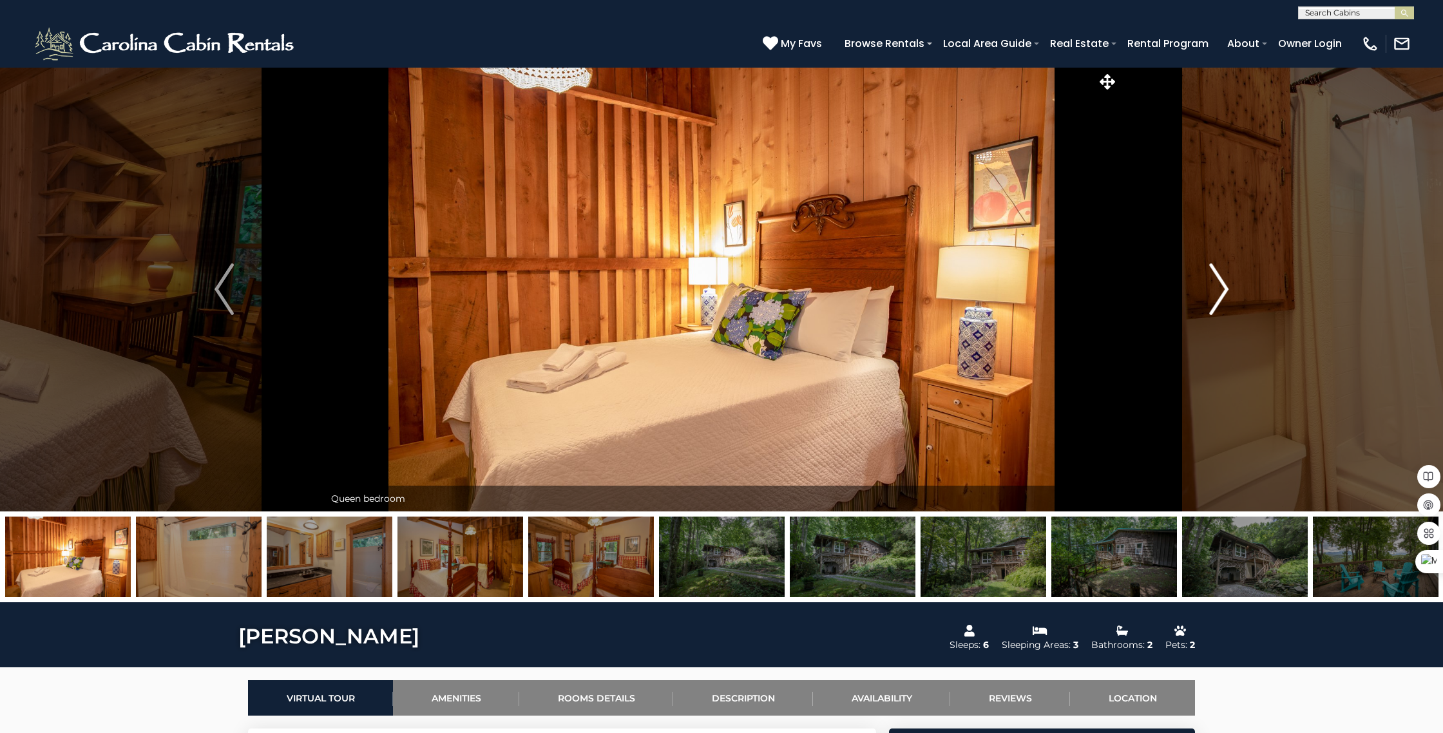
click at [1221, 290] on img "Next" at bounding box center [1218, 289] width 19 height 52
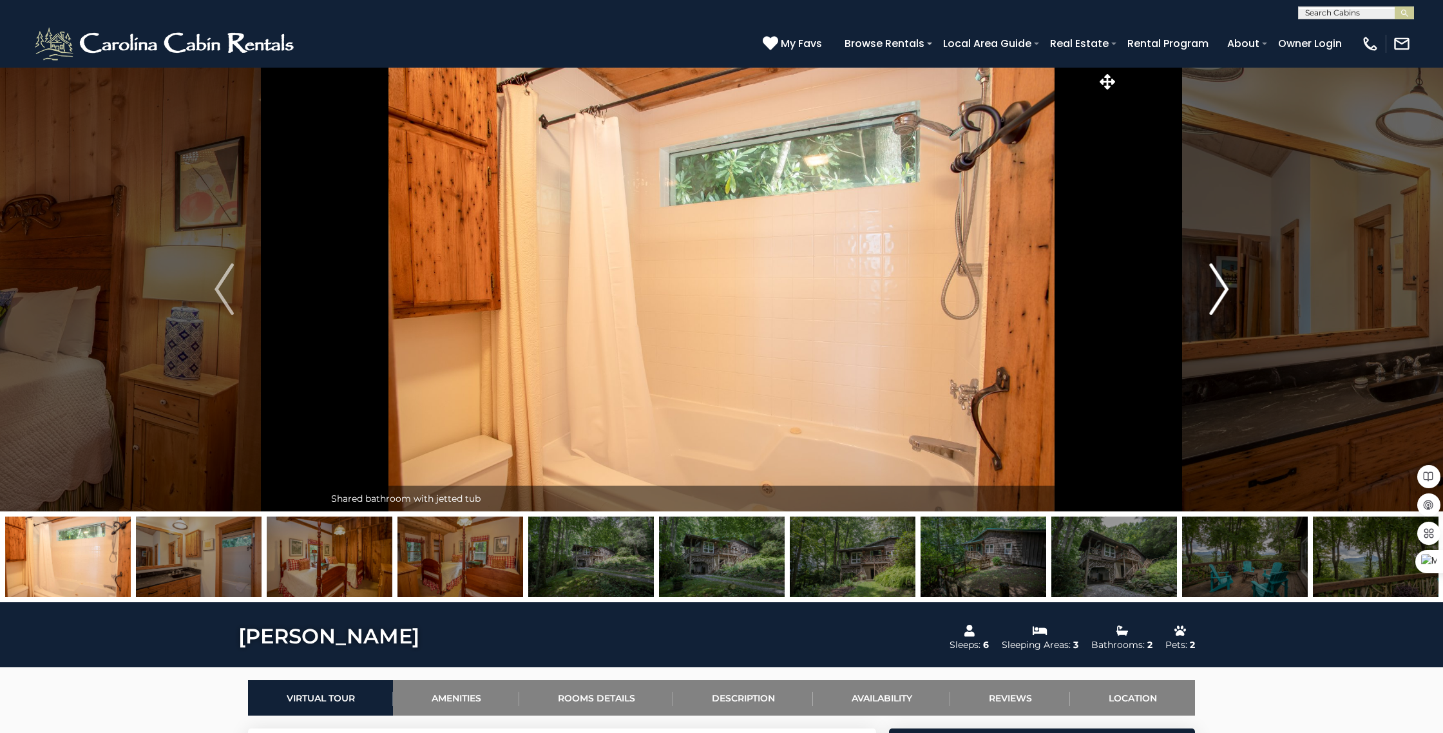
click at [1221, 290] on img "Next" at bounding box center [1218, 289] width 19 height 52
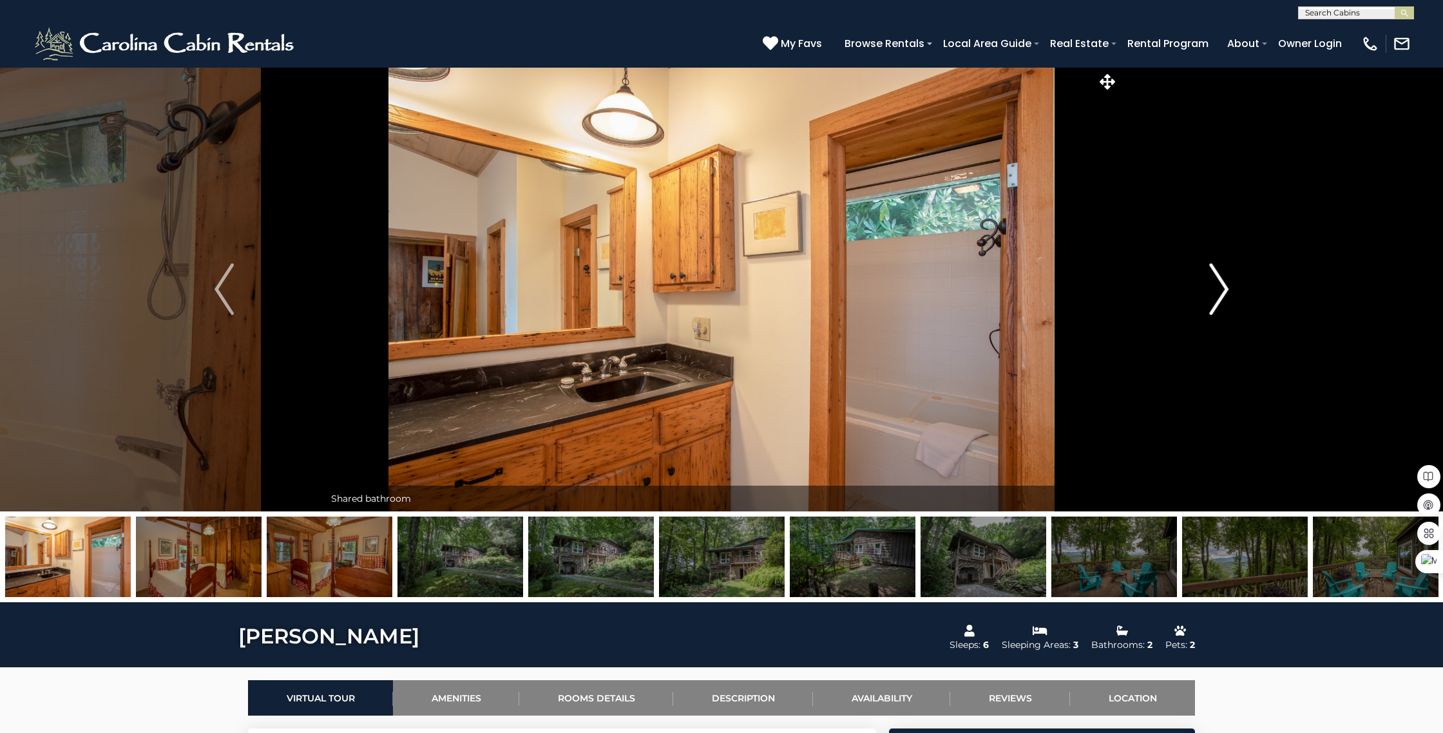
click at [1221, 290] on img "Next" at bounding box center [1218, 289] width 19 height 52
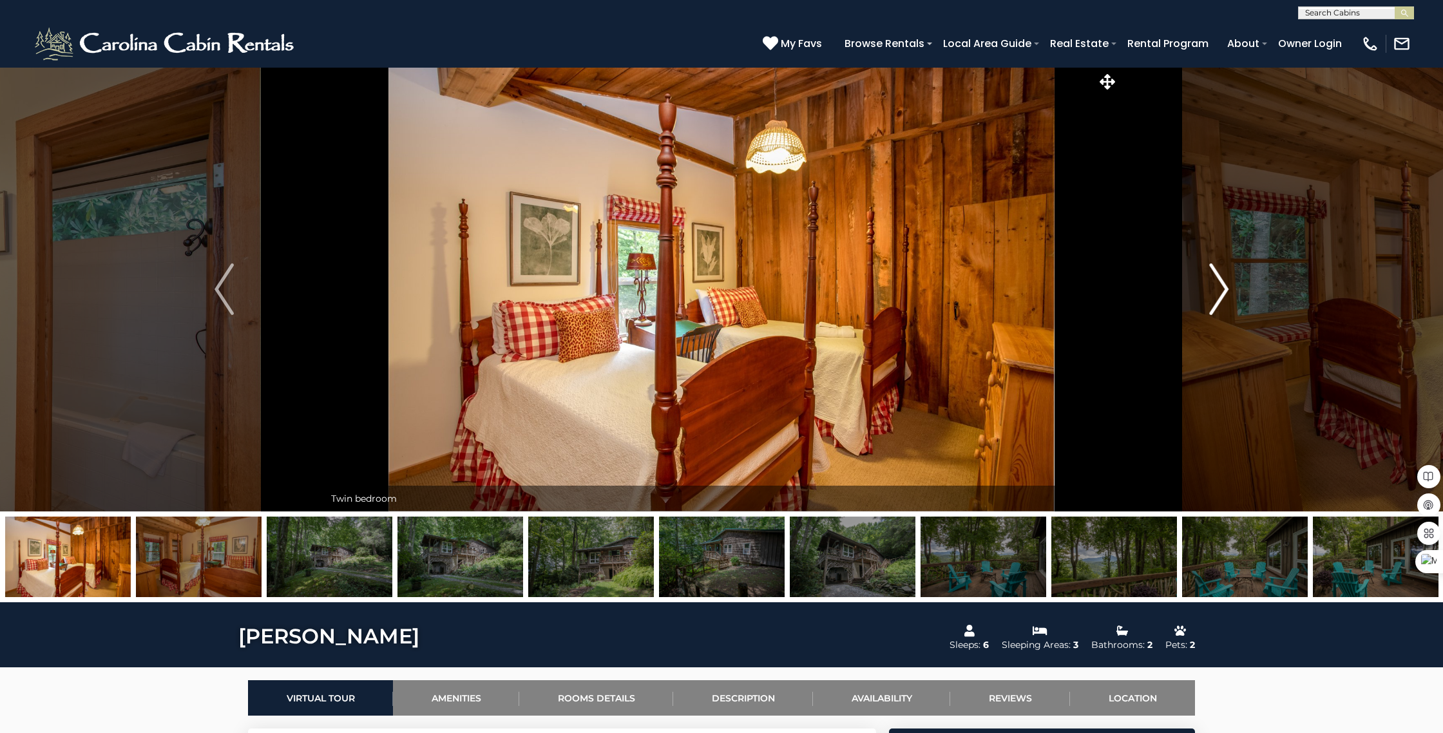
click at [1221, 290] on img "Next" at bounding box center [1218, 289] width 19 height 52
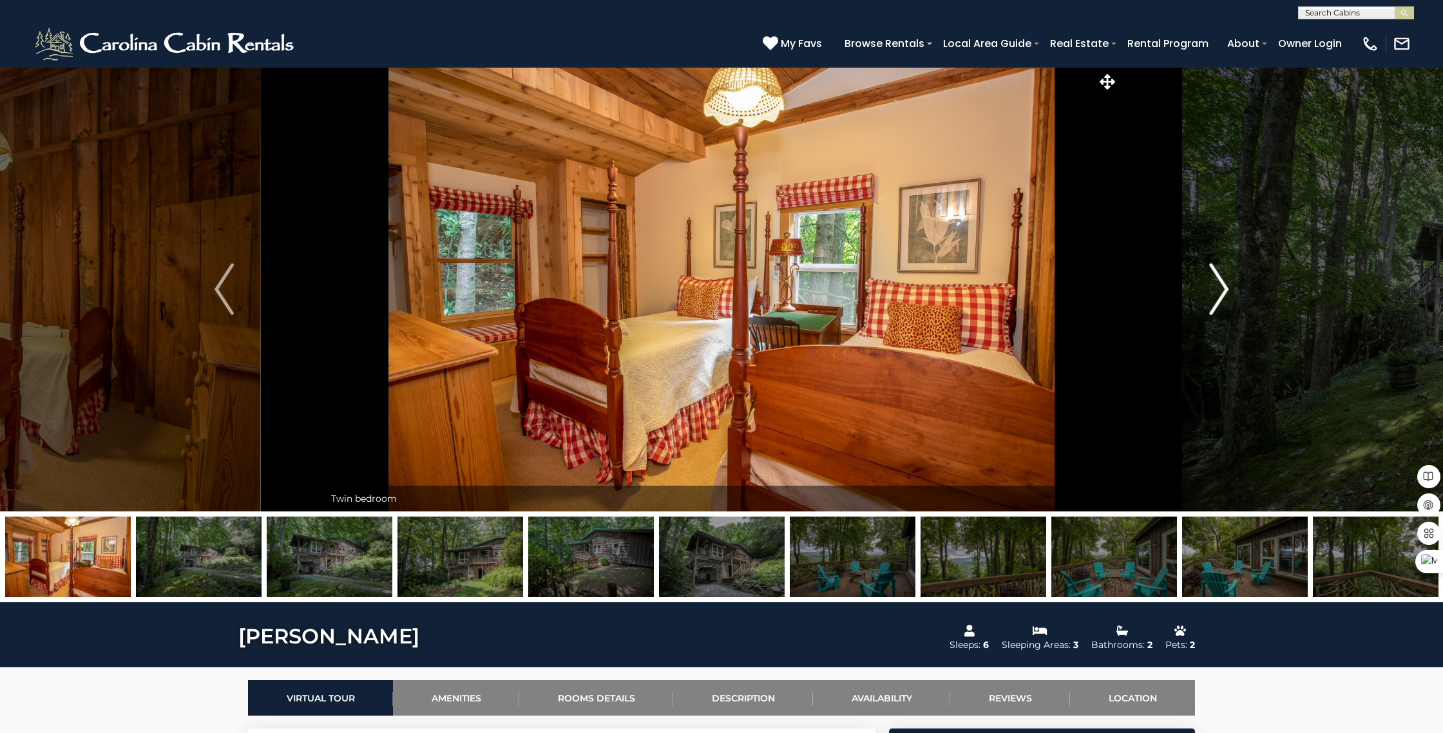
click at [1221, 290] on img "Next" at bounding box center [1218, 289] width 19 height 52
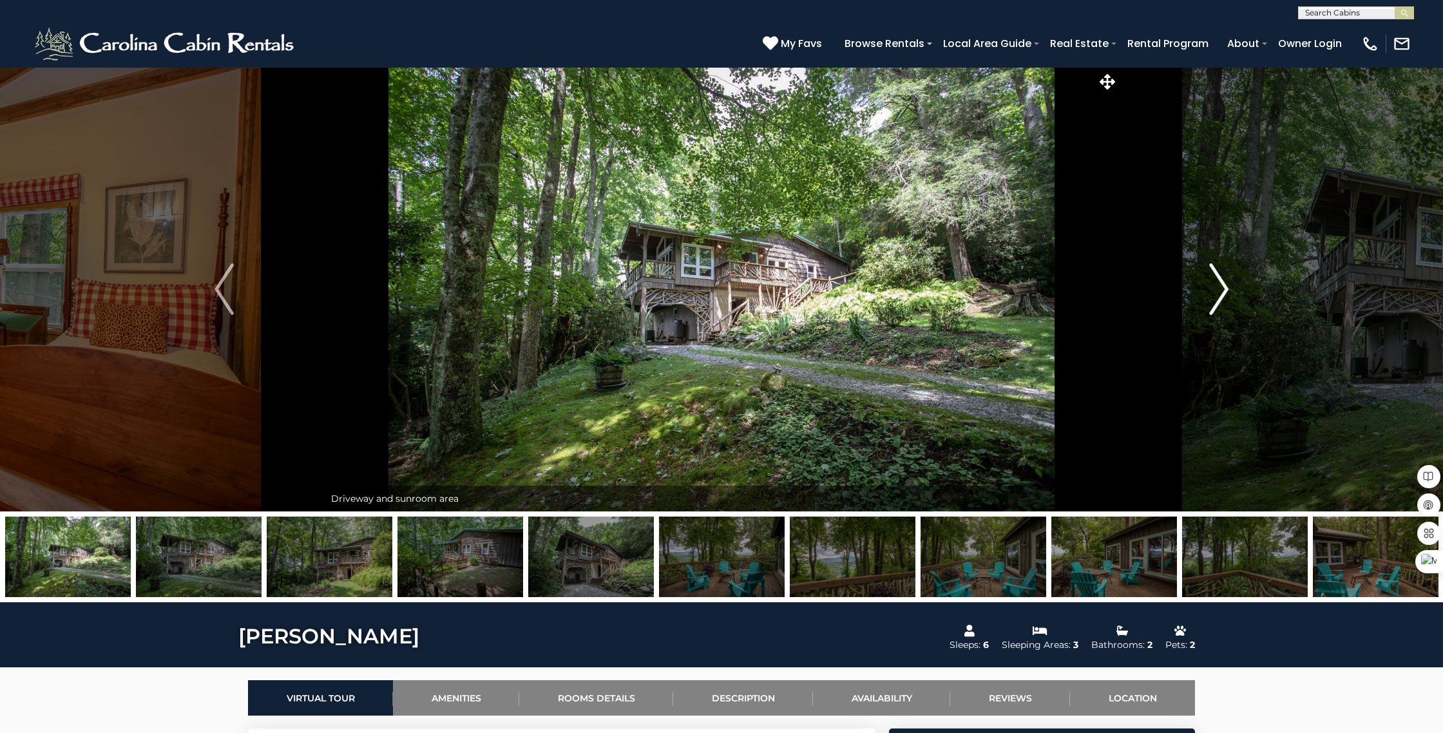
click at [1221, 290] on img "Next" at bounding box center [1218, 289] width 19 height 52
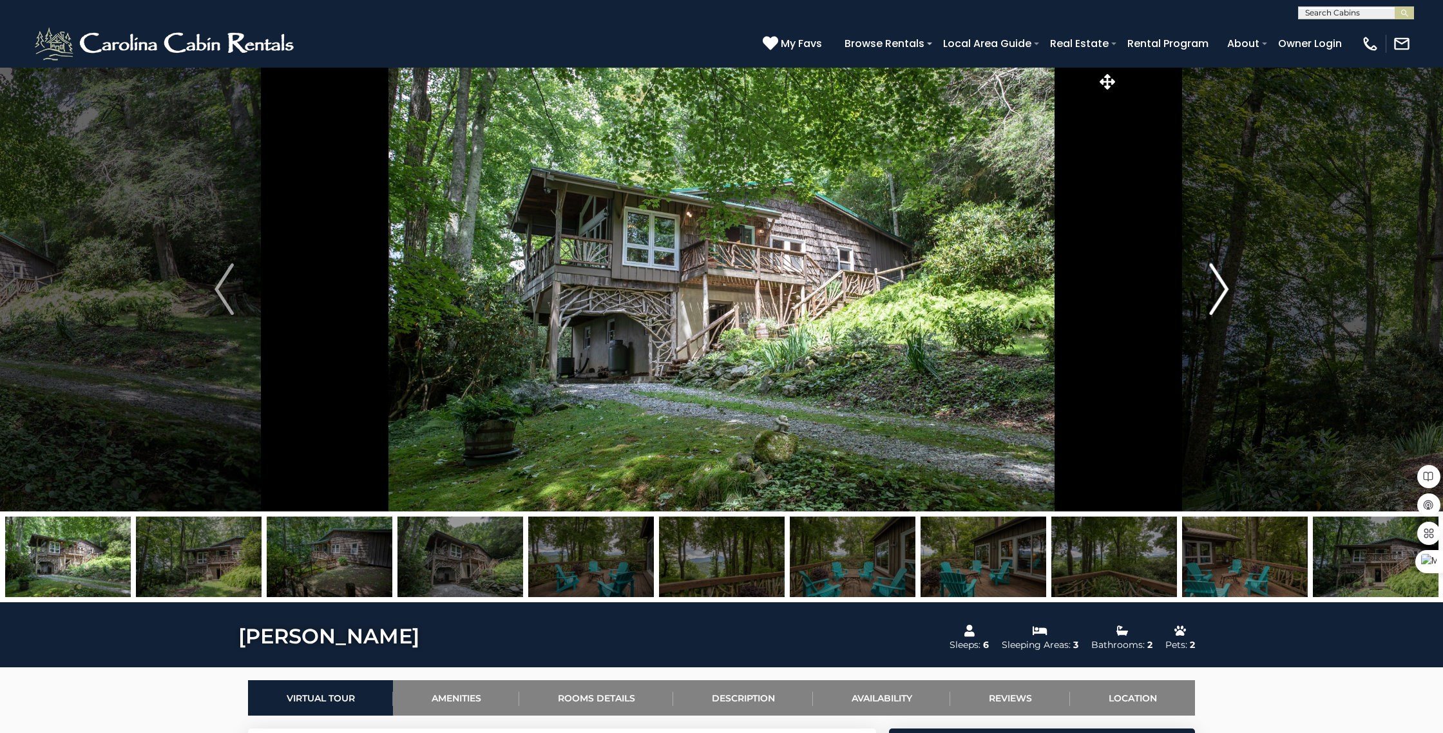
click at [1221, 290] on img "Next" at bounding box center [1218, 289] width 19 height 52
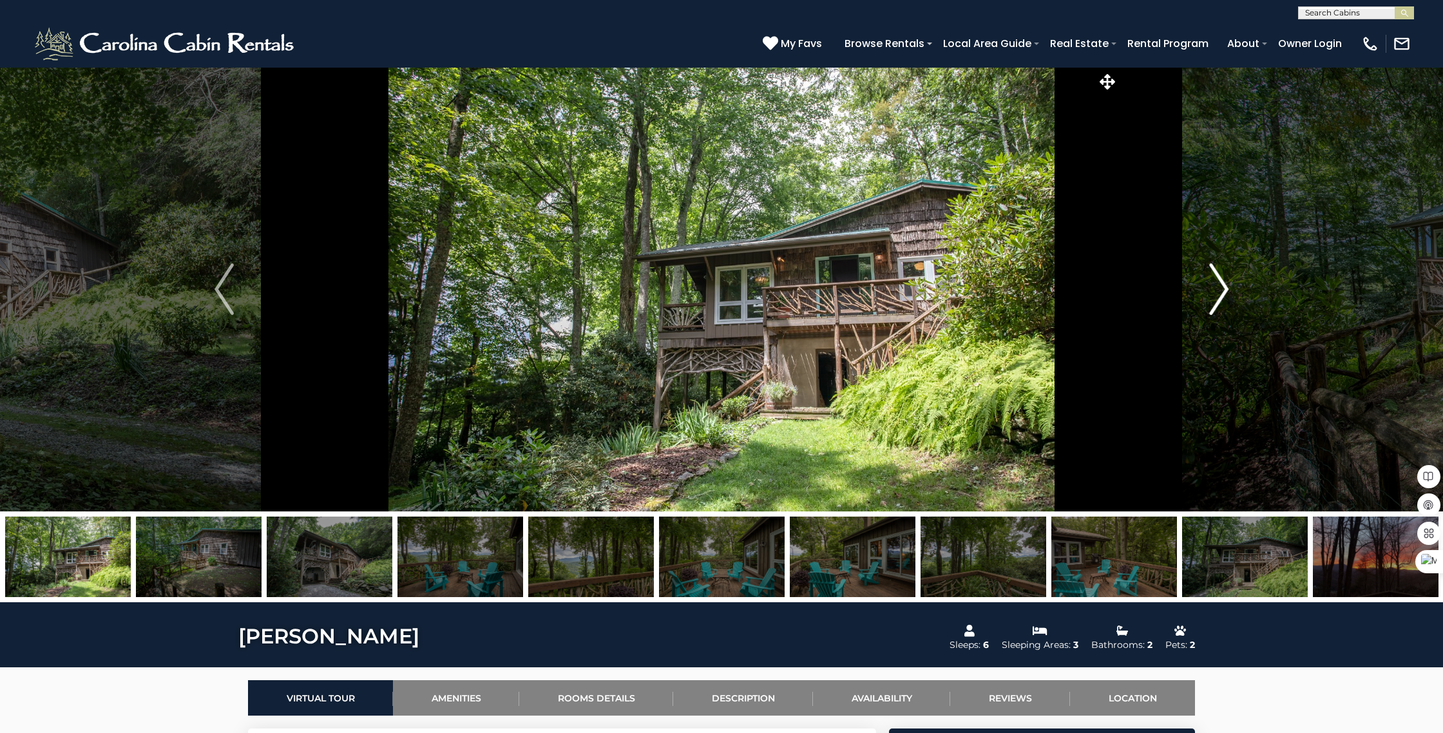
click at [1221, 290] on img "Next" at bounding box center [1218, 289] width 19 height 52
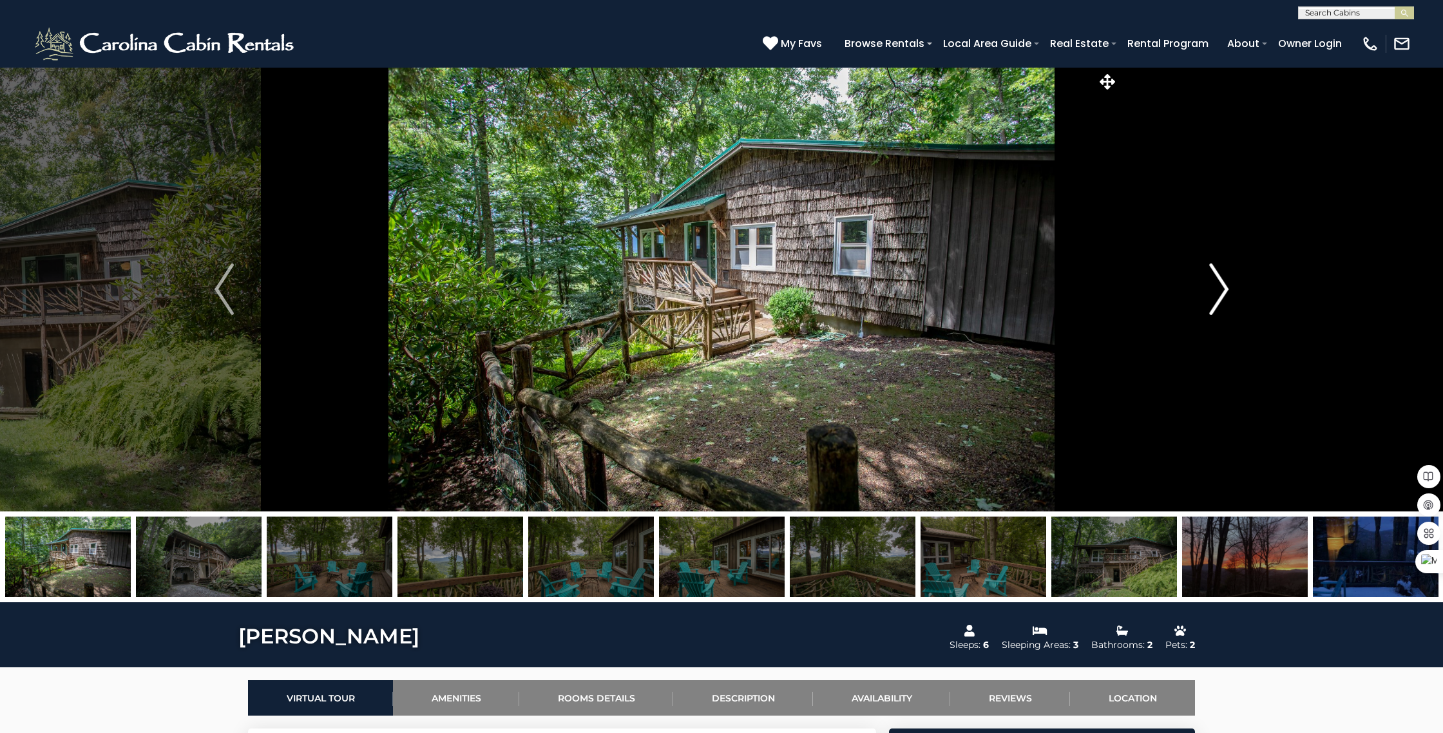
click at [1221, 290] on img "Next" at bounding box center [1218, 289] width 19 height 52
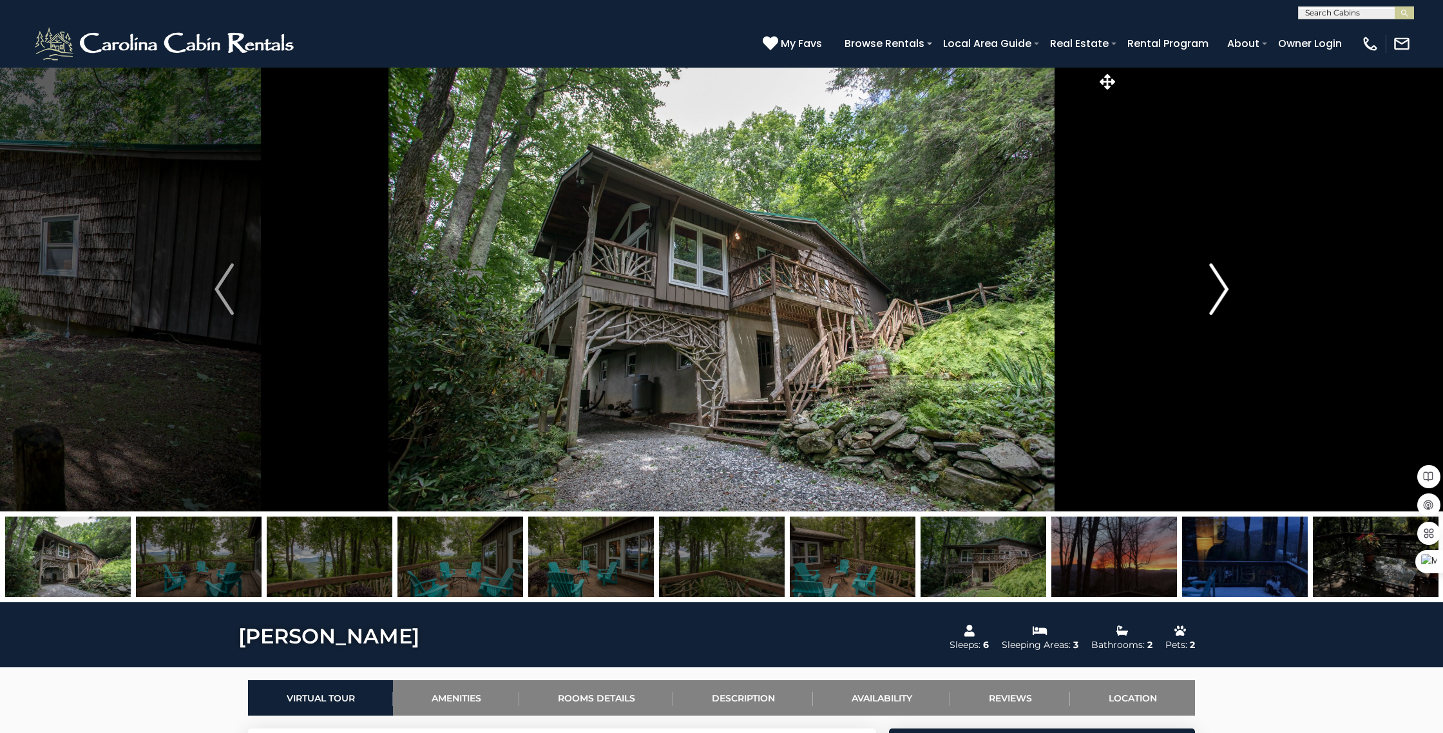
click at [1221, 290] on img "Next" at bounding box center [1218, 289] width 19 height 52
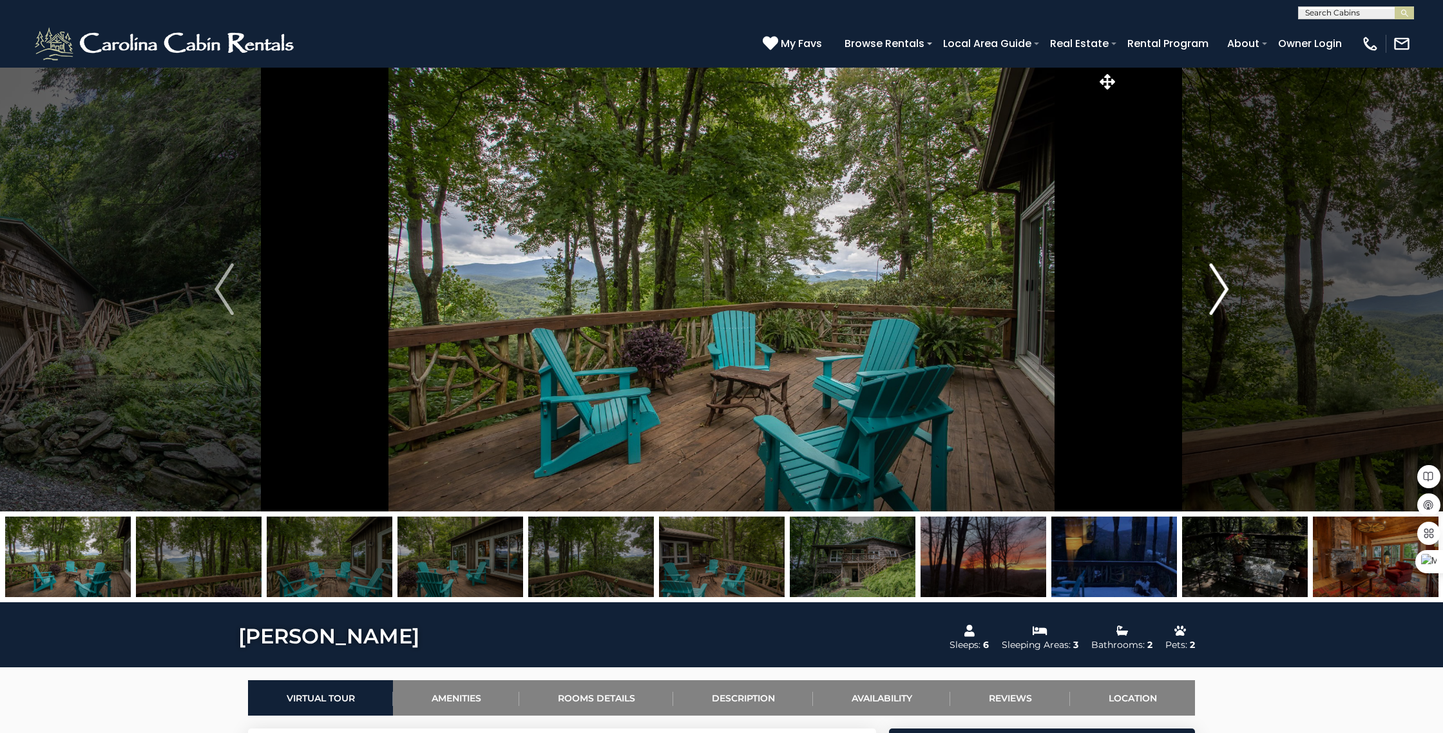
click at [1221, 290] on img "Next" at bounding box center [1218, 289] width 19 height 52
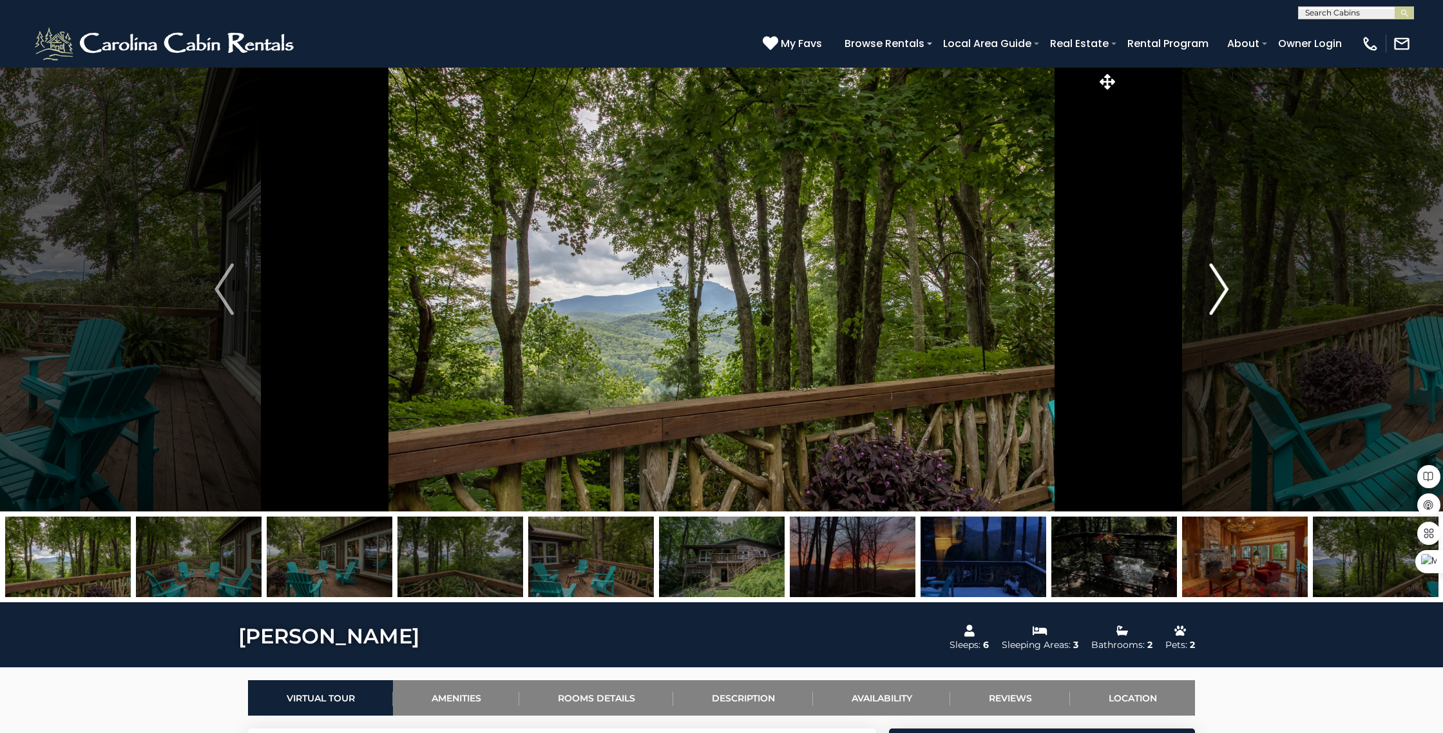
click at [1221, 290] on img "Next" at bounding box center [1218, 289] width 19 height 52
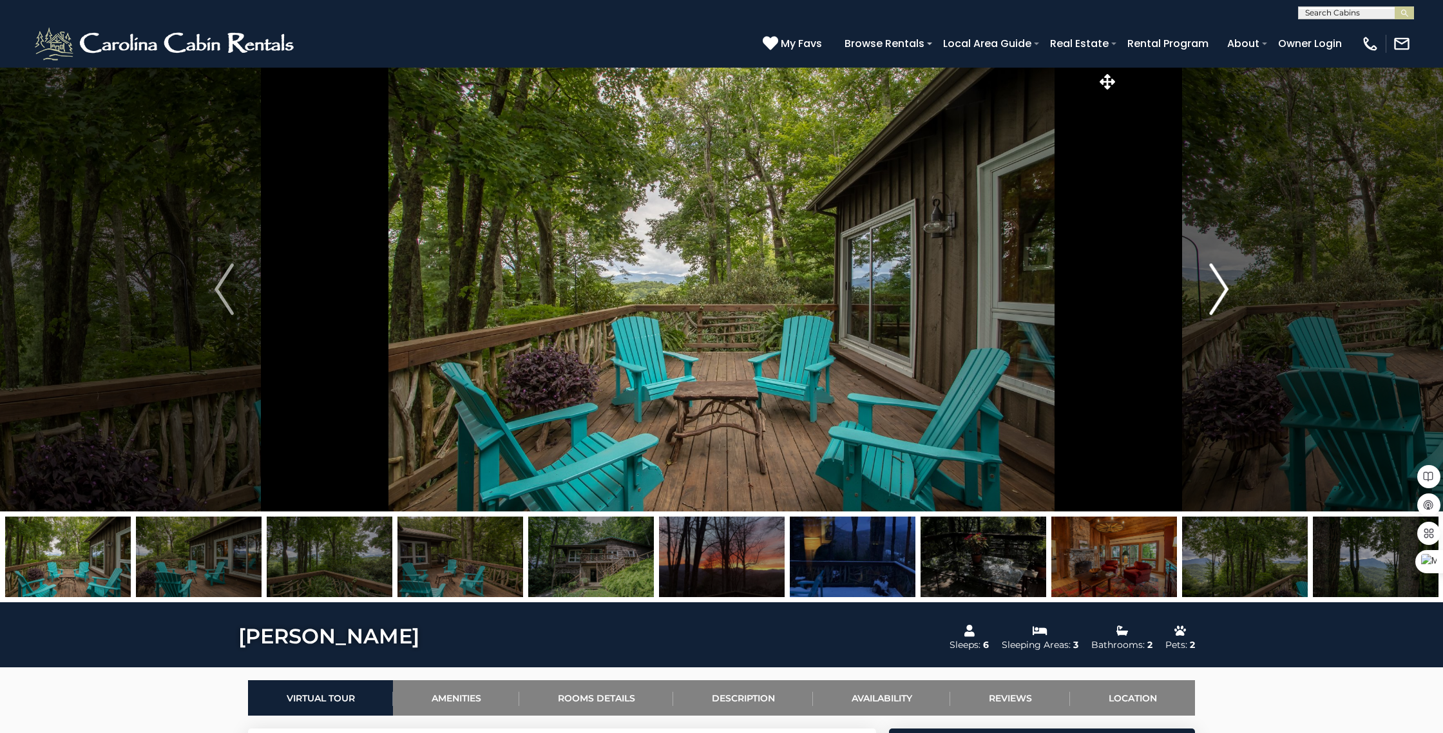
click at [1221, 290] on img "Next" at bounding box center [1218, 289] width 19 height 52
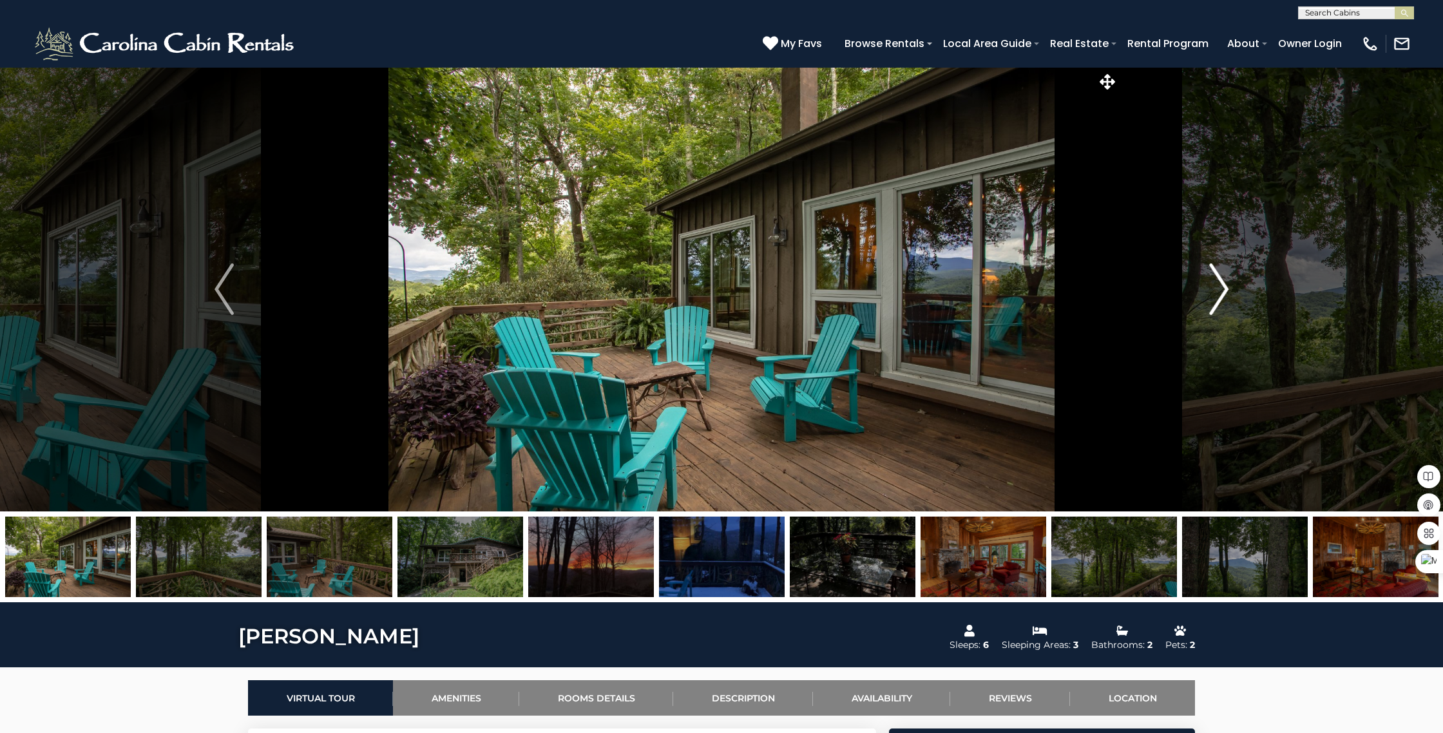
click at [1221, 290] on img "Next" at bounding box center [1218, 289] width 19 height 52
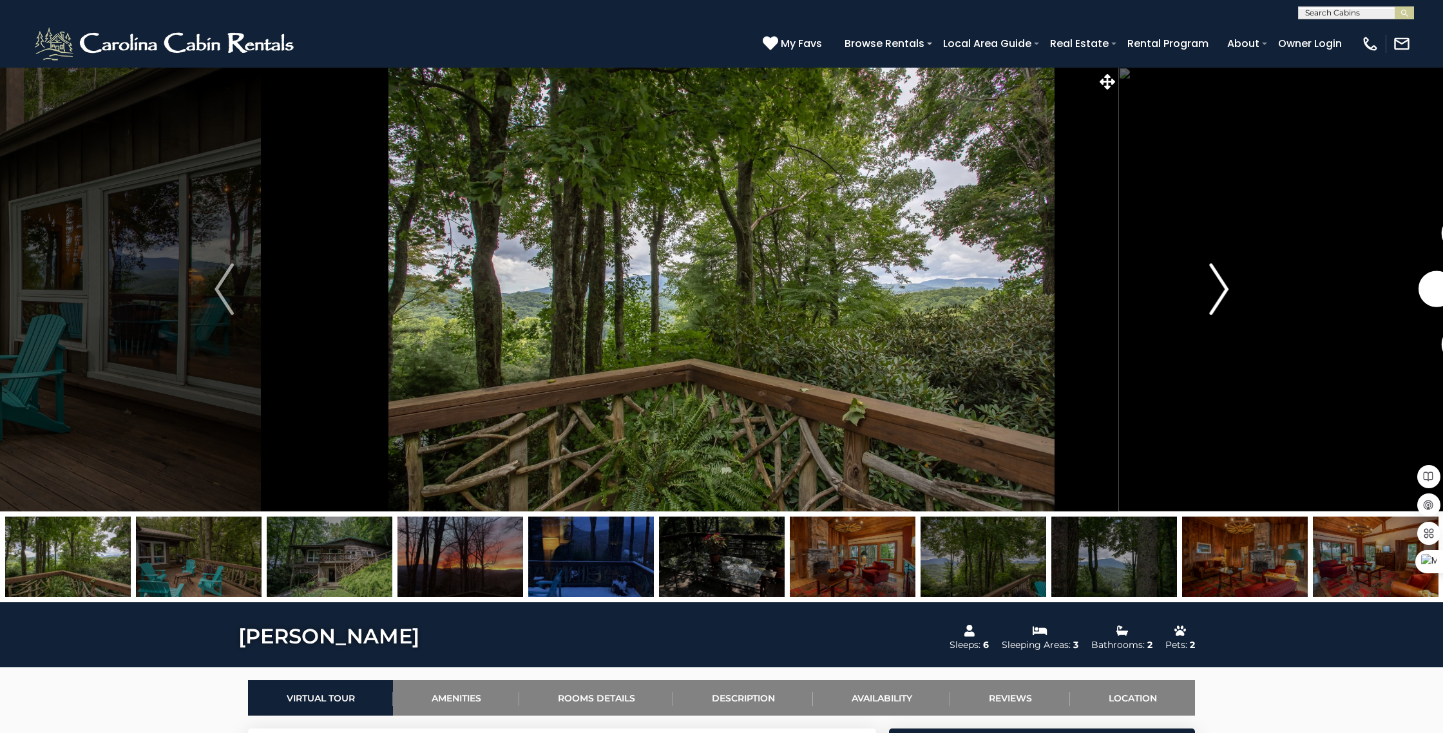
click at [1221, 290] on img "Next" at bounding box center [1218, 289] width 19 height 52
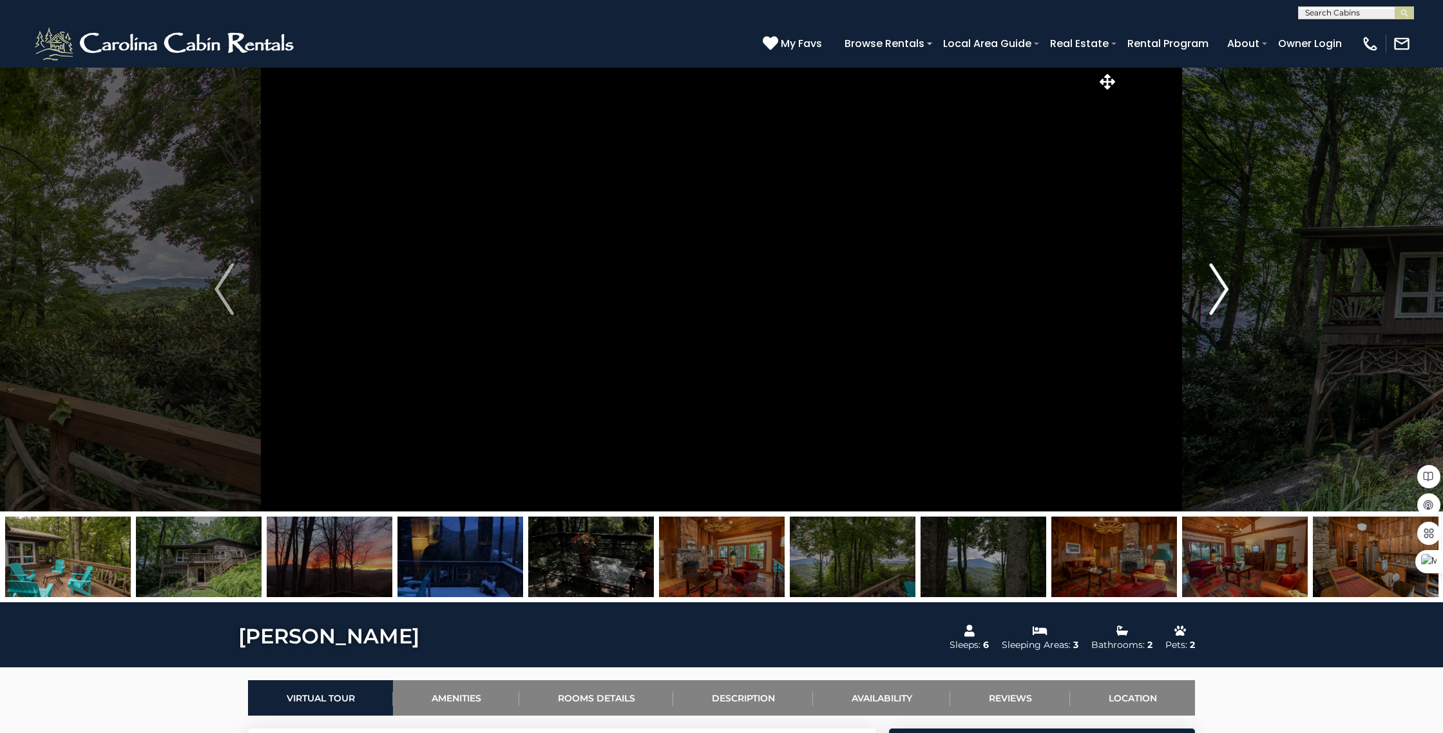
click at [1221, 290] on img "Next" at bounding box center [1218, 289] width 19 height 52
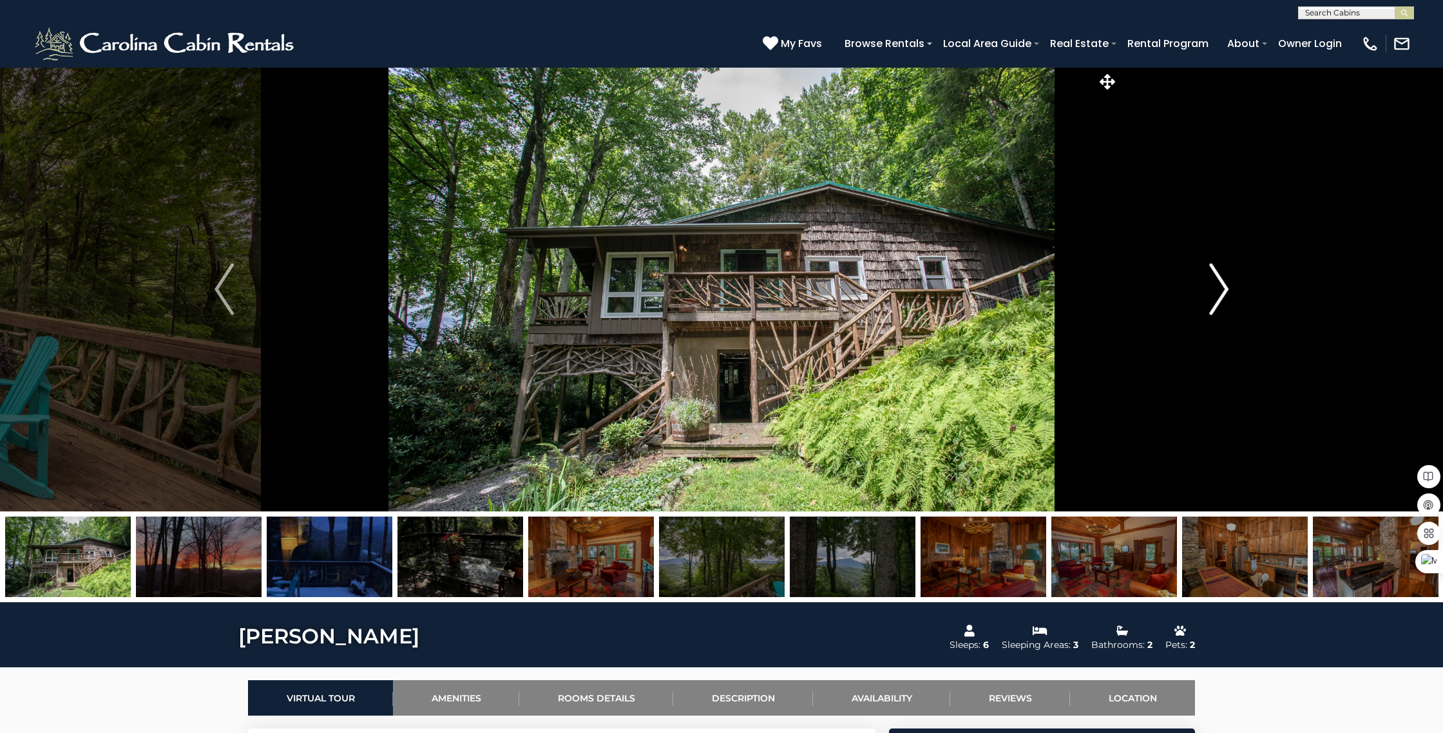
click at [1221, 290] on img "Next" at bounding box center [1218, 289] width 19 height 52
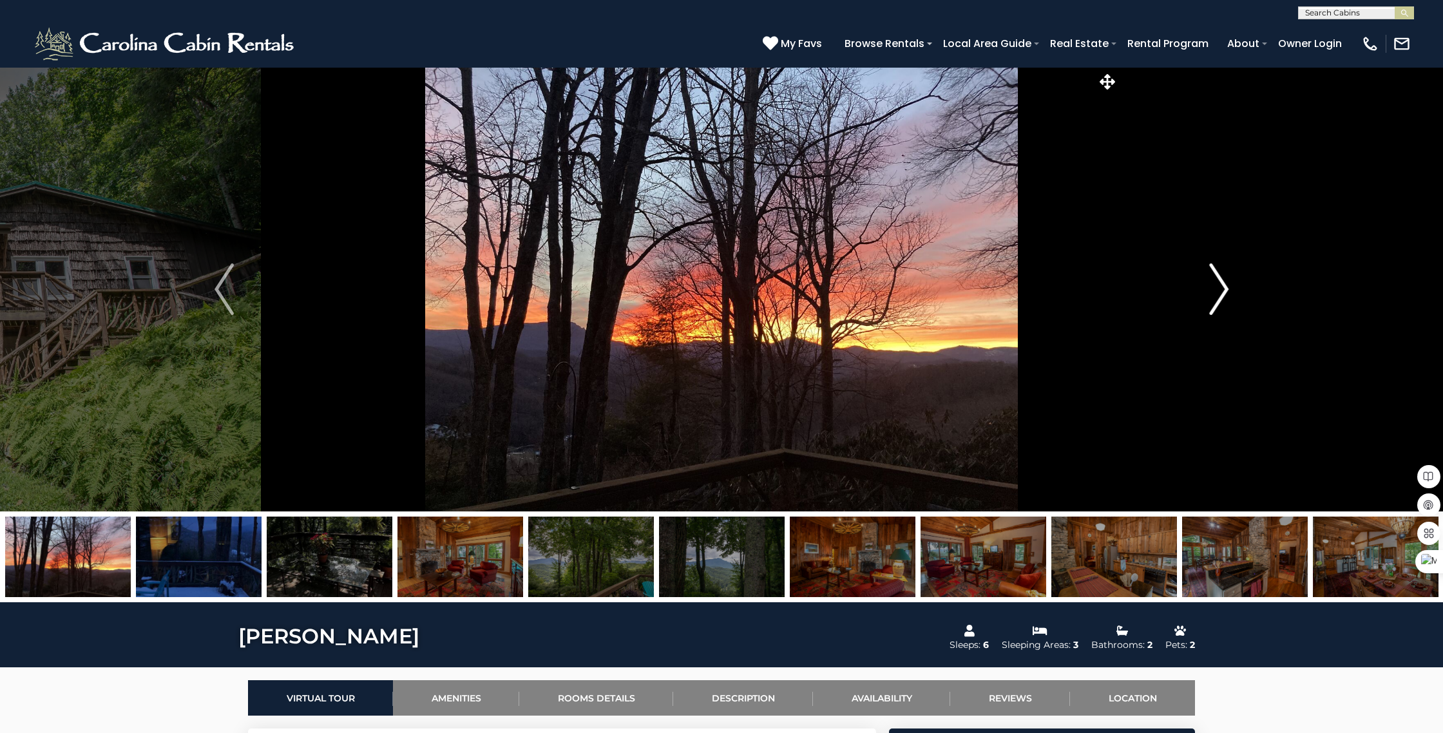
click at [1221, 290] on img "Next" at bounding box center [1218, 289] width 19 height 52
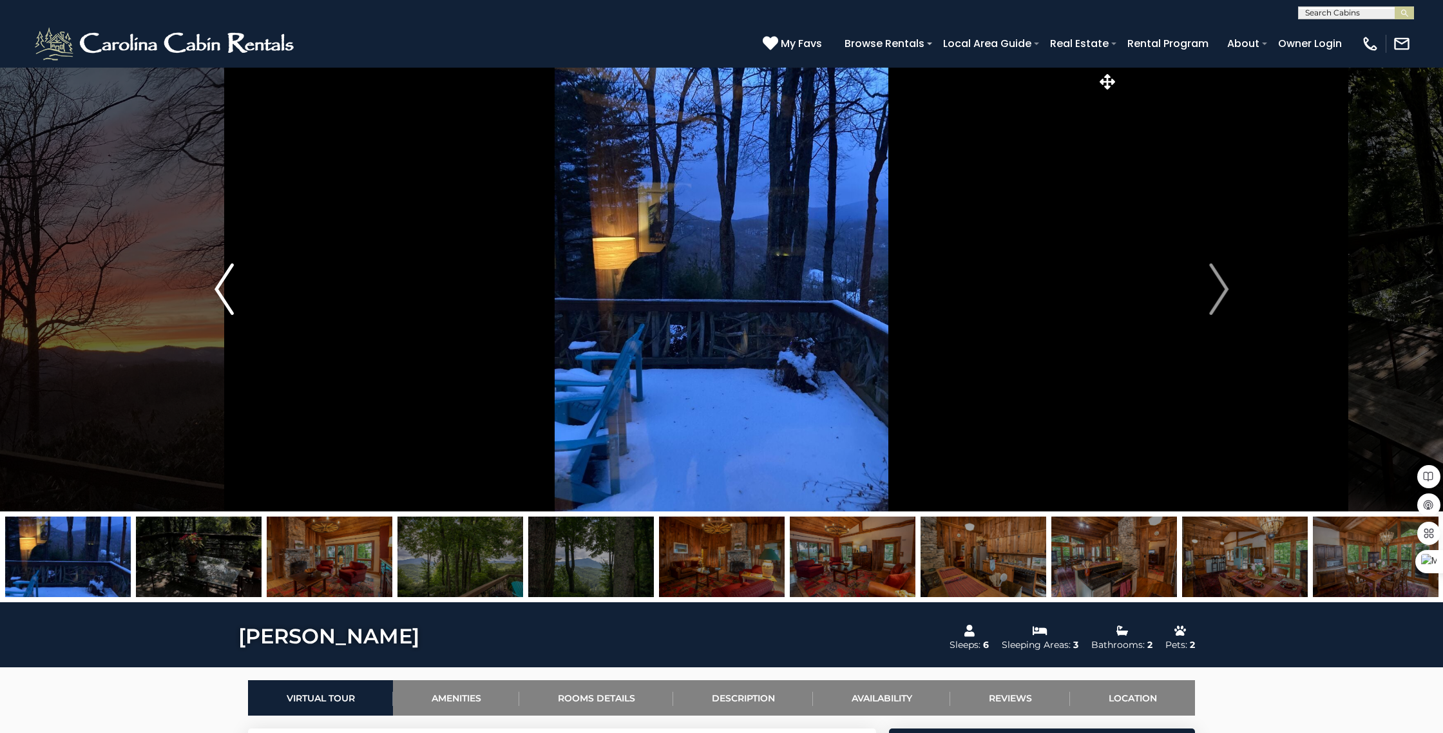
click at [227, 305] on img "Previous" at bounding box center [223, 289] width 19 height 52
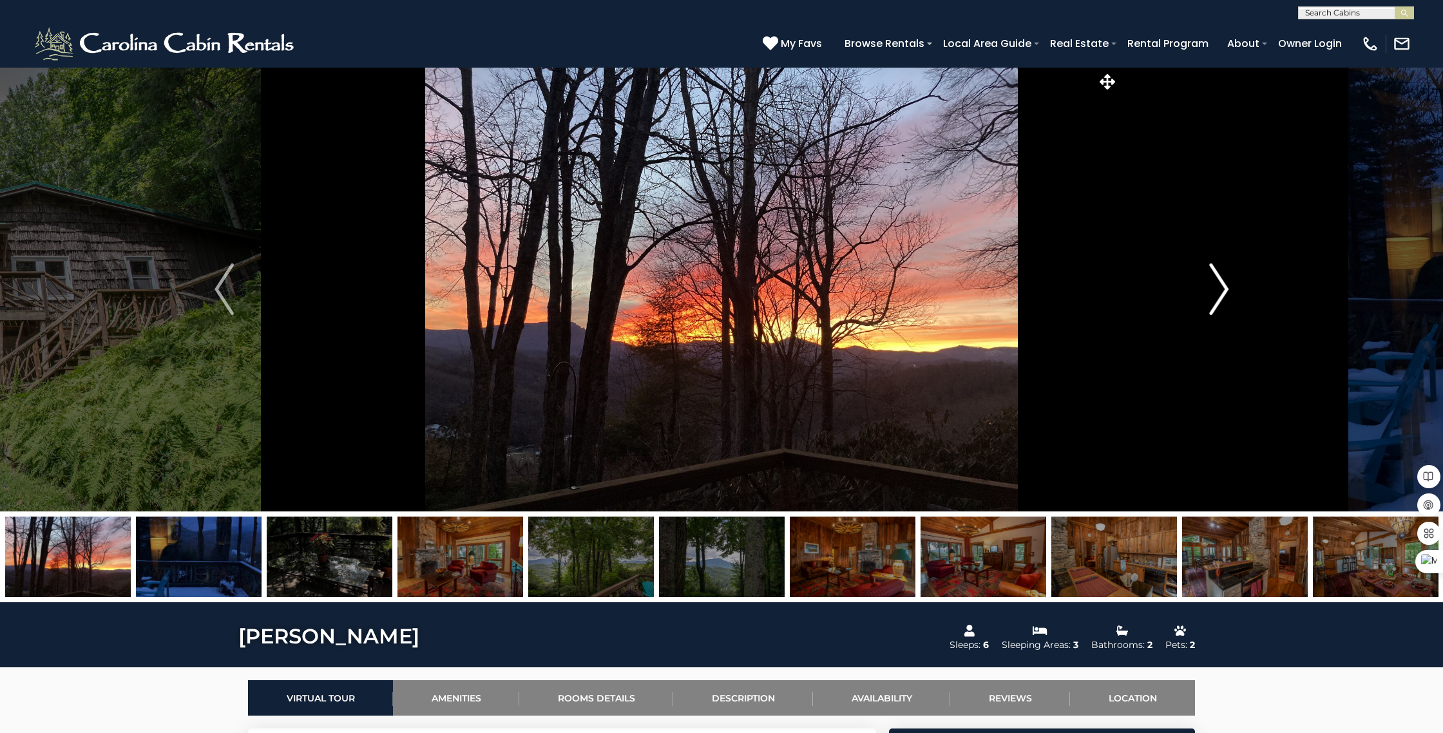
click at [1222, 289] on img "Next" at bounding box center [1218, 289] width 19 height 52
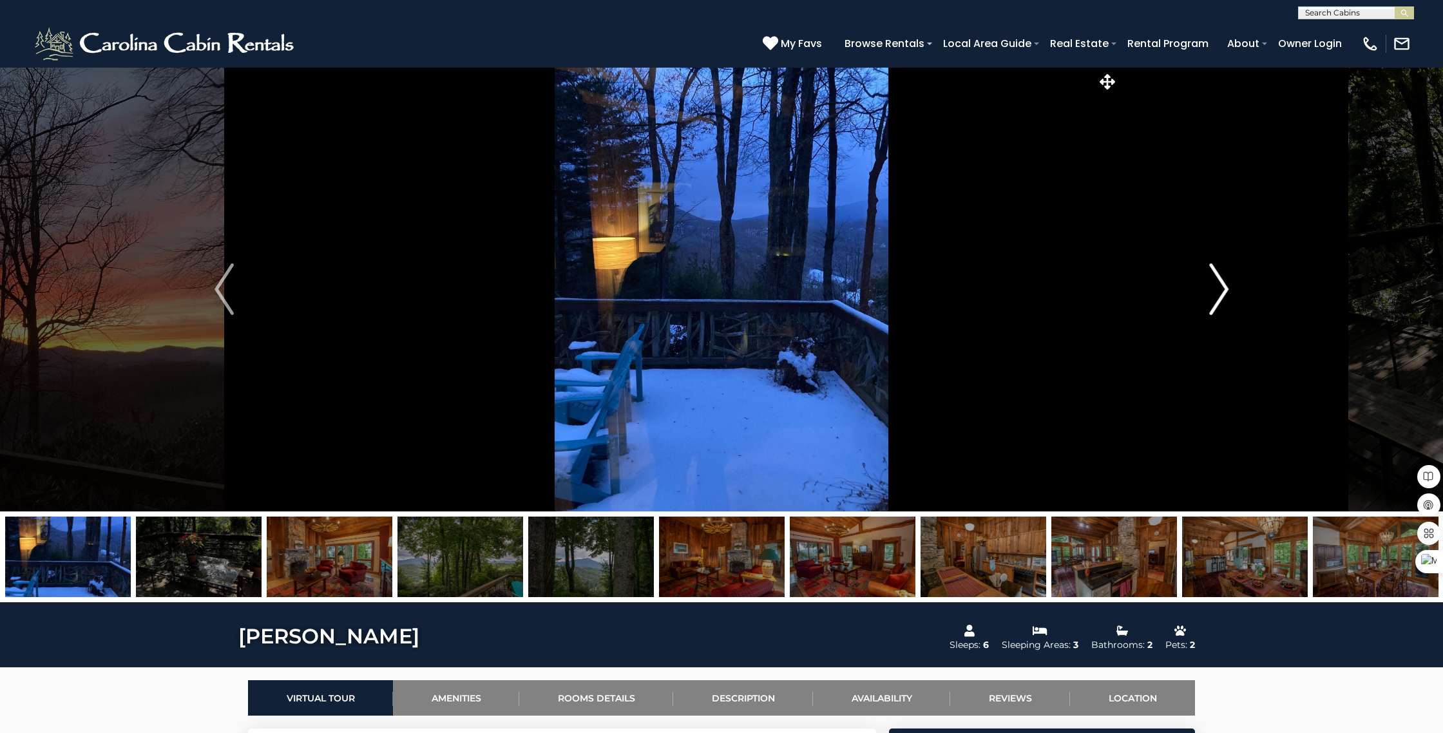
click at [1222, 289] on img "Next" at bounding box center [1218, 289] width 19 height 52
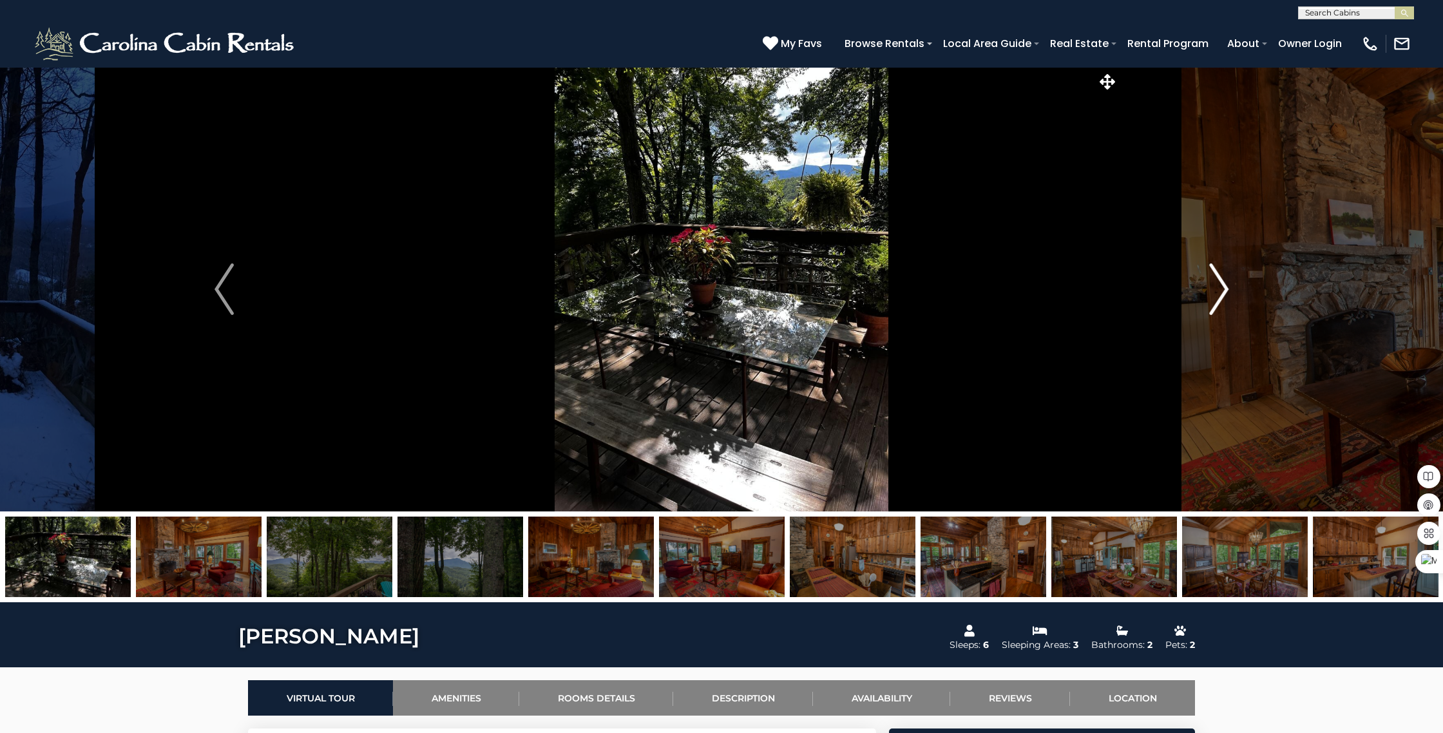
click at [1222, 289] on img "Next" at bounding box center [1218, 289] width 19 height 52
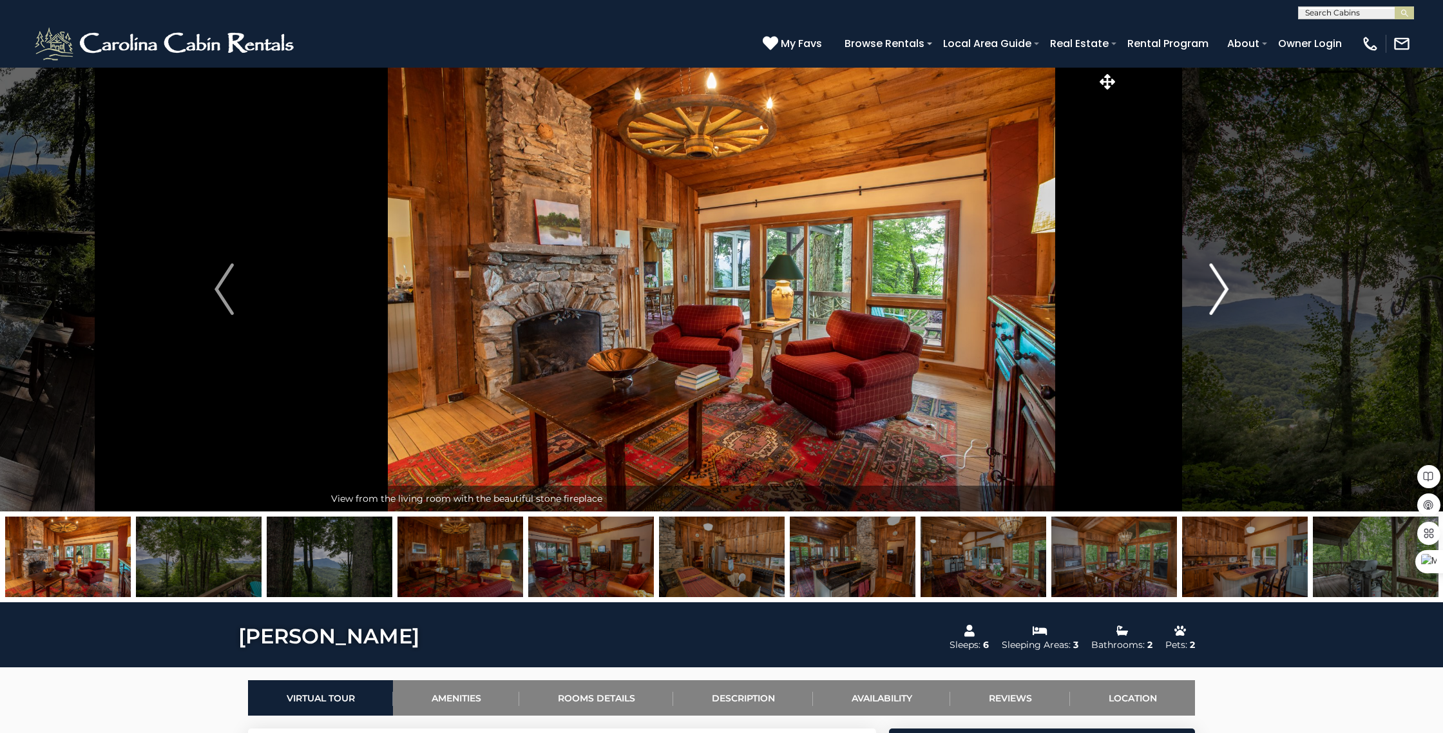
click at [1222, 289] on img "Next" at bounding box center [1218, 289] width 19 height 52
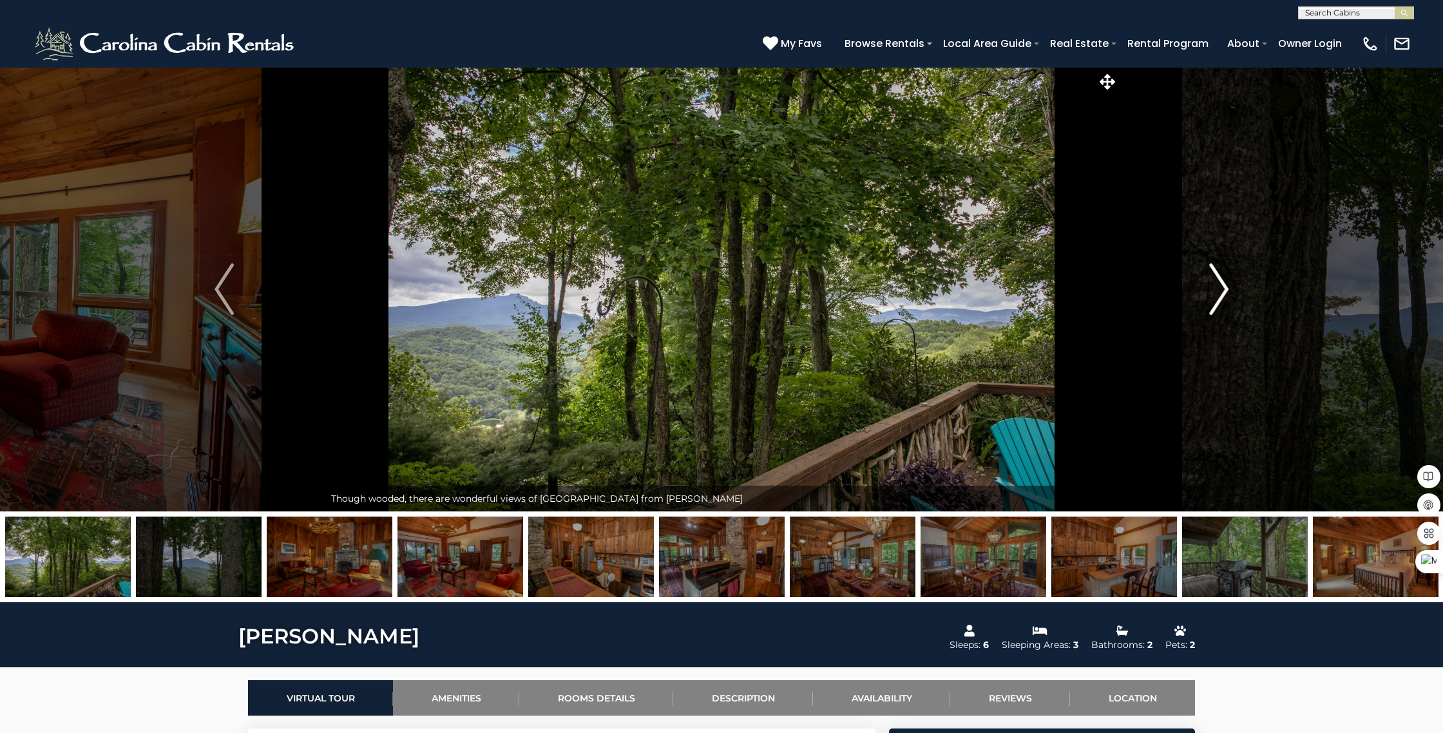
click at [1222, 289] on img "Next" at bounding box center [1218, 289] width 19 height 52
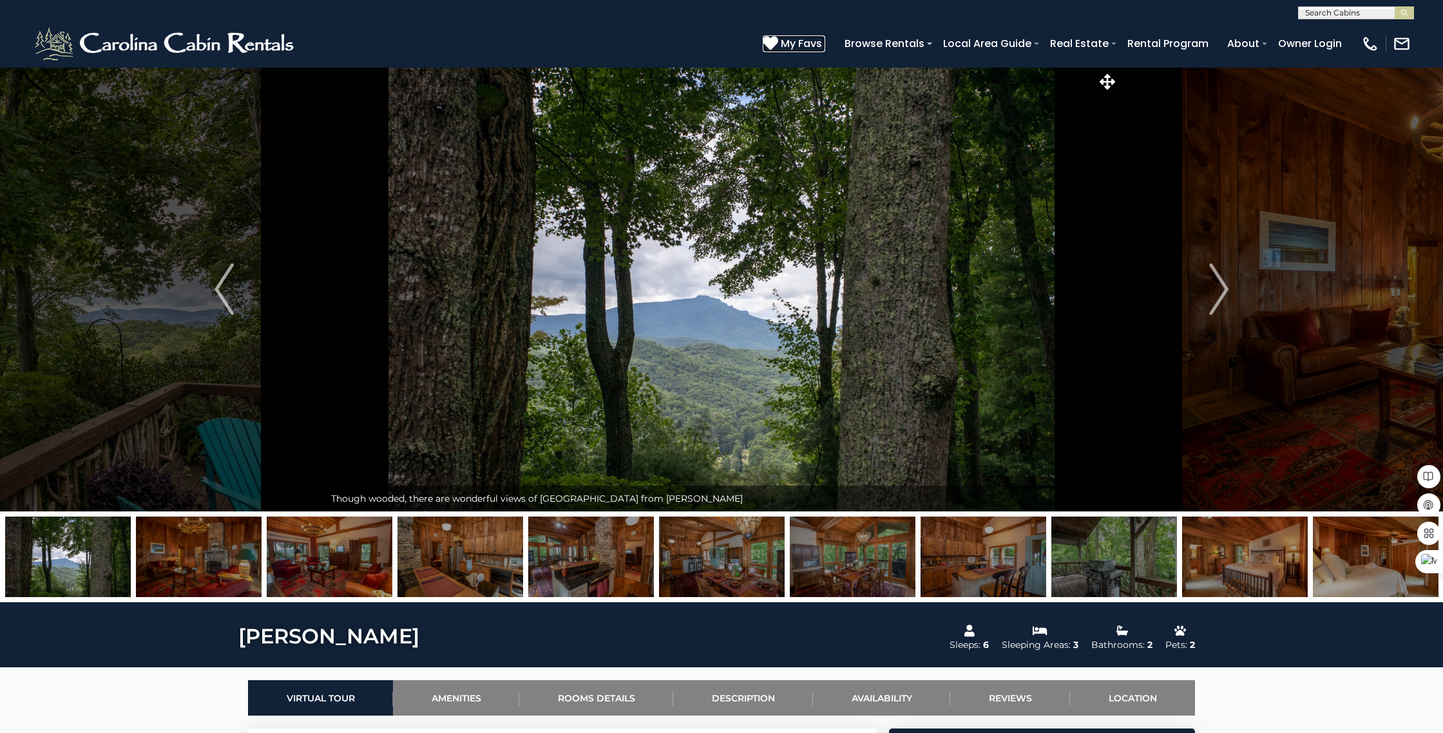
click at [799, 41] on span "My Favs" at bounding box center [801, 43] width 41 height 16
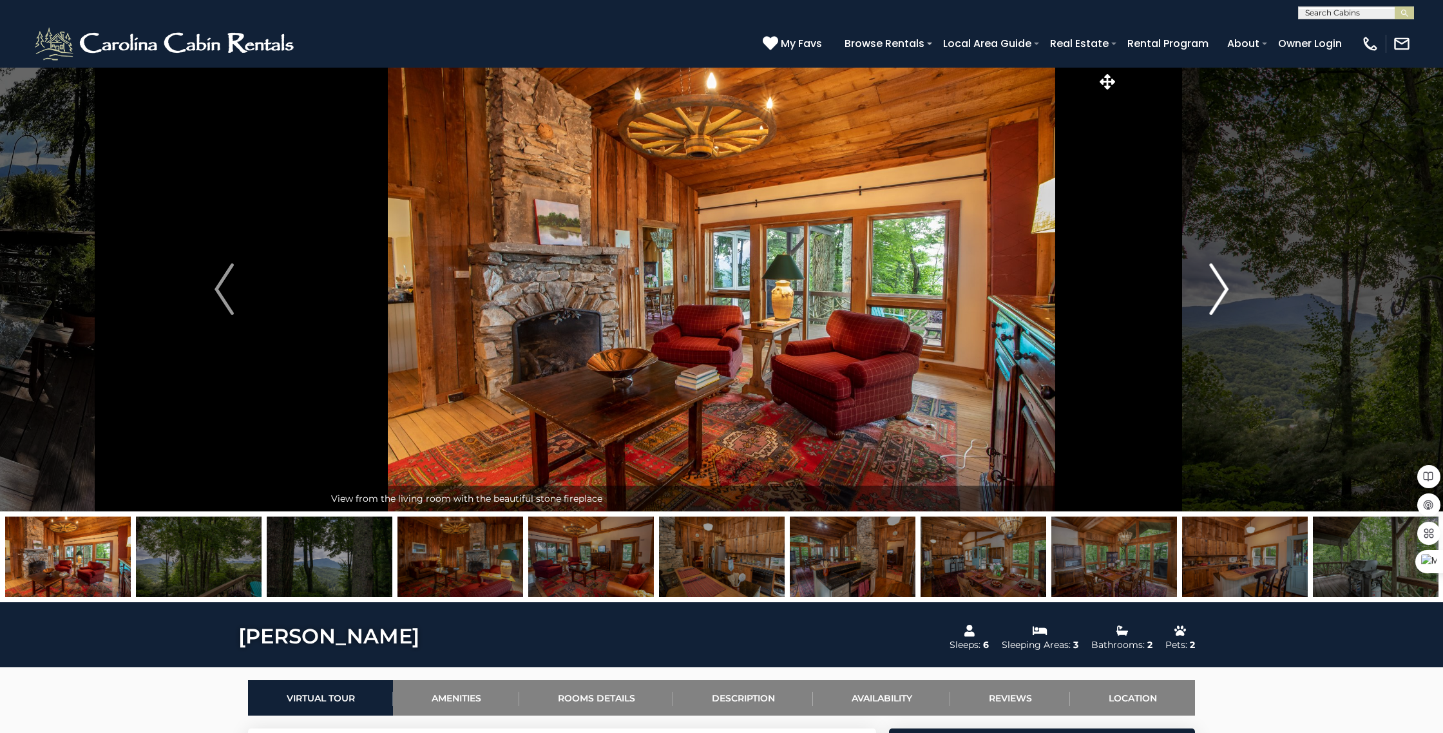
click at [1222, 287] on img "Next" at bounding box center [1218, 289] width 19 height 52
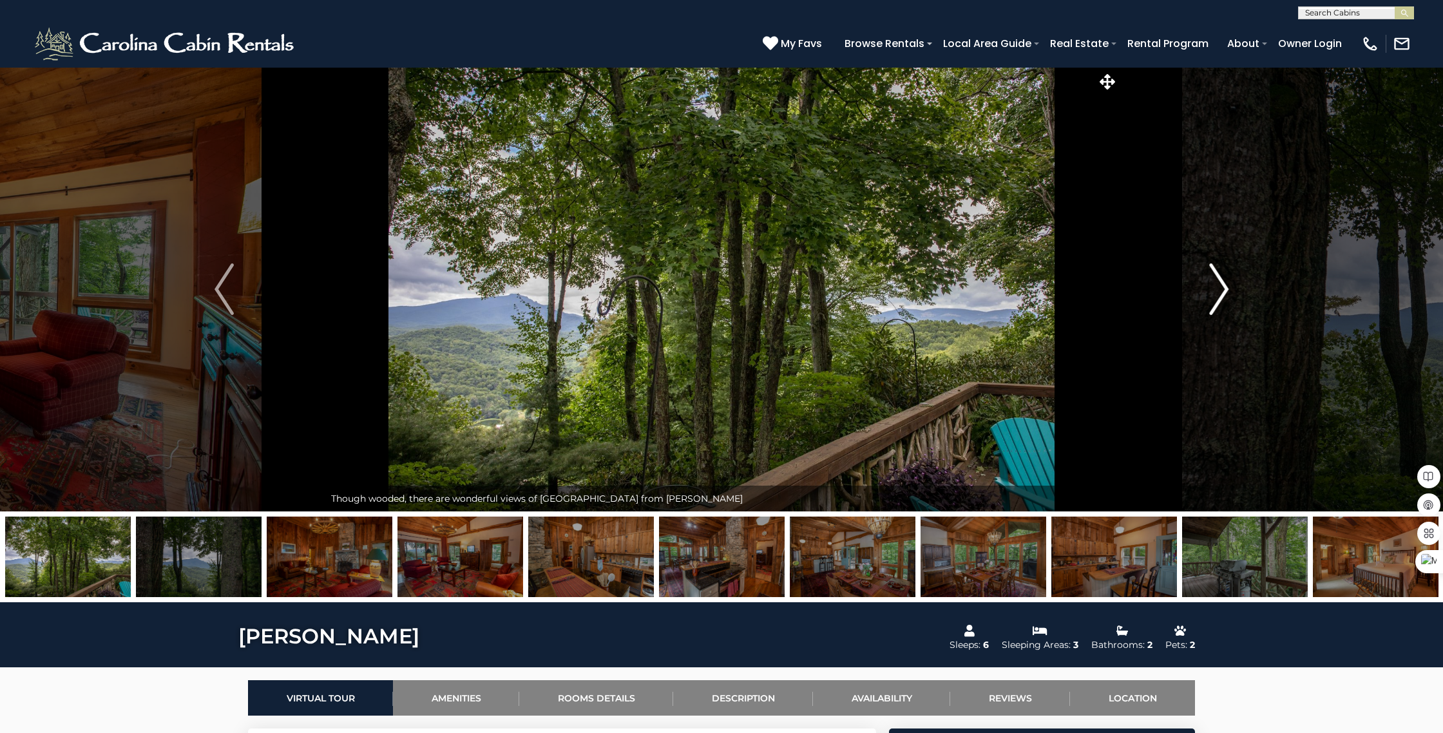
click at [1222, 287] on img "Next" at bounding box center [1218, 289] width 19 height 52
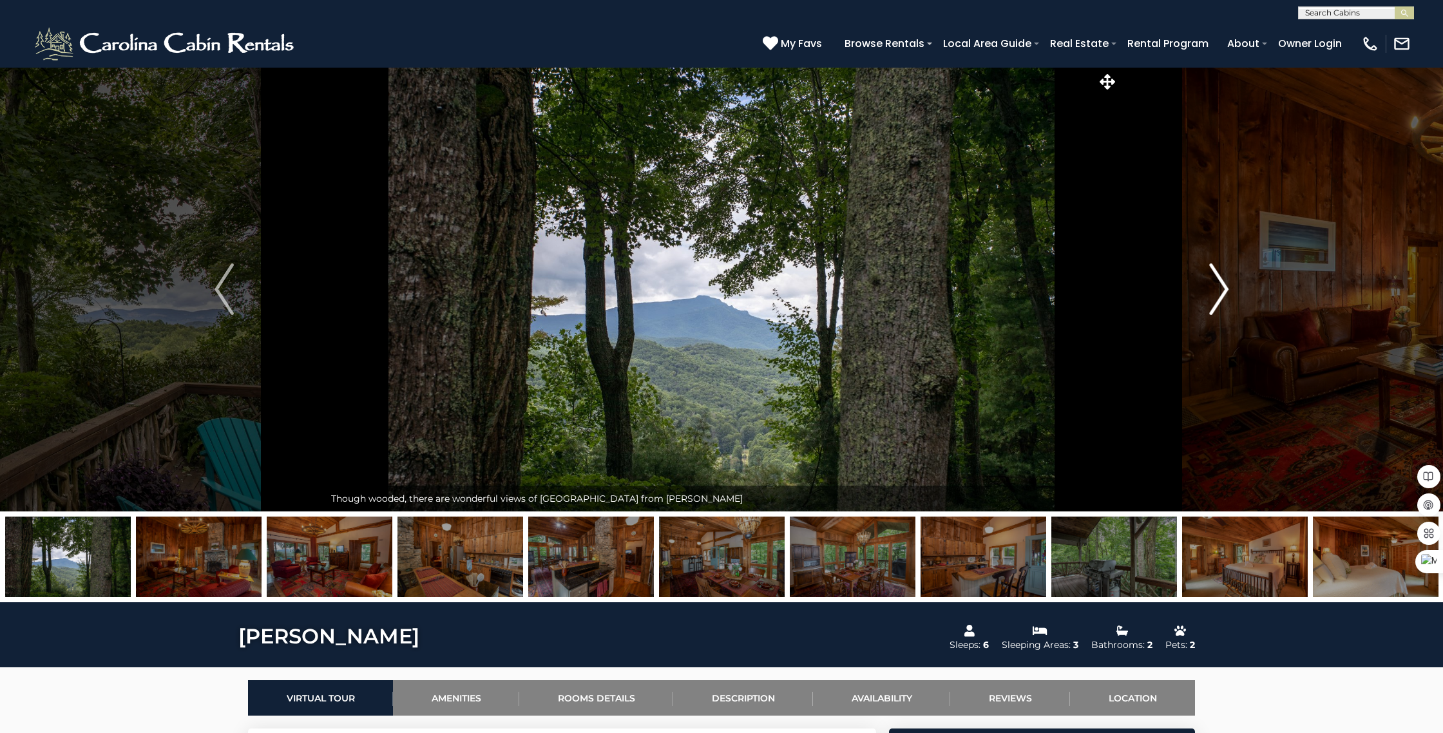
click at [1222, 287] on img "Next" at bounding box center [1218, 289] width 19 height 52
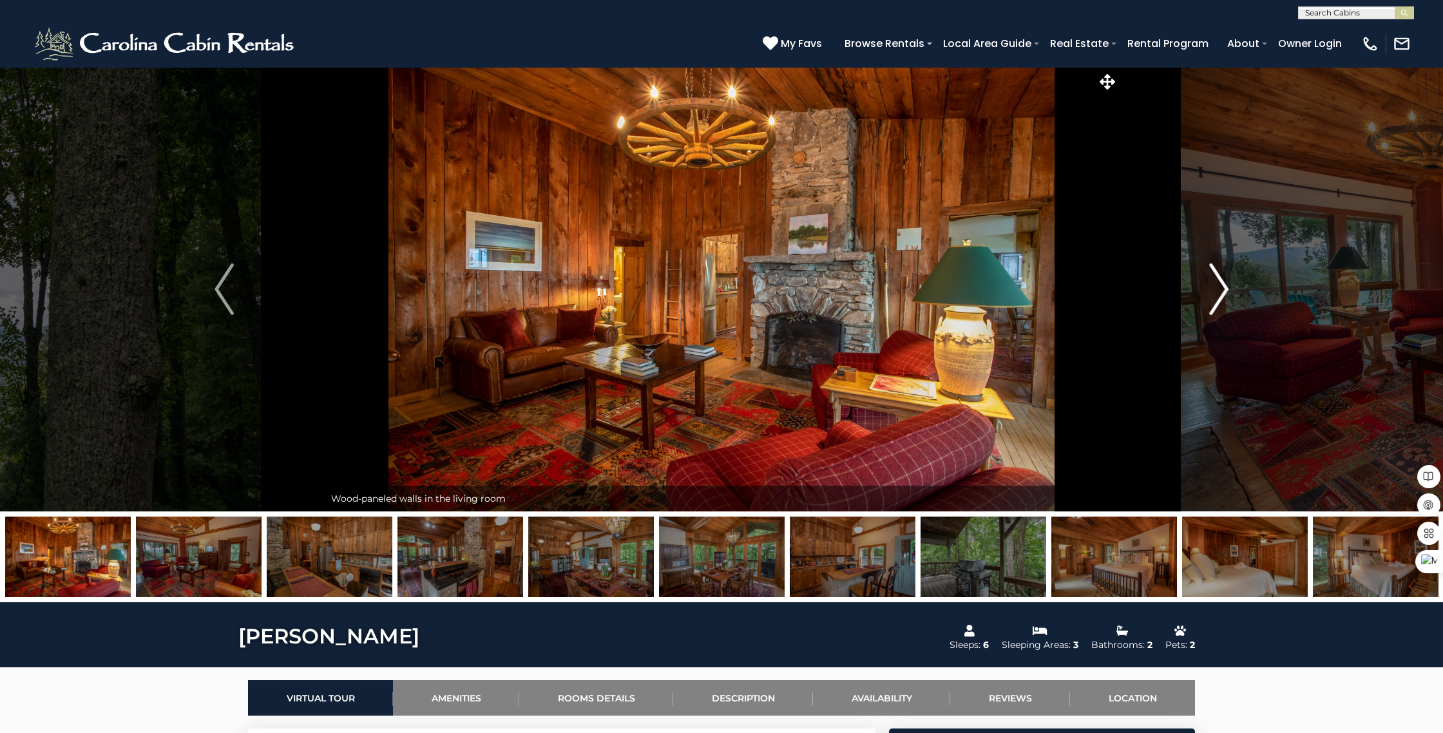
click at [1223, 291] on img "Next" at bounding box center [1218, 289] width 19 height 52
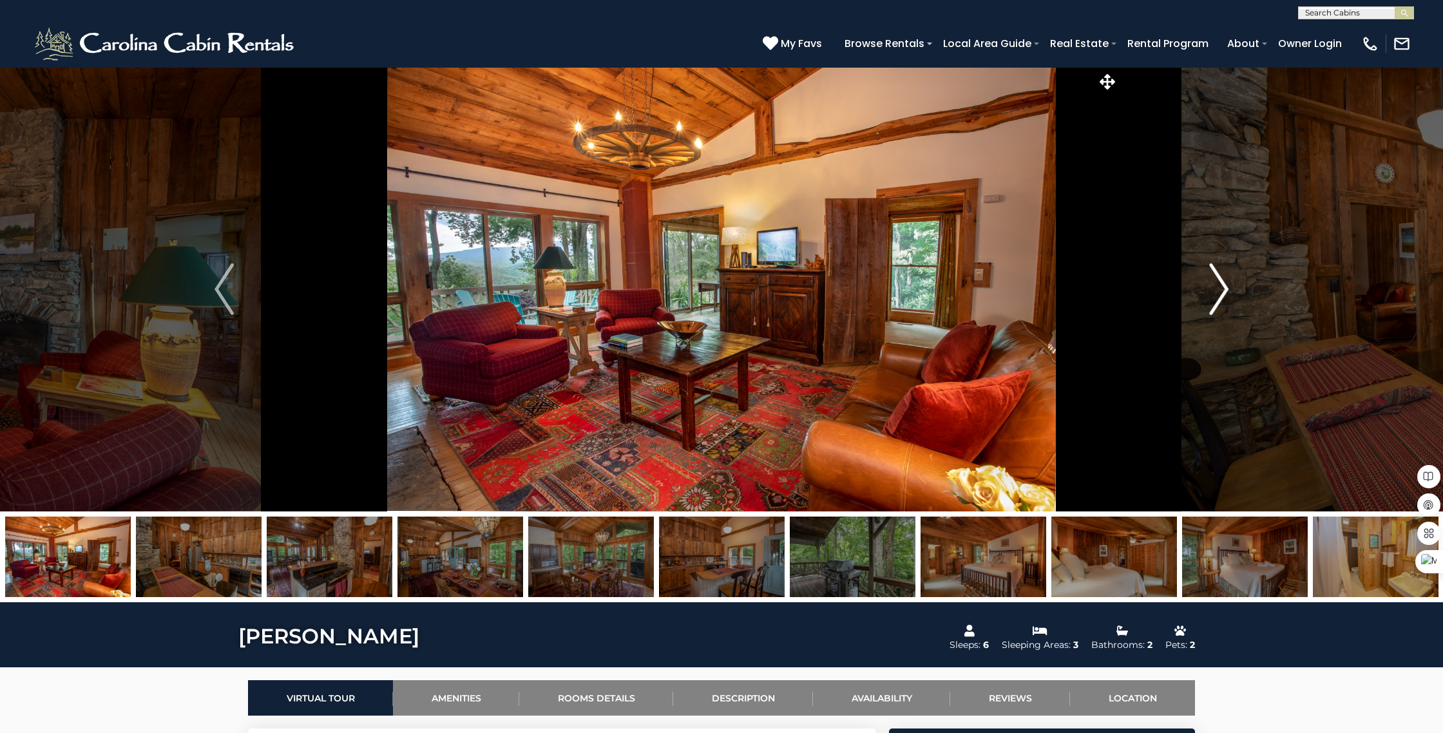
click at [1223, 291] on img "Next" at bounding box center [1218, 289] width 19 height 52
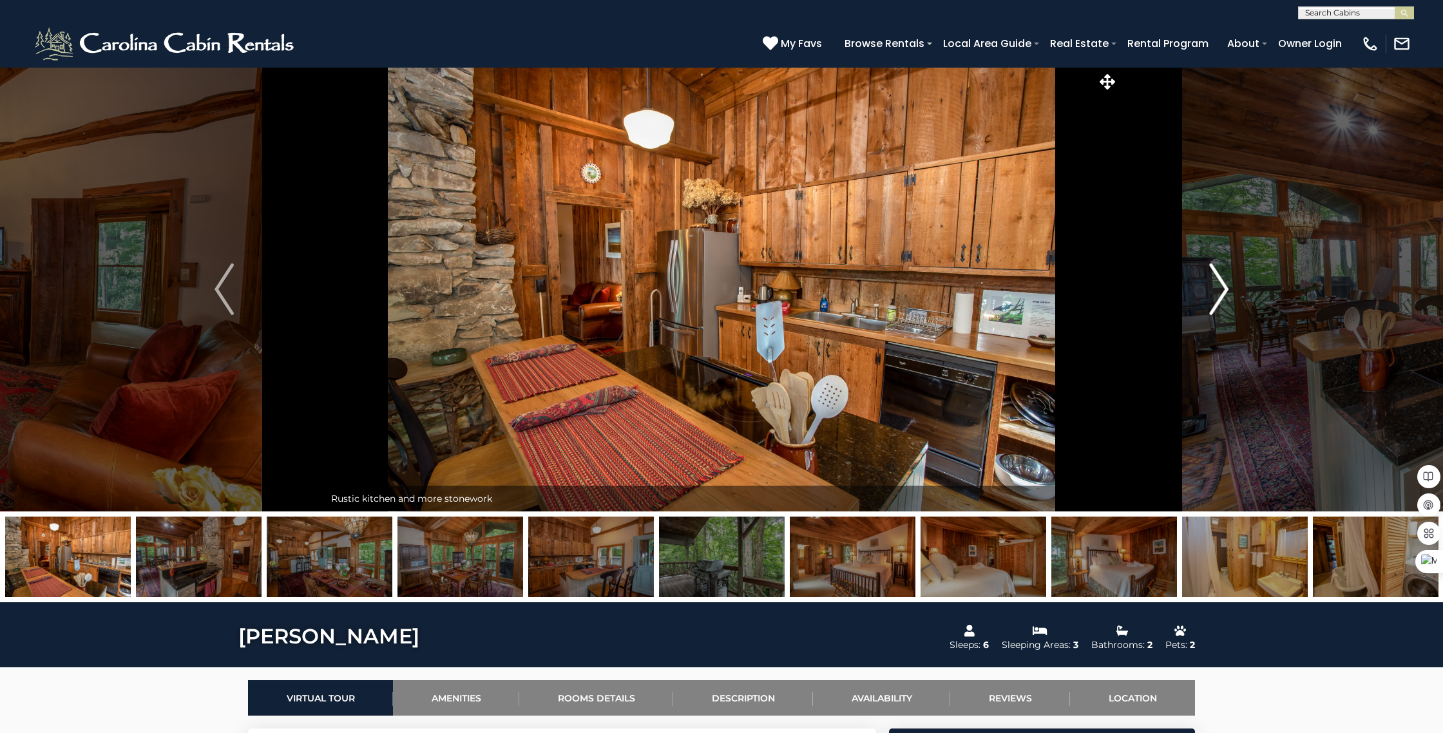
click at [1222, 290] on img "Next" at bounding box center [1218, 289] width 19 height 52
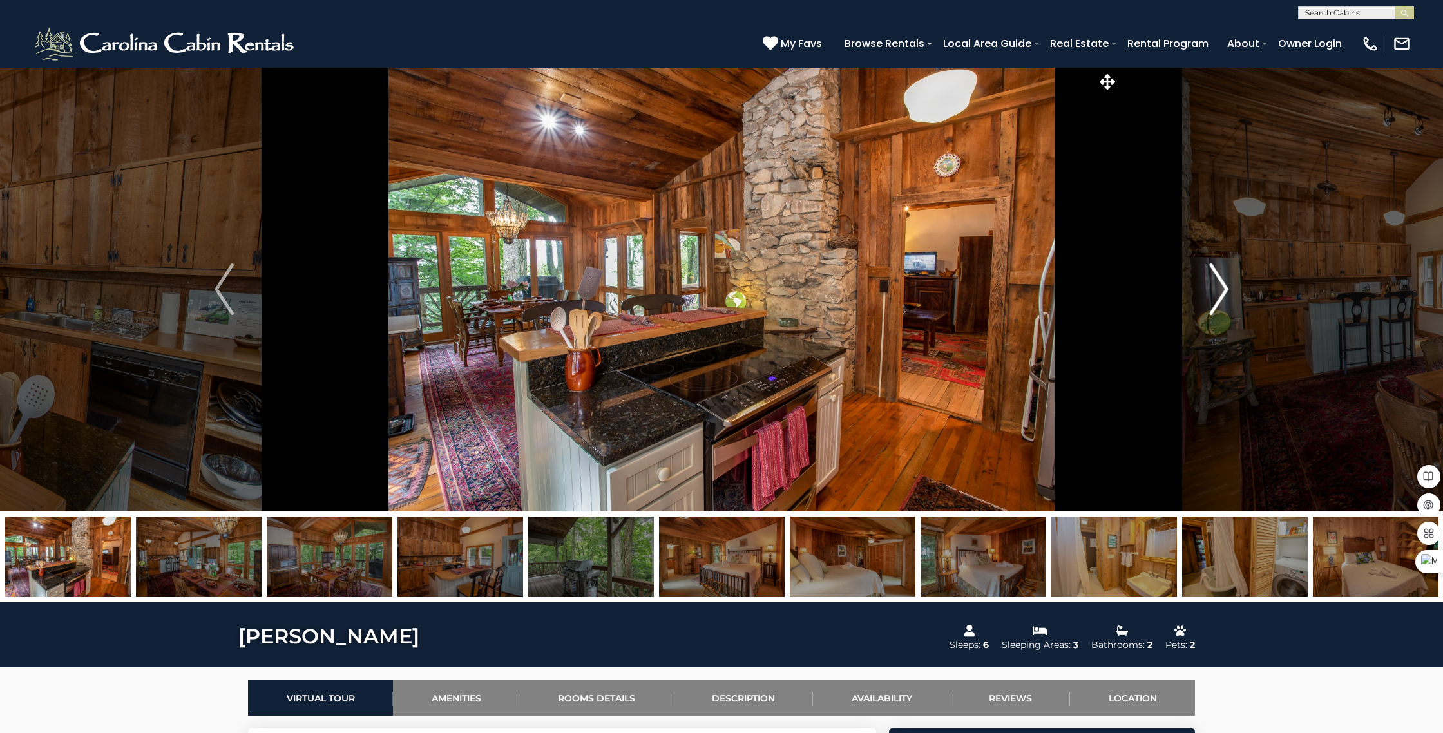
click at [1222, 290] on img "Next" at bounding box center [1218, 289] width 19 height 52
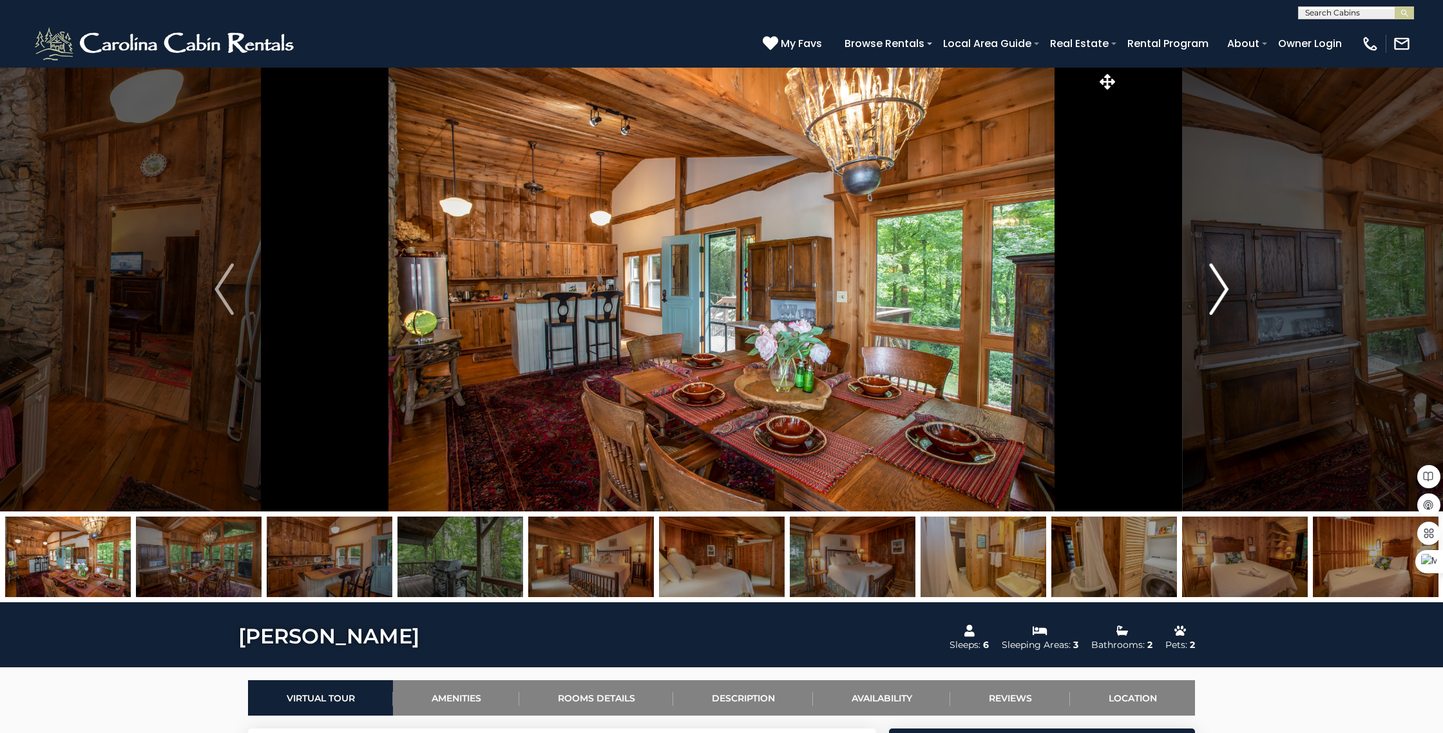
click at [1222, 290] on img "Next" at bounding box center [1218, 289] width 19 height 52
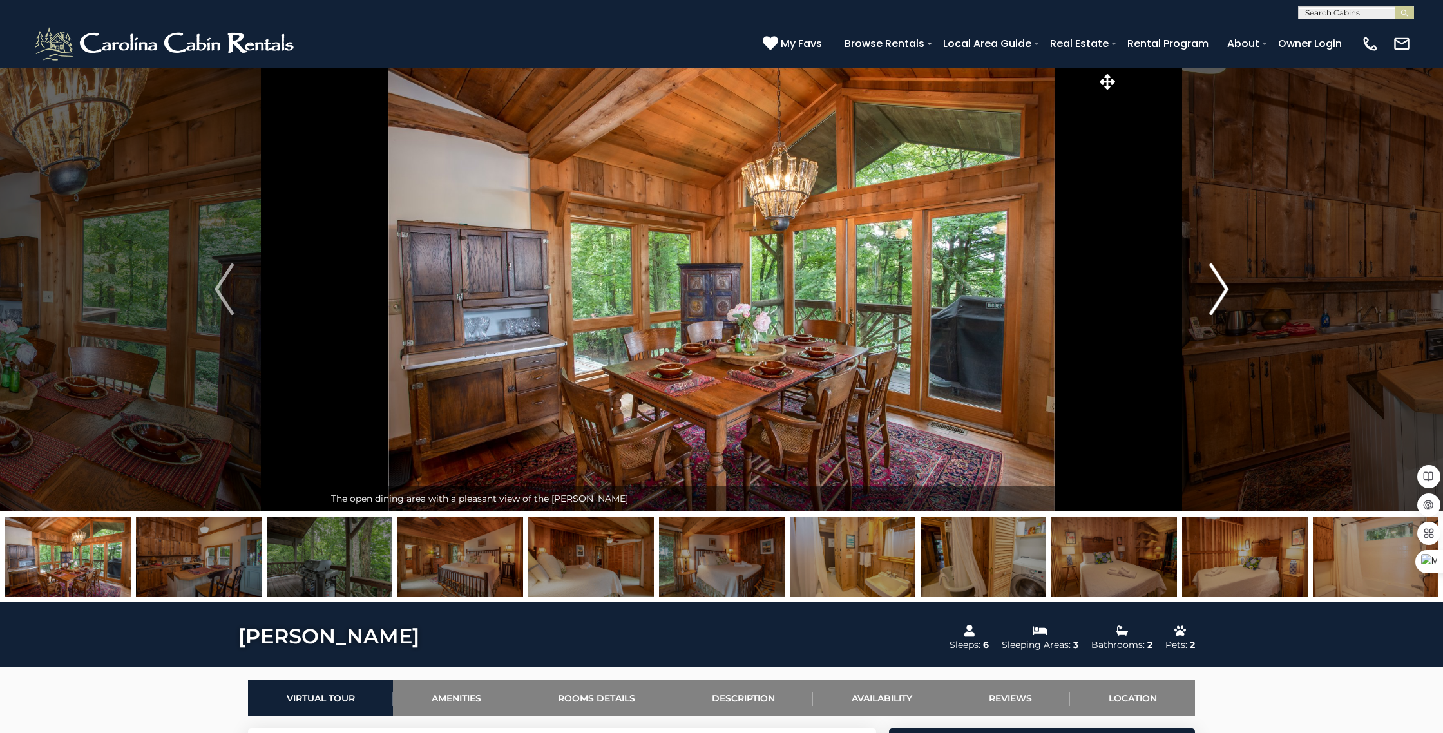
click at [1222, 290] on img "Next" at bounding box center [1218, 289] width 19 height 52
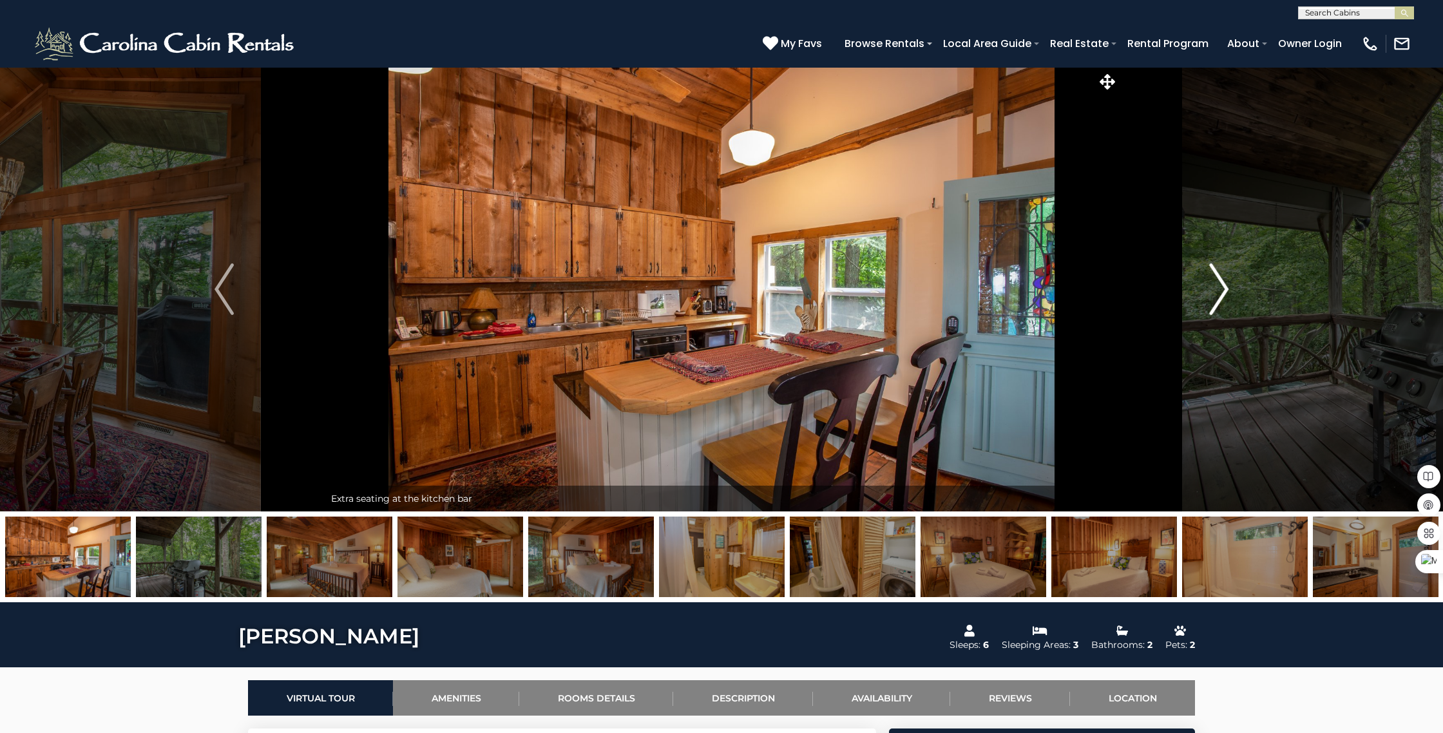
click at [1222, 290] on img "Next" at bounding box center [1218, 289] width 19 height 52
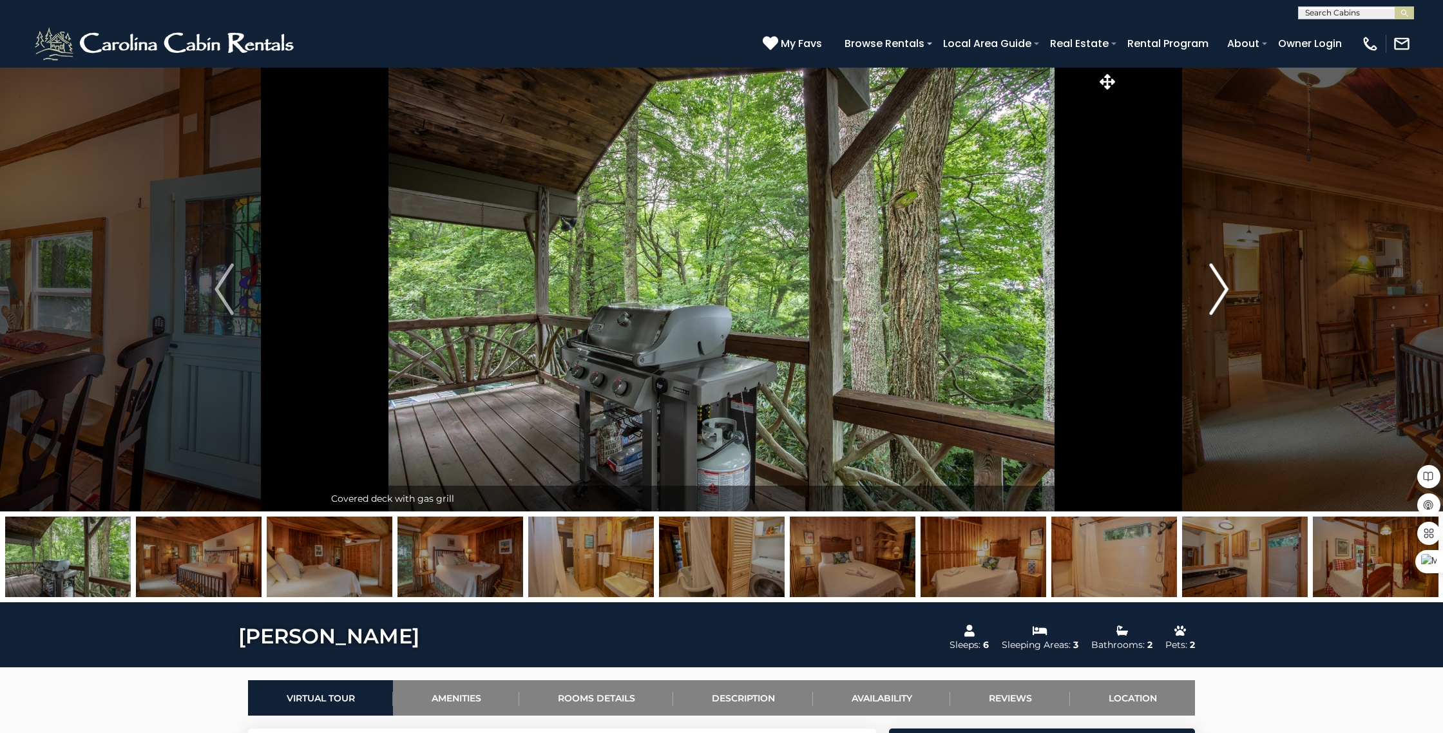
click at [1222, 290] on img "Next" at bounding box center [1218, 289] width 19 height 52
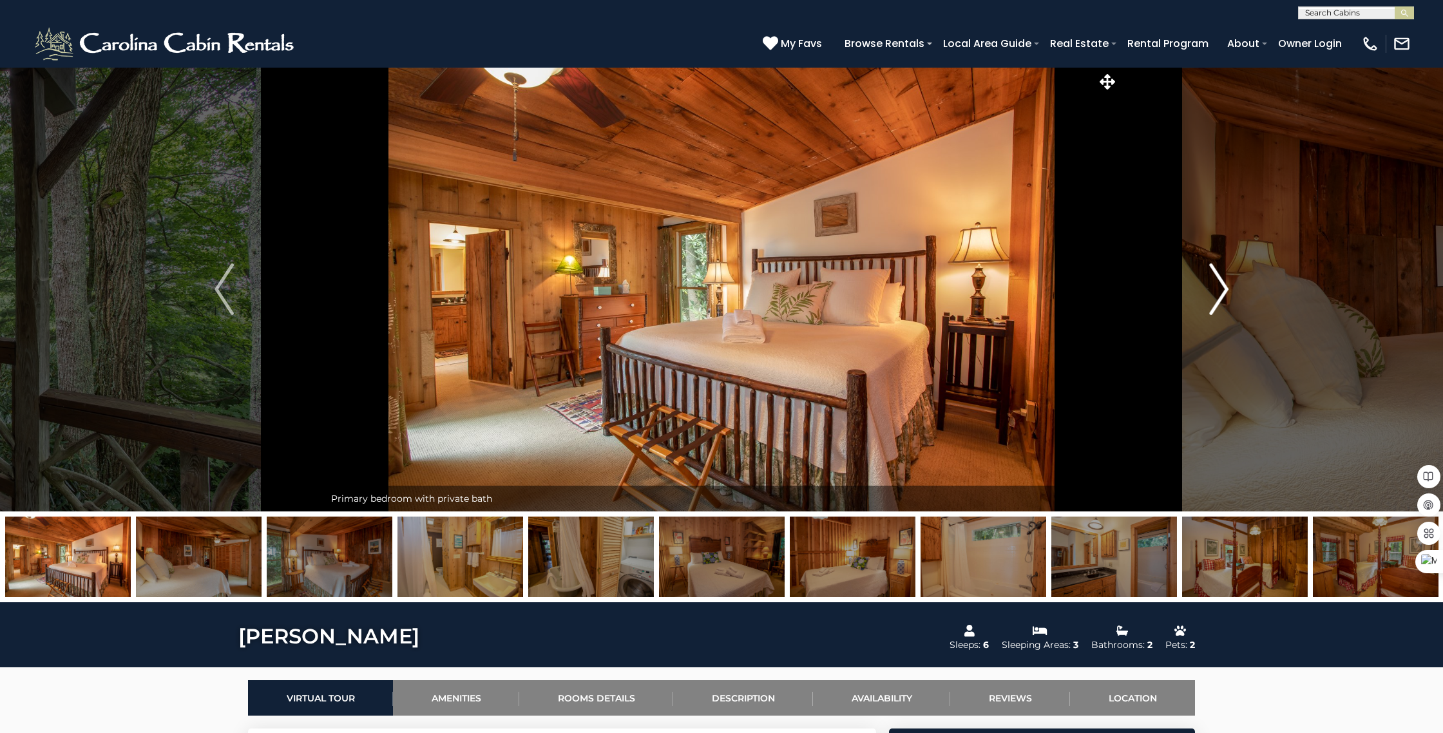
click at [1222, 290] on img "Next" at bounding box center [1218, 289] width 19 height 52
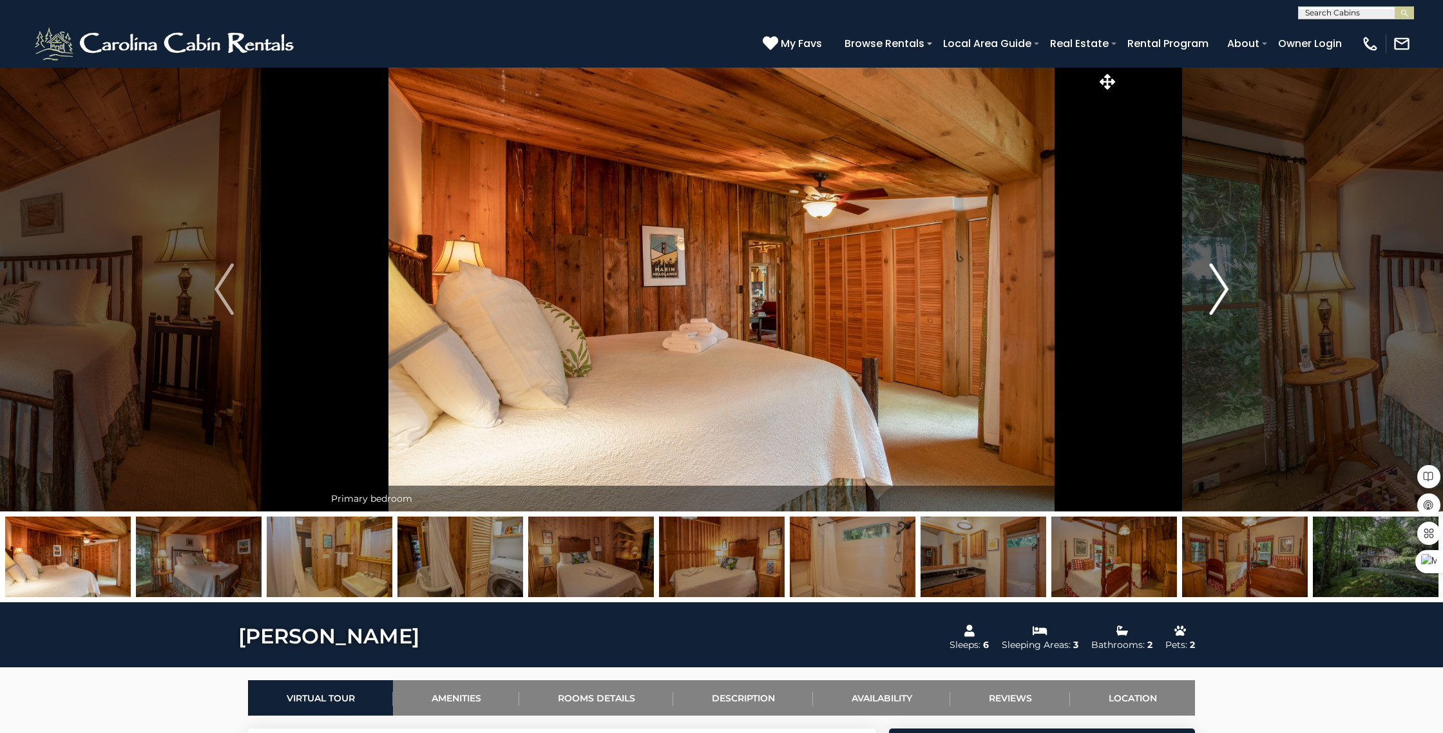
click at [1222, 290] on img "Next" at bounding box center [1218, 289] width 19 height 52
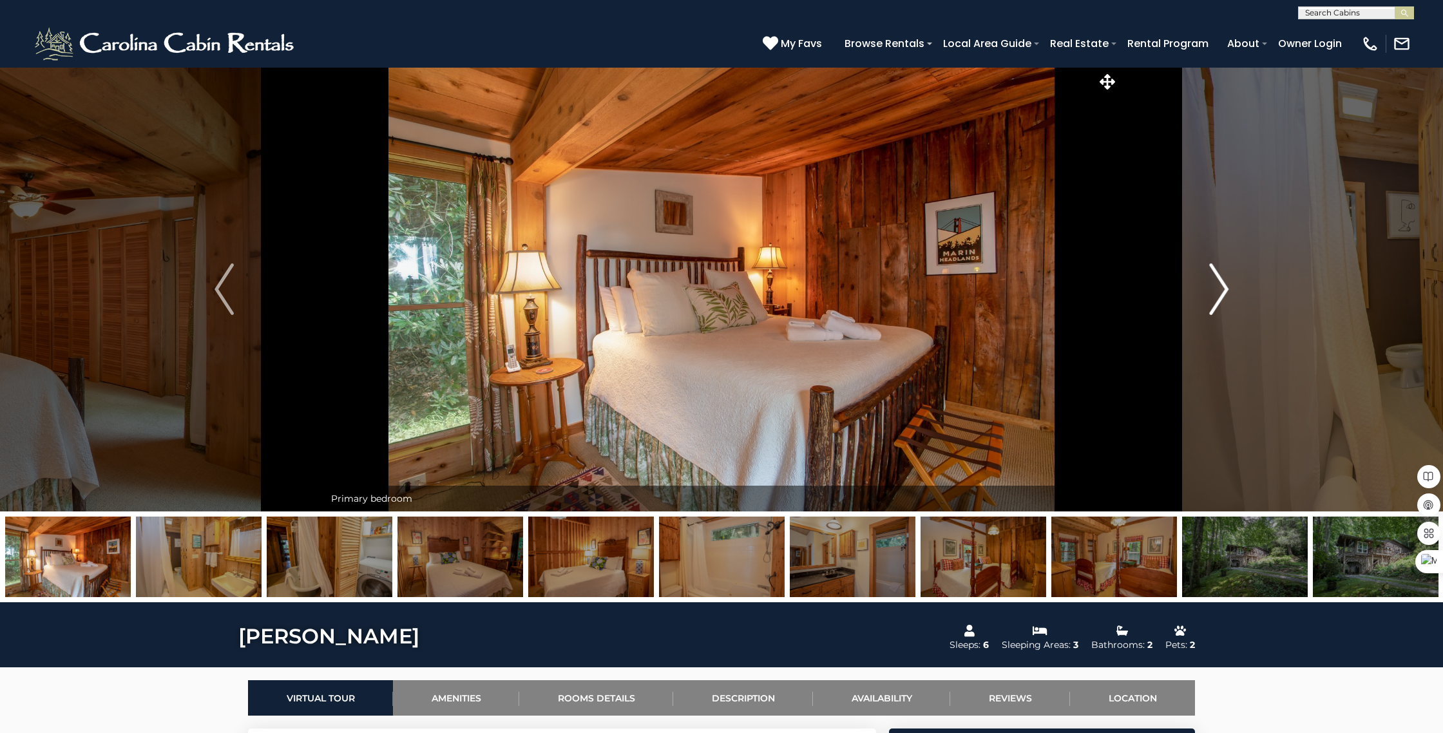
click at [1222, 290] on img "Next" at bounding box center [1218, 289] width 19 height 52
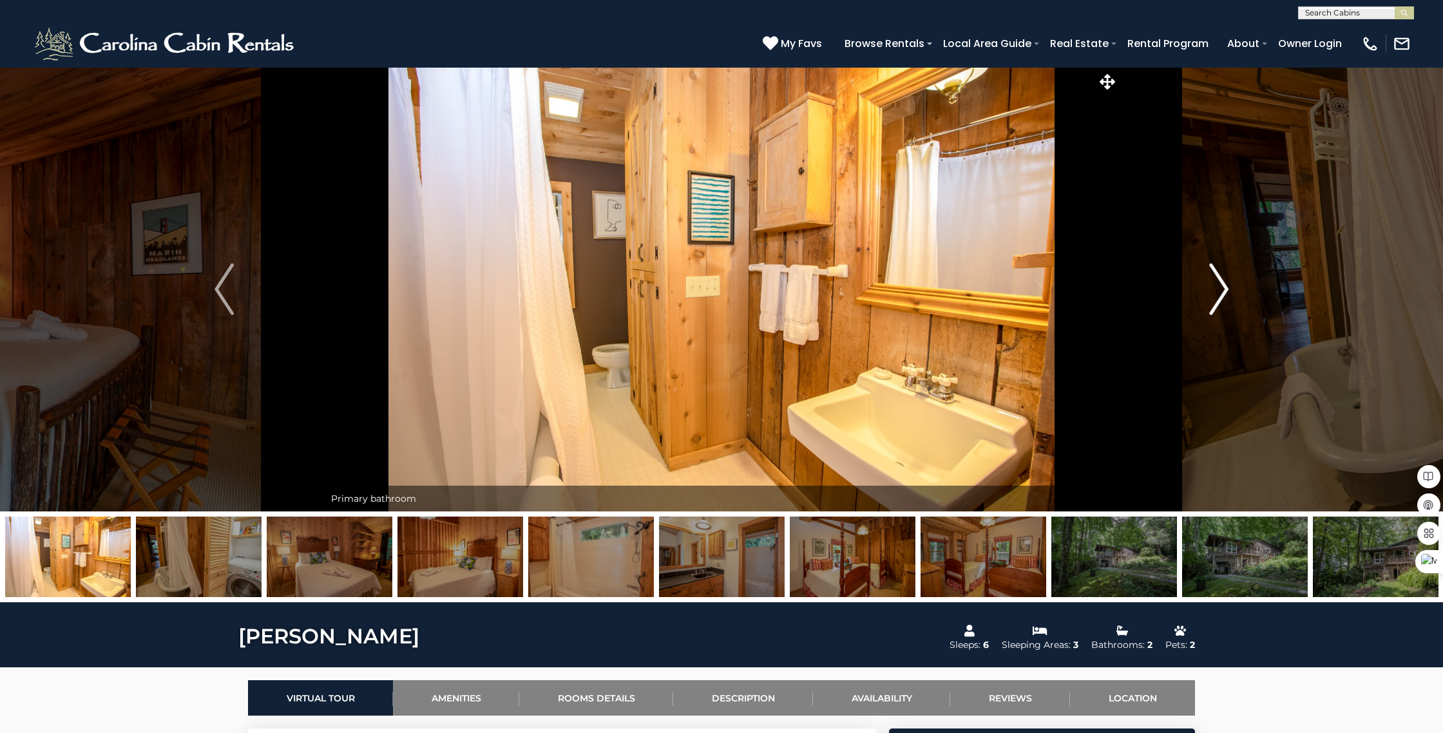
click at [1222, 290] on img "Next" at bounding box center [1218, 289] width 19 height 52
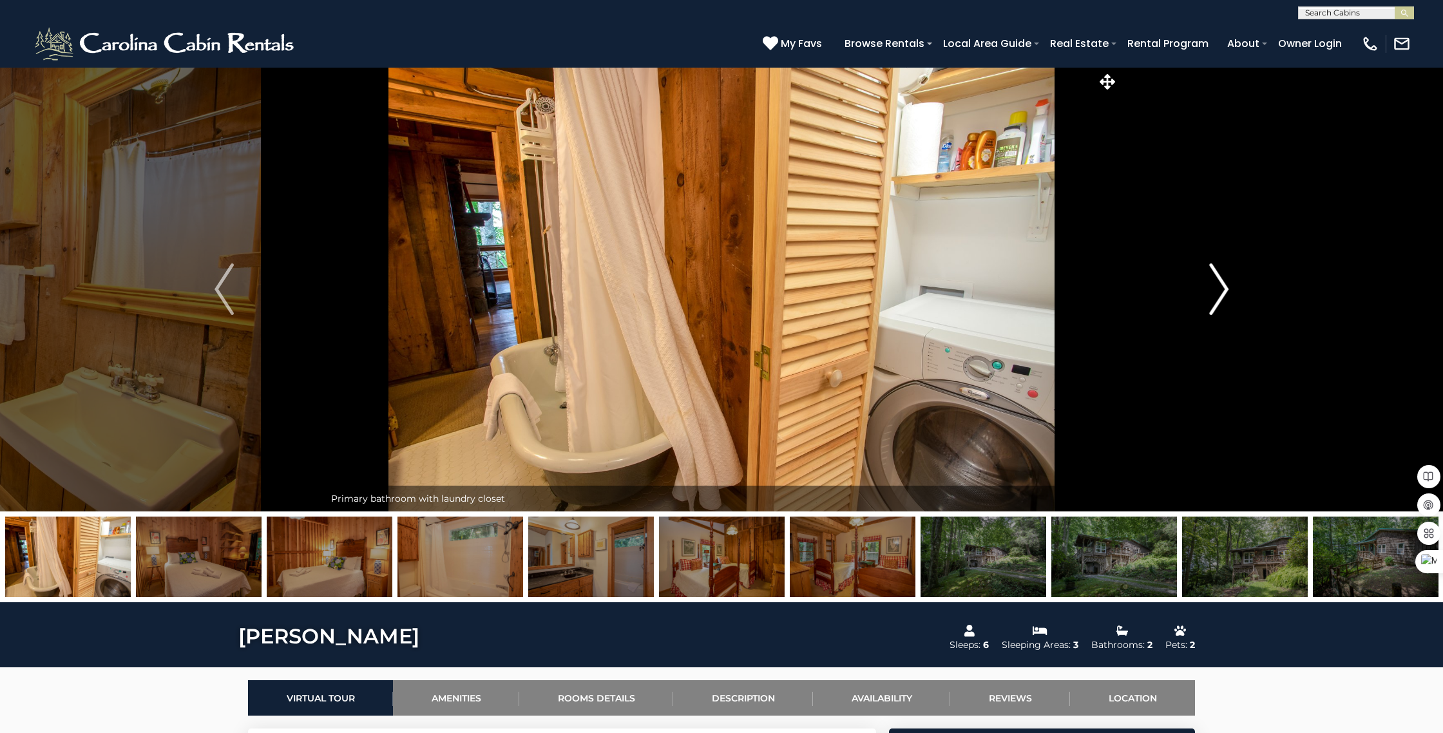
click at [1222, 290] on img "Next" at bounding box center [1218, 289] width 19 height 52
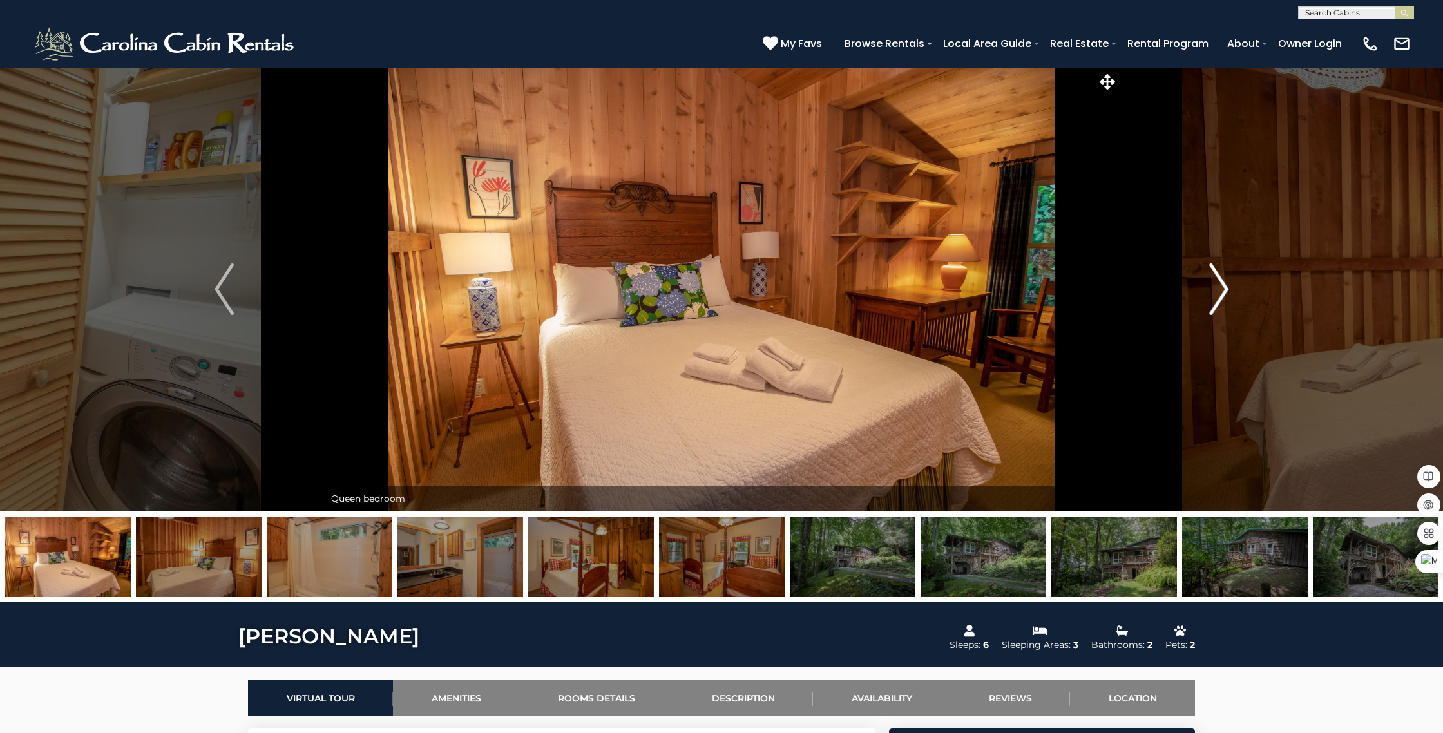
click at [1222, 290] on img "Next" at bounding box center [1218, 289] width 19 height 52
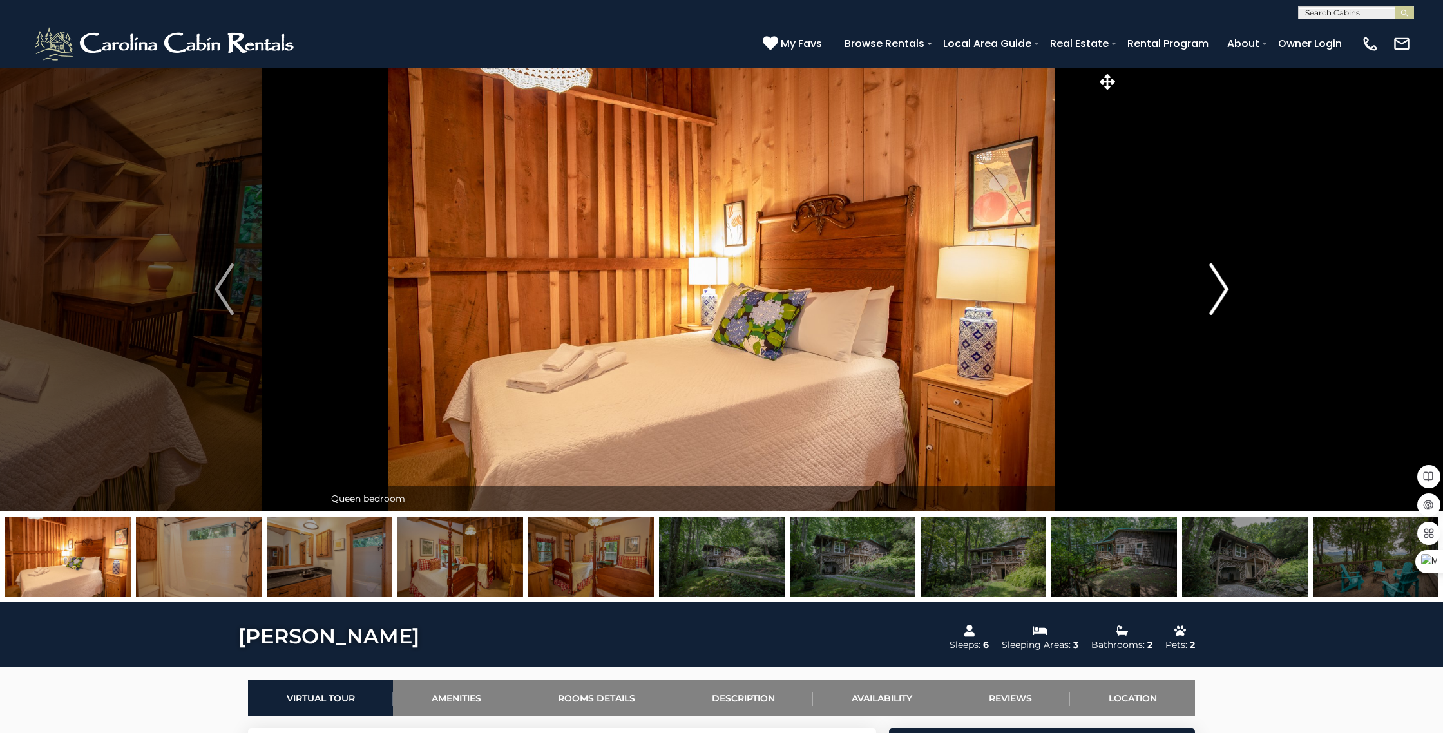
click at [1222, 290] on img "Next" at bounding box center [1218, 289] width 19 height 52
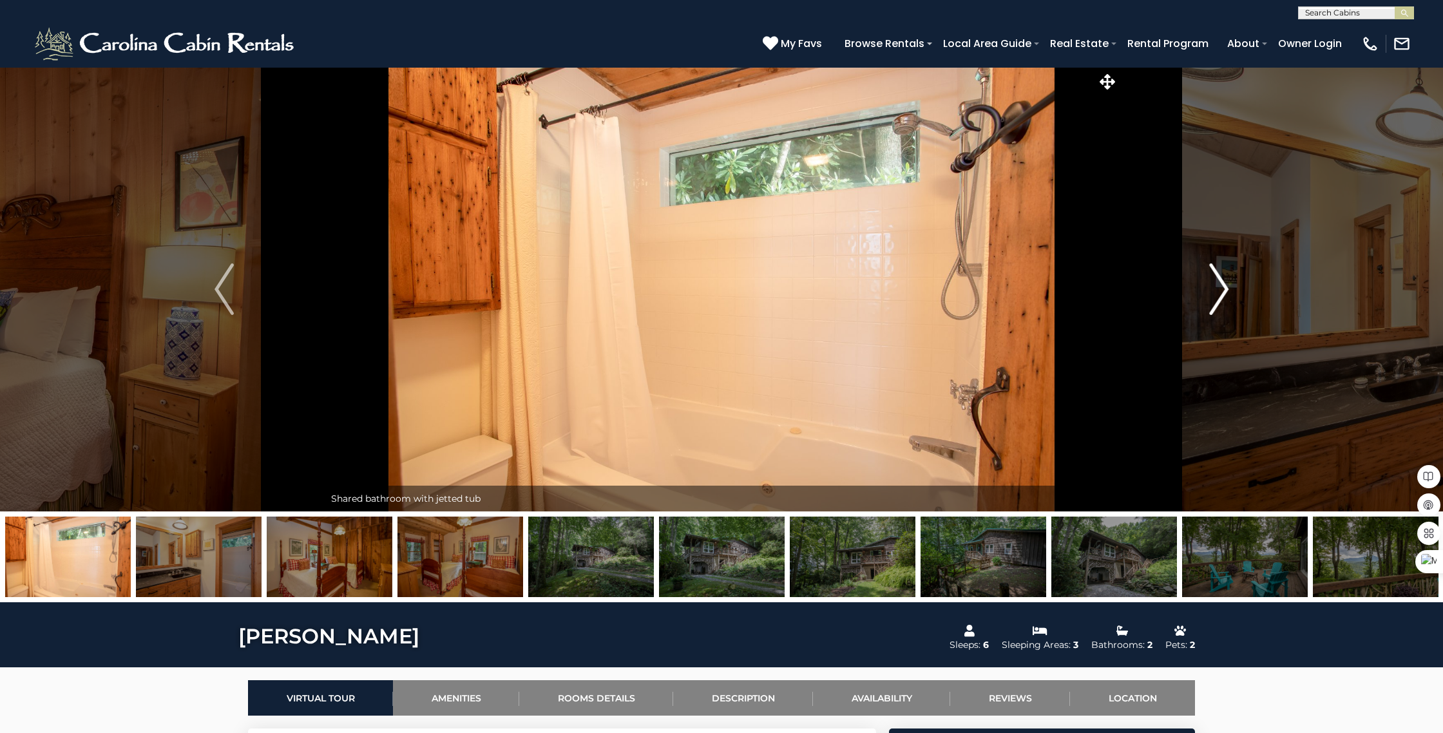
click at [1222, 290] on img "Next" at bounding box center [1218, 289] width 19 height 52
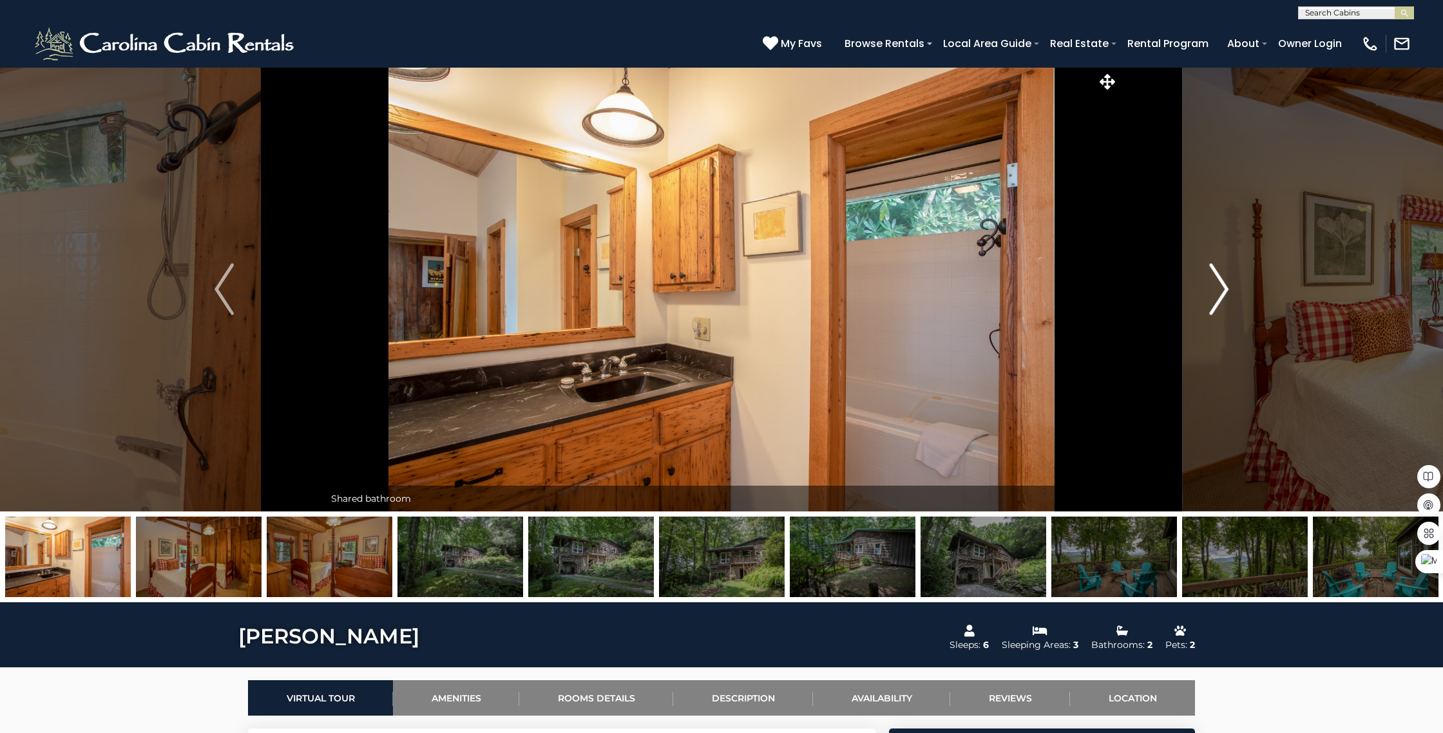
click at [1222, 290] on img "Next" at bounding box center [1218, 289] width 19 height 52
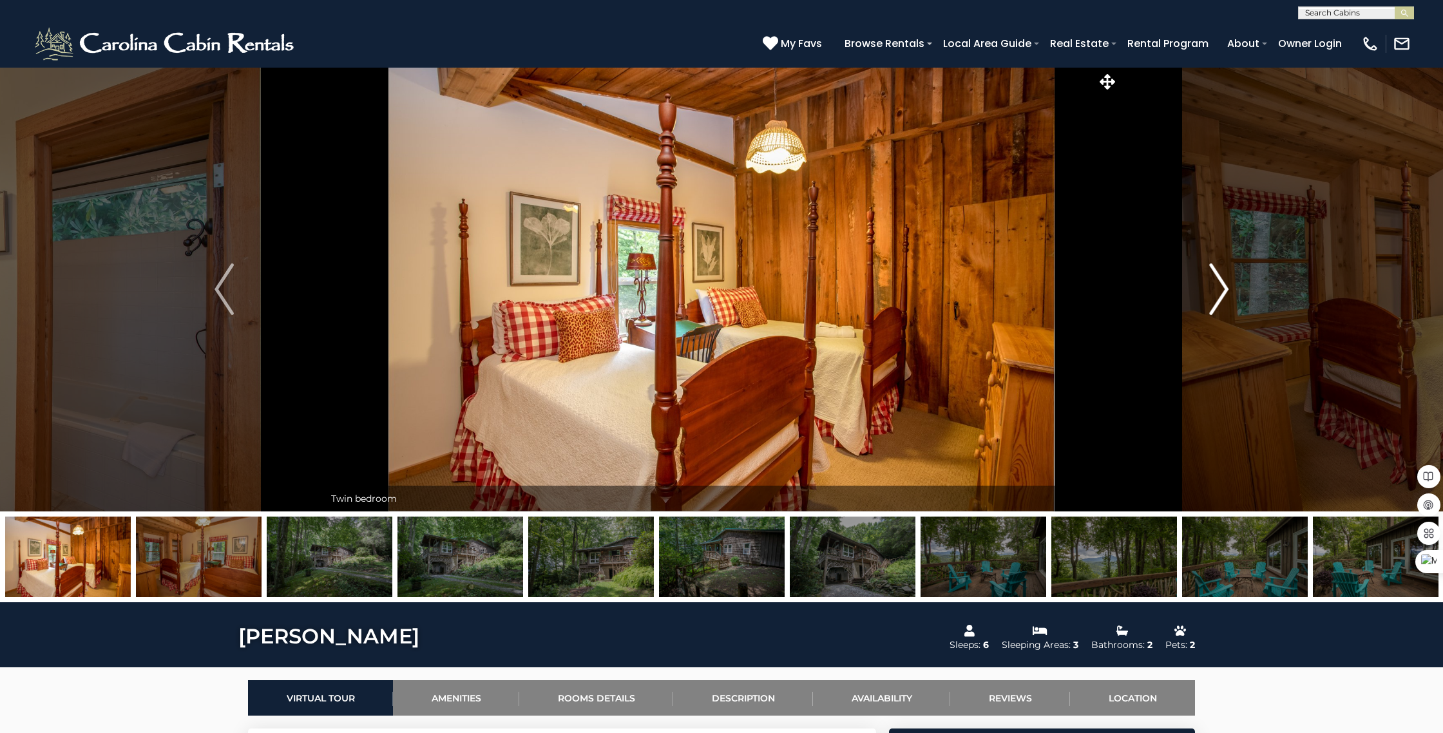
click at [1222, 290] on img "Next" at bounding box center [1218, 289] width 19 height 52
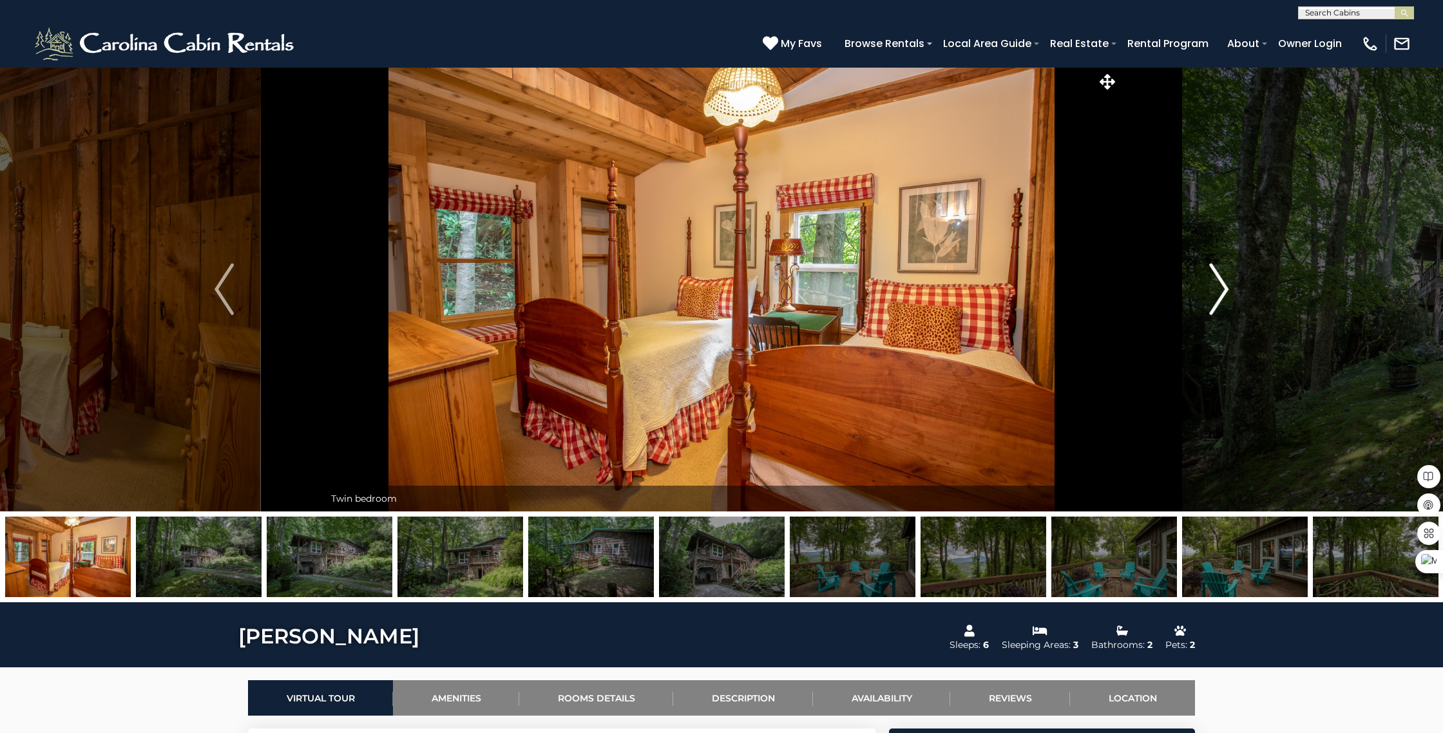
click at [1222, 290] on img "Next" at bounding box center [1218, 289] width 19 height 52
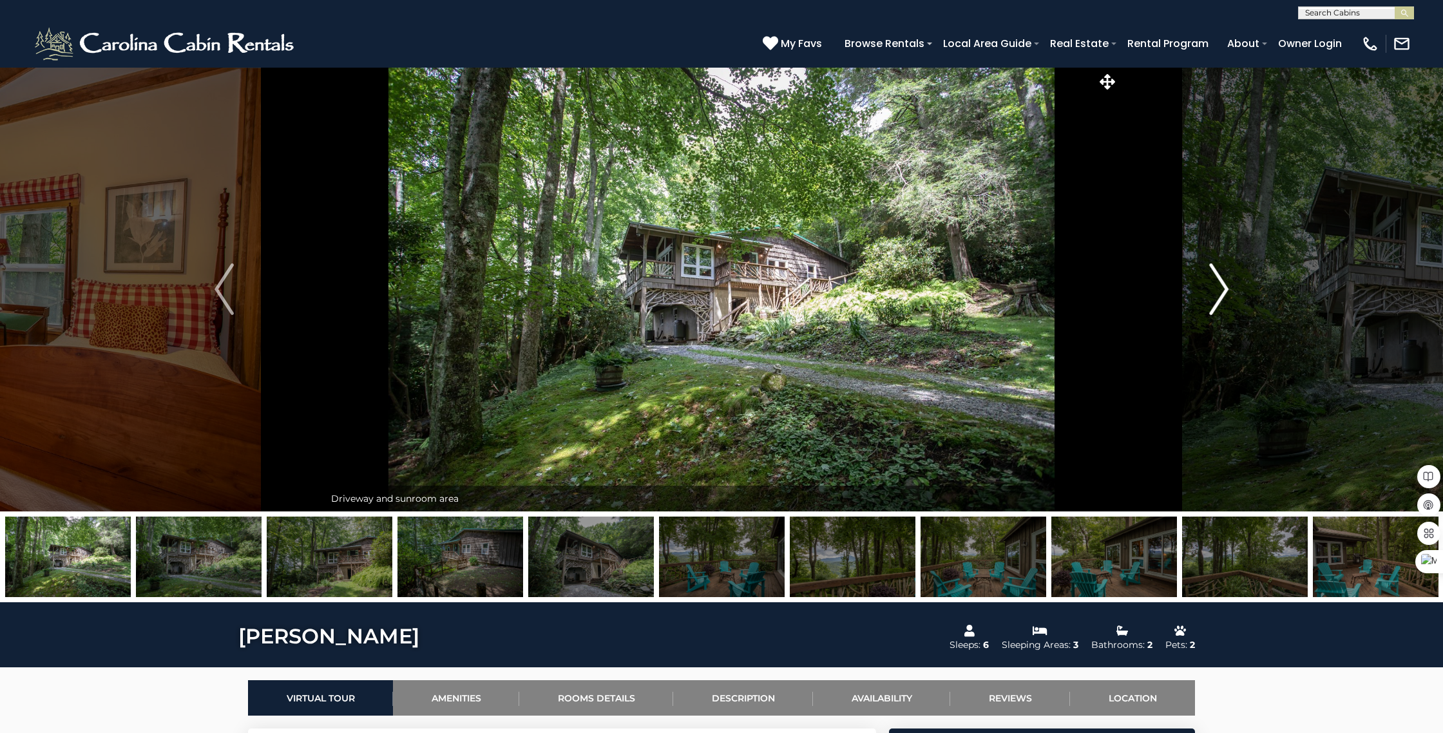
click at [1222, 290] on img "Next" at bounding box center [1218, 289] width 19 height 52
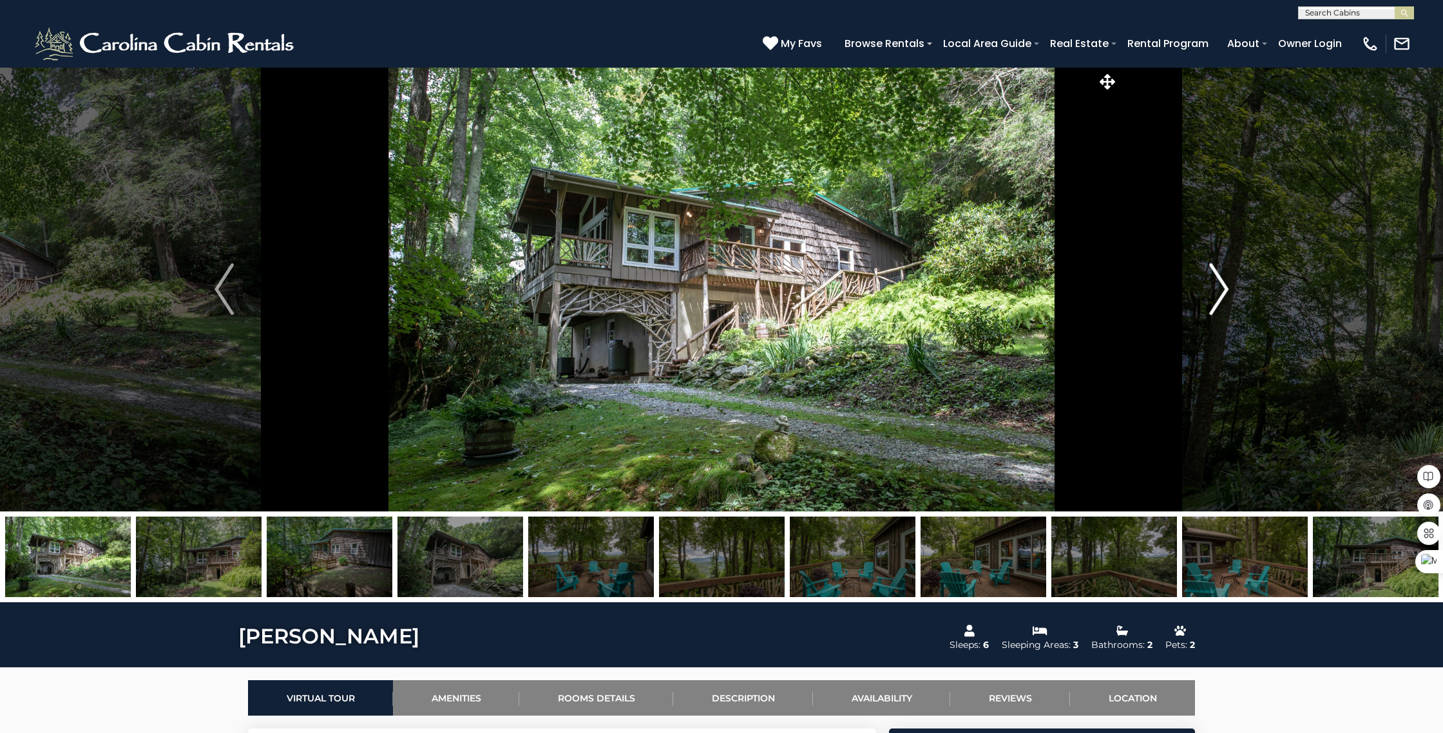
click at [1222, 290] on img "Next" at bounding box center [1218, 289] width 19 height 52
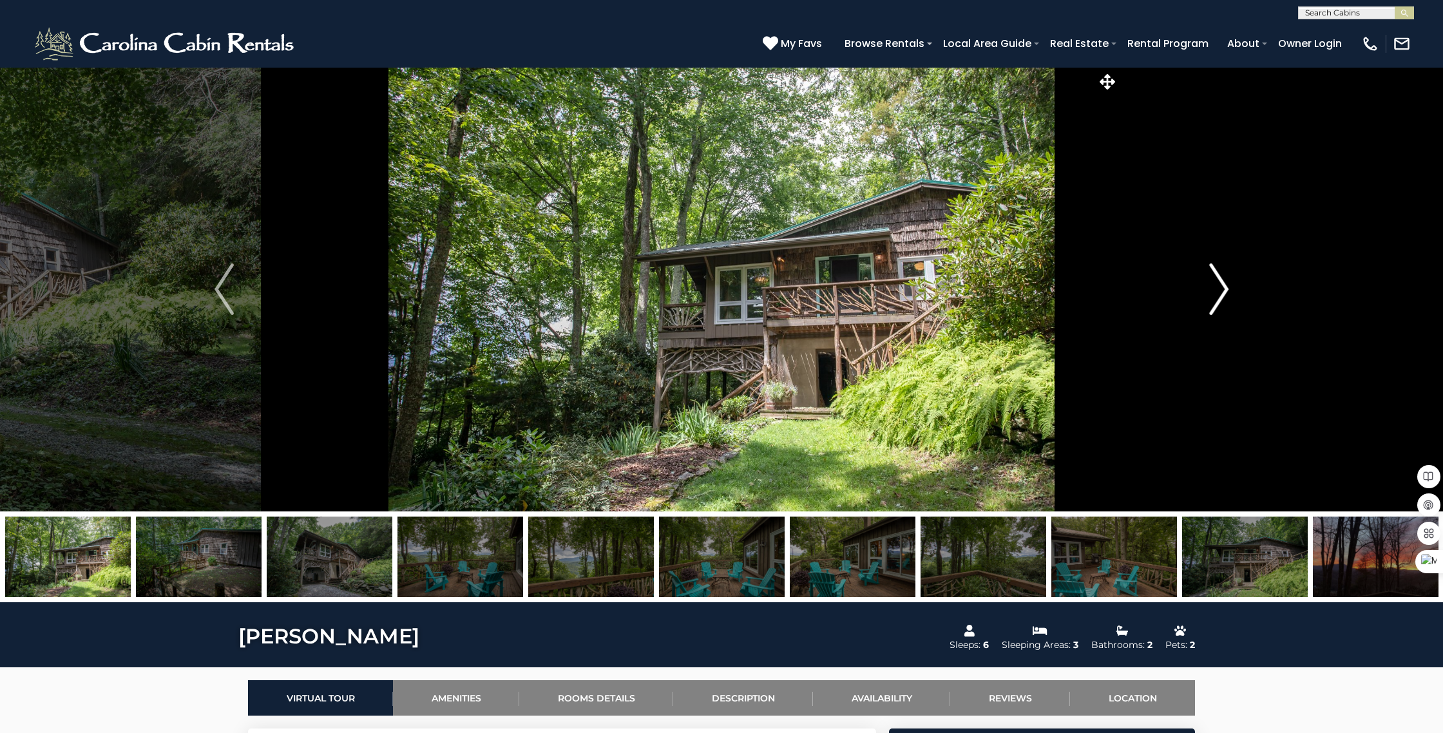
click at [1222, 290] on img "Next" at bounding box center [1218, 289] width 19 height 52
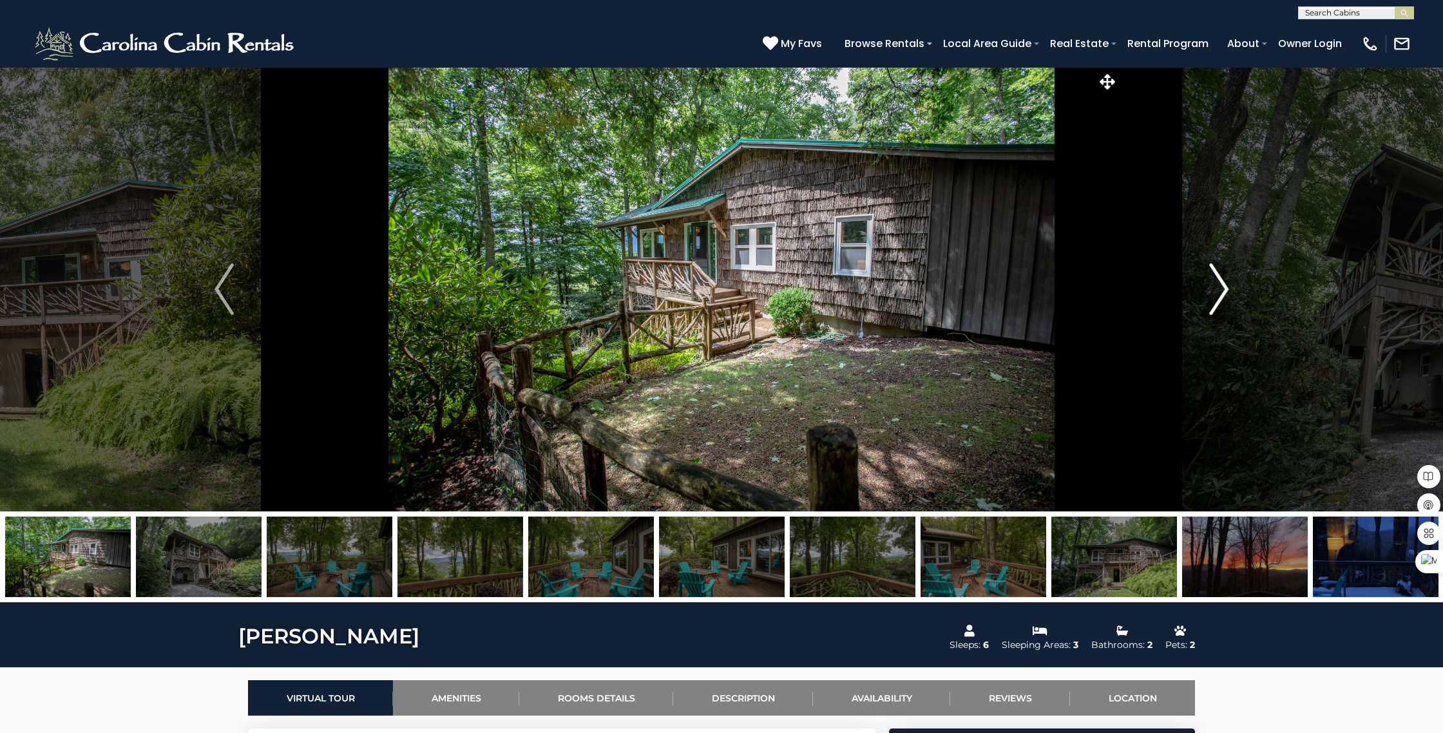
click at [1222, 290] on img "Next" at bounding box center [1218, 289] width 19 height 52
